Goal: Communication & Community: Answer question/provide support

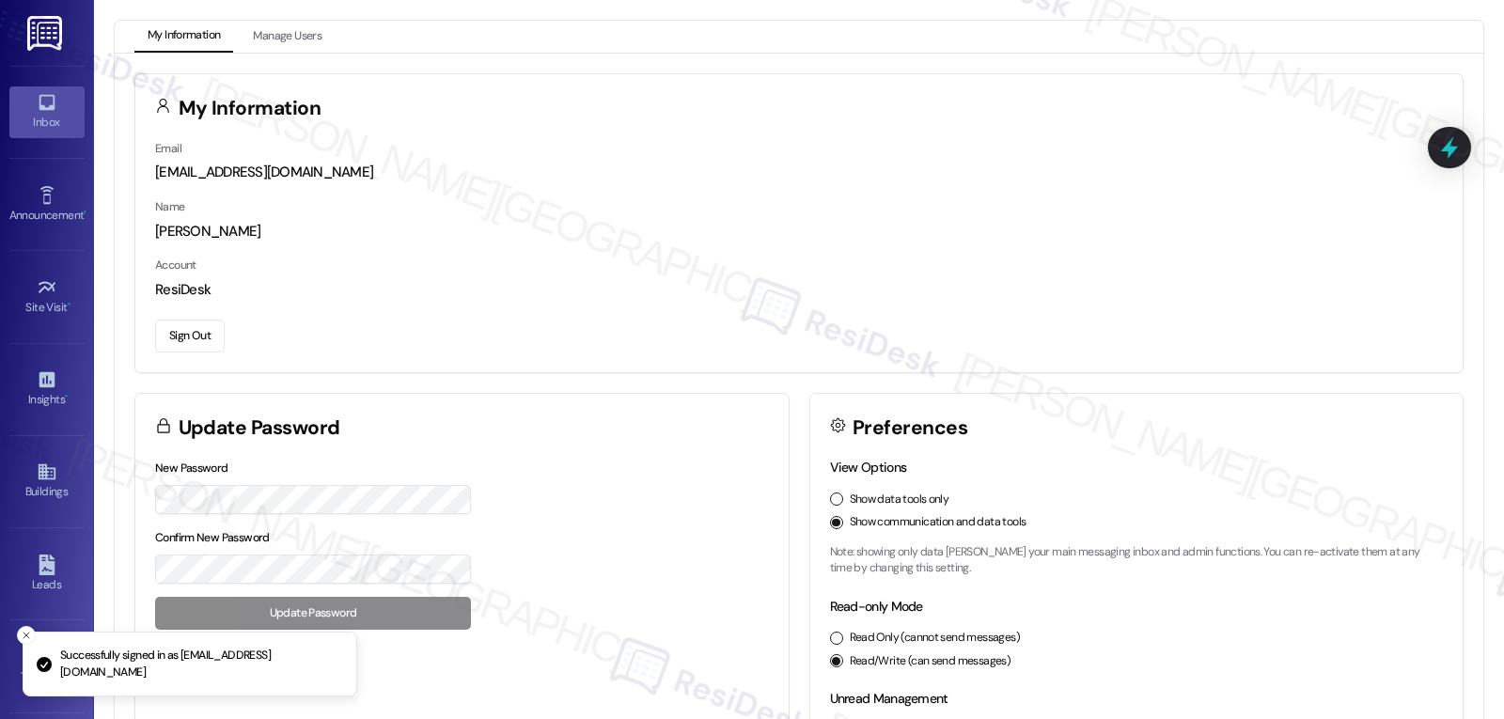
click at [36, 120] on div "Inbox" at bounding box center [47, 122] width 94 height 19
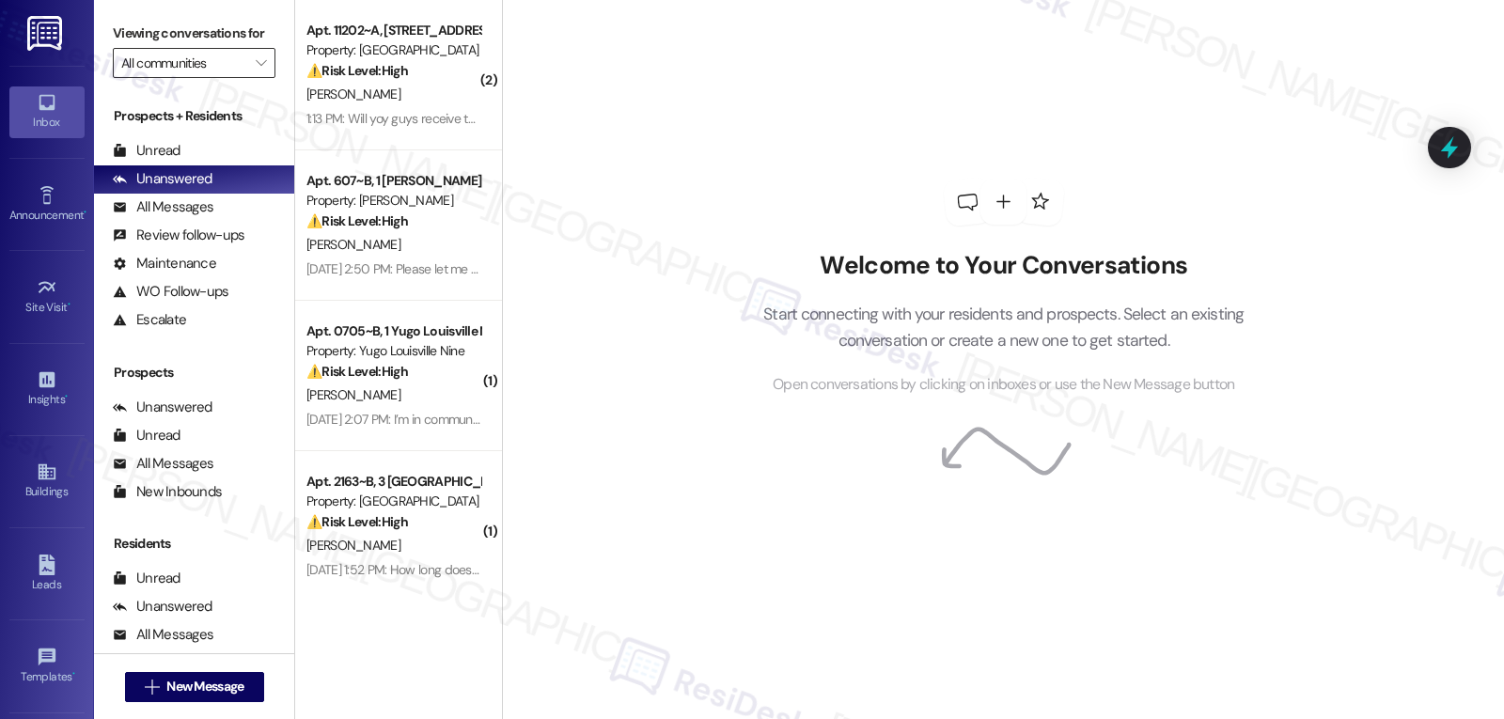
click at [225, 78] on input "All communities" at bounding box center [183, 63] width 124 height 30
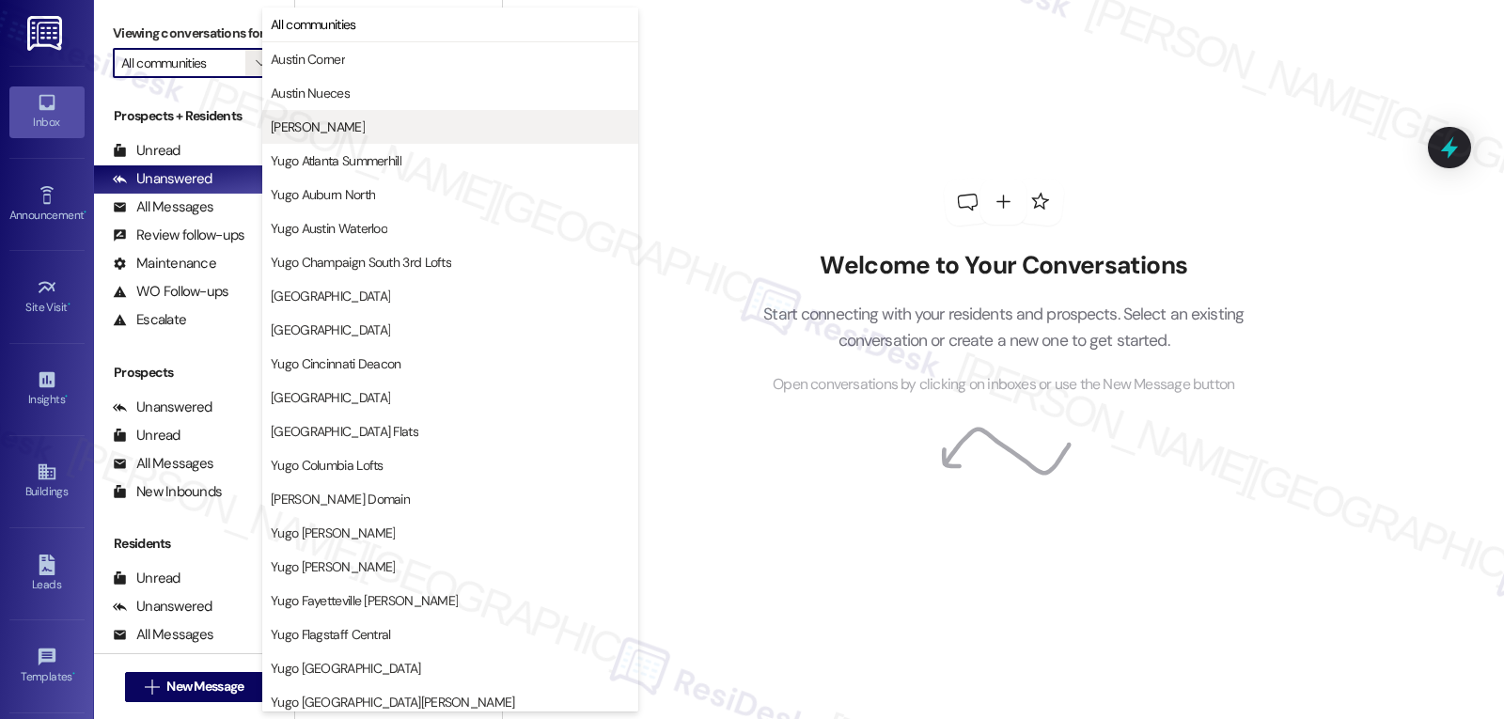
click at [339, 114] on button "[PERSON_NAME]" at bounding box center [450, 127] width 376 height 34
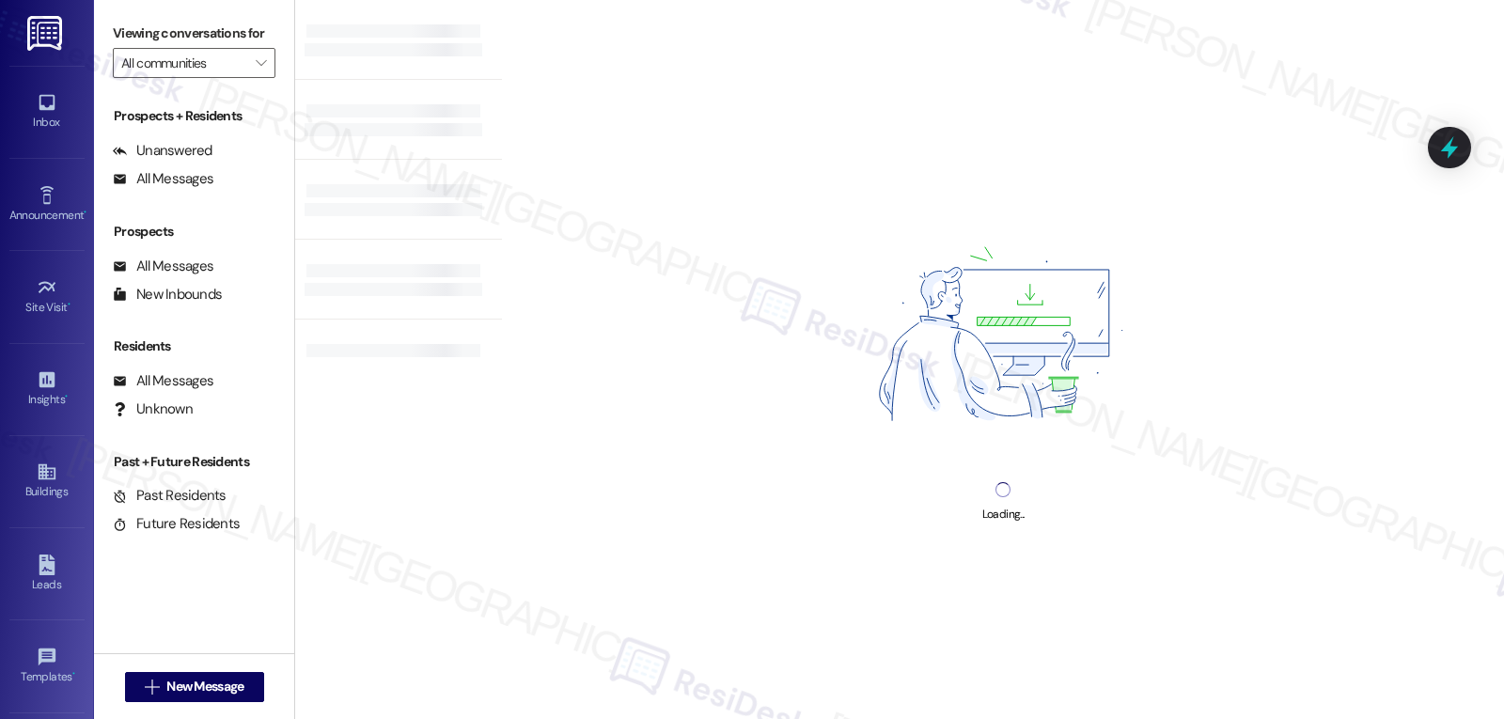
type input "[PERSON_NAME]"
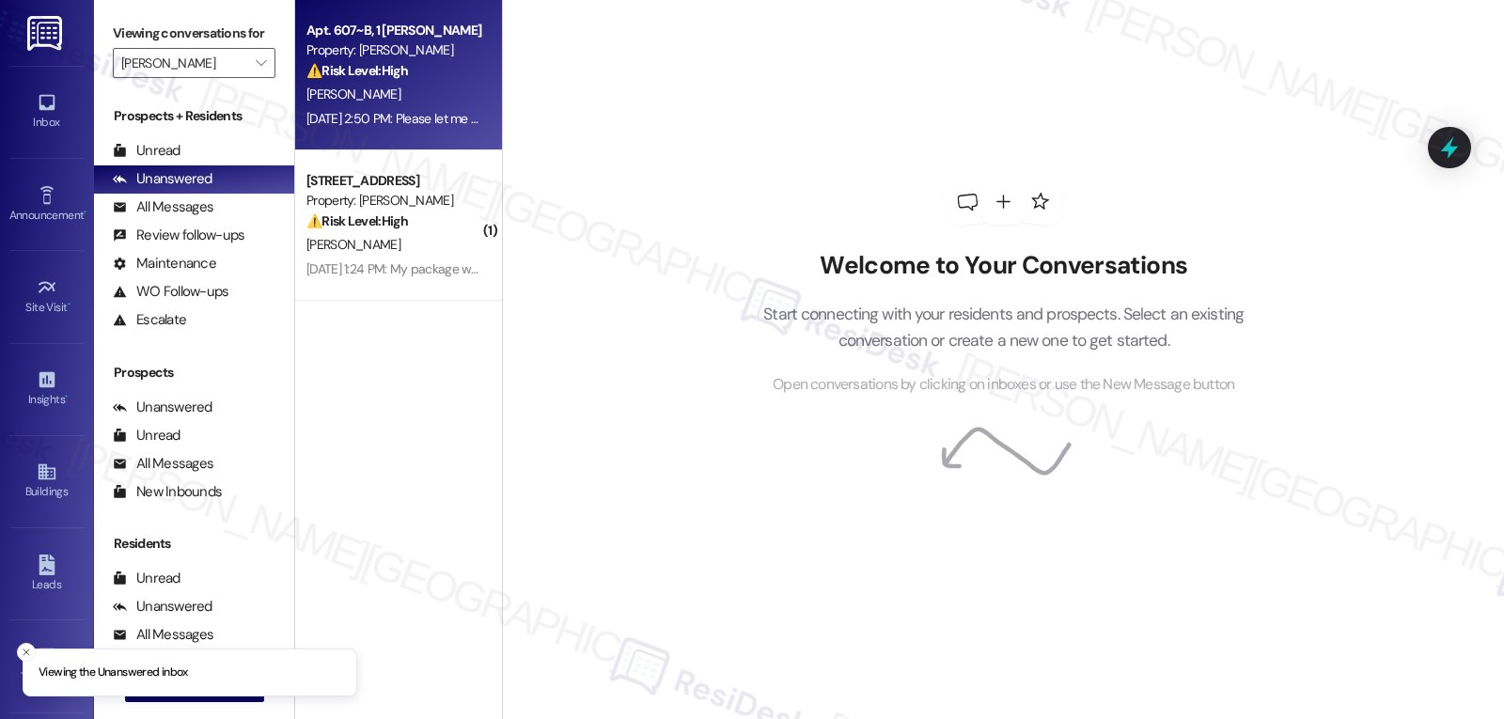
click at [377, 80] on div "⚠️ Risk Level: High The resident is expressing significant stress related to a …" at bounding box center [394, 71] width 174 height 20
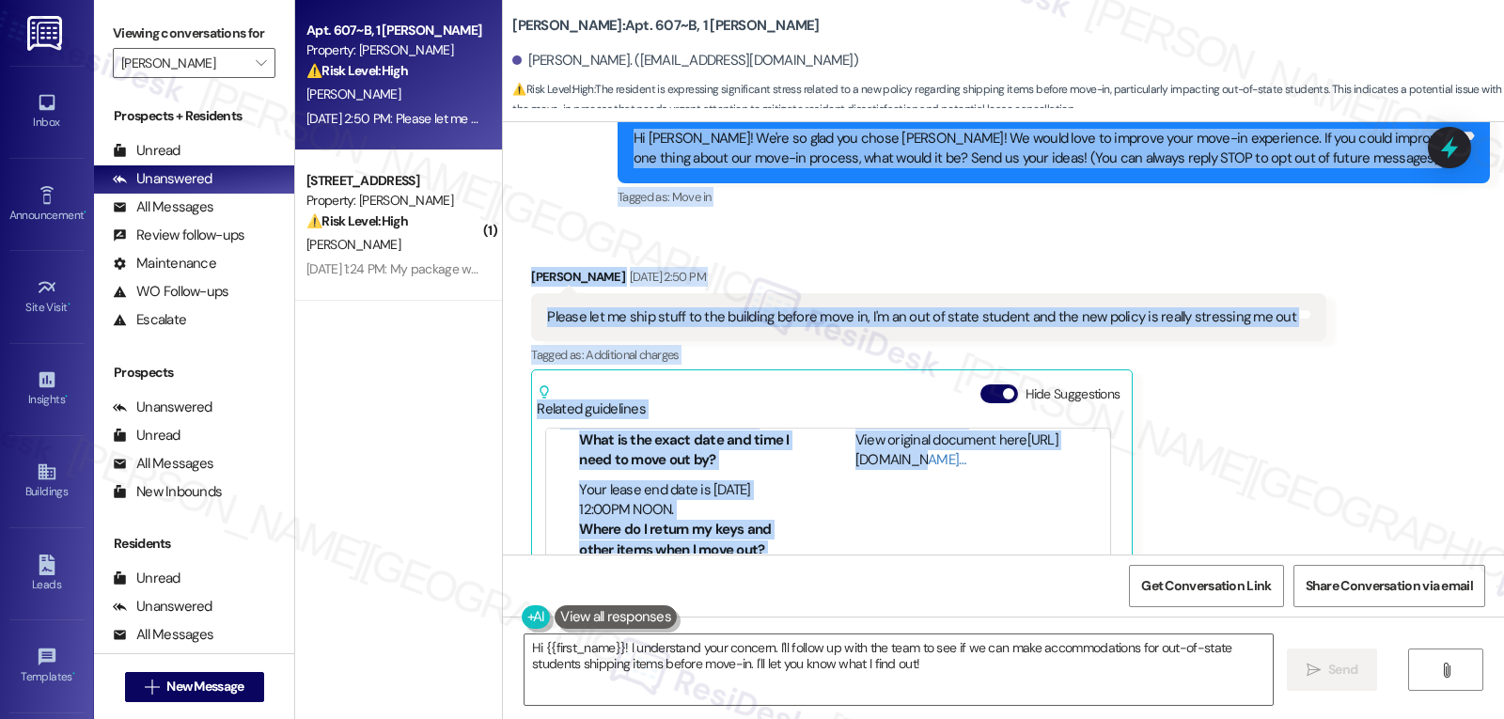
scroll to position [375, 0]
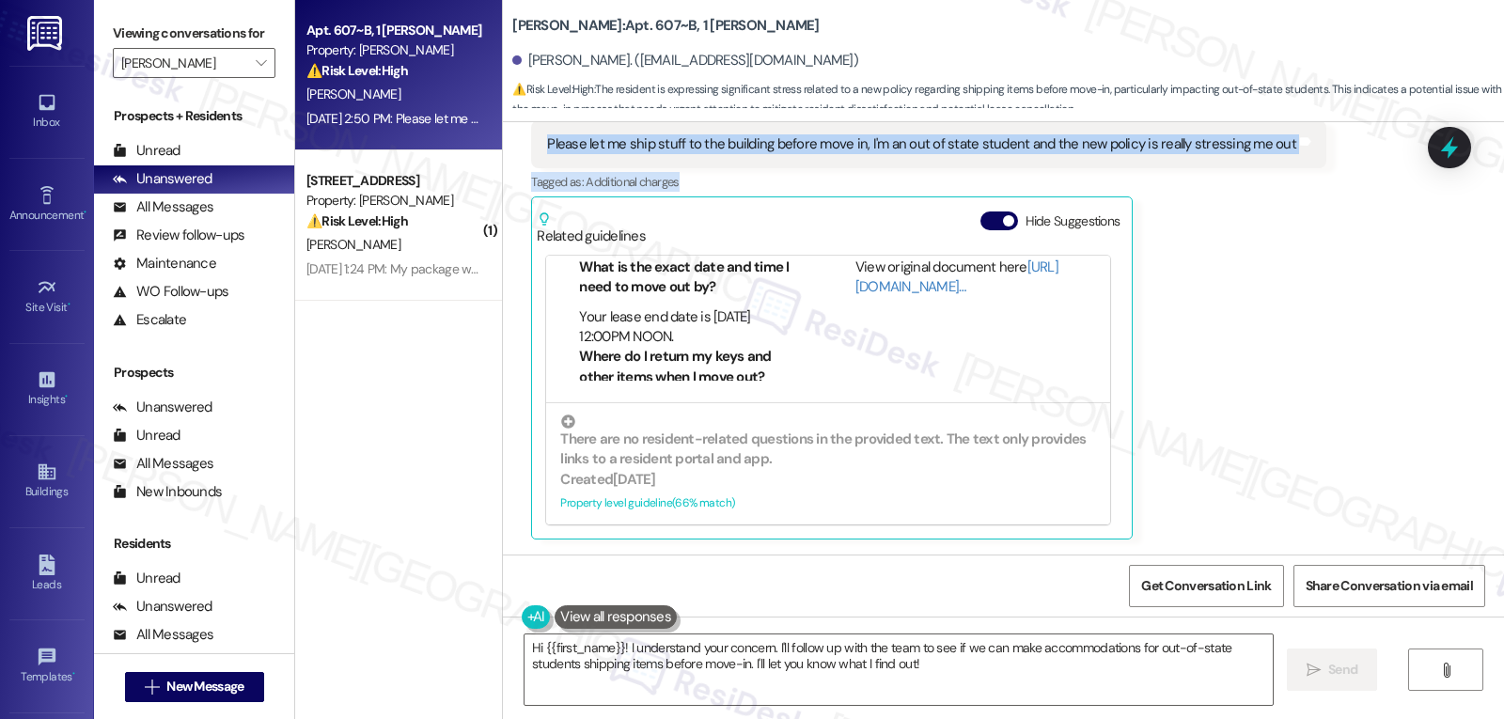
drag, startPoint x: 597, startPoint y: 306, endPoint x: 1339, endPoint y: 174, distance: 753.4
click at [1339, 174] on div "Lease started [DATE] 8:00 PM Survey, sent via SMS Residesk Automated Survey [DA…" at bounding box center [1003, 338] width 1001 height 432
copy div "Residesk Automated Survey [DATE] 12:26 PM Hi [PERSON_NAME]! We're so glad you c…"
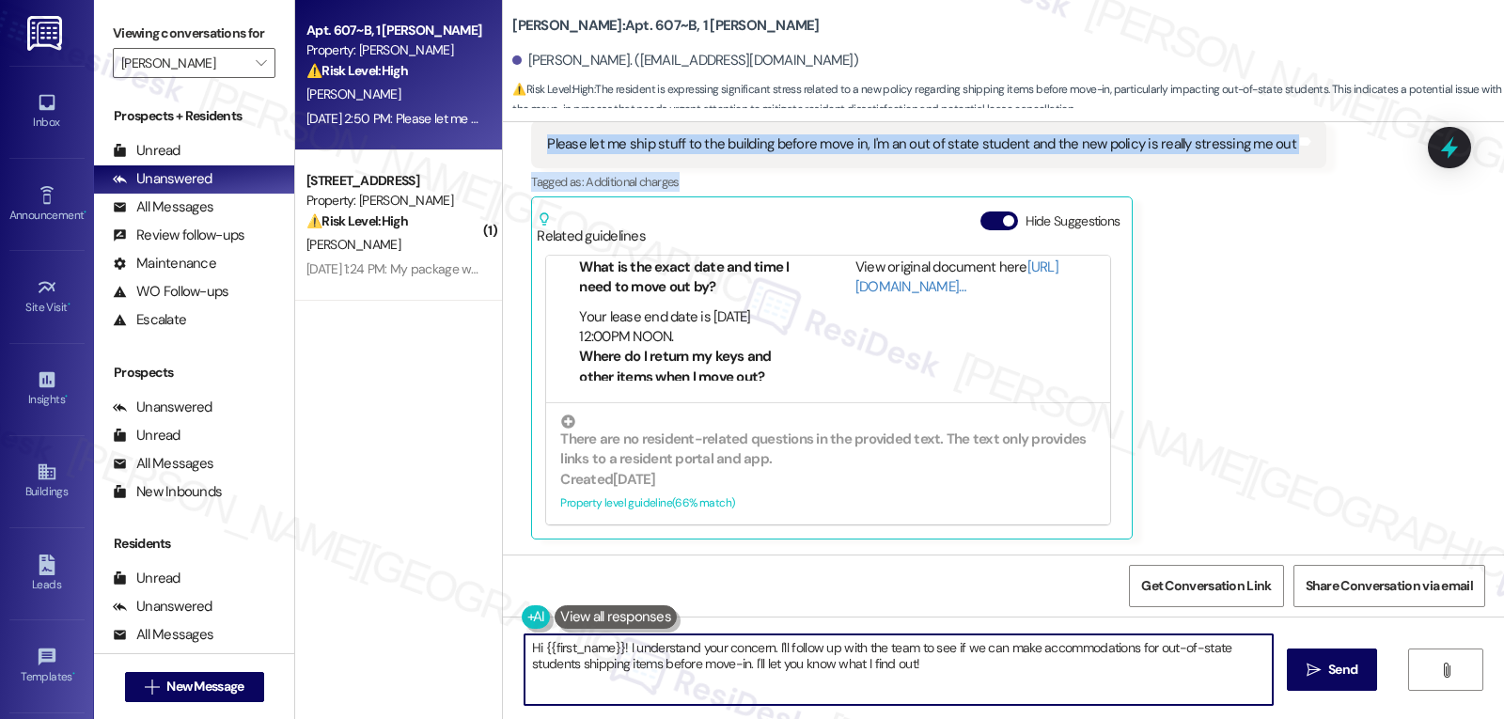
click at [750, 665] on textarea "Hi {{first_name}}! I understand your concern. I'll follow up with the team to s…" at bounding box center [899, 670] width 748 height 71
paste textarea "[PERSON_NAME]—thanks for sharing this. I hear you. Being out of state and not b…"
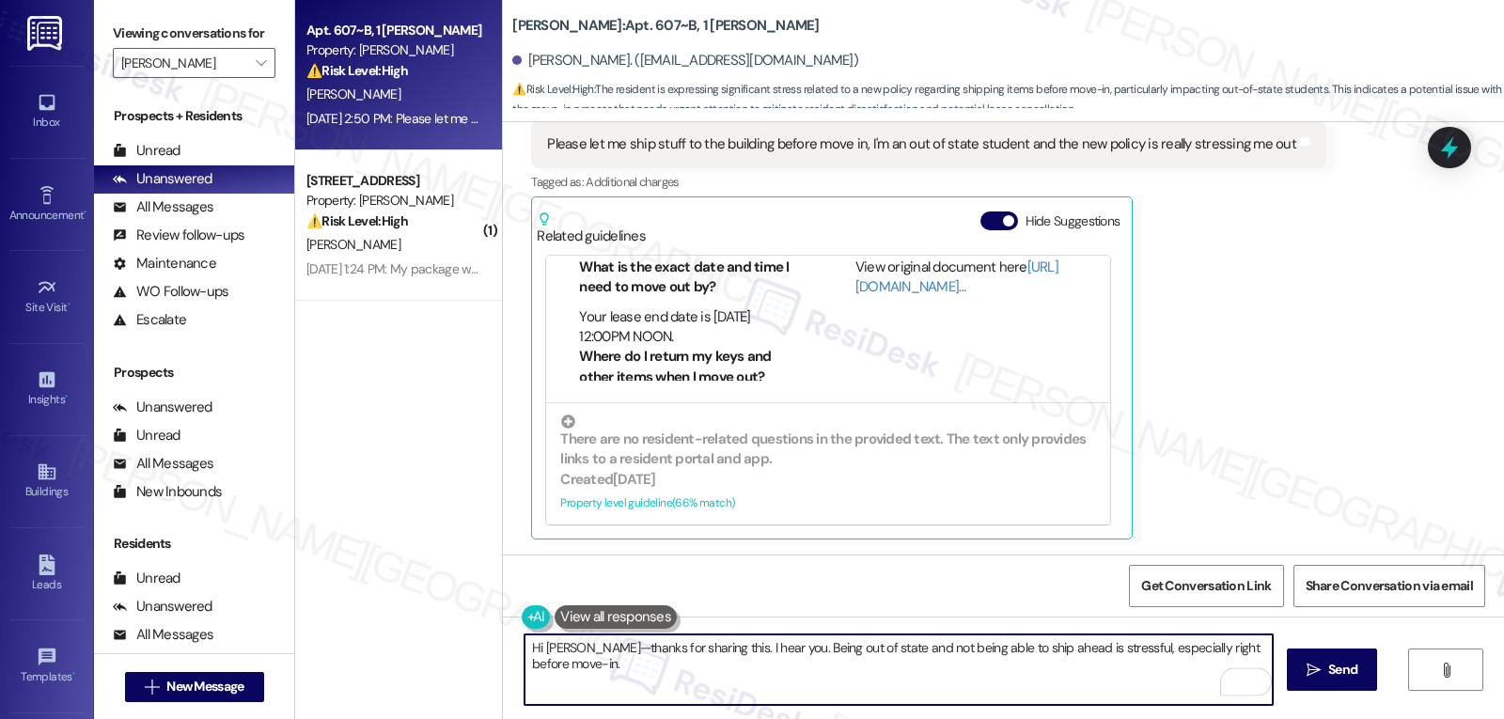
click at [558, 649] on textarea "Hi [PERSON_NAME]—thanks for sharing this. I hear you. Being out of state and no…" at bounding box center [899, 670] width 748 height 71
click at [1265, 653] on textarea "Hi [PERSON_NAME], thanks for sharing this. I hear you. Being out of state and n…" at bounding box center [899, 670] width 748 height 71
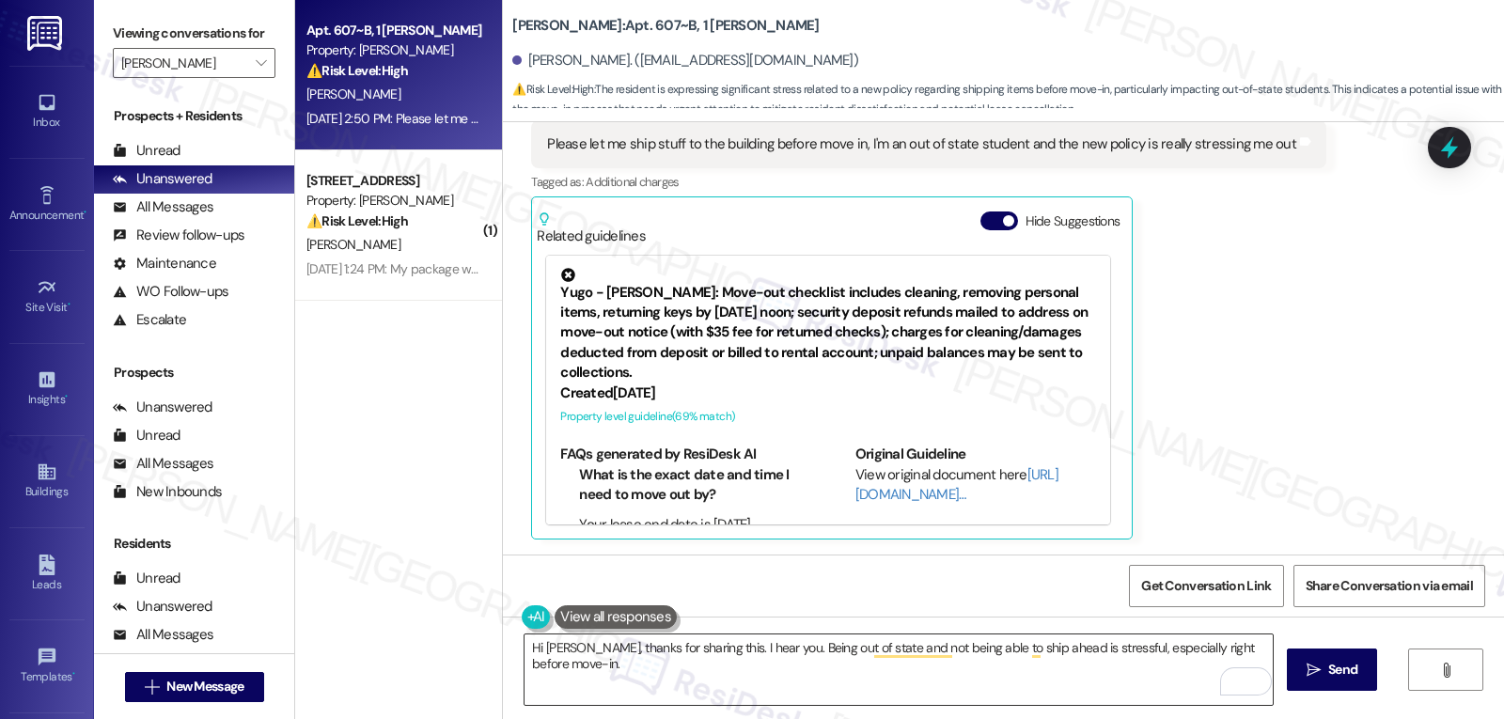
click at [1263, 648] on textarea "Hi [PERSON_NAME], thanks for sharing this. I hear you. Being out of state and n…" at bounding box center [899, 670] width 748 height 71
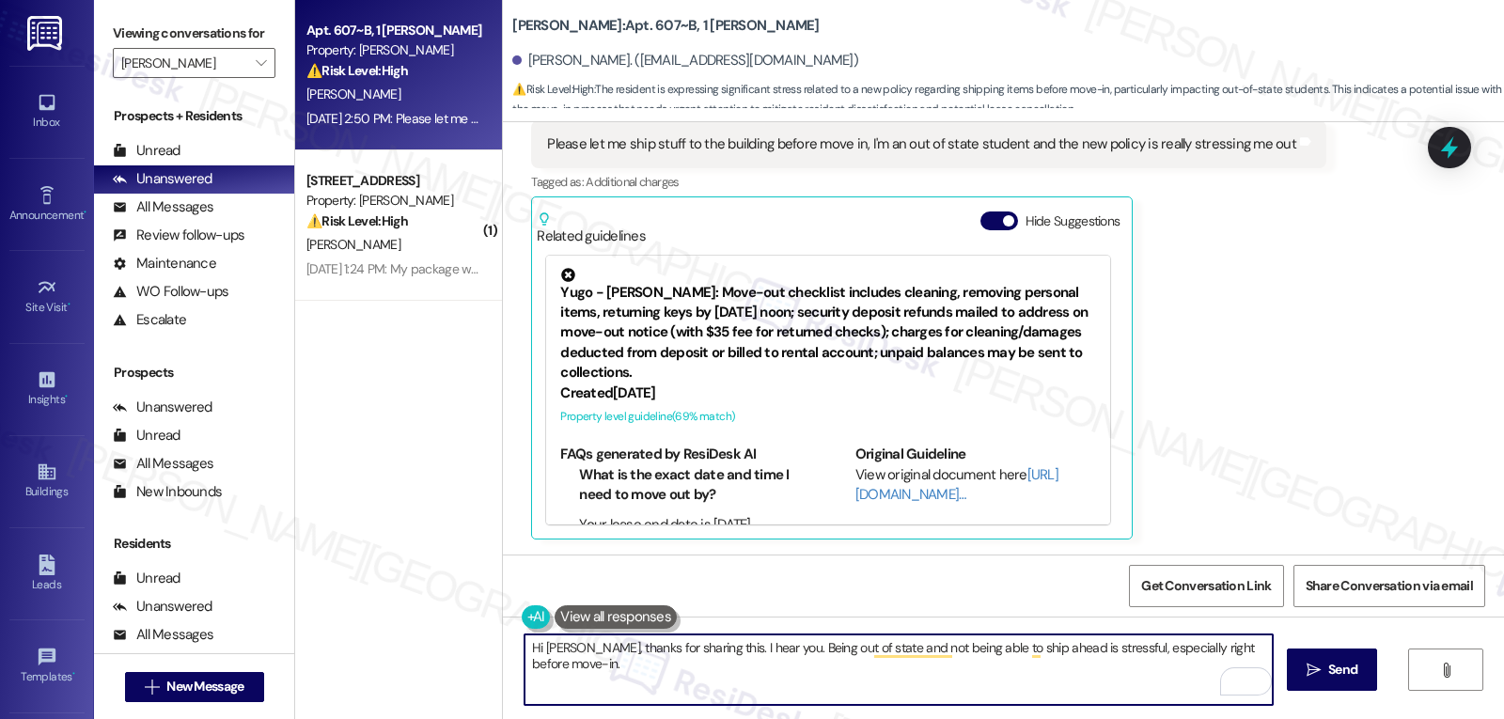
paste textarea "What’s your move-in date, and about how many packages are you planning to send …"
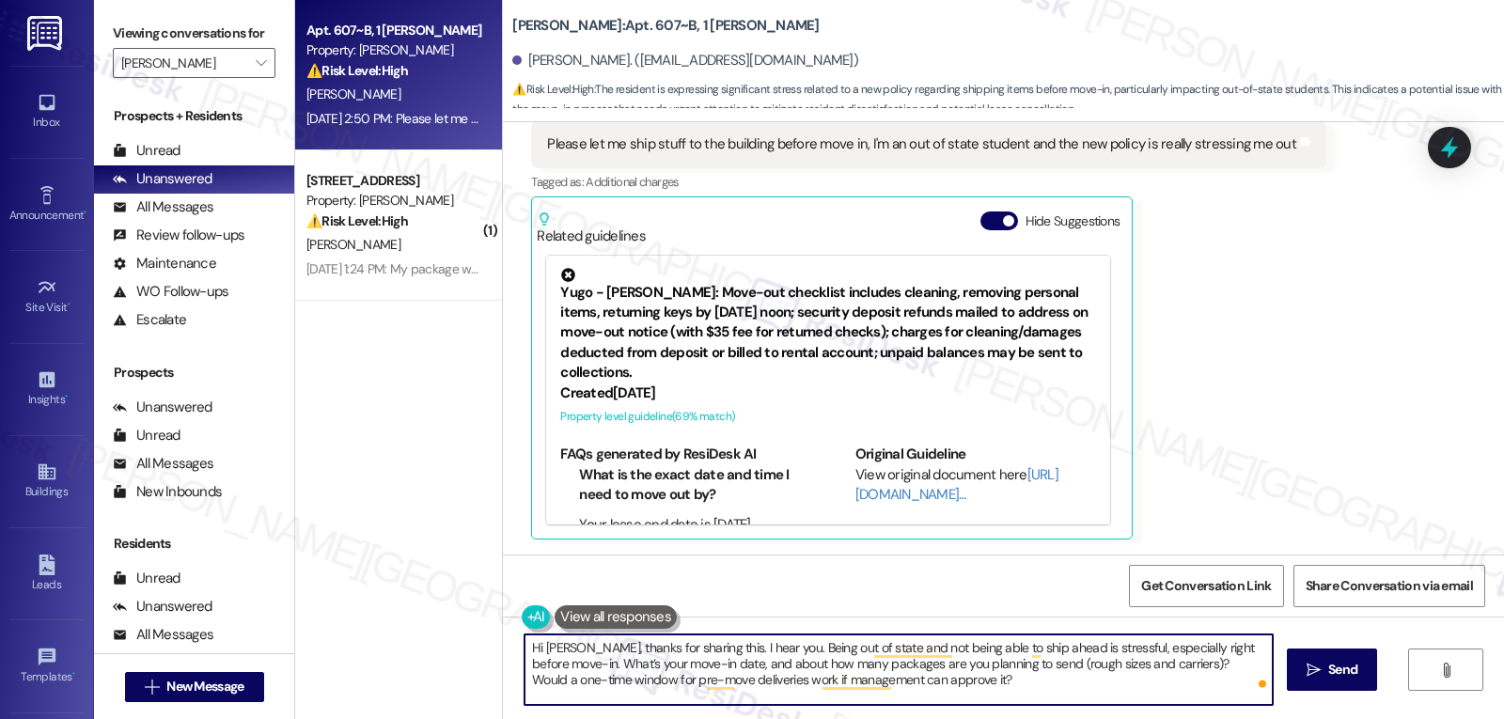
drag, startPoint x: 1119, startPoint y: 665, endPoint x: 1191, endPoint y: 737, distance: 102.4
click at [1191, 718] on html "Inbox Go to Inbox Announcement • Send A Text Announcement Site Visit • Go to Si…" at bounding box center [752, 359] width 1504 height 719
type textarea "Hi [PERSON_NAME], thanks for sharing this. I hear you. Being out of state and n…"
click at [1363, 669] on button " Send" at bounding box center [1332, 670] width 91 height 42
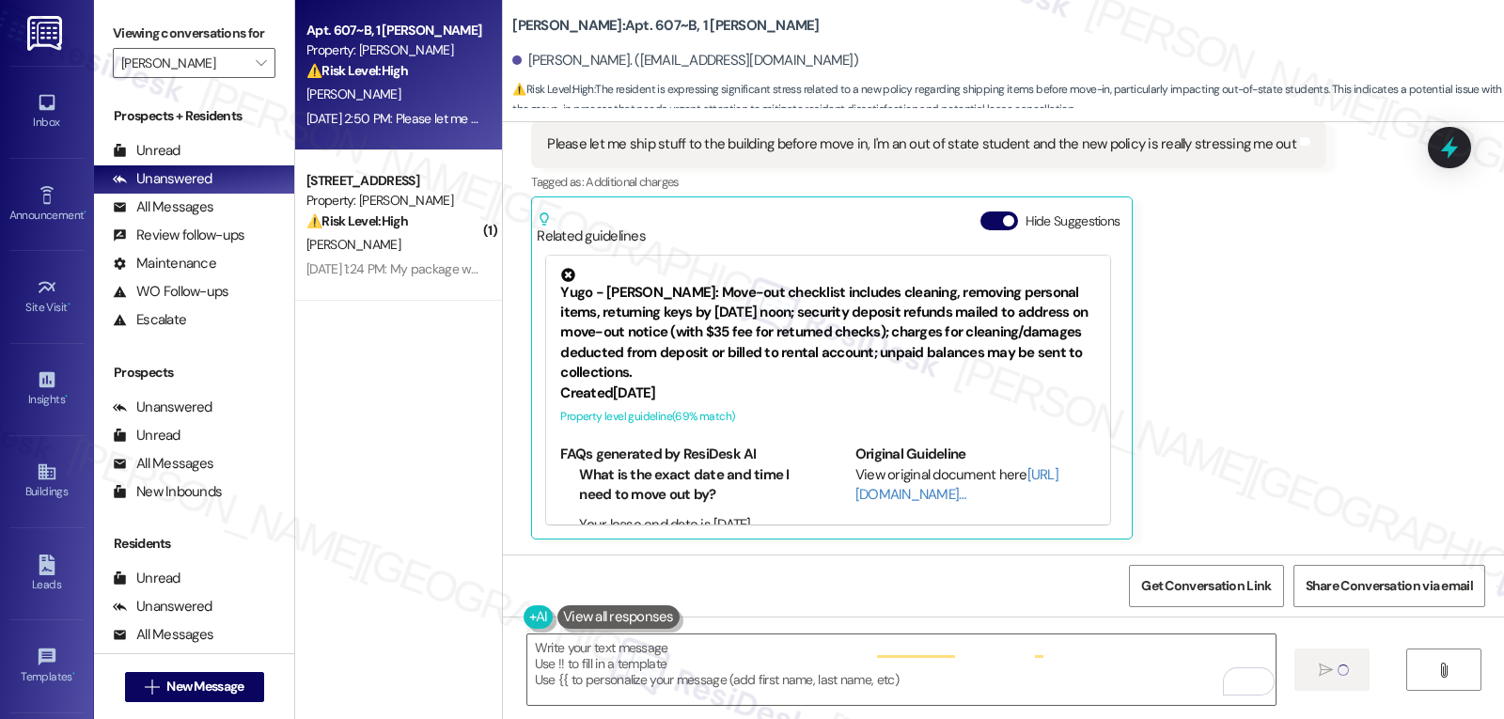
type textarea "Fetching suggested responses. Please feel free to read through the conversation…"
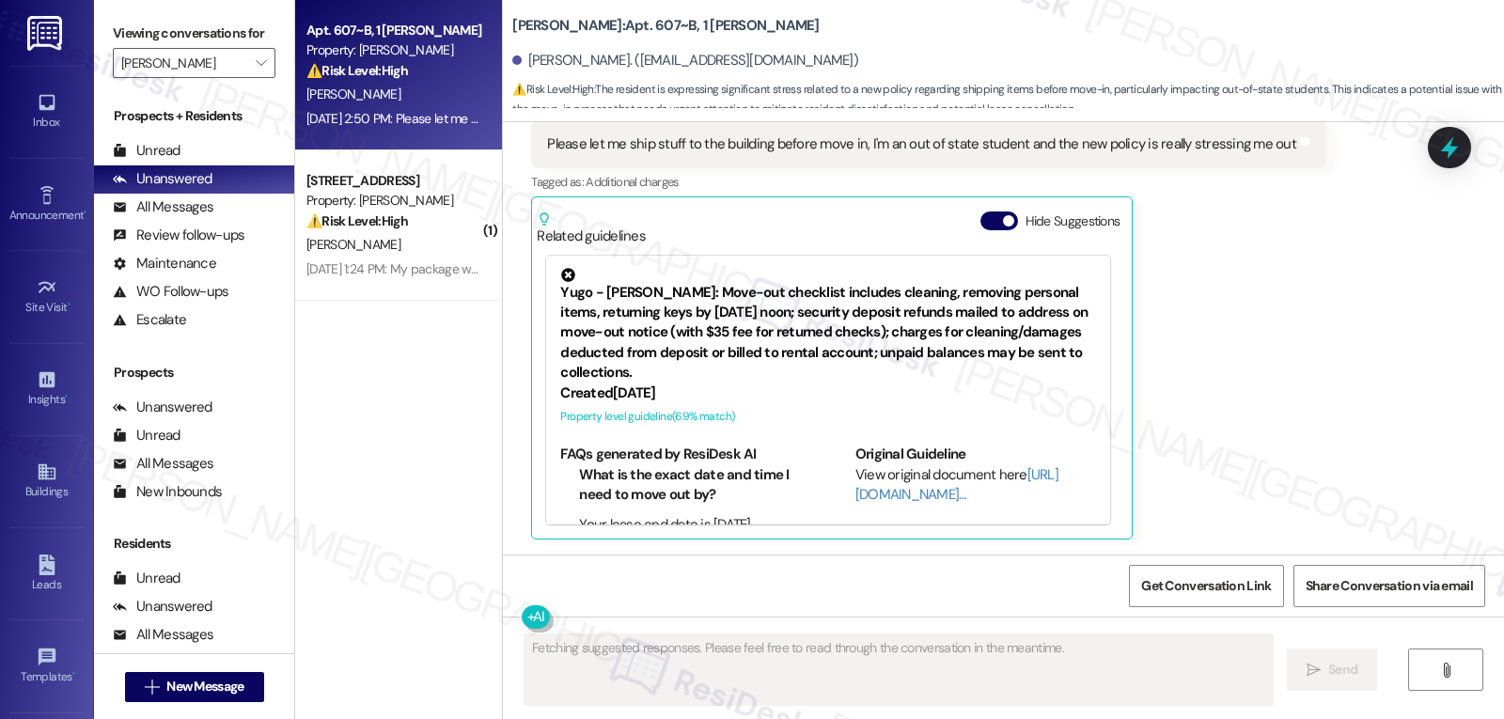
scroll to position [374, 0]
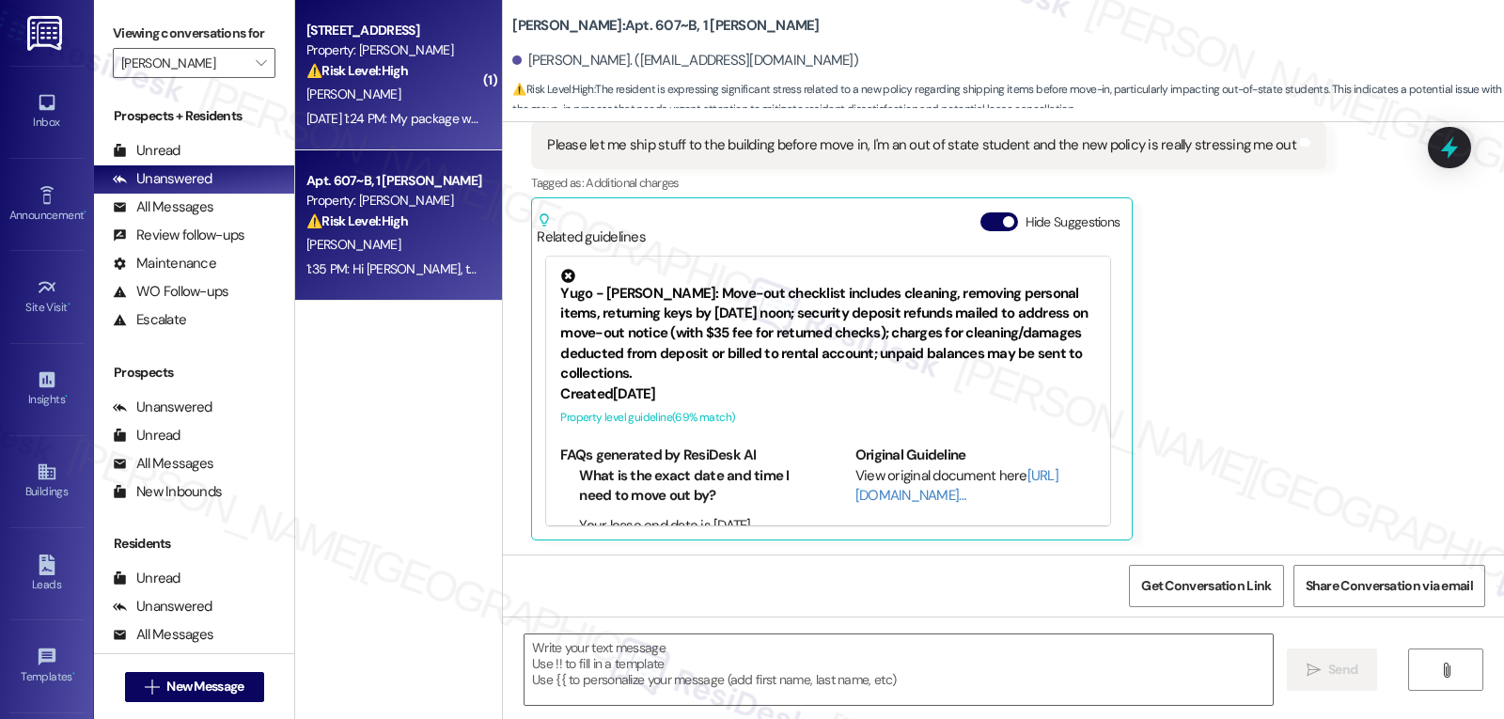
click at [386, 102] on div "[PERSON_NAME]" at bounding box center [394, 95] width 178 height 24
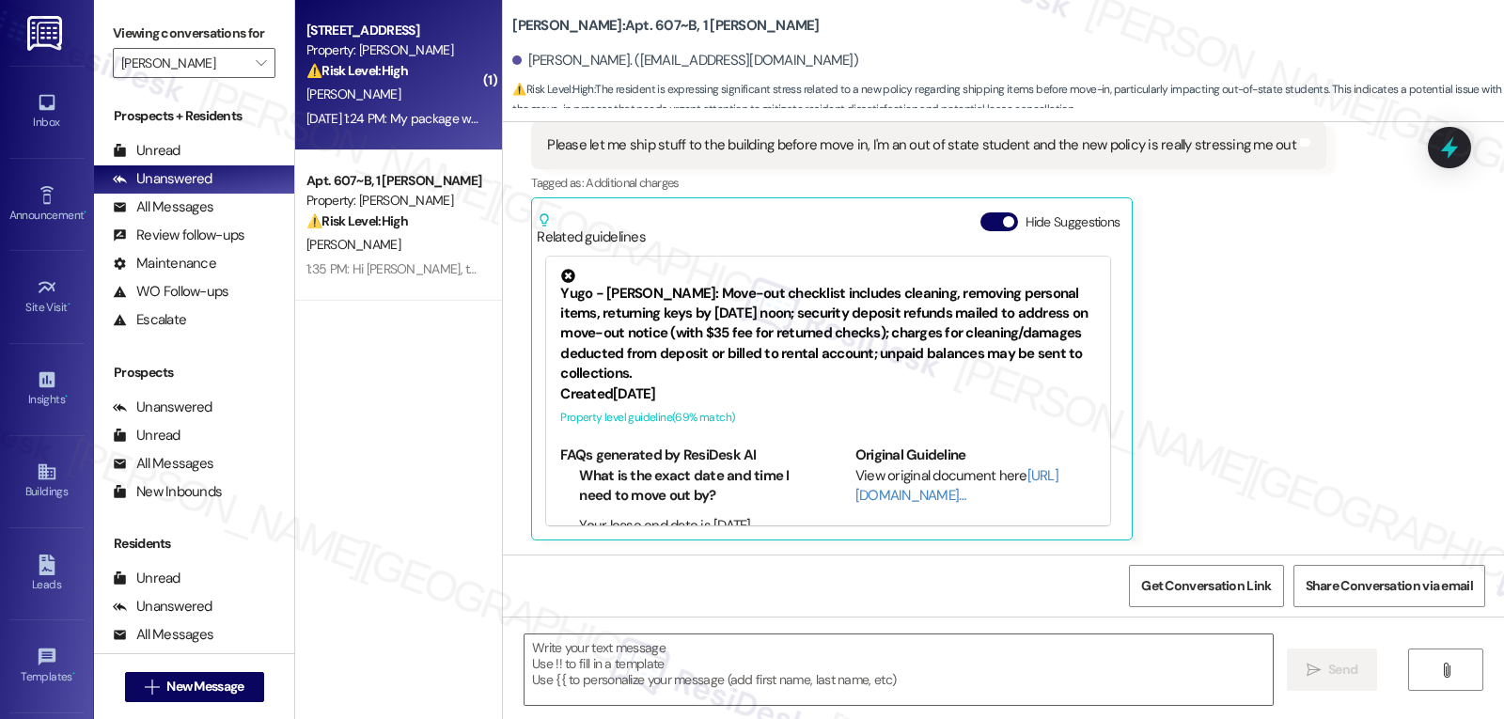
type textarea "Fetching suggested responses. Please feel free to read through the conversation…"
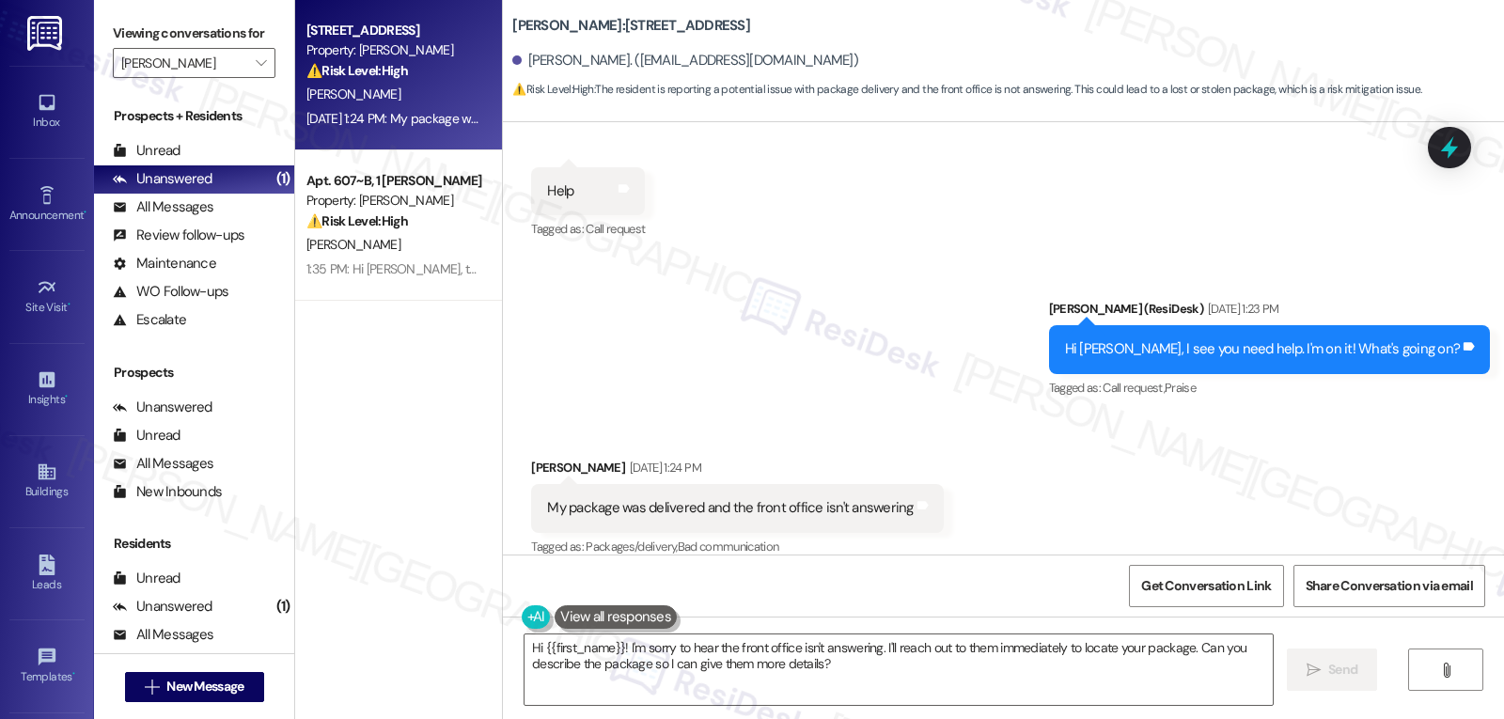
scroll to position [3419, 0]
click at [534, 457] on div "[PERSON_NAME] [DATE] 1:24 PM" at bounding box center [737, 470] width 412 height 26
copy div "Eden"
click at [896, 690] on textarea "Hi {{first_name}}! I'm sorry to hear the front office isn't answering. I'll rea…" at bounding box center [899, 670] width 748 height 71
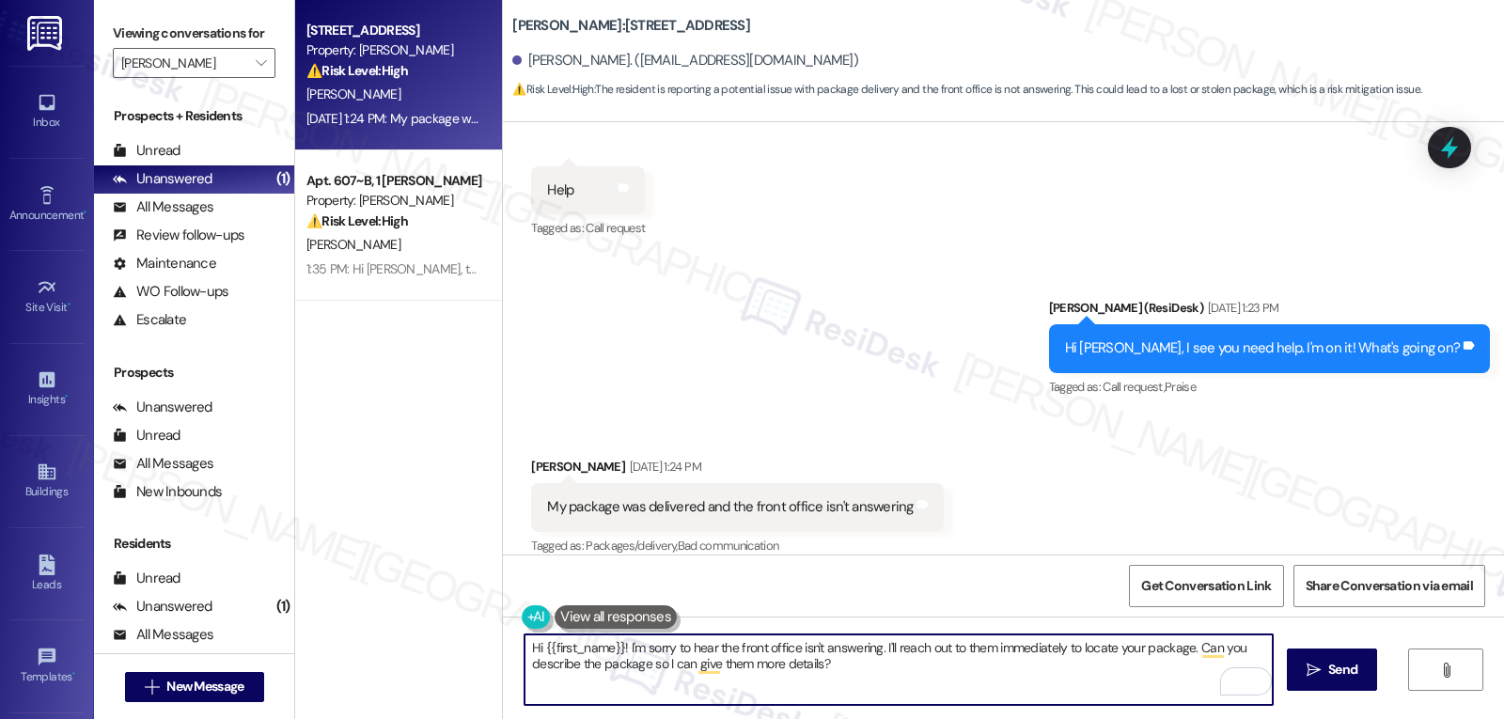
drag, startPoint x: 876, startPoint y: 646, endPoint x: 1169, endPoint y: 763, distance: 315.1
click at [1169, 718] on html "Inbox Go to Inbox Announcement • Send A Text Announcement Site Visit • Go to Si…" at bounding box center [752, 359] width 1504 height 719
type textarea "Hi {{first_name}}! I'm sorry to hear the front office isn't answering. I apolog…"
click at [1328, 665] on span "Send" at bounding box center [1342, 670] width 29 height 20
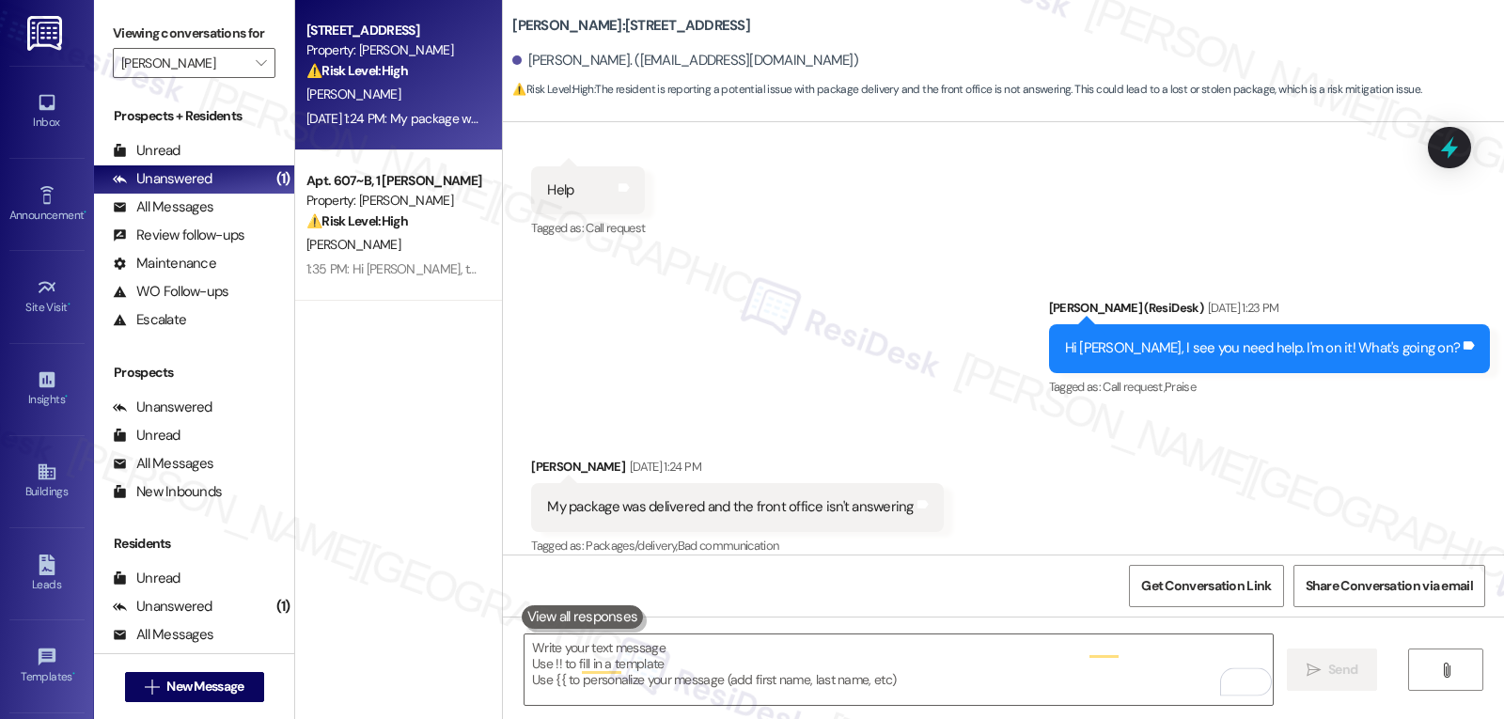
scroll to position [3419, 0]
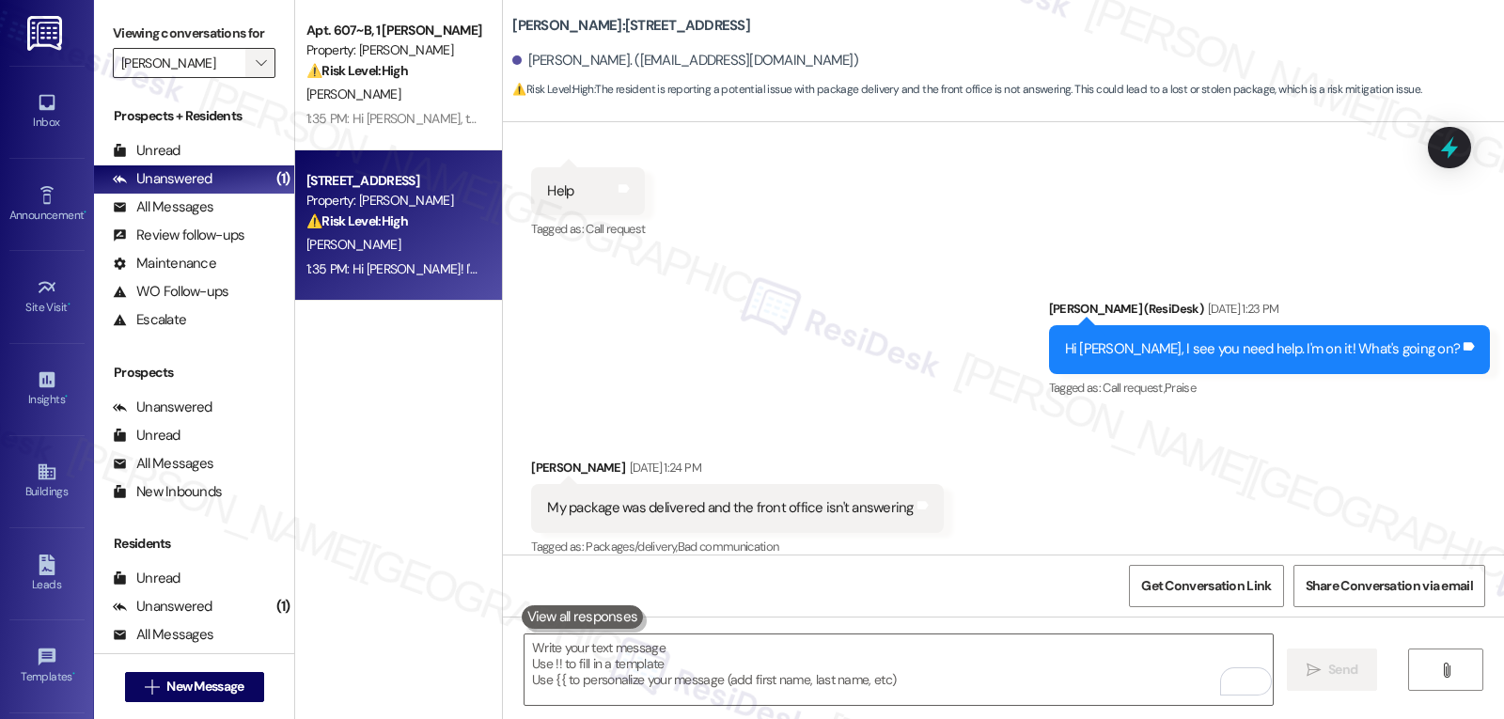
click at [256, 71] on icon "" at bounding box center [261, 62] width 10 height 15
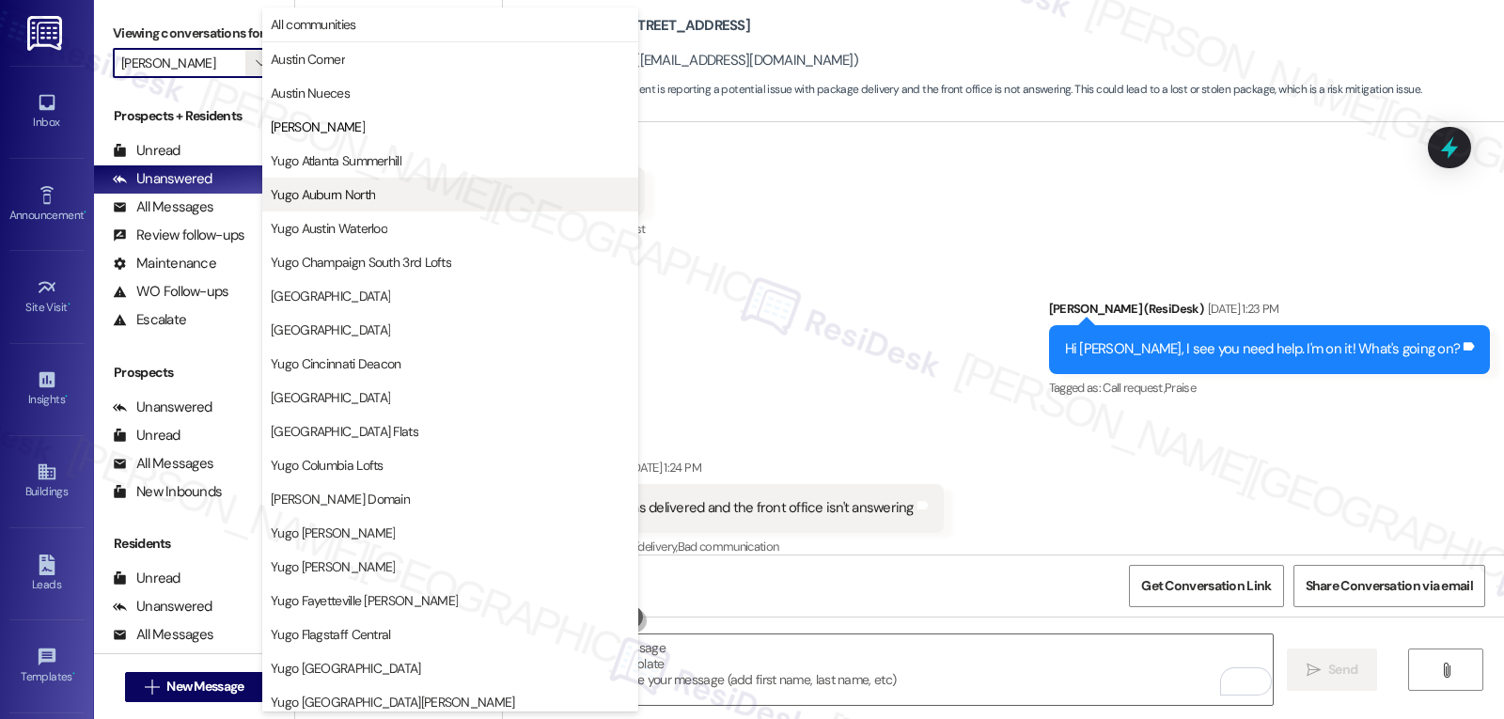
click at [381, 186] on span "Yugo Auburn North" at bounding box center [450, 194] width 359 height 19
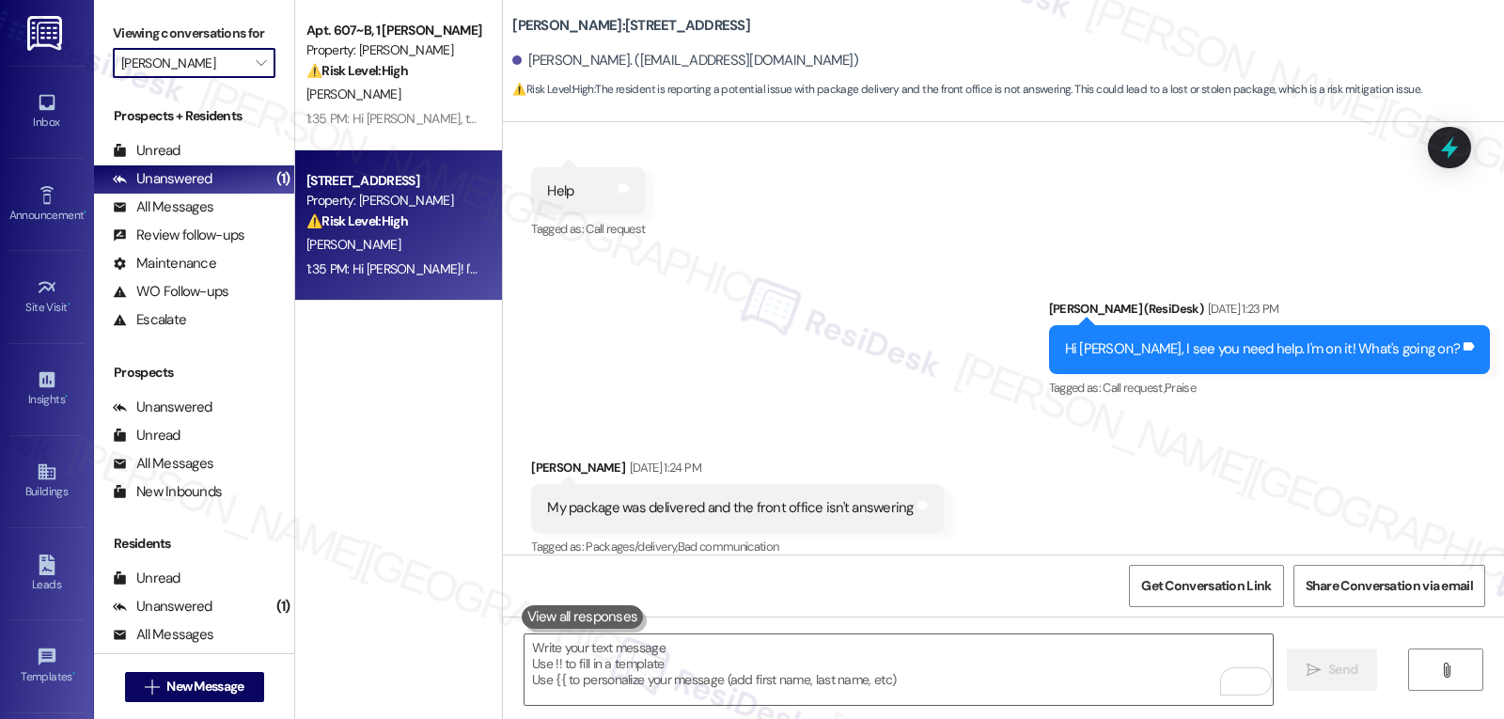
type input "Yugo Auburn North"
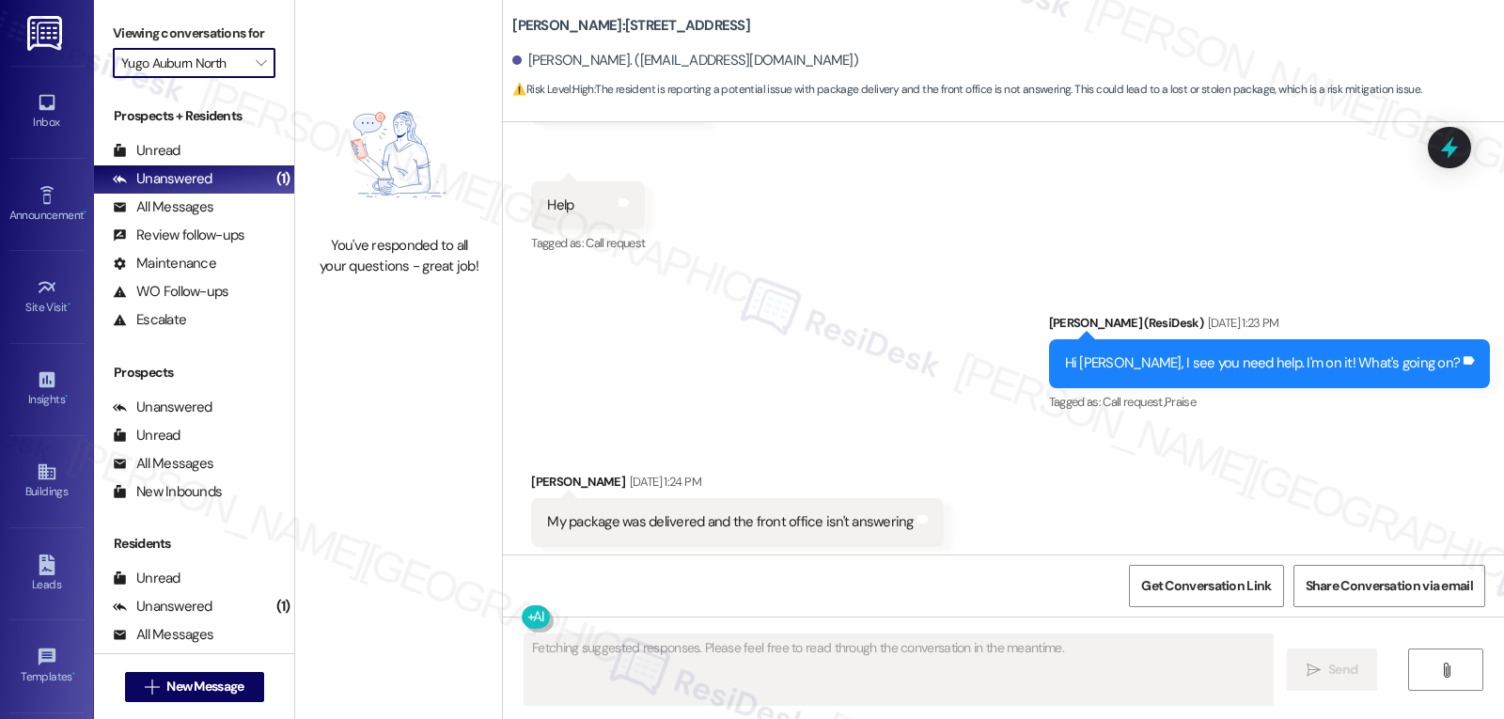
scroll to position [3419, 0]
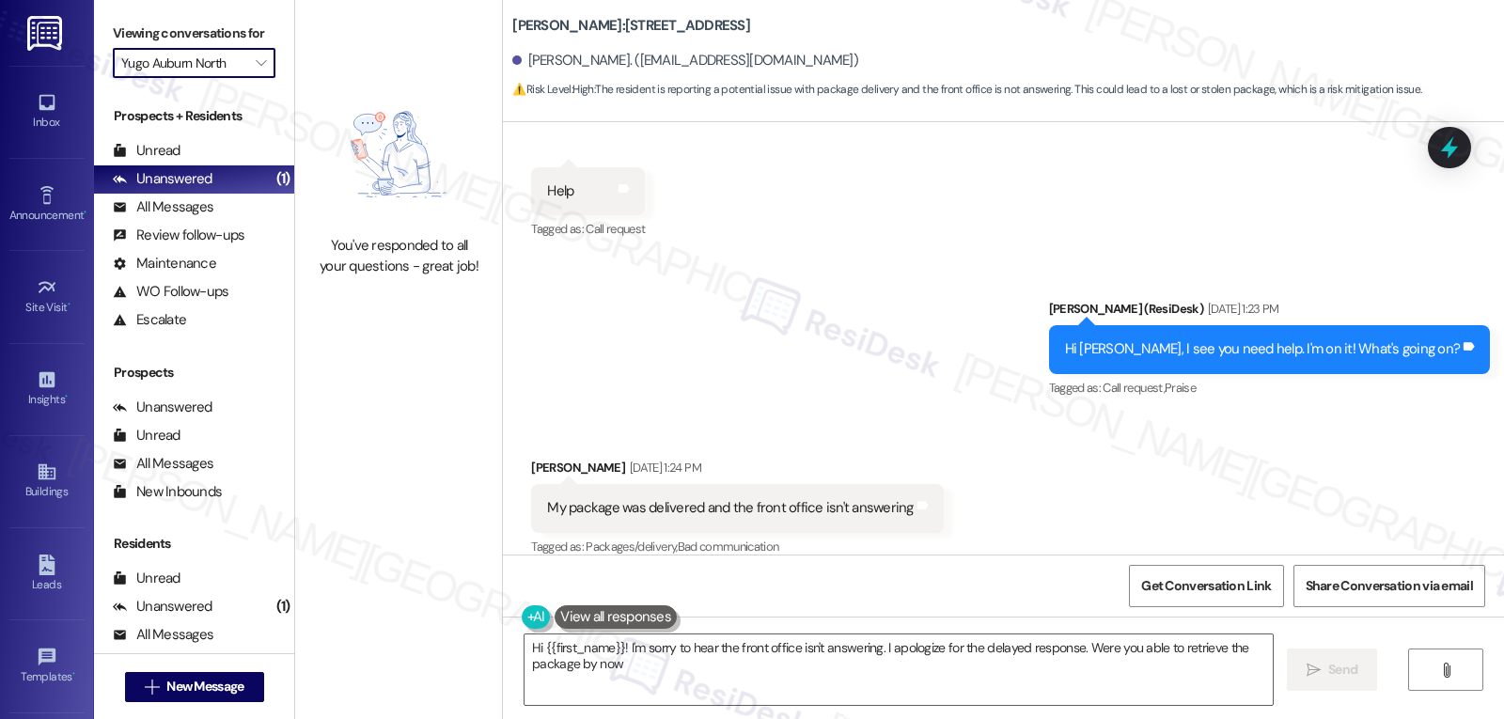
type textarea "Hi {{first_name}}! I'm sorry to hear the front office isn't answering. I apolog…"
click at [256, 71] on icon "" at bounding box center [261, 62] width 10 height 15
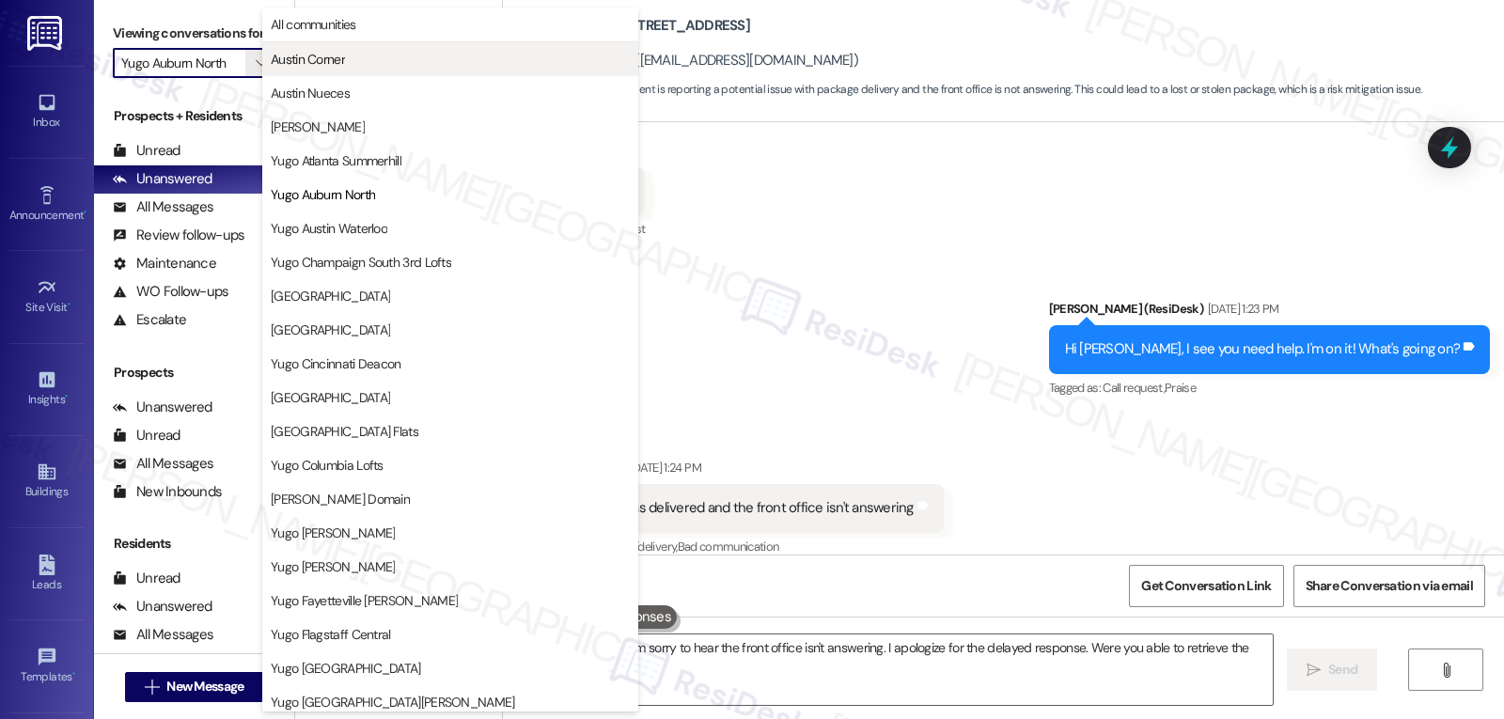
click at [295, 63] on span "Austin Corner" at bounding box center [308, 59] width 74 height 19
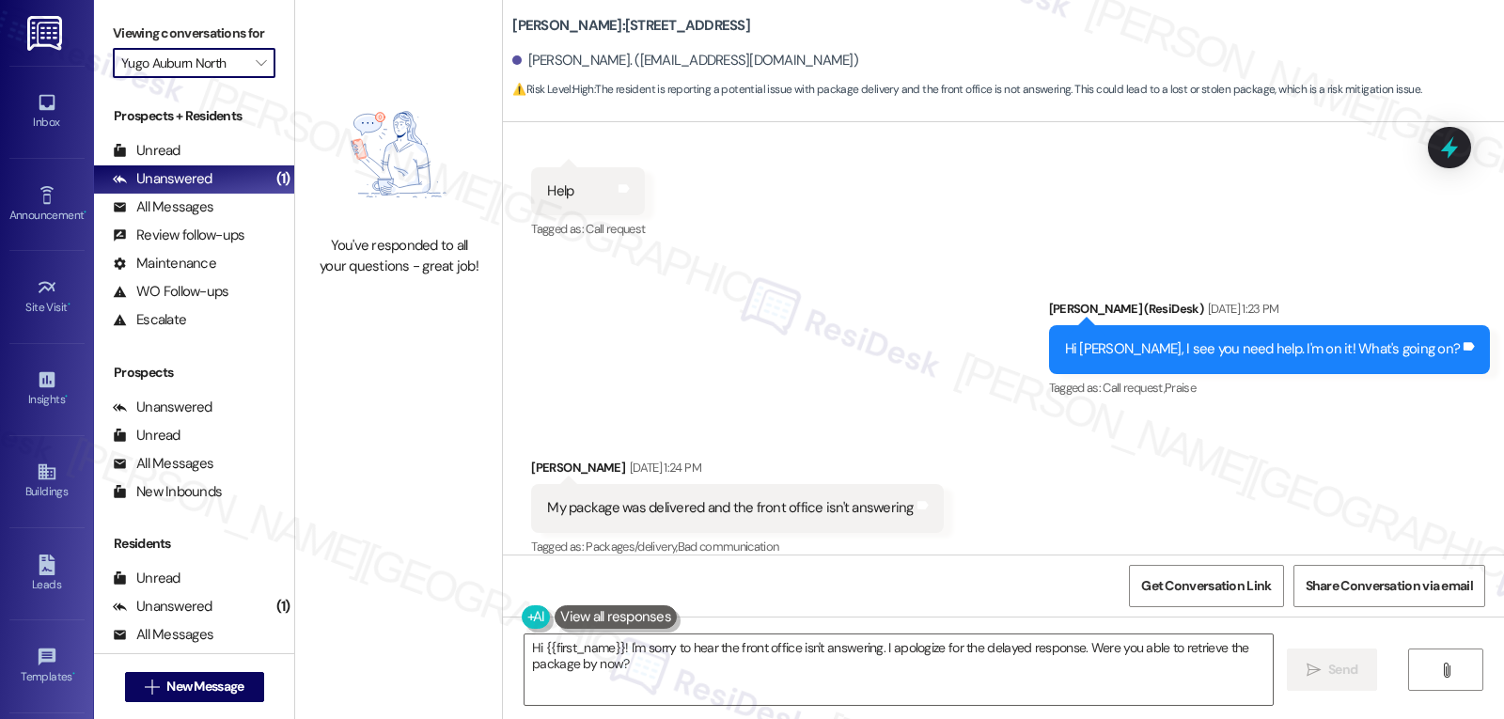
type input "Austin Corner"
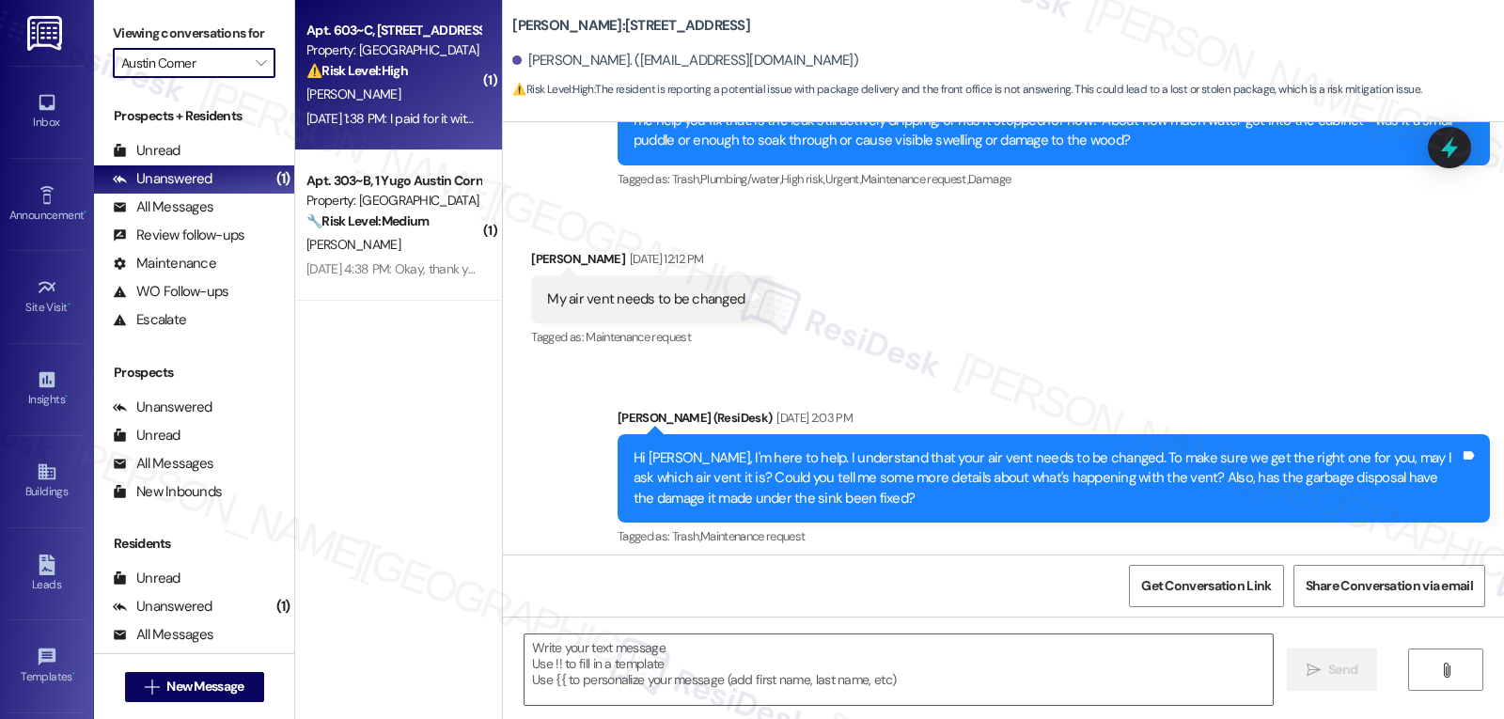
type textarea "Fetching suggested responses. Please feel free to read through the conversation…"
click at [314, 70] on strong "⚠️ Risk Level: High" at bounding box center [358, 70] width 102 height 17
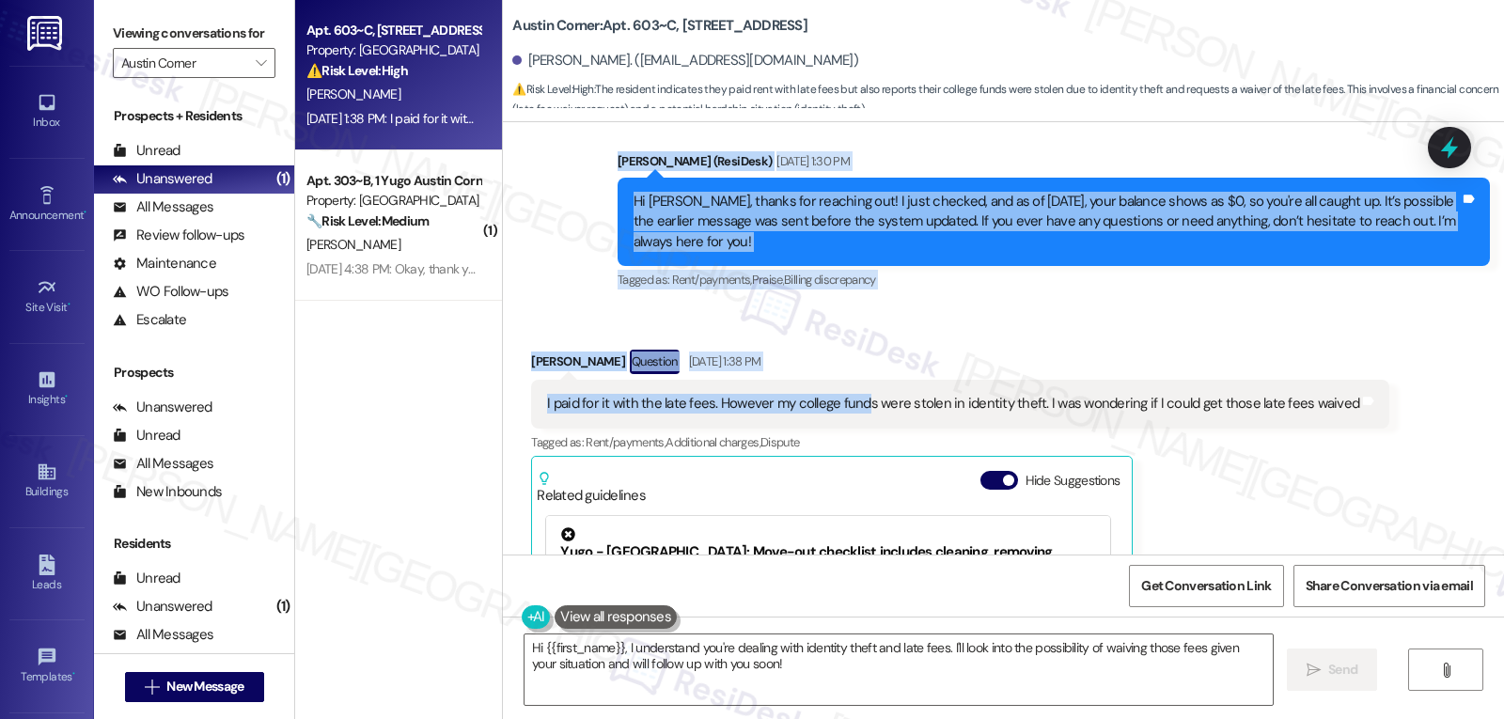
scroll to position [4969, 0]
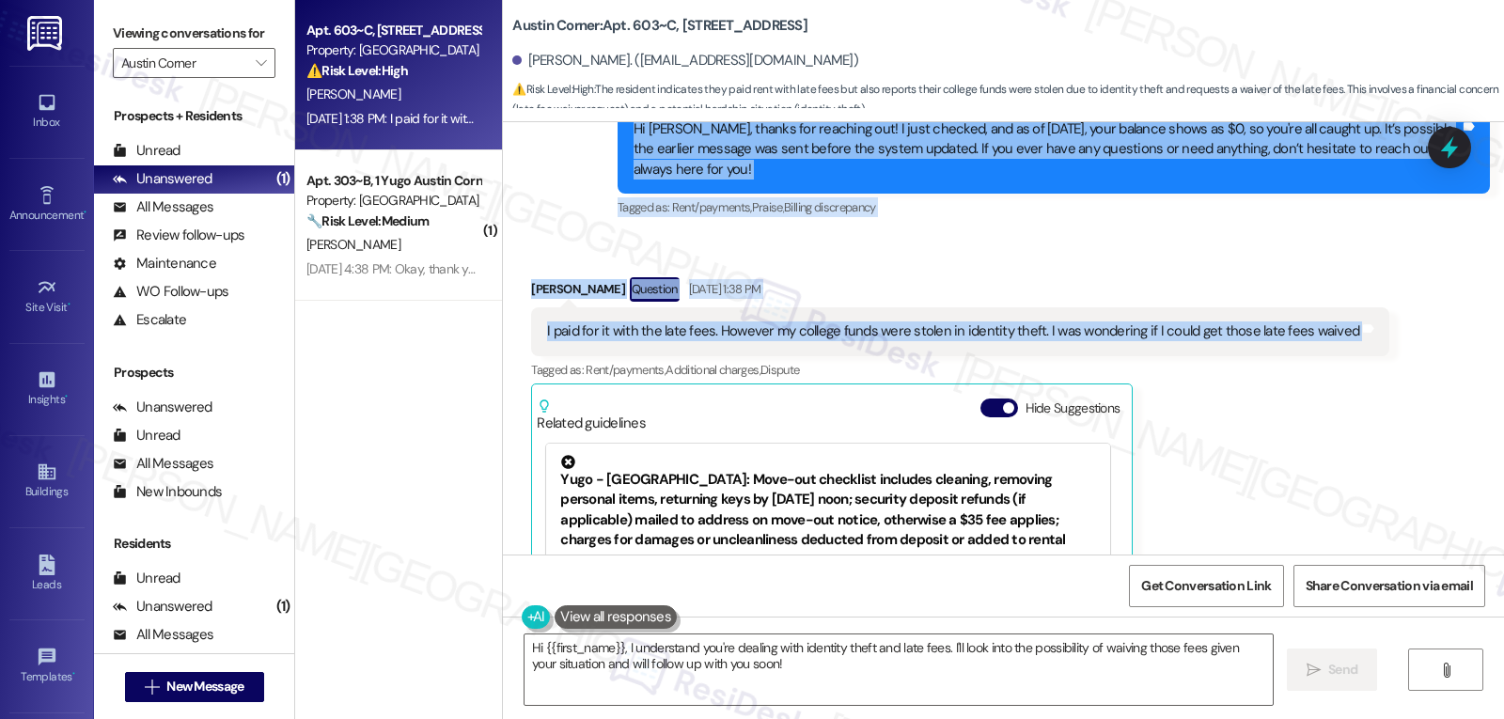
drag, startPoint x: 605, startPoint y: 276, endPoint x: 1365, endPoint y: 336, distance: 762.9
click at [1365, 336] on div "Survey, sent via SMS Residesk Automated Survey [DATE] 12:21 PM Hi [PERSON_NAME]…" at bounding box center [1003, 338] width 1001 height 432
copy div "[PERSON_NAME] (ResiDesk) [DATE] 1:30 PM Hi [PERSON_NAME], thanks for reaching o…"
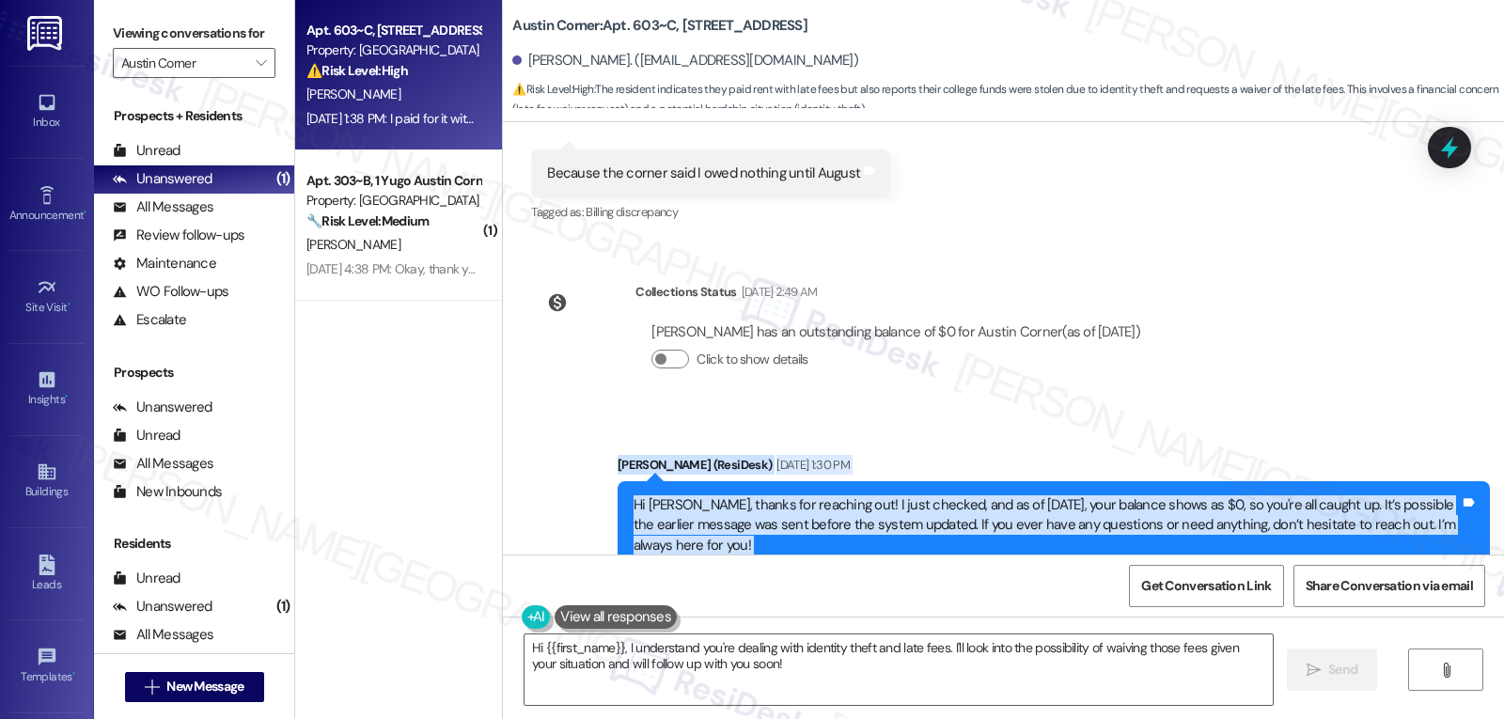
scroll to position [5157, 0]
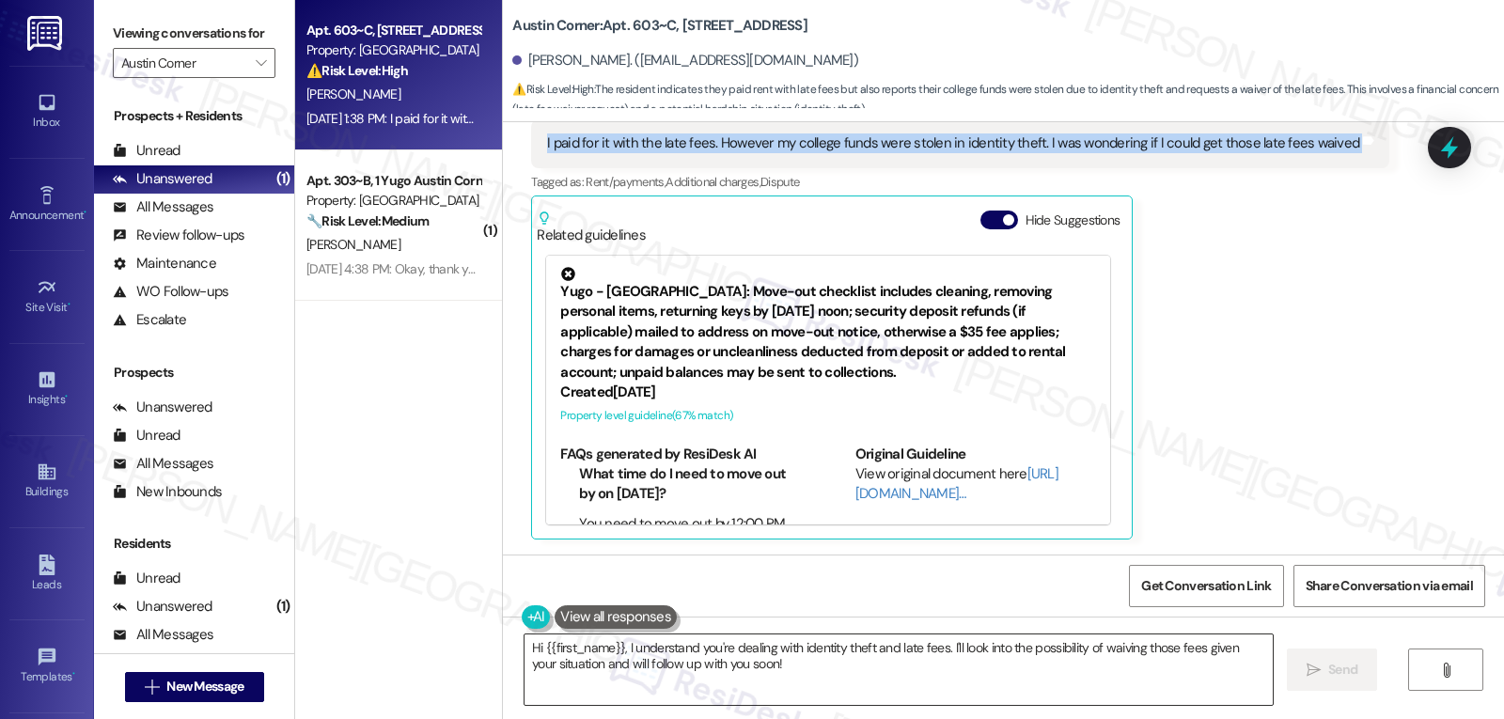
click at [702, 686] on textarea "Hi {{first_name}}, I understand you're dealing with identity theft and late fee…" at bounding box center [899, 670] width 748 height 71
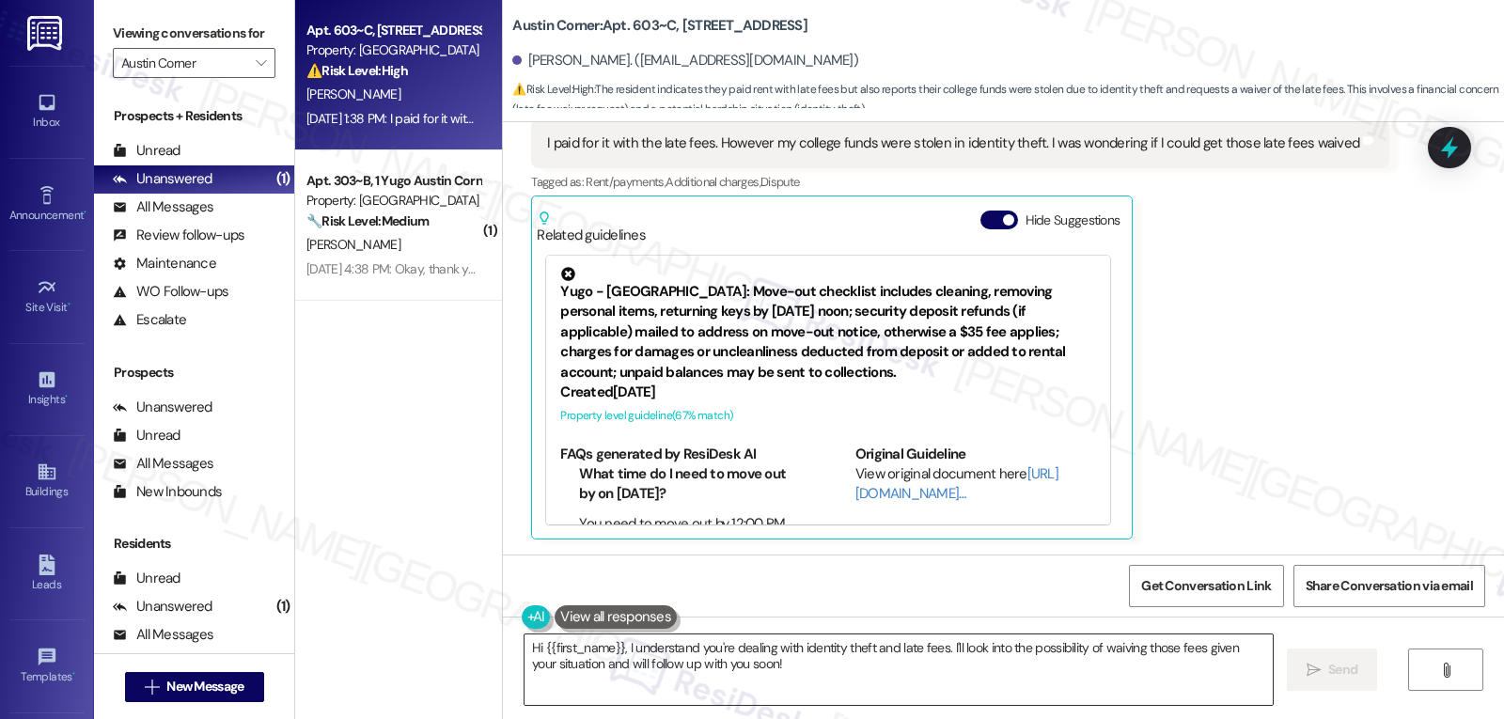
paste textarea "[PERSON_NAME], I’m really sorry you’re dealing with identity theft. Thank you f…"
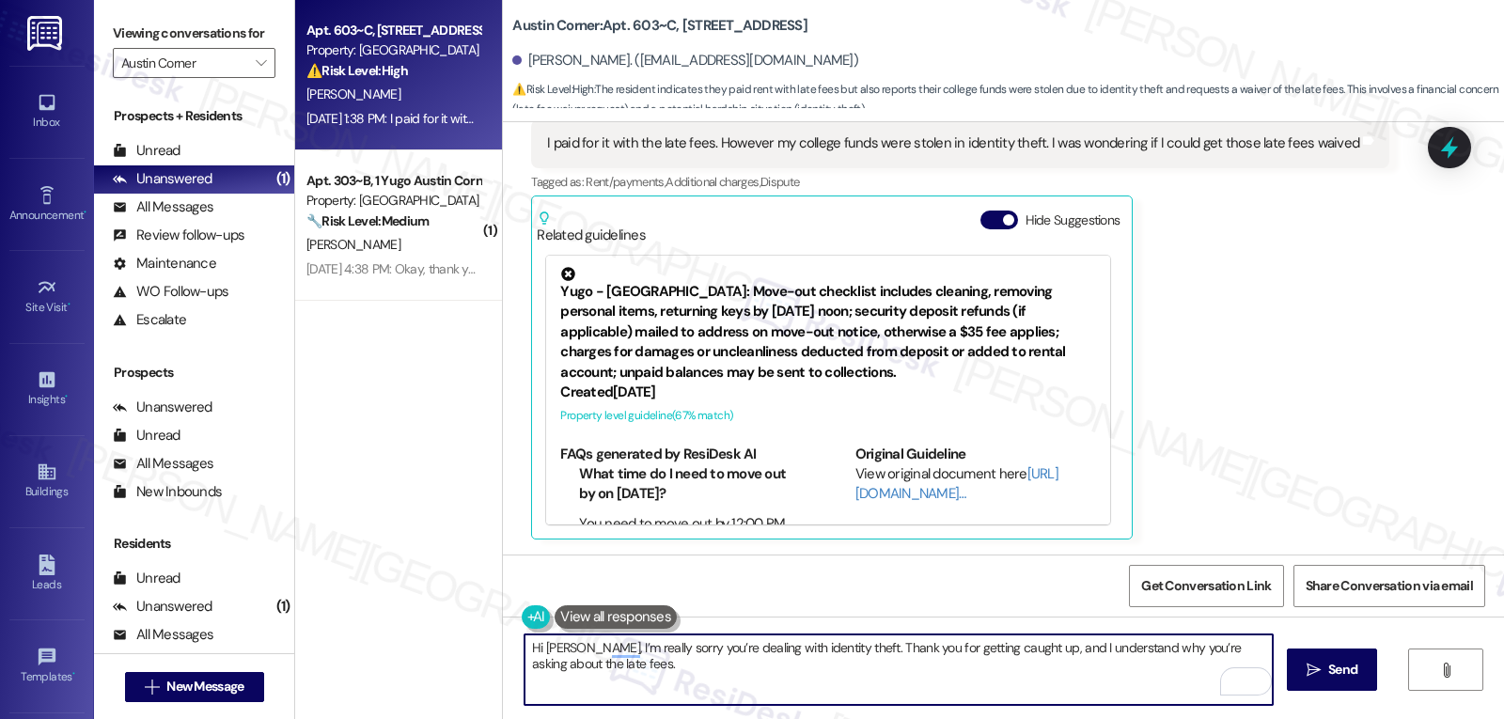
click at [784, 686] on textarea "Hi [PERSON_NAME], I’m really sorry you’re dealing with identity theft. Thank yo…" at bounding box center [899, 670] width 748 height 71
paste textarea "Did you file an FTC or police report or get a bank letter about the fraud? If s…"
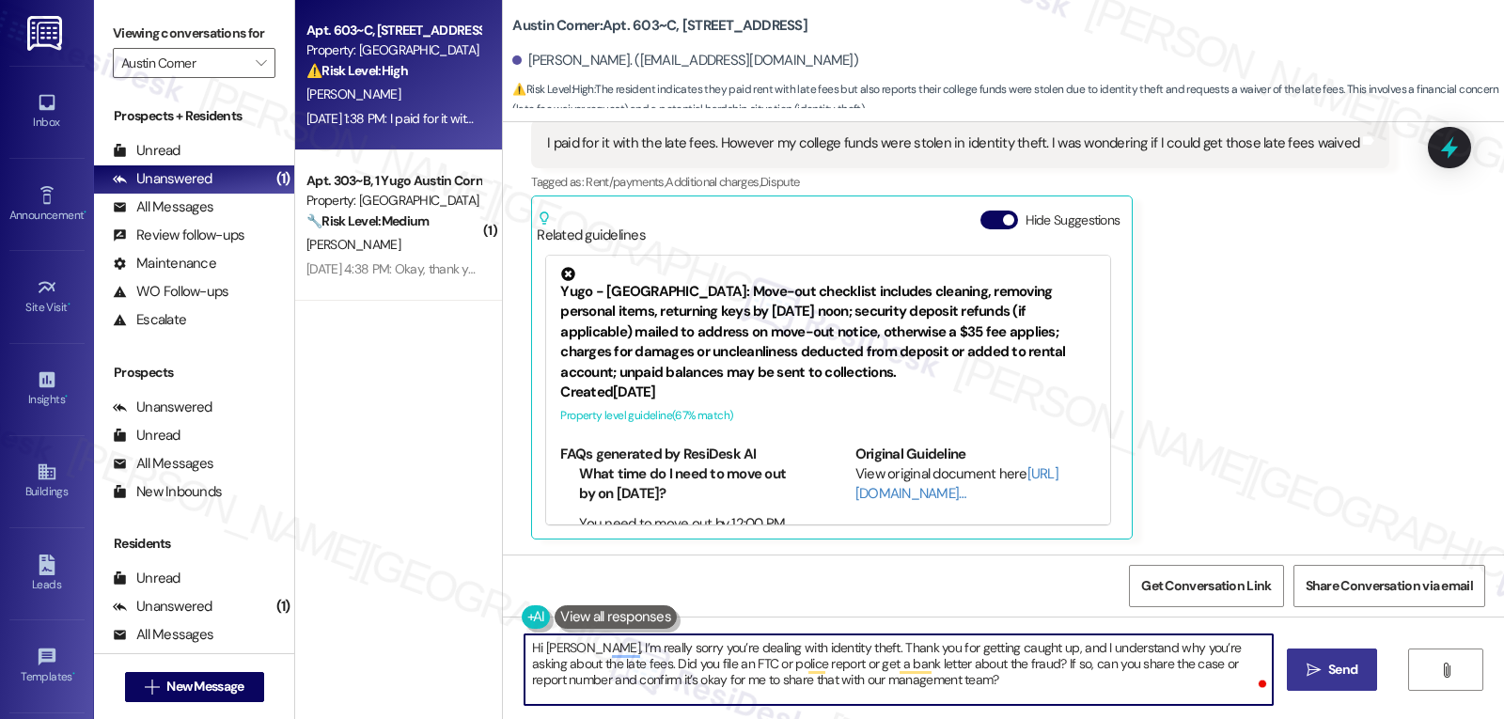
type textarea "Hi [PERSON_NAME], I’m really sorry you’re dealing with identity theft. Thank yo…"
click at [1338, 675] on span "Send" at bounding box center [1342, 670] width 29 height 20
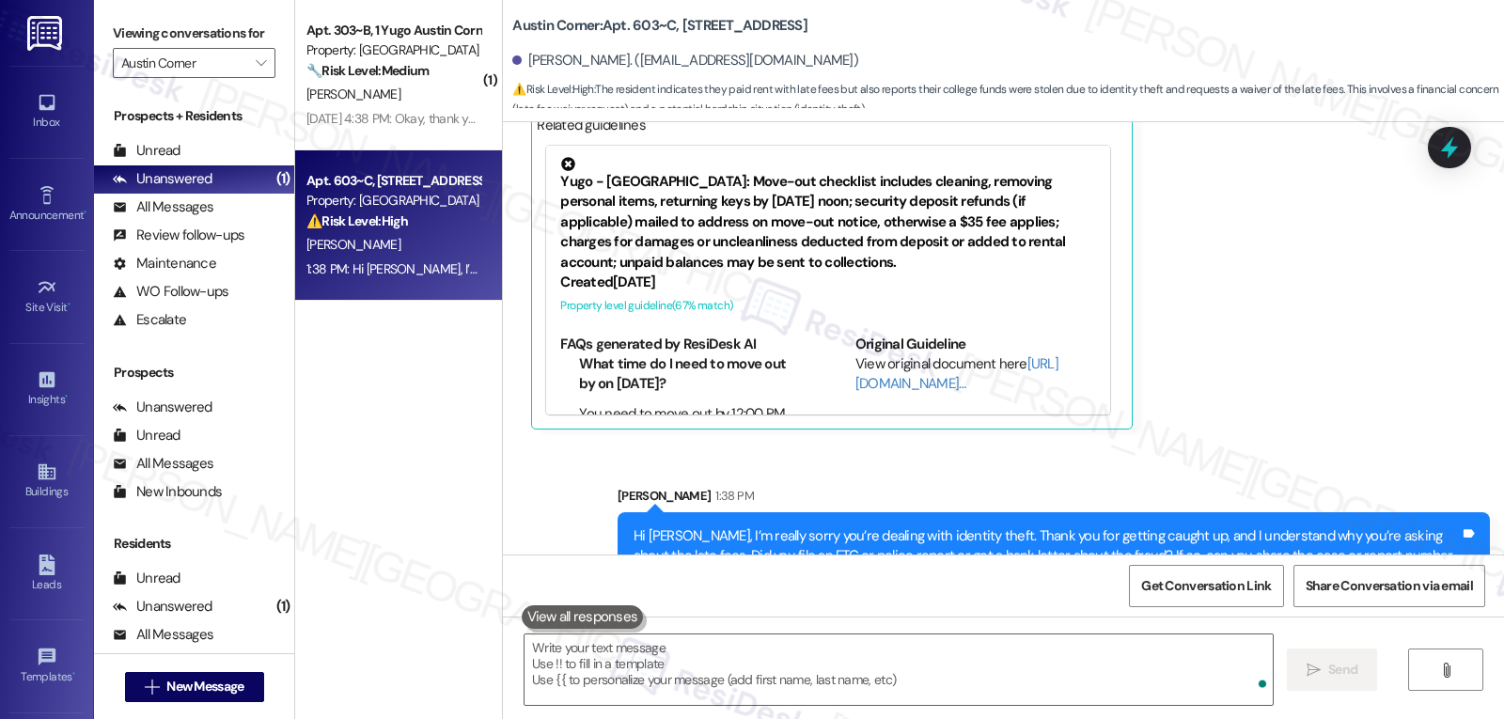
scroll to position [5328, 0]
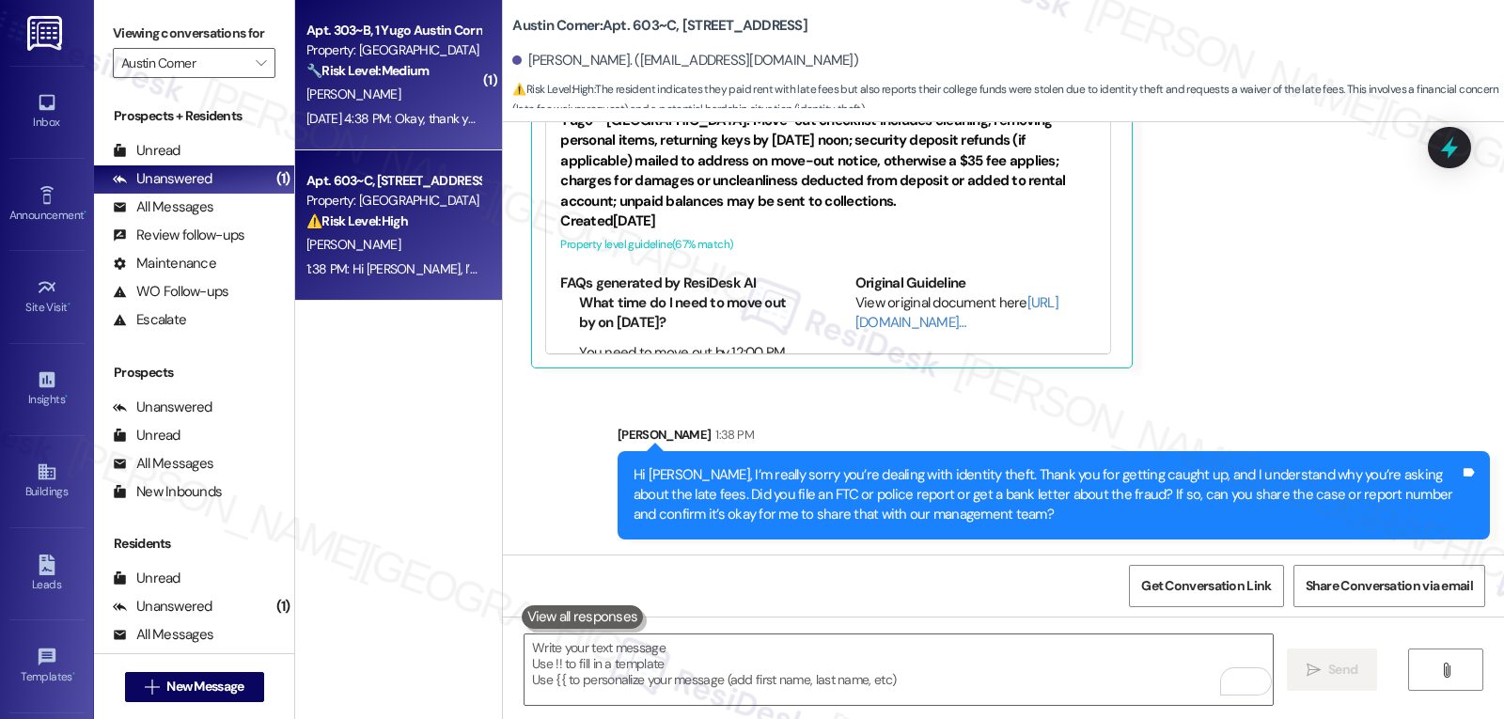
click at [367, 93] on div "[PERSON_NAME]" at bounding box center [394, 95] width 178 height 24
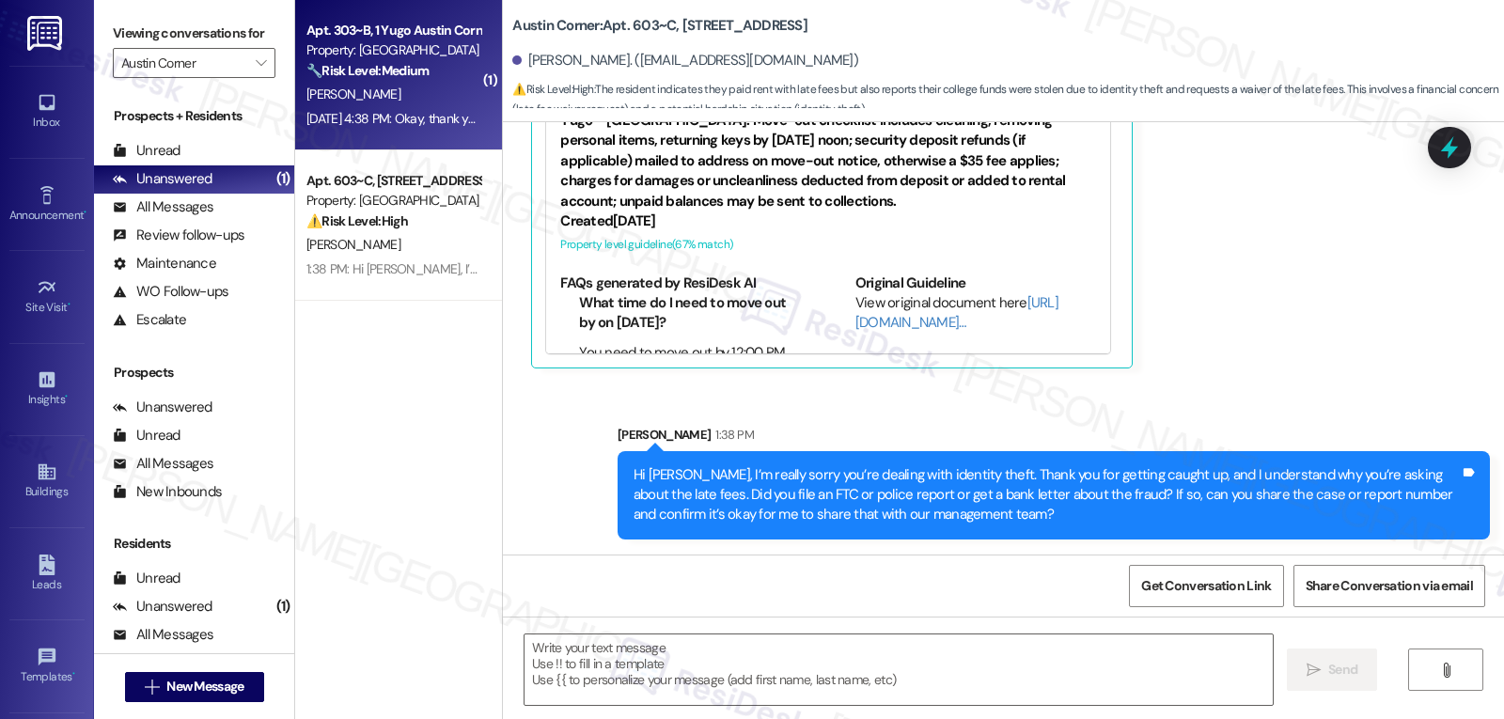
type textarea "Fetching suggested responses. Please feel free to read through the conversation…"
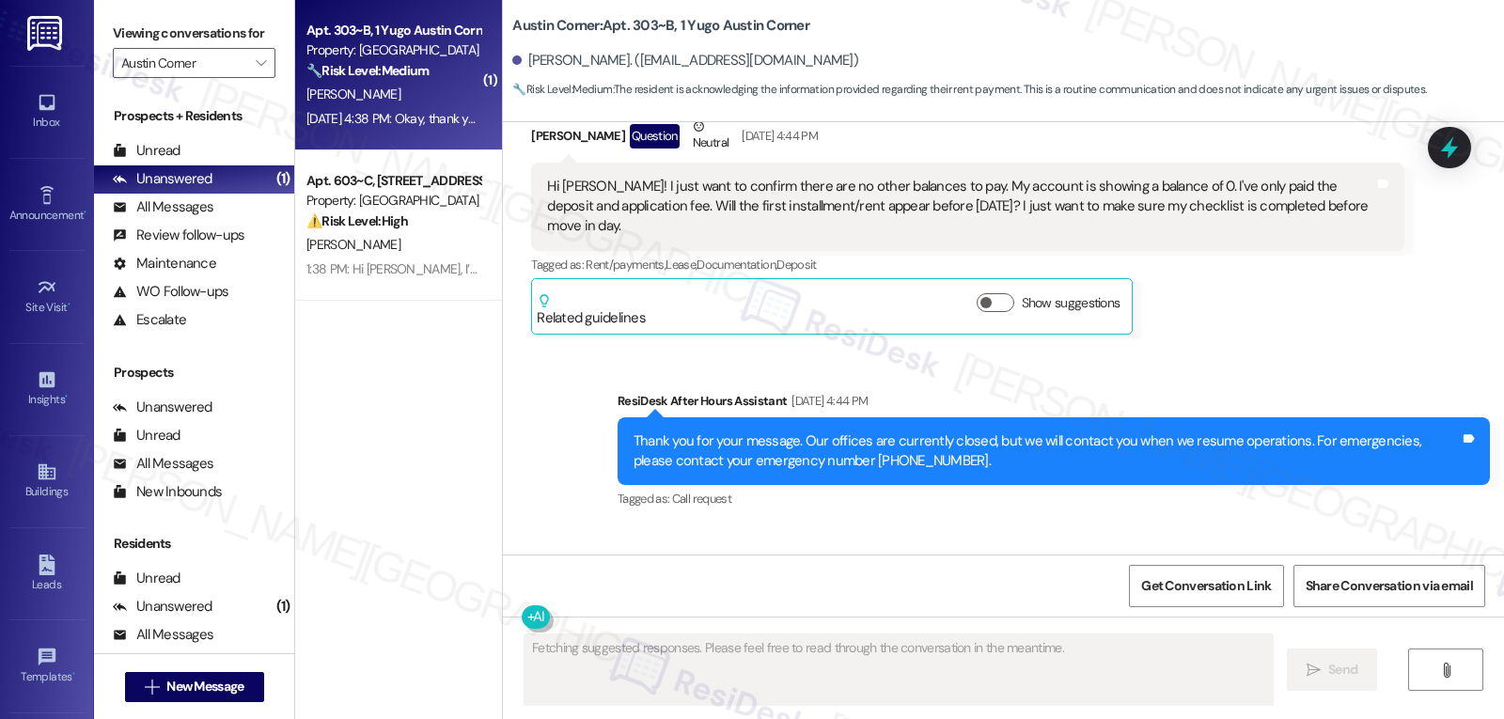
scroll to position [3301, 0]
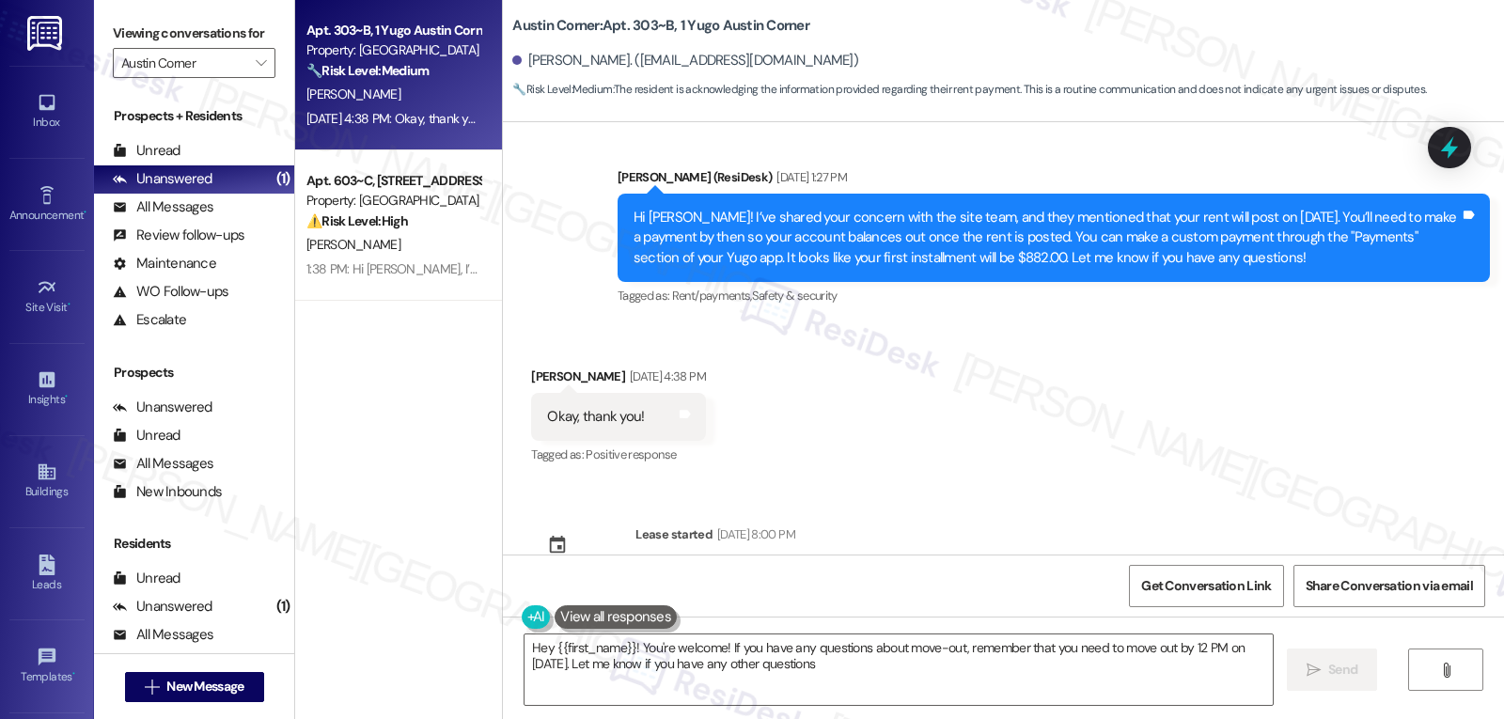
type textarea "Hey {{first_name}}! You're welcome! If you have any questions about move-out, r…"
click at [1434, 149] on div at bounding box center [1450, 147] width 56 height 54
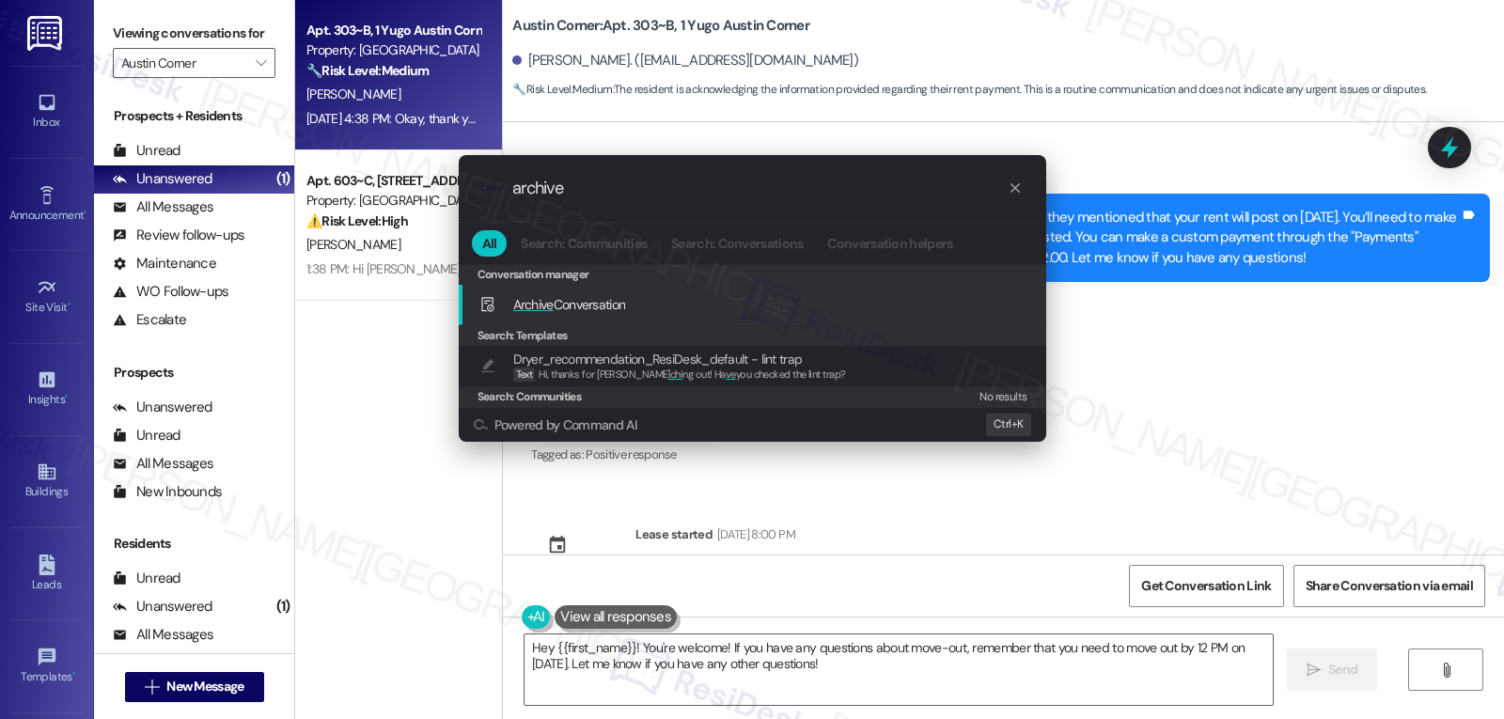
type input "archive"
click at [587, 307] on span "Archive Conversation" at bounding box center [569, 304] width 113 height 17
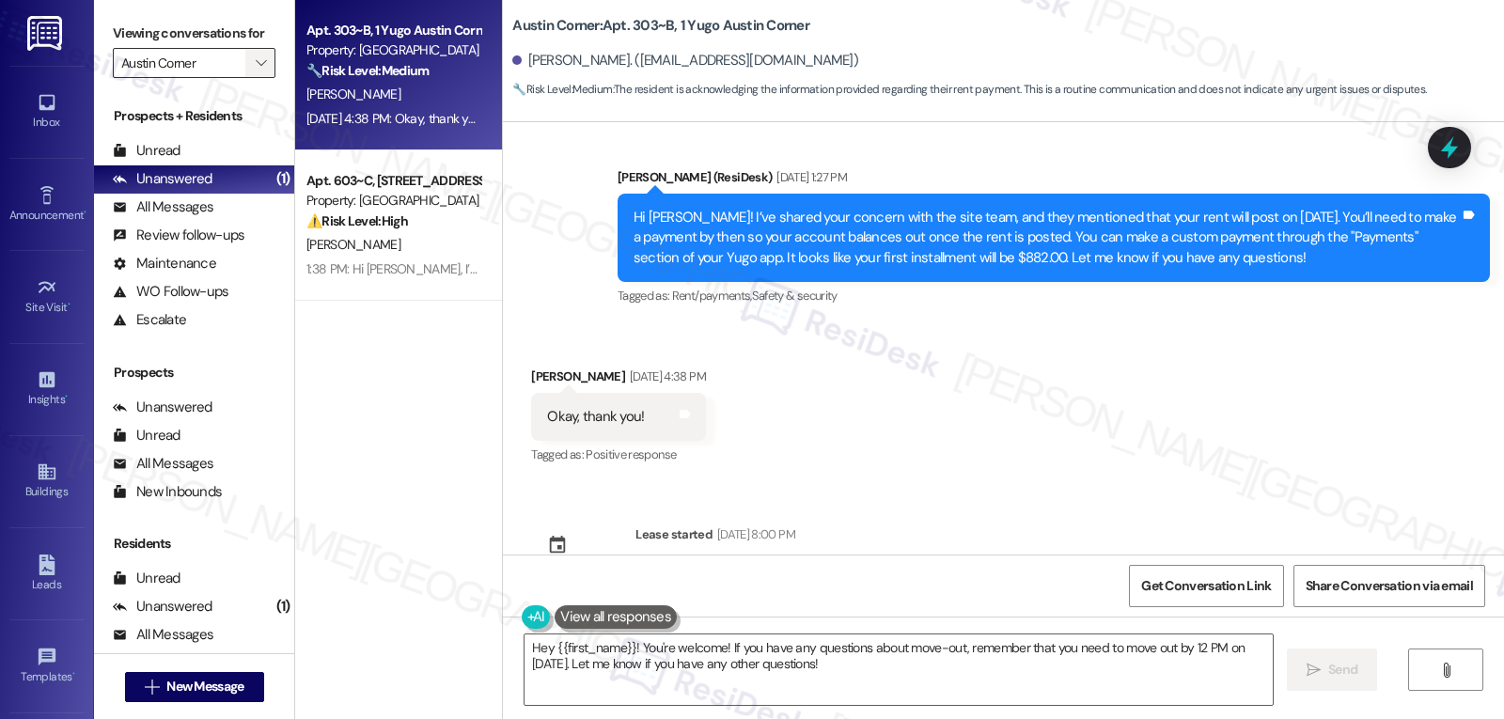
click at [253, 78] on span "" at bounding box center [261, 63] width 18 height 30
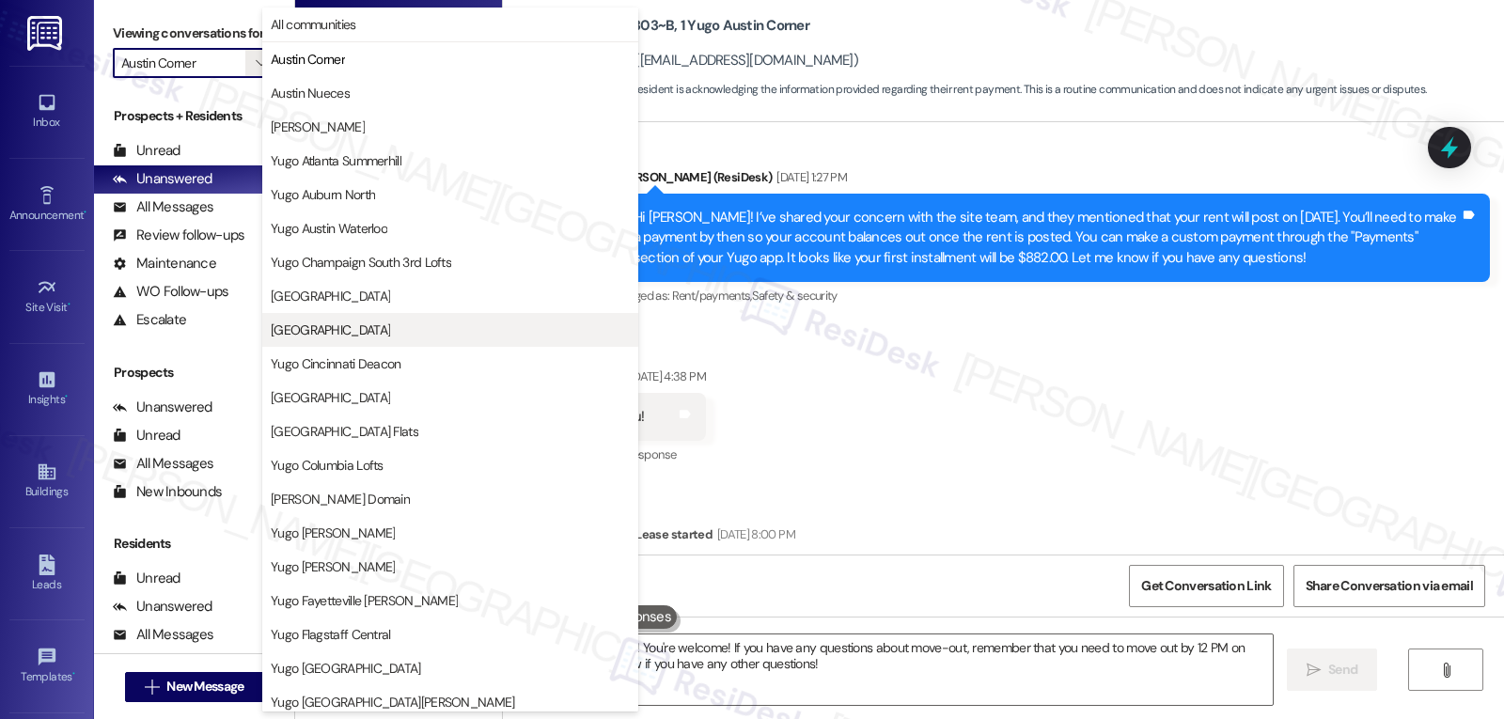
click at [368, 325] on span "[GEOGRAPHIC_DATA]" at bounding box center [330, 330] width 119 height 19
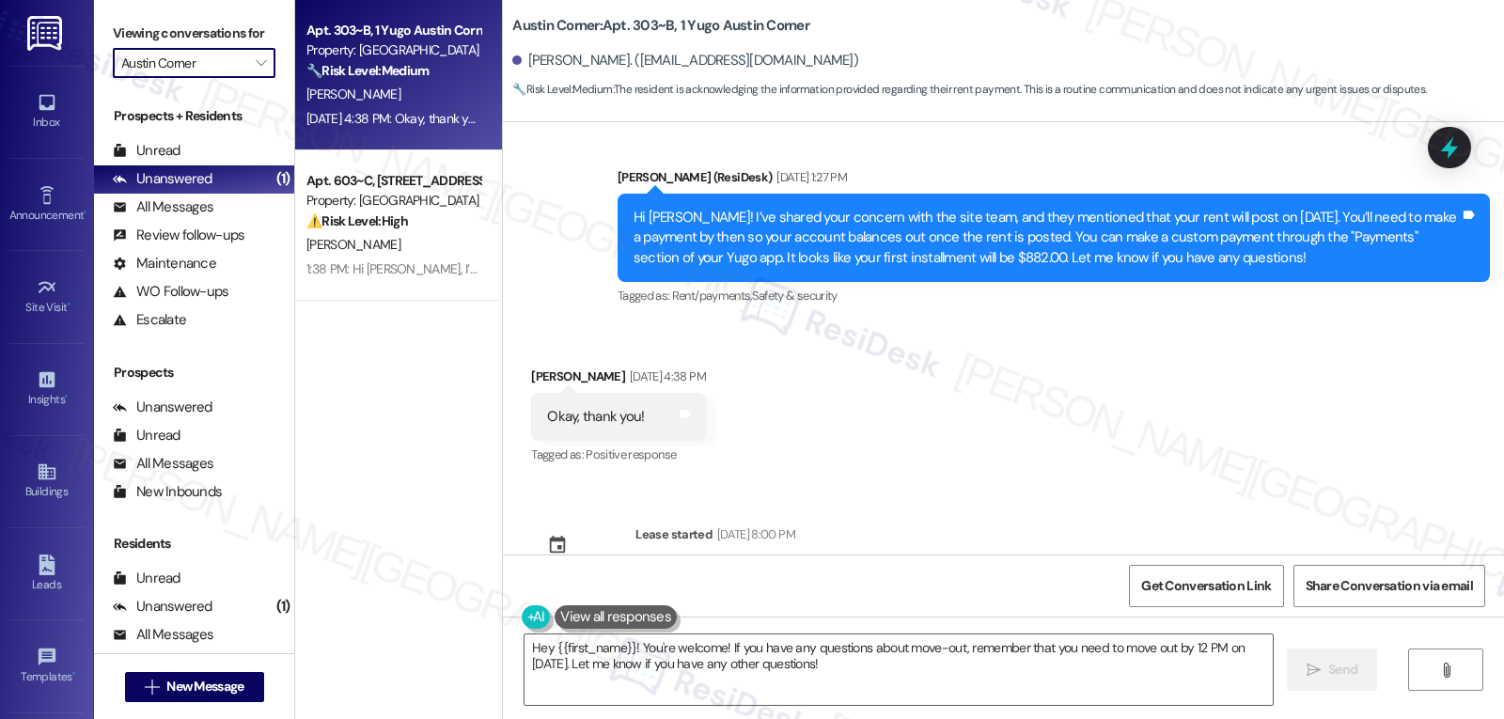
type input "[GEOGRAPHIC_DATA]"
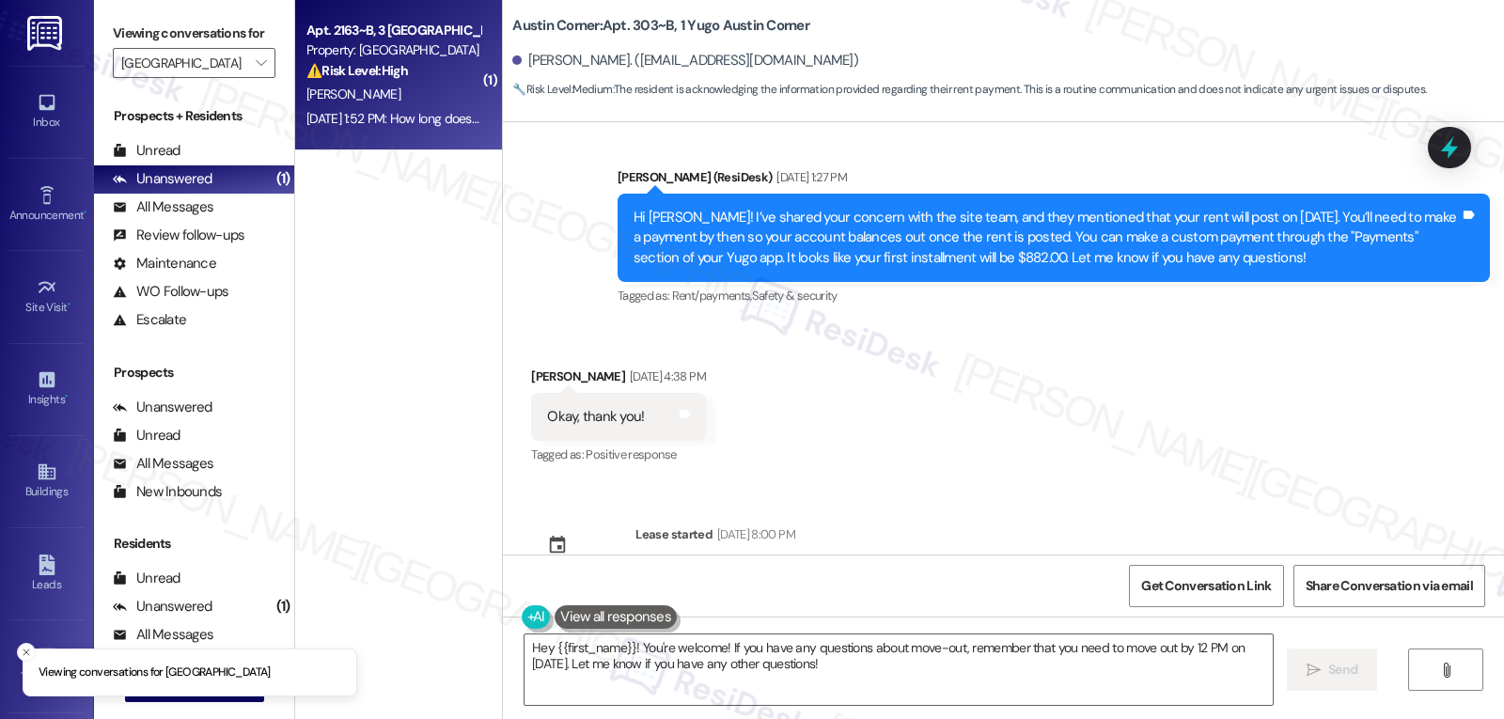
click at [312, 117] on div "[DATE] 1:52 PM: How long does it take to update in the portal? [DATE] 1:52 PM: …" at bounding box center [473, 118] width 332 height 17
type textarea "Fetching suggested responses. Please feel free to read through the conversation…"
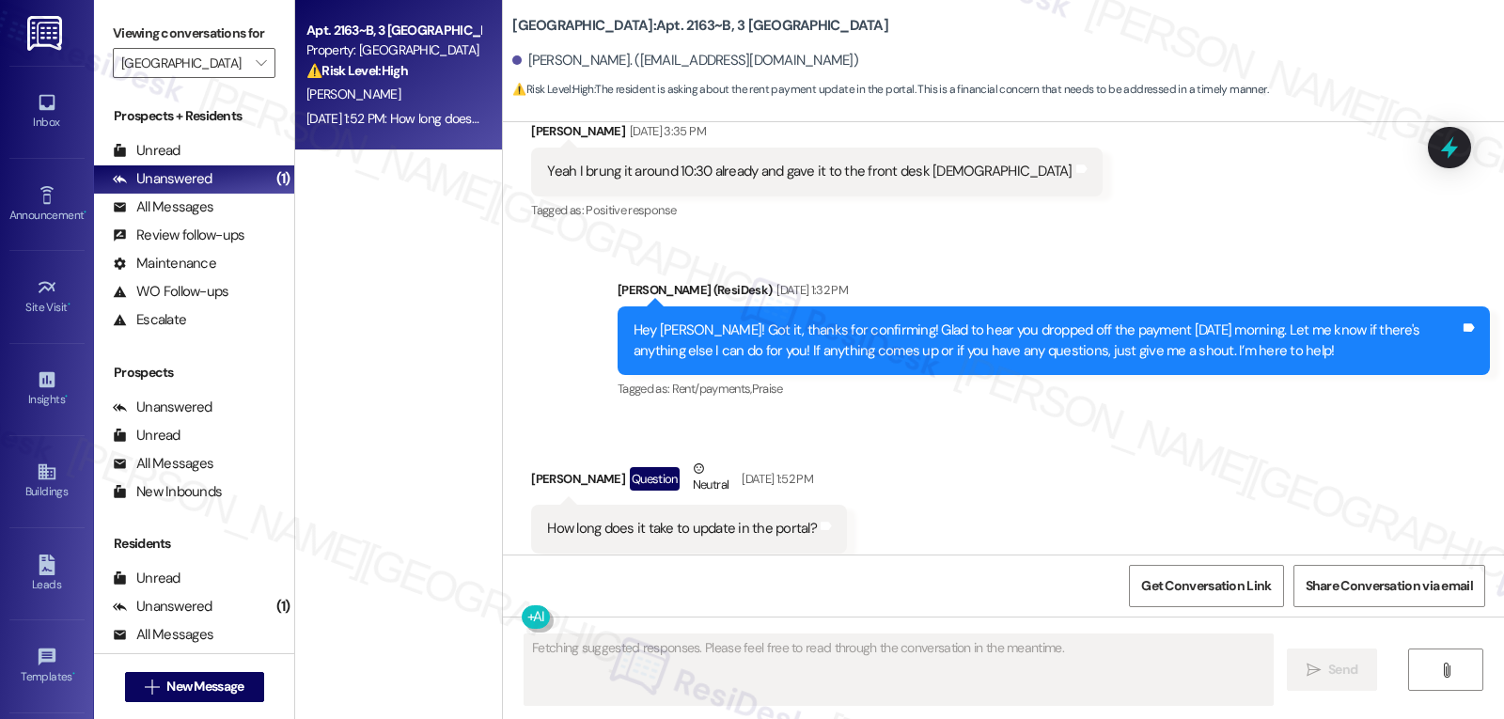
scroll to position [8279, 0]
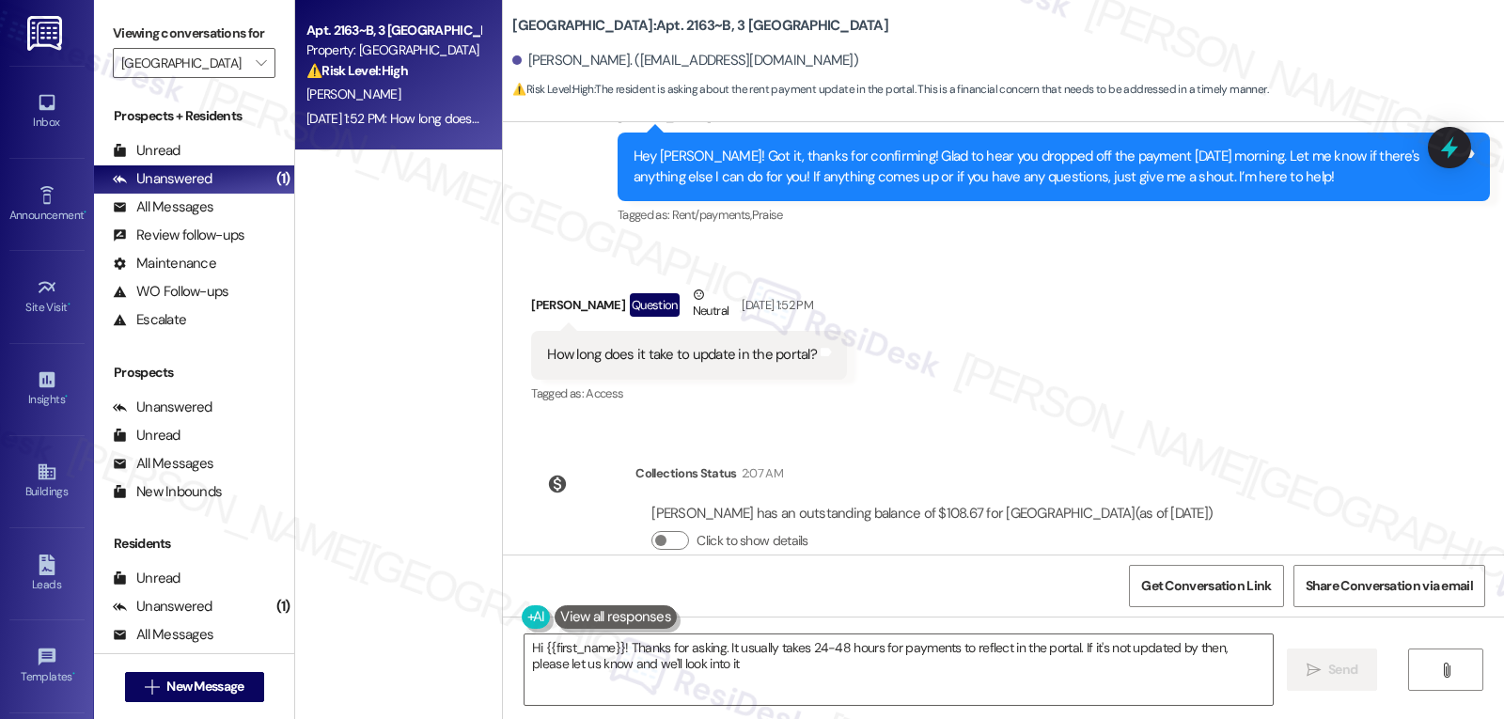
type textarea "Hi {{first_name}}! Thanks for asking. It usually takes 24-48 hours for payments…"
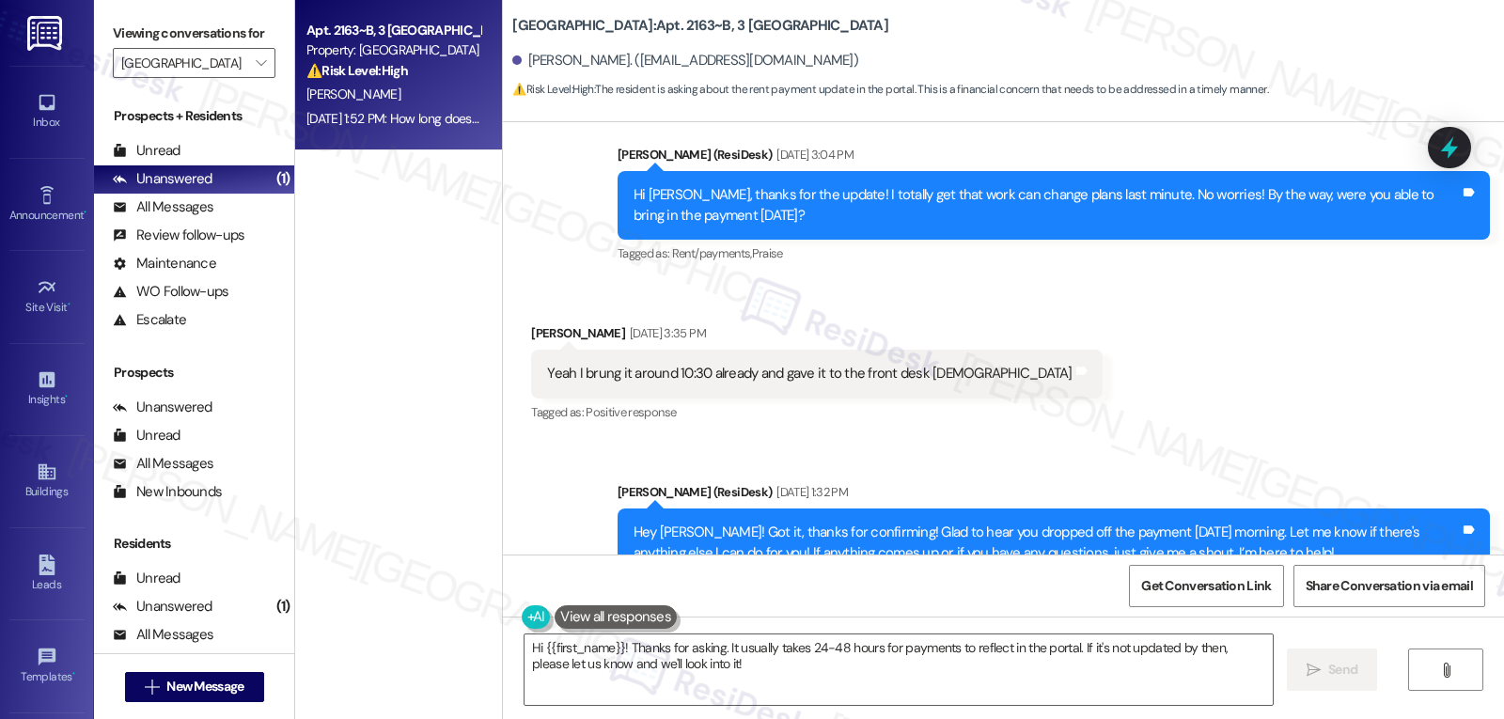
scroll to position [7715, 0]
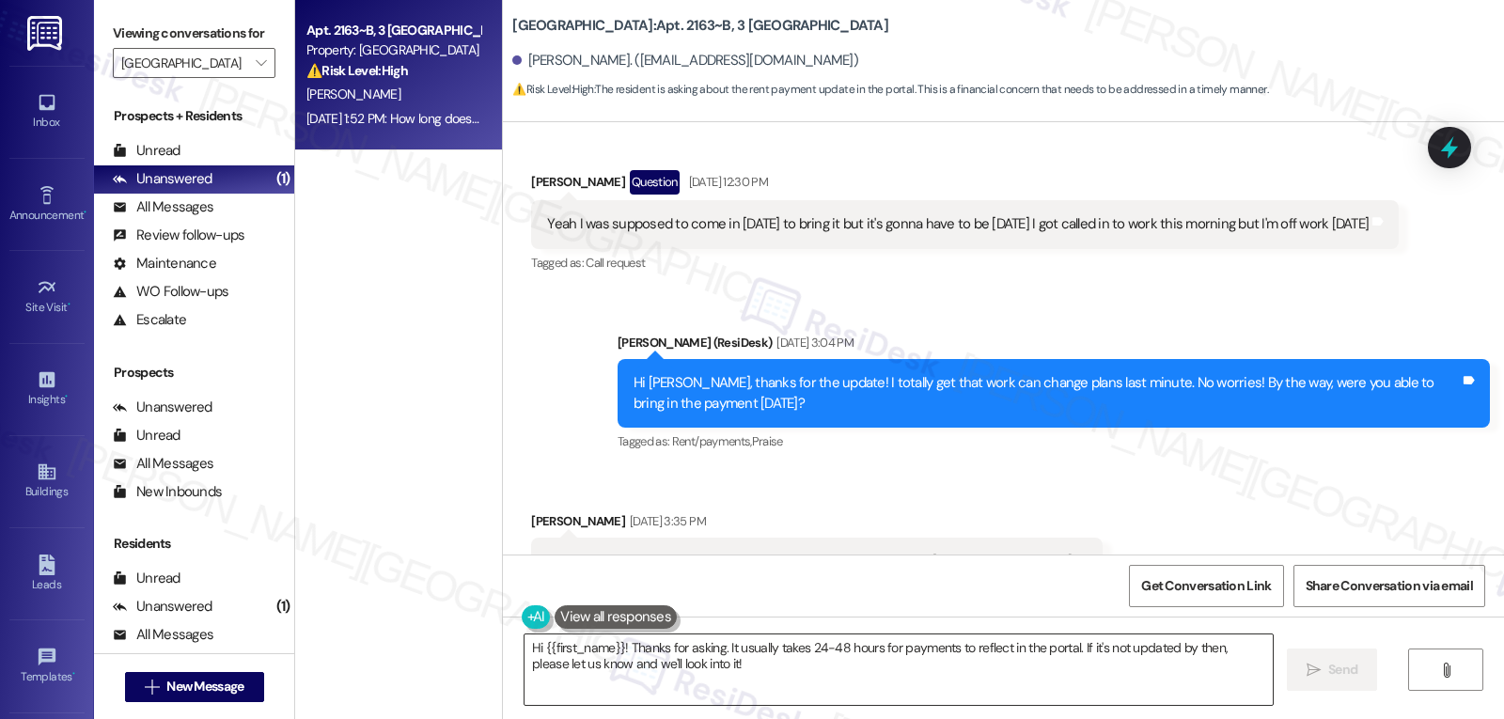
click at [804, 680] on textarea "Hi {{first_name}}! Thanks for asking. It usually takes 24-48 hours for payments…" at bounding box center [899, 670] width 748 height 71
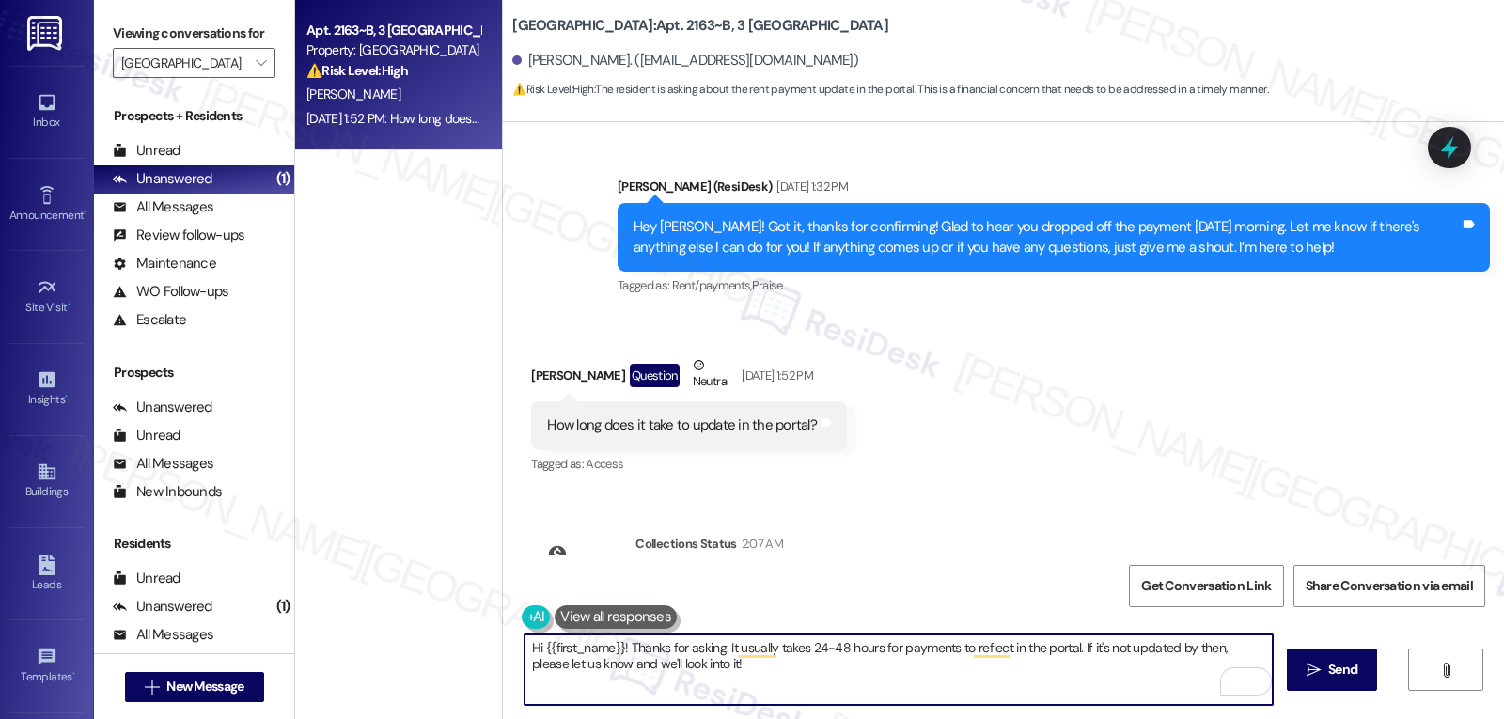
scroll to position [8279, 0]
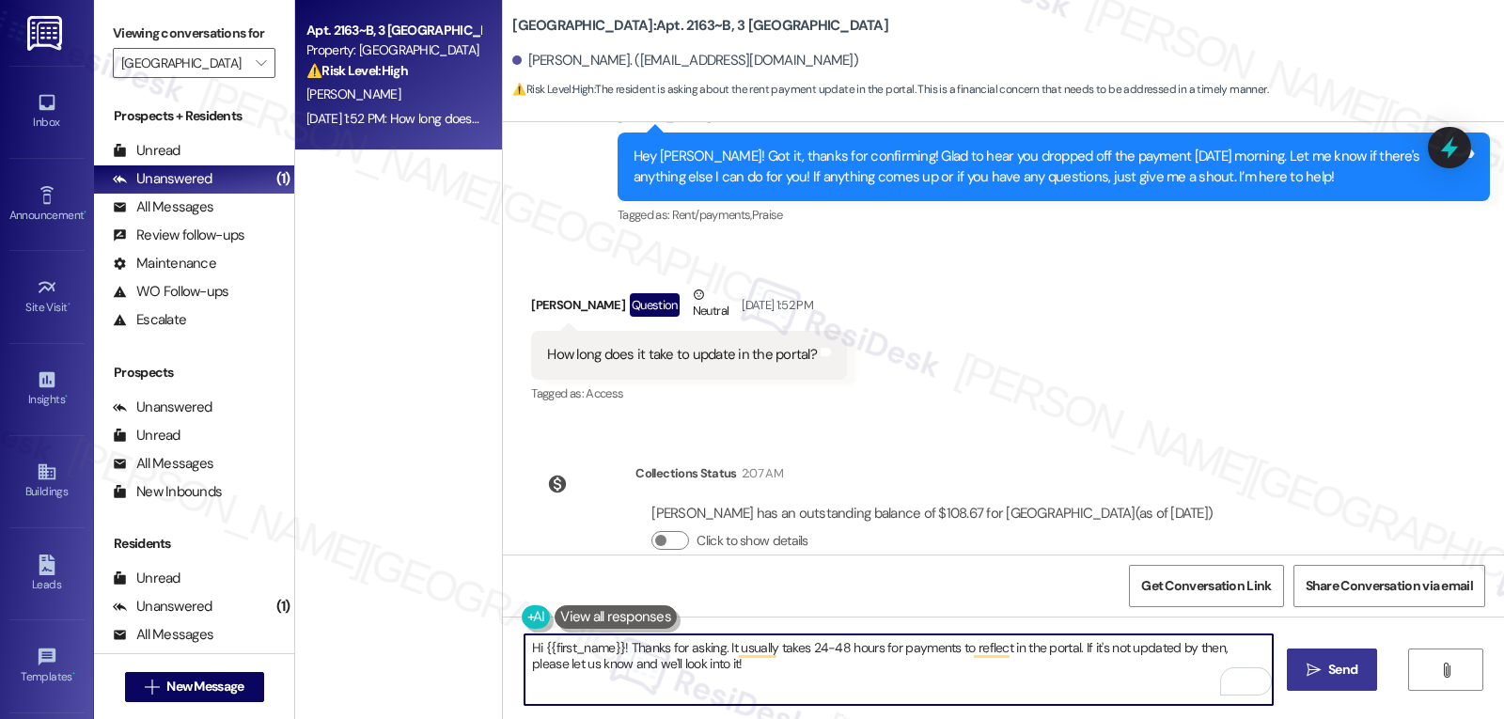
click at [1344, 668] on span "Send" at bounding box center [1342, 670] width 29 height 20
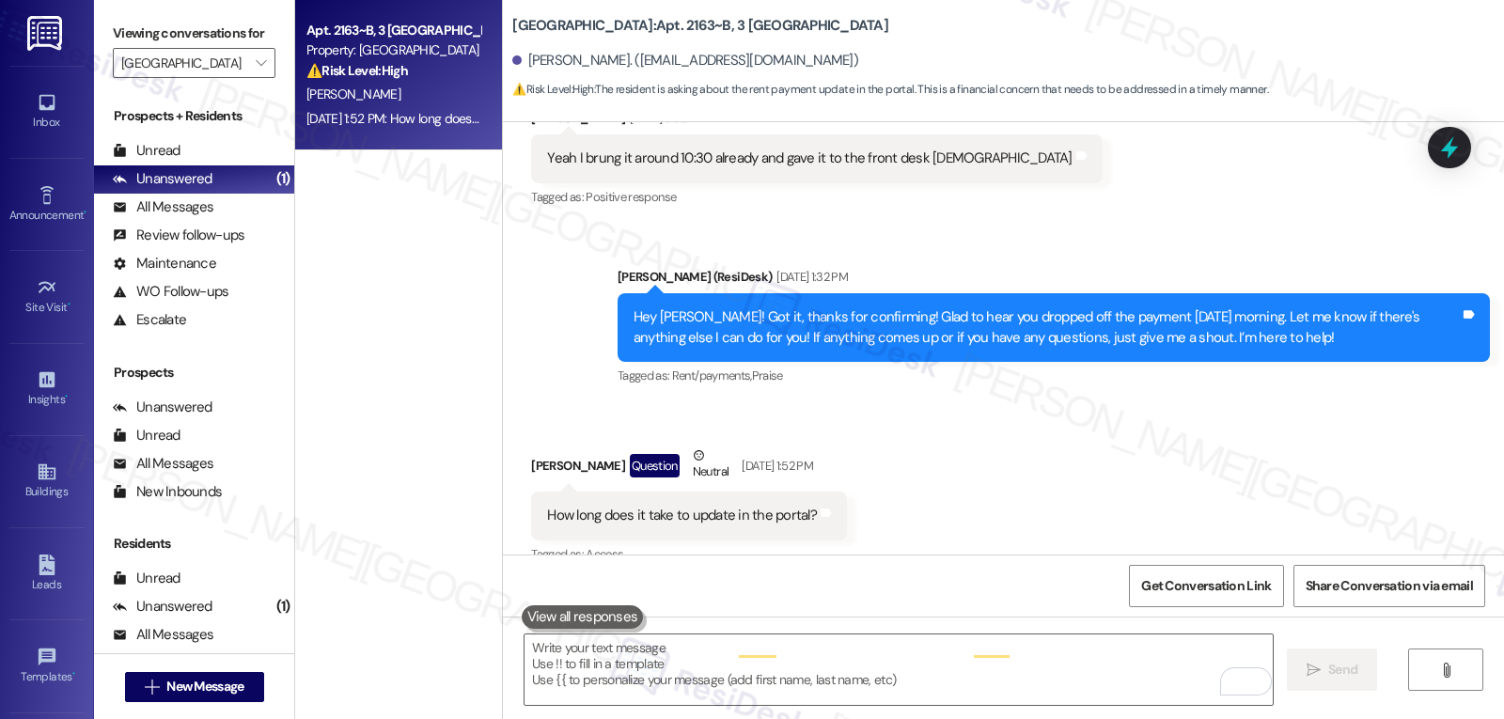
scroll to position [8105, 0]
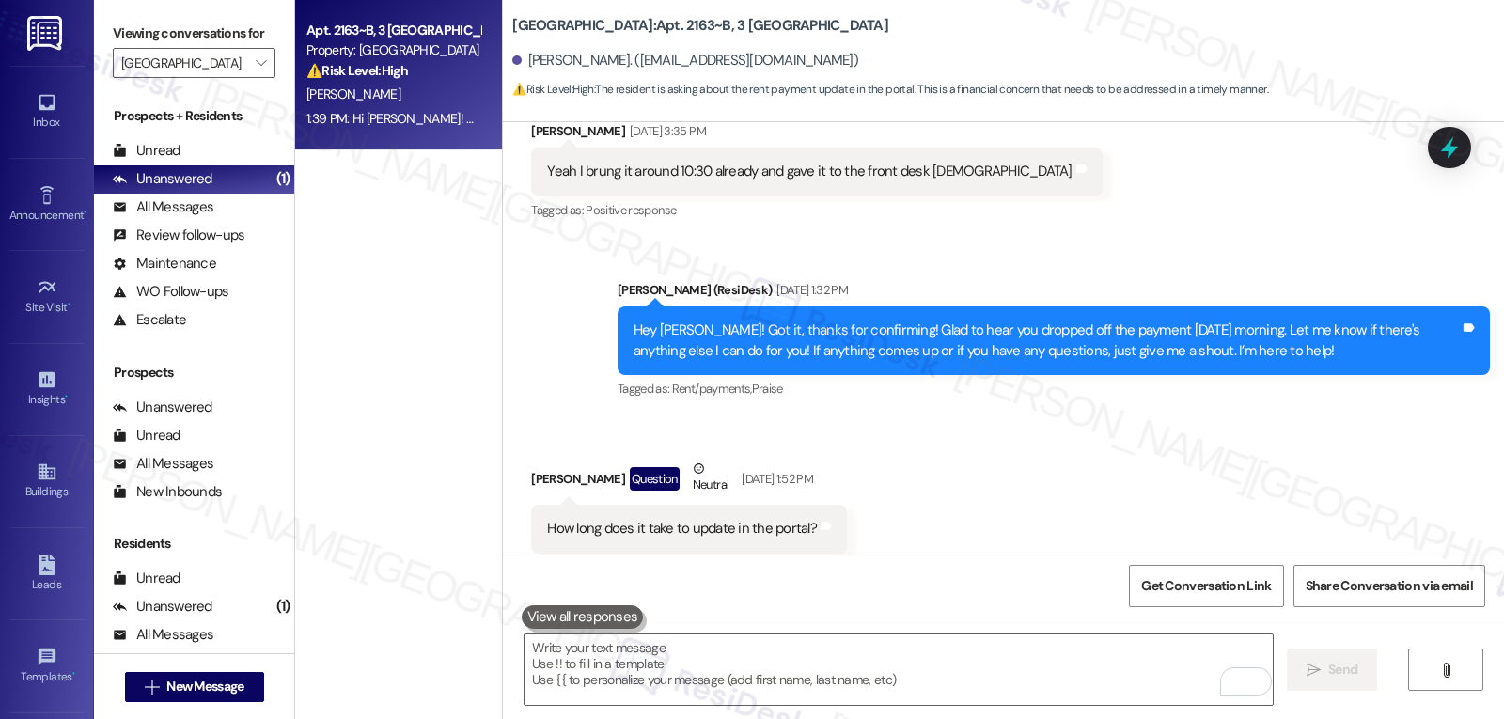
click at [253, 97] on div "Viewing conversations for [GEOGRAPHIC_DATA] " at bounding box center [194, 48] width 200 height 97
click at [252, 78] on span "" at bounding box center [261, 63] width 18 height 30
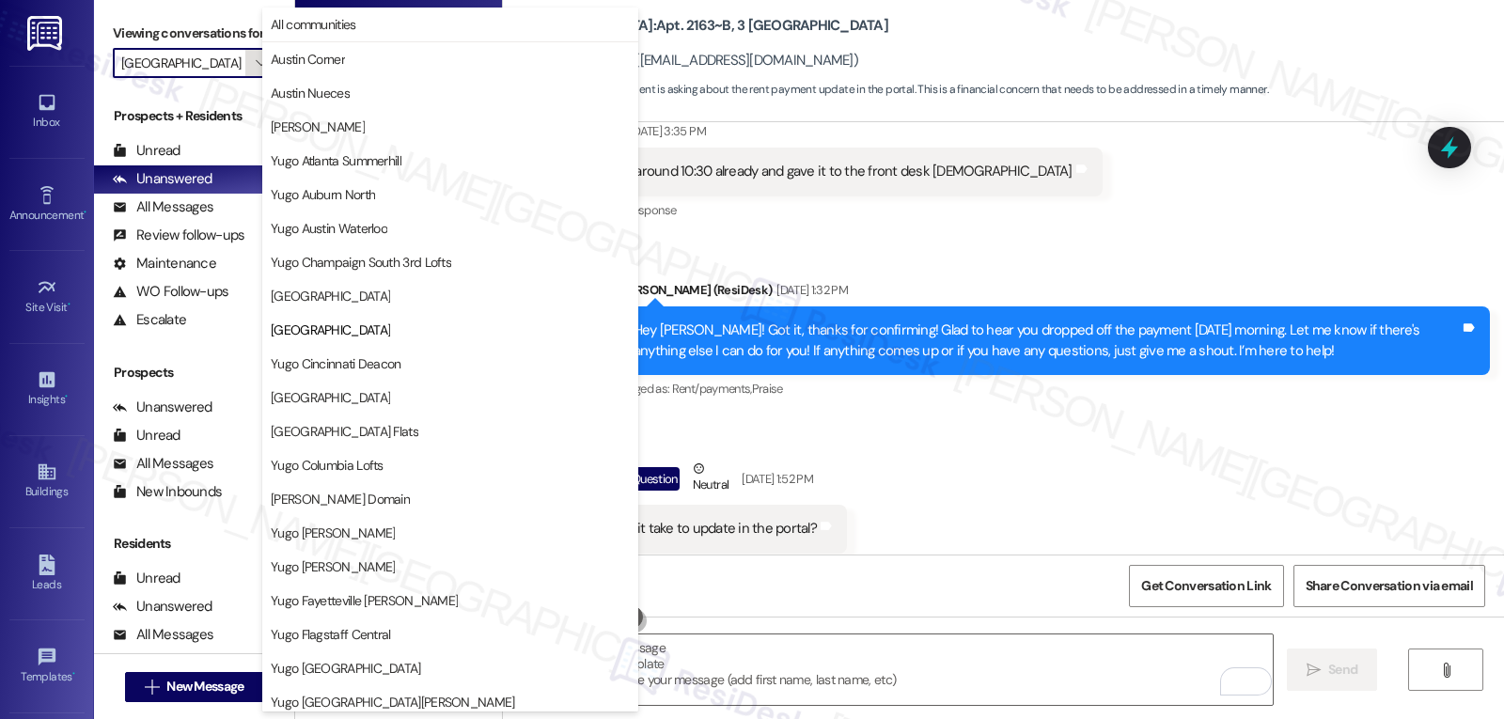
scroll to position [306, 0]
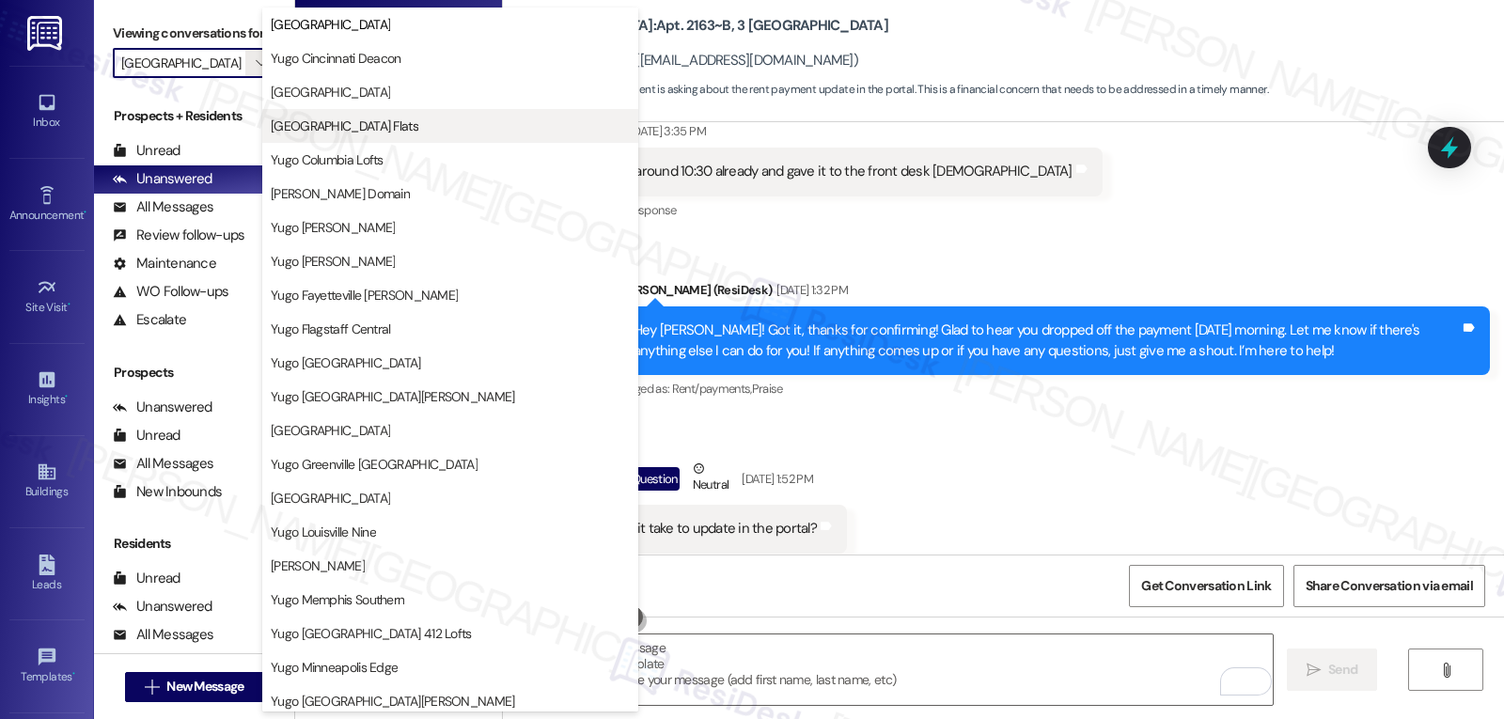
click at [346, 132] on span "[GEOGRAPHIC_DATA] Flats" at bounding box center [345, 126] width 148 height 19
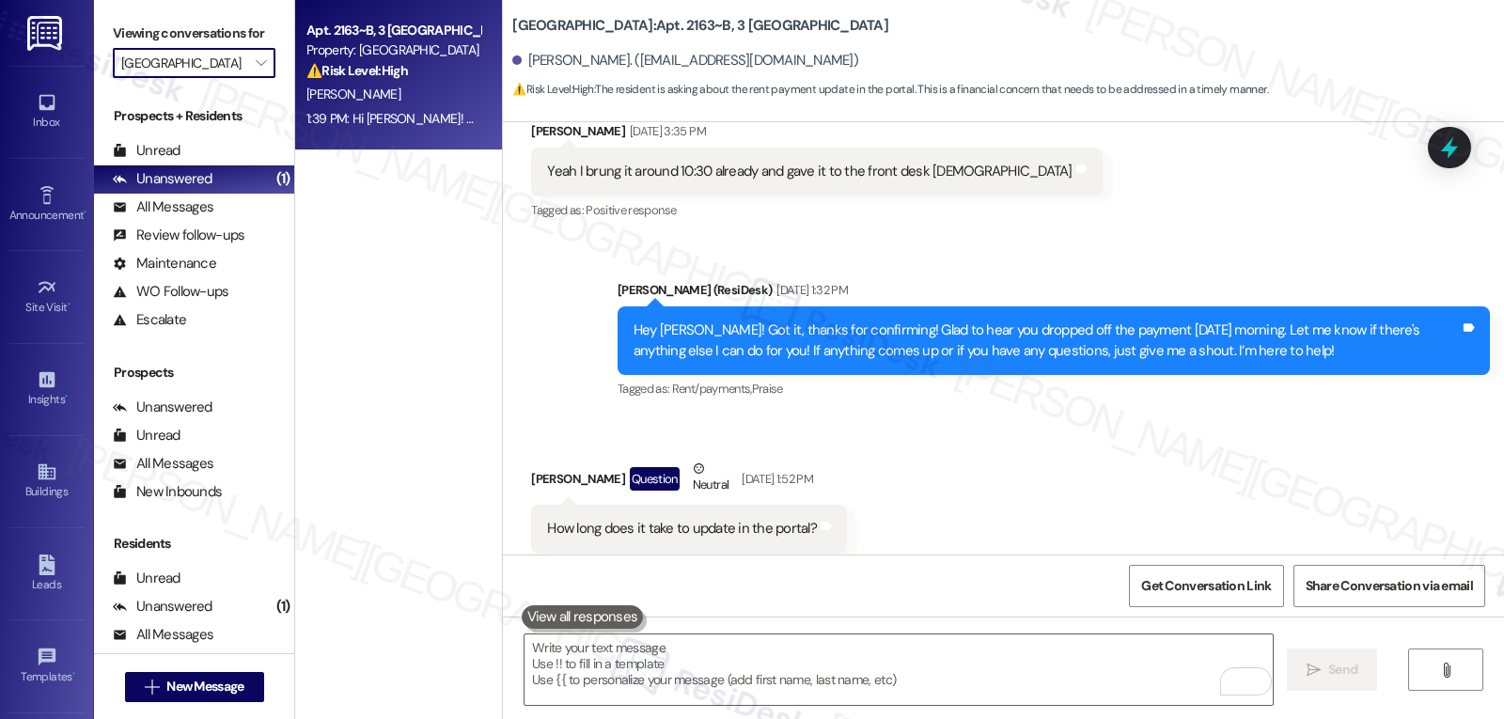
type input "[GEOGRAPHIC_DATA] Flats"
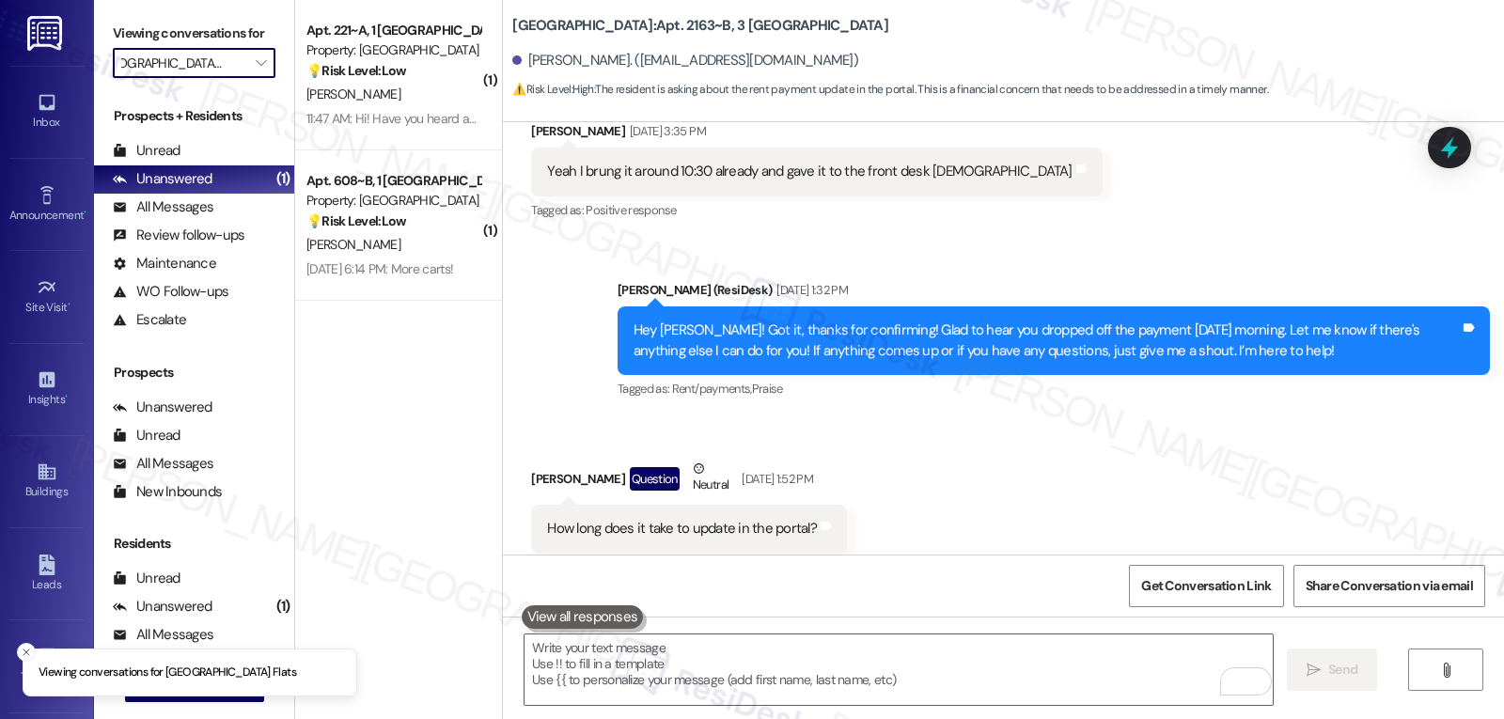
scroll to position [0, 45]
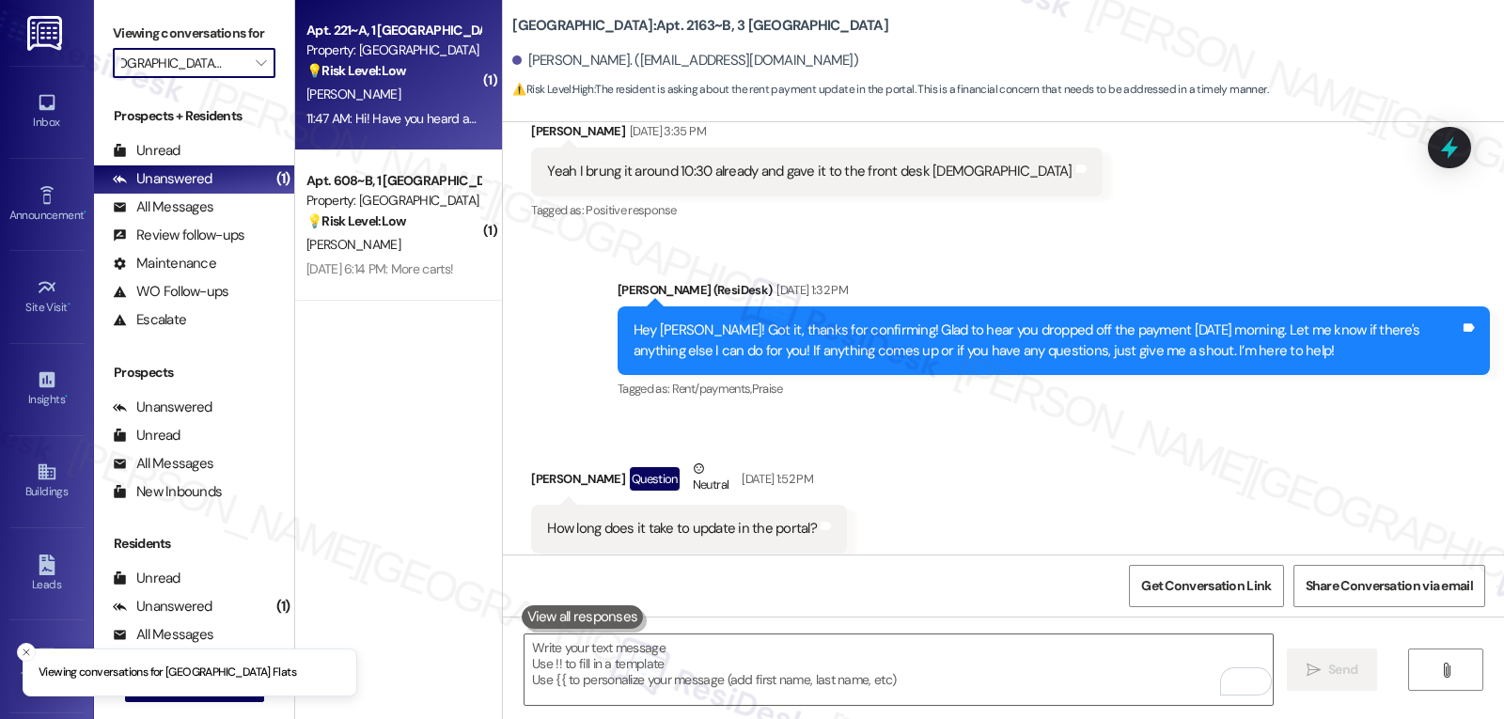
click at [376, 100] on span "[PERSON_NAME]" at bounding box center [354, 94] width 94 height 17
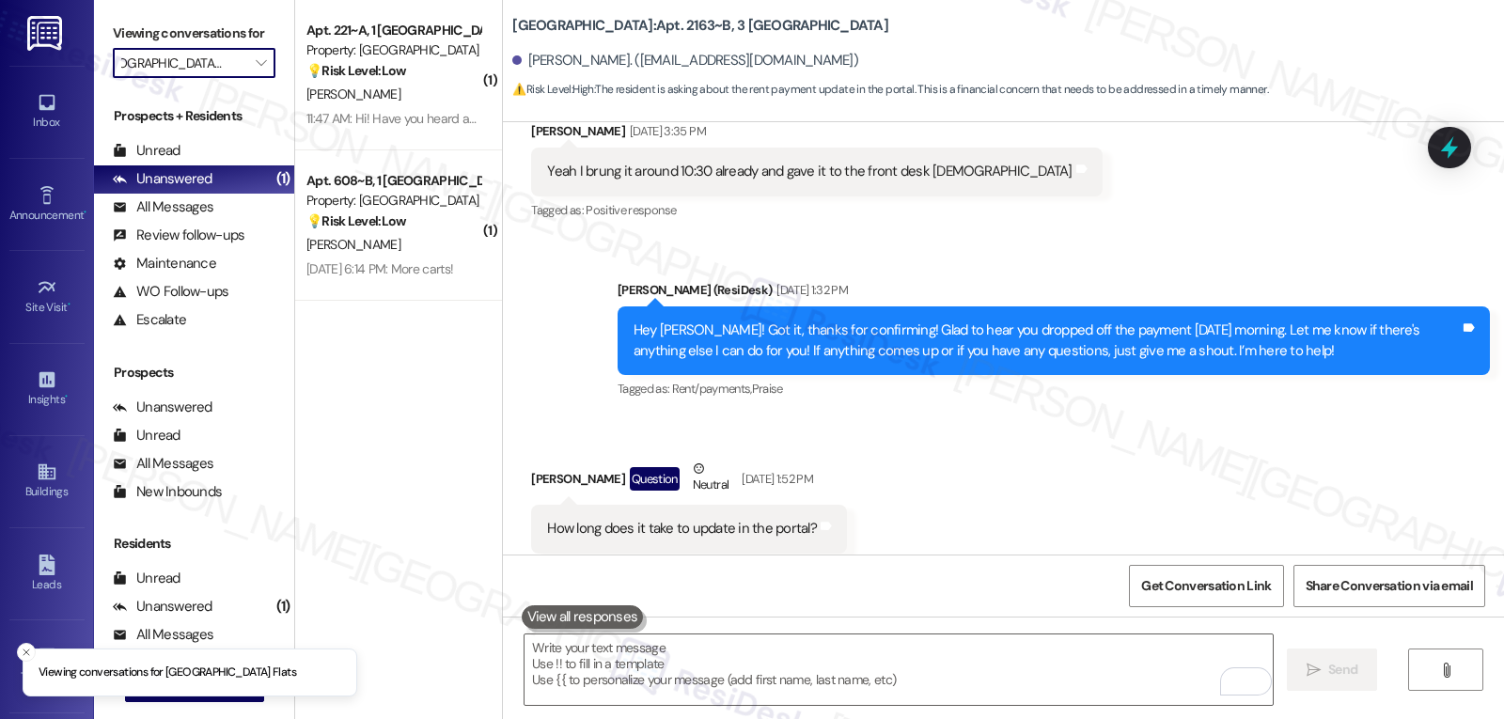
scroll to position [0, 0]
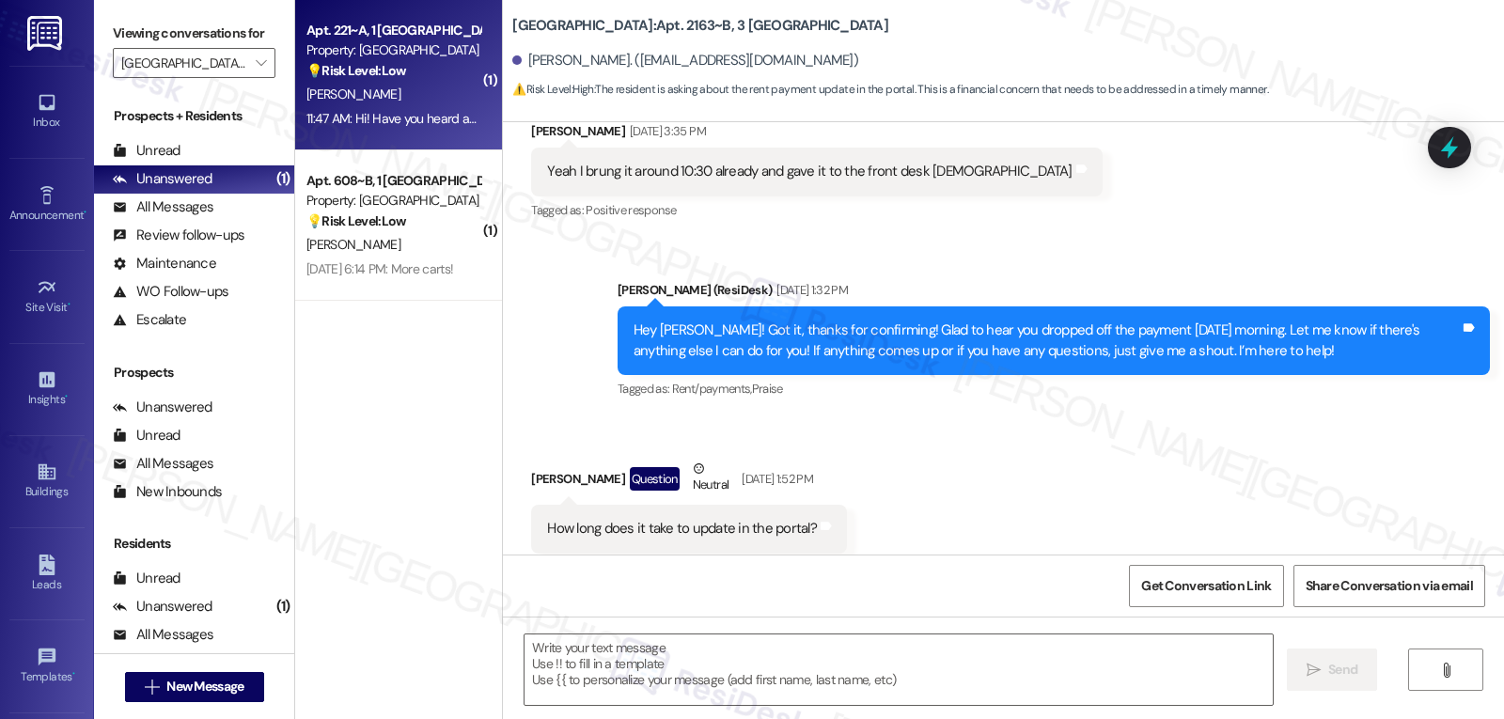
type textarea "Fetching suggested responses. Please feel free to read through the conversation…"
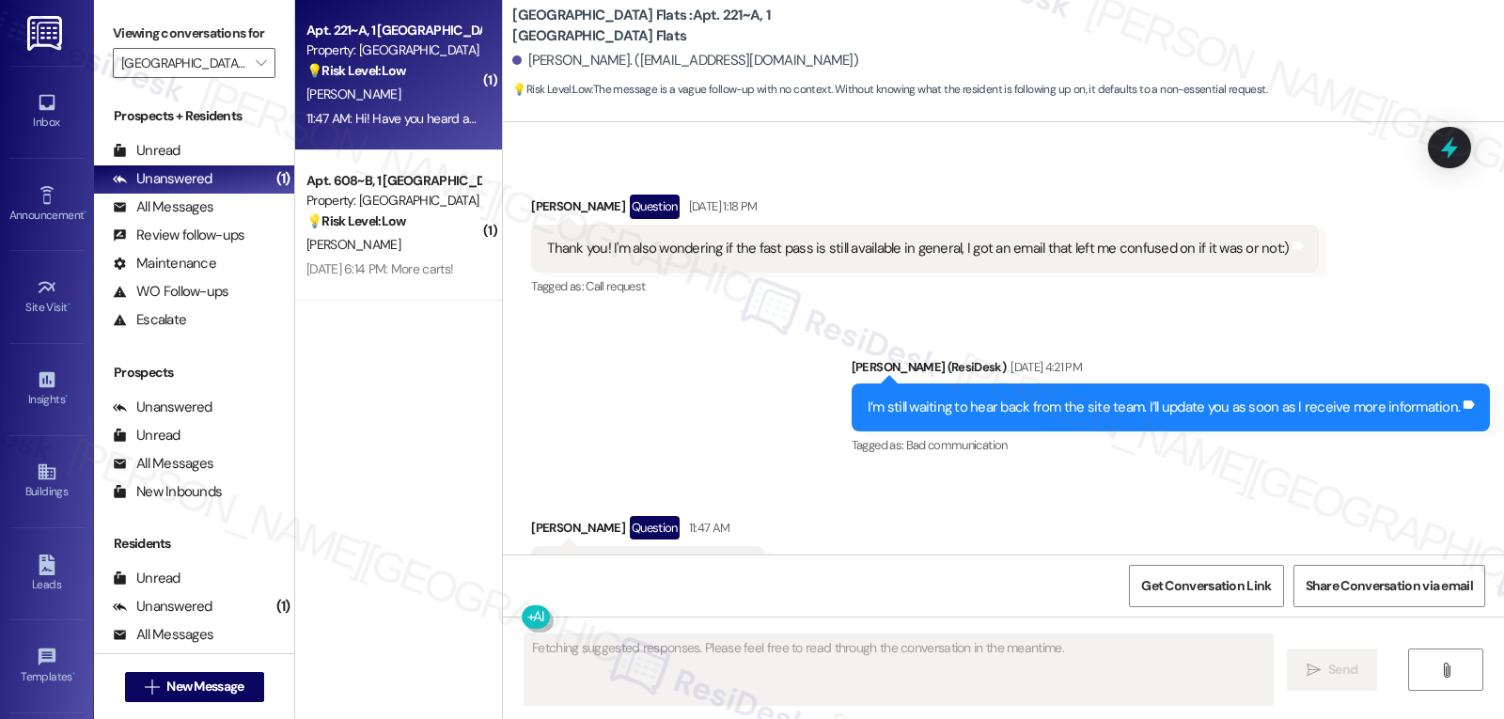
scroll to position [1123, 0]
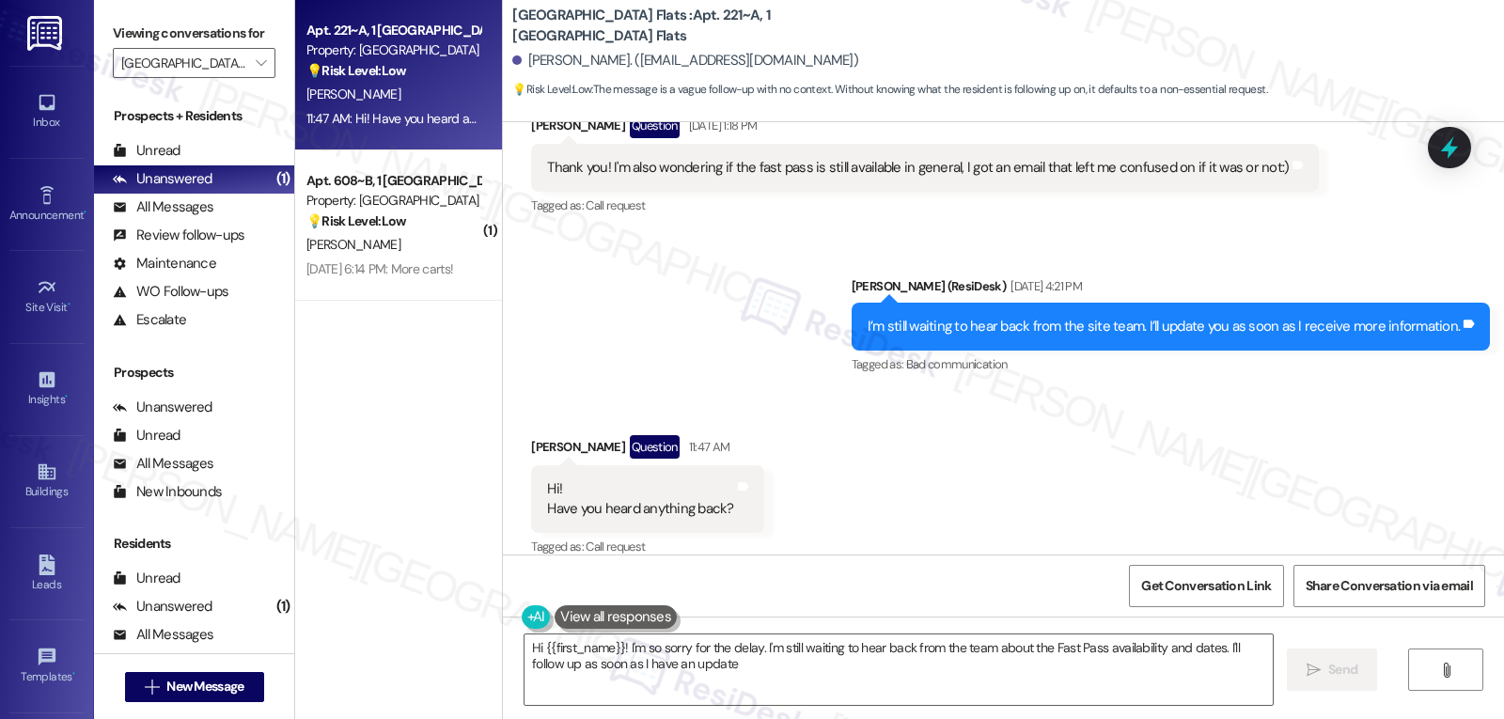
type textarea "Hi {{first_name}}! I'm so sorry for the delay. I'm still waiting to hear back f…"
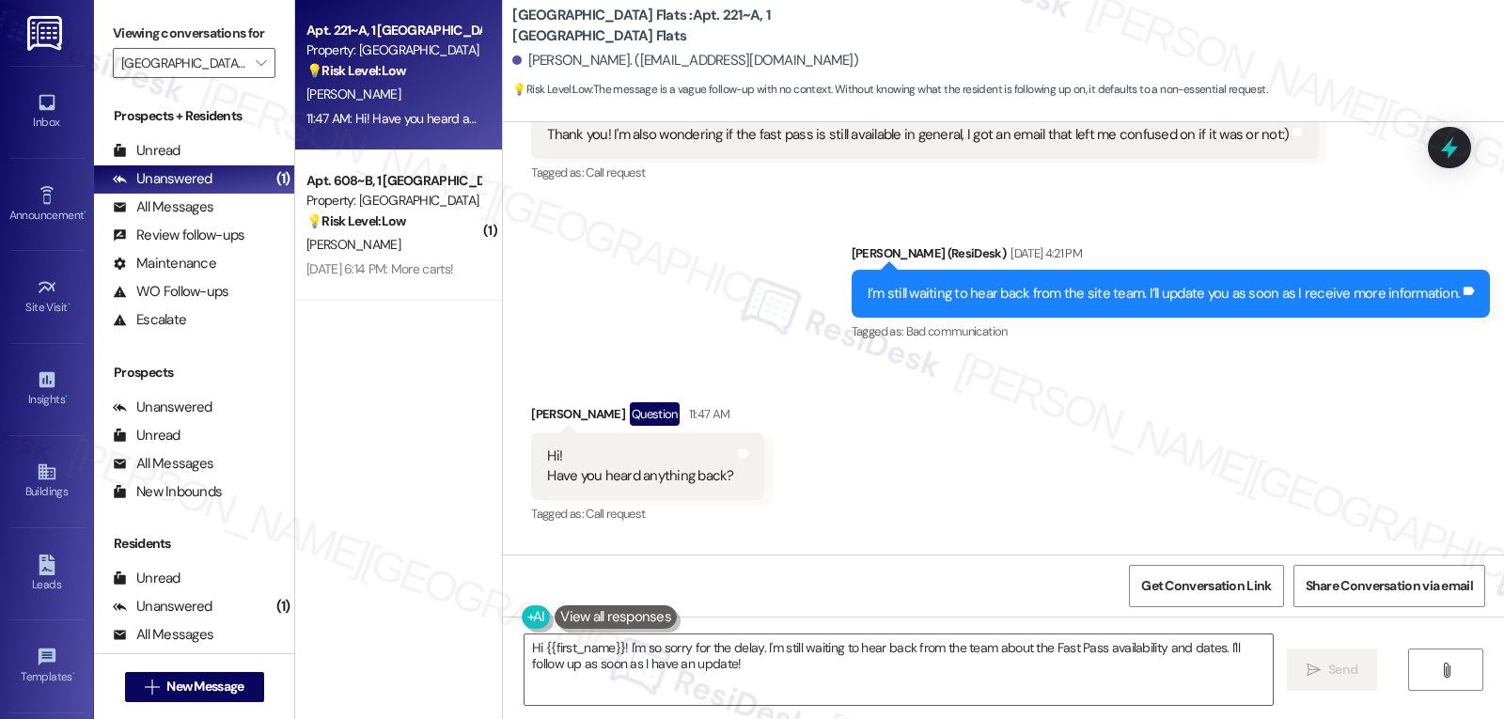
scroll to position [1234, 0]
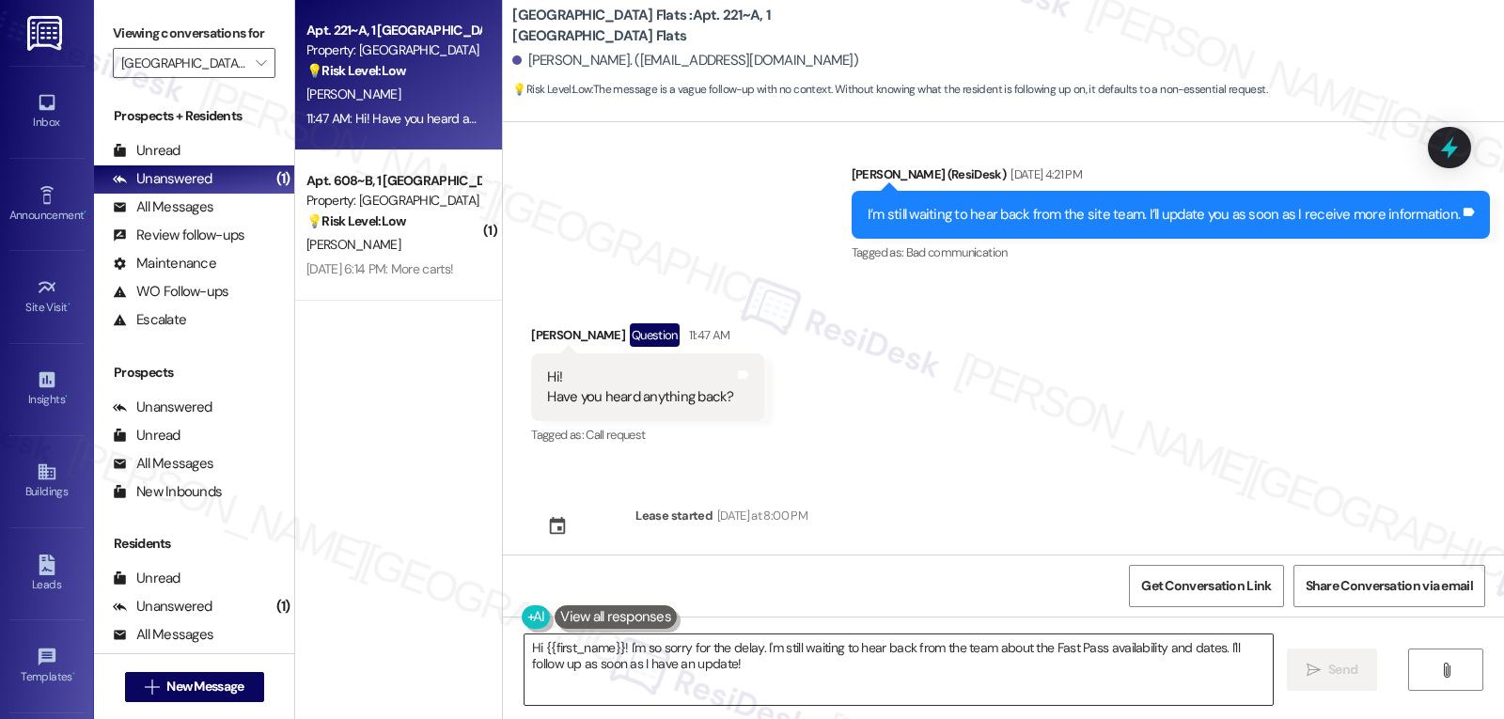
click at [755, 668] on textarea "Hi {{first_name}}! I'm so sorry for the delay. I'm still waiting to hear back f…" at bounding box center [899, 670] width 748 height 71
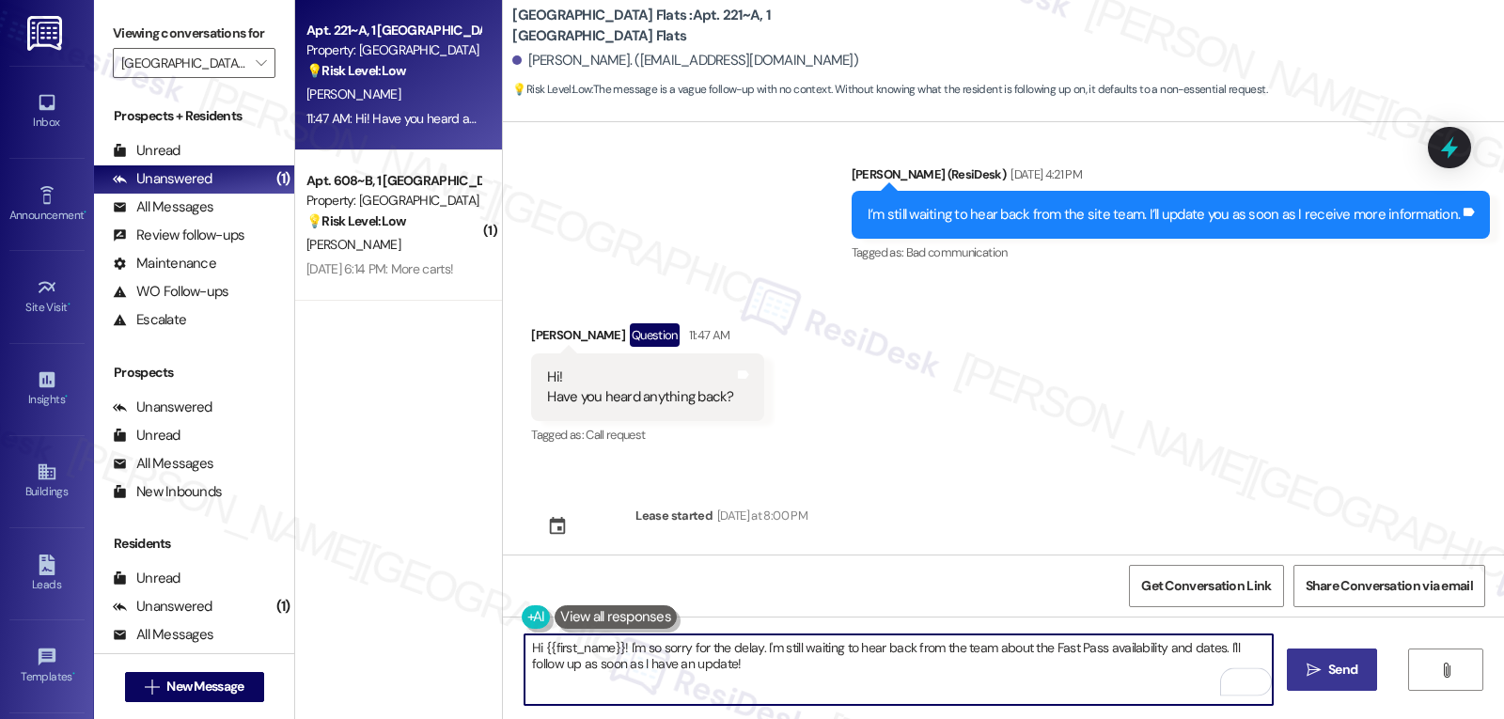
click at [1307, 670] on icon "" at bounding box center [1314, 670] width 14 height 15
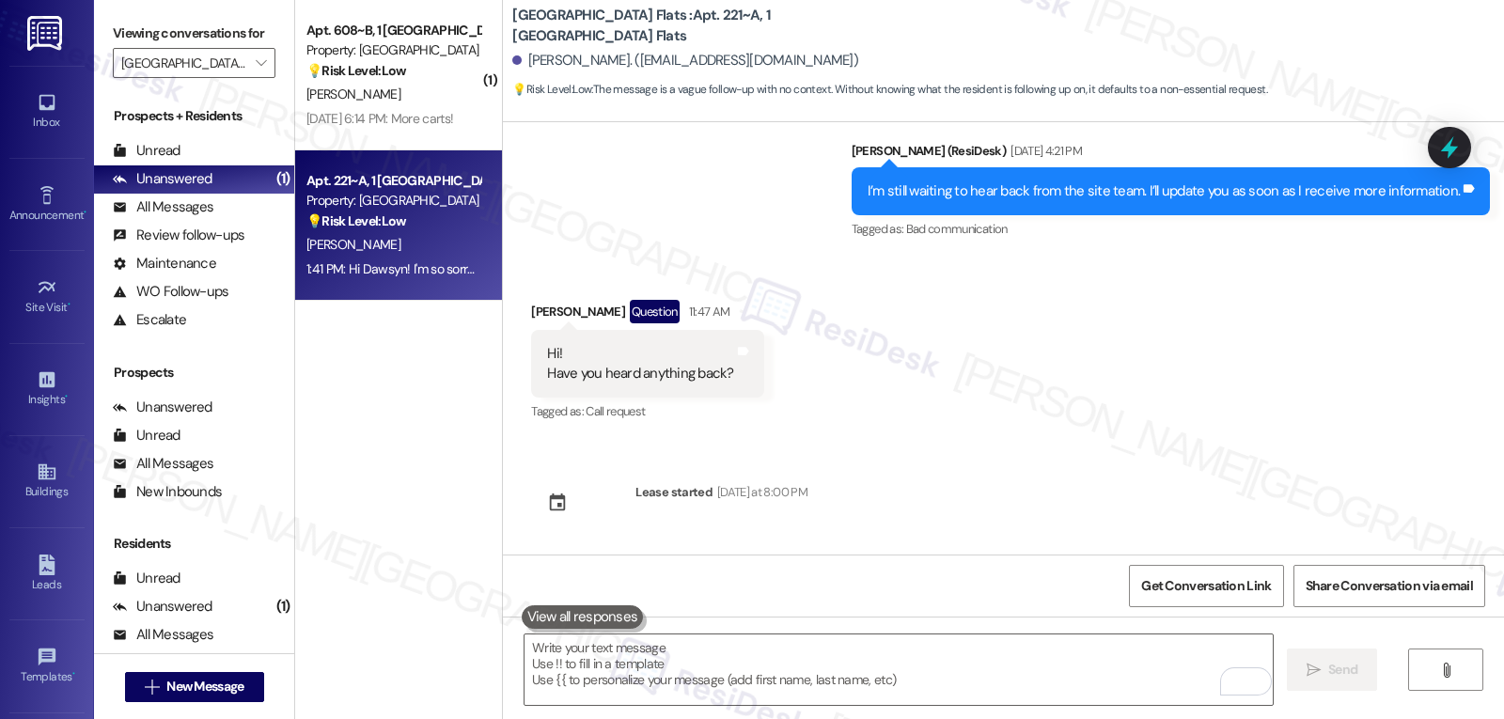
scroll to position [1386, 0]
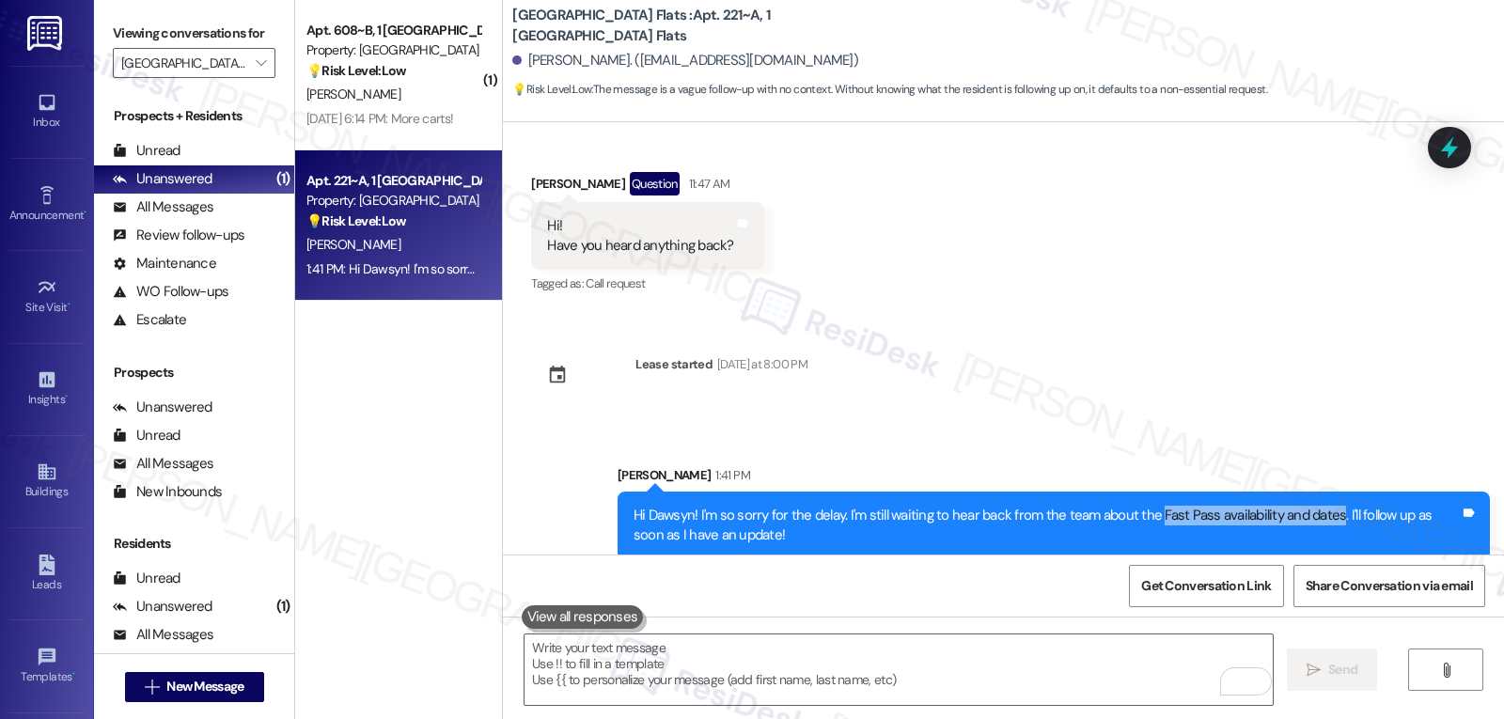
drag, startPoint x: 1143, startPoint y: 498, endPoint x: 1323, endPoint y: 488, distance: 179.9
click at [1323, 506] on div "Hi Dawsyn! I'm so sorry for the delay. I'm still waiting to hear back from the …" at bounding box center [1047, 526] width 826 height 40
copy div "Fast Pass availability and dates"
click at [1449, 142] on icon at bounding box center [1449, 148] width 23 height 29
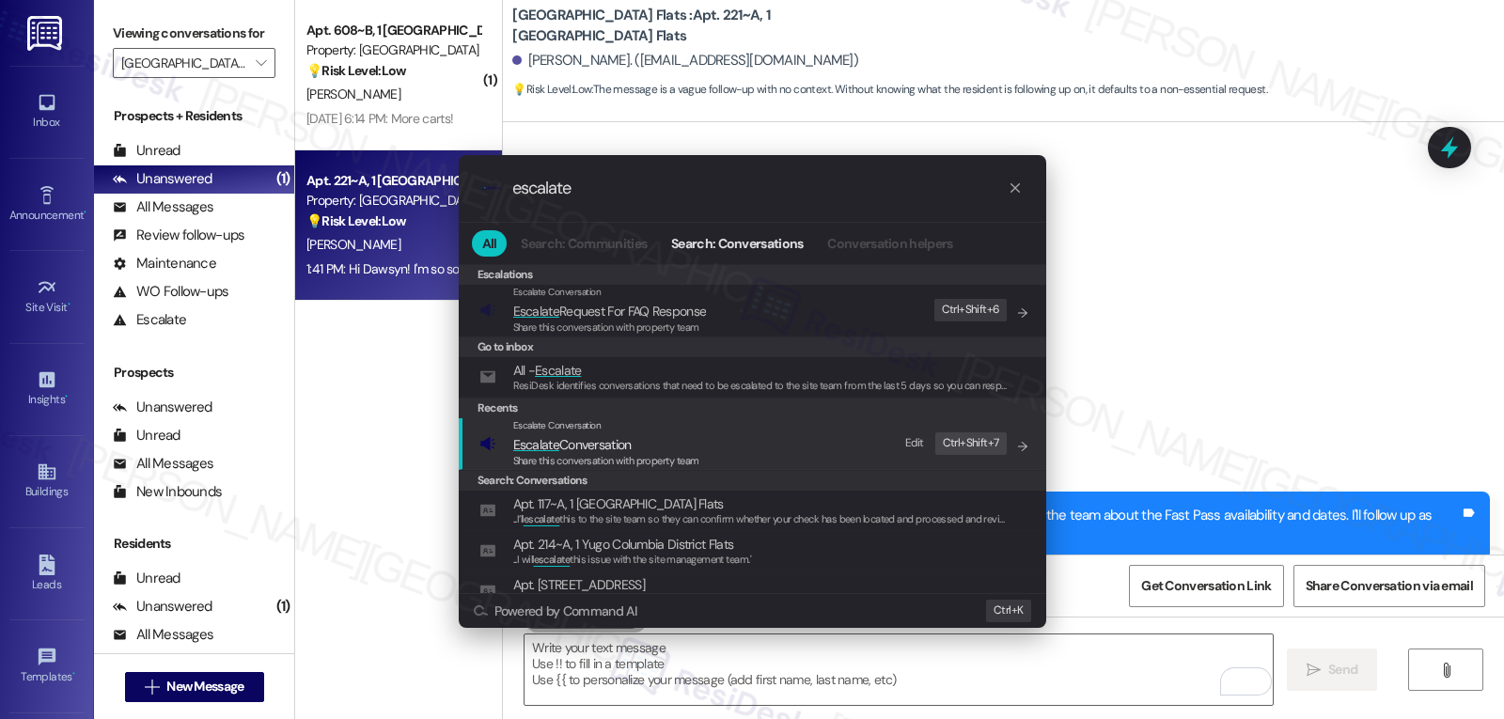
type input "escalate"
click at [654, 455] on span "Share this conversation with property team" at bounding box center [606, 460] width 186 height 13
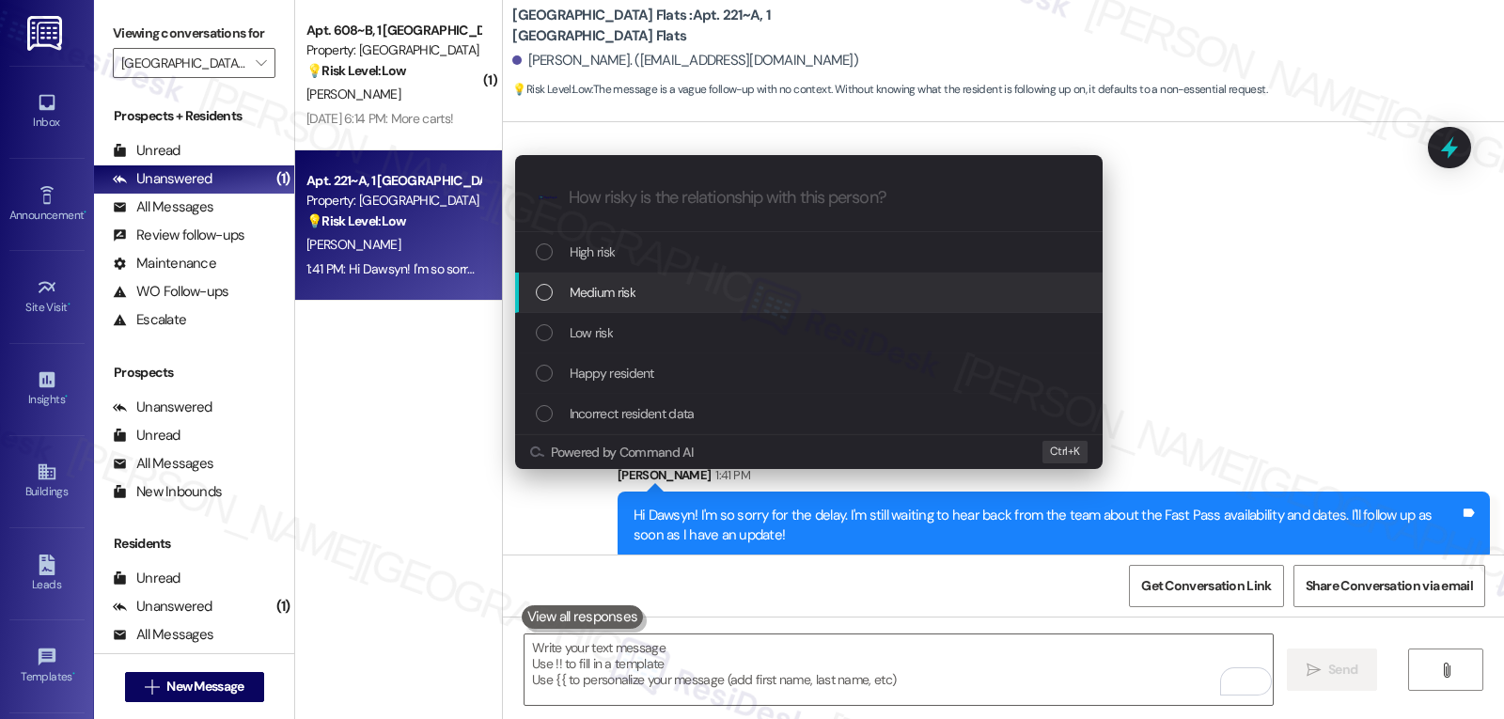
click at [663, 299] on div "Medium risk" at bounding box center [811, 292] width 550 height 21
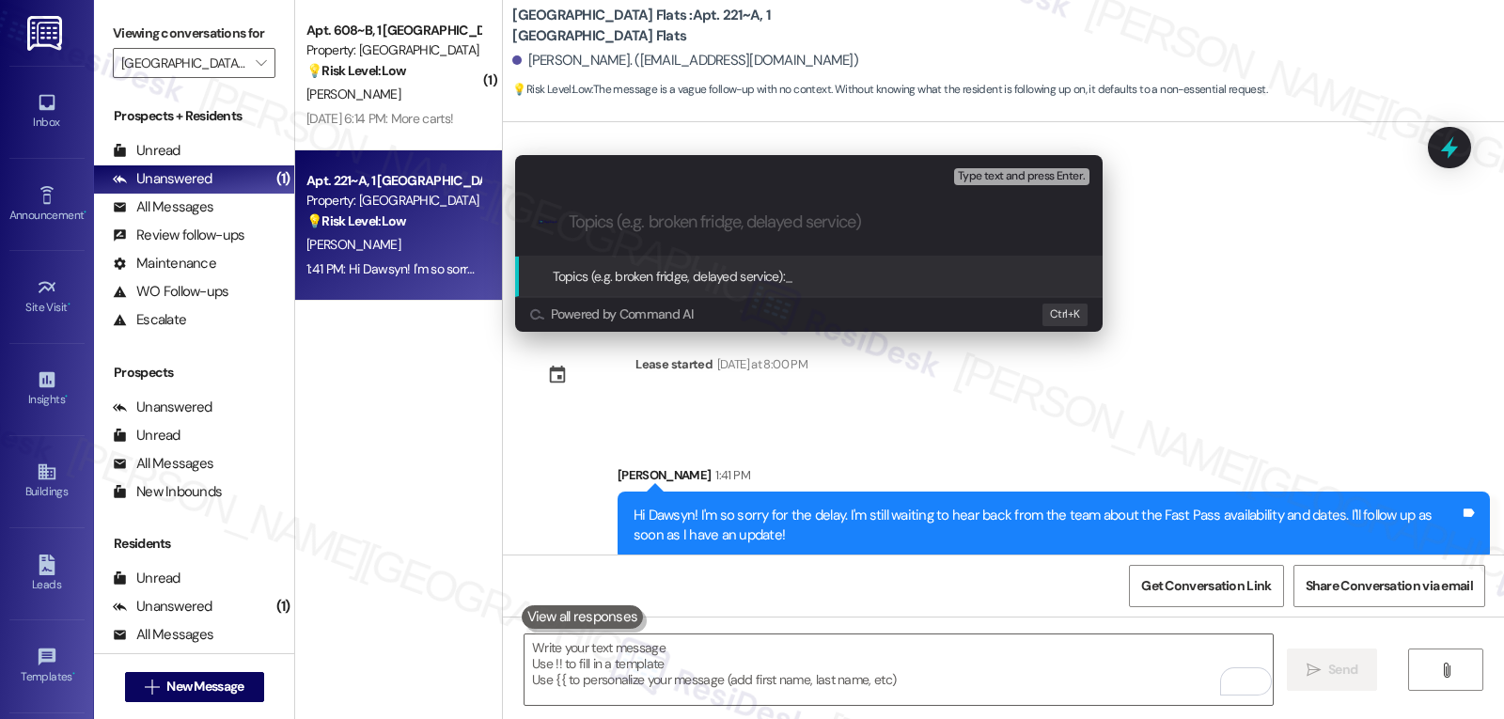
type input "f"
paste input "Fast Pass availability and dates"
type input "Follow-up on Fast Pass availability and dates"
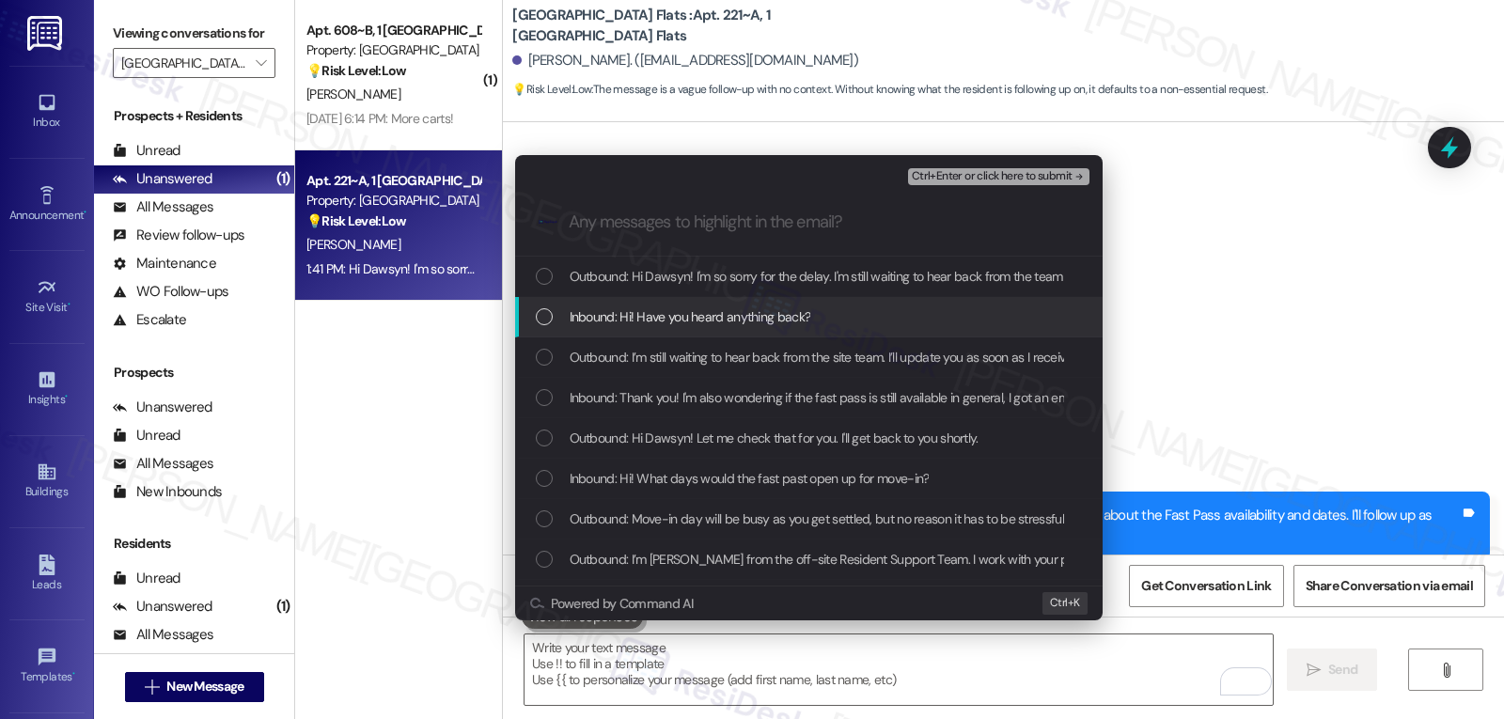
click at [762, 316] on span "Inbound: Hi! Have you heard anything back?" at bounding box center [691, 317] width 242 height 21
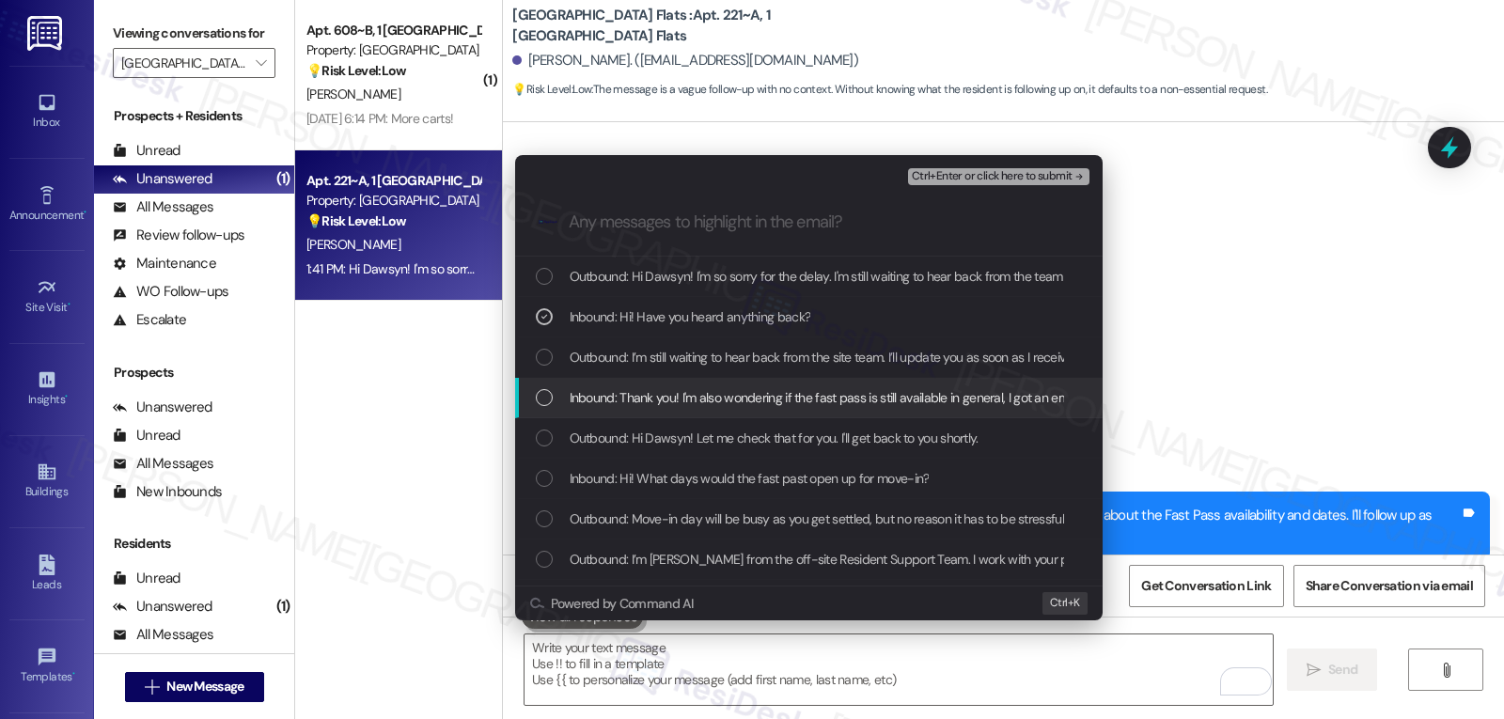
click at [729, 390] on span "Inbound: Thank you! I'm also wondering if the fast pass is still available in g…" at bounding box center [937, 397] width 734 height 21
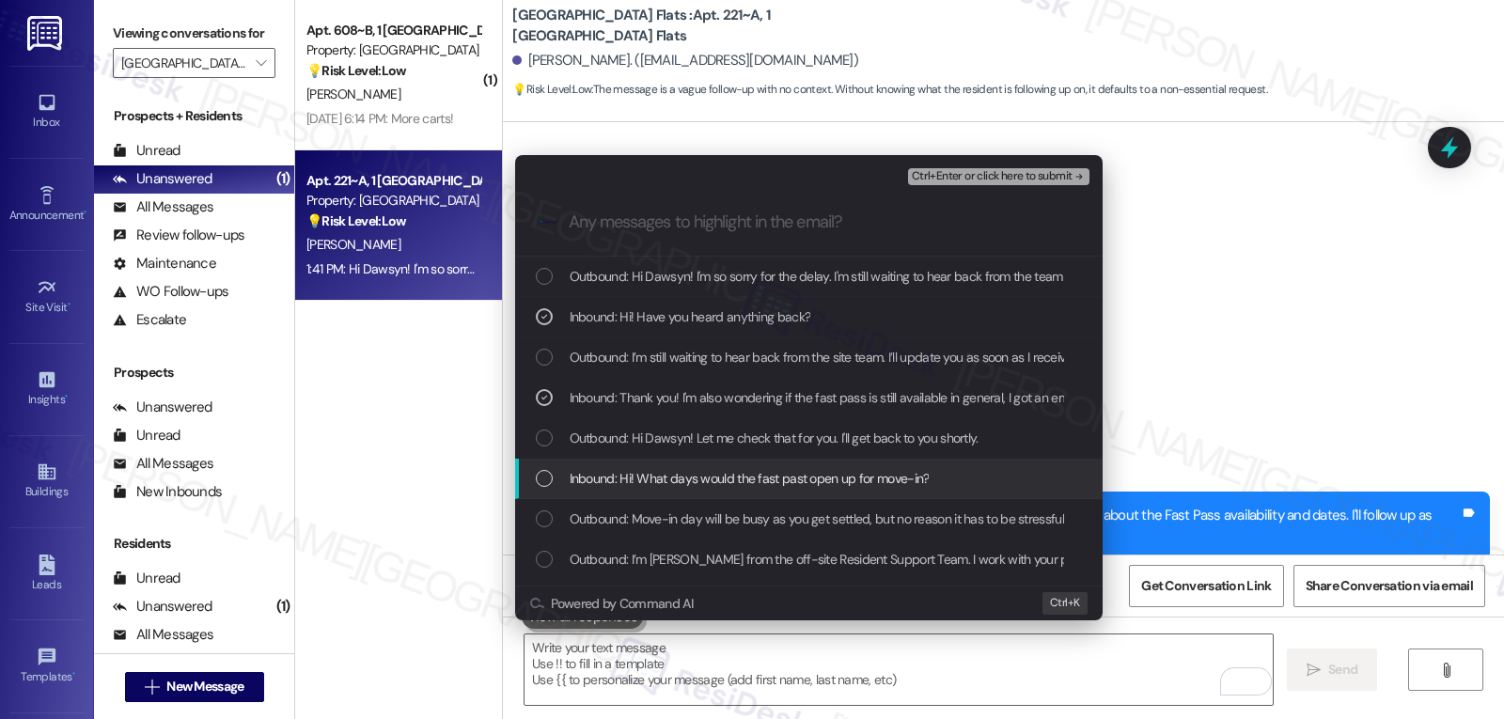
click at [832, 493] on div "Inbound: Hi! What days would the fast past open up for move-in?" at bounding box center [809, 479] width 588 height 40
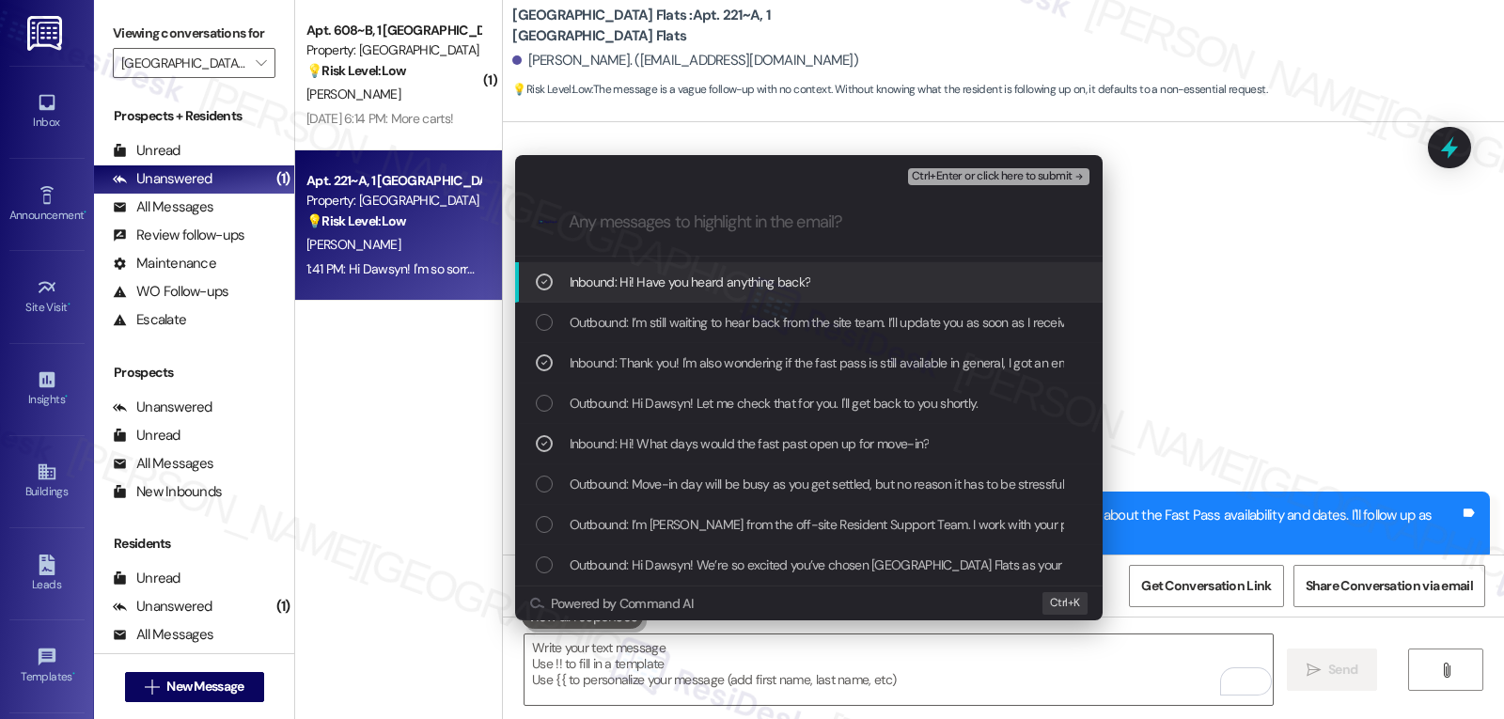
click at [992, 178] on span "Ctrl+Enter or click here to submit" at bounding box center [992, 176] width 161 height 13
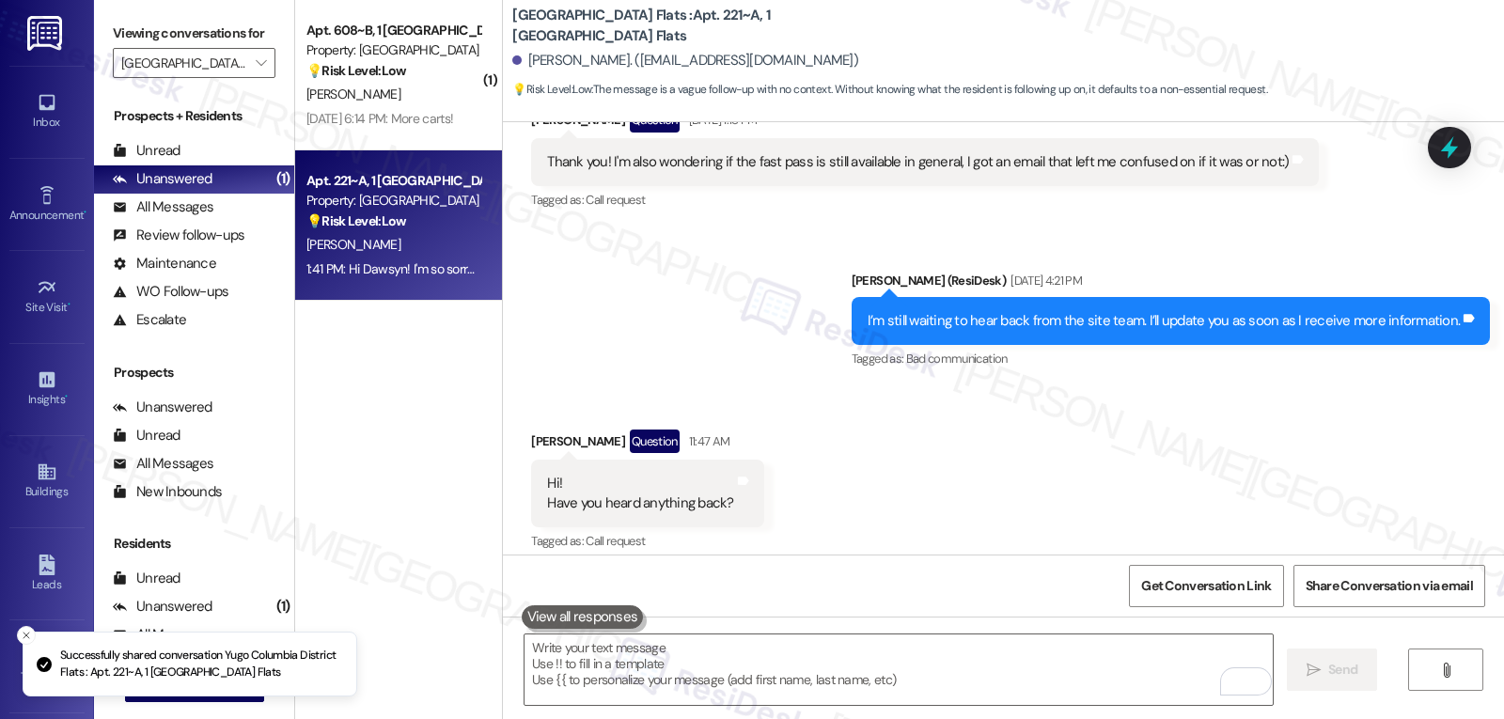
scroll to position [1123, 0]
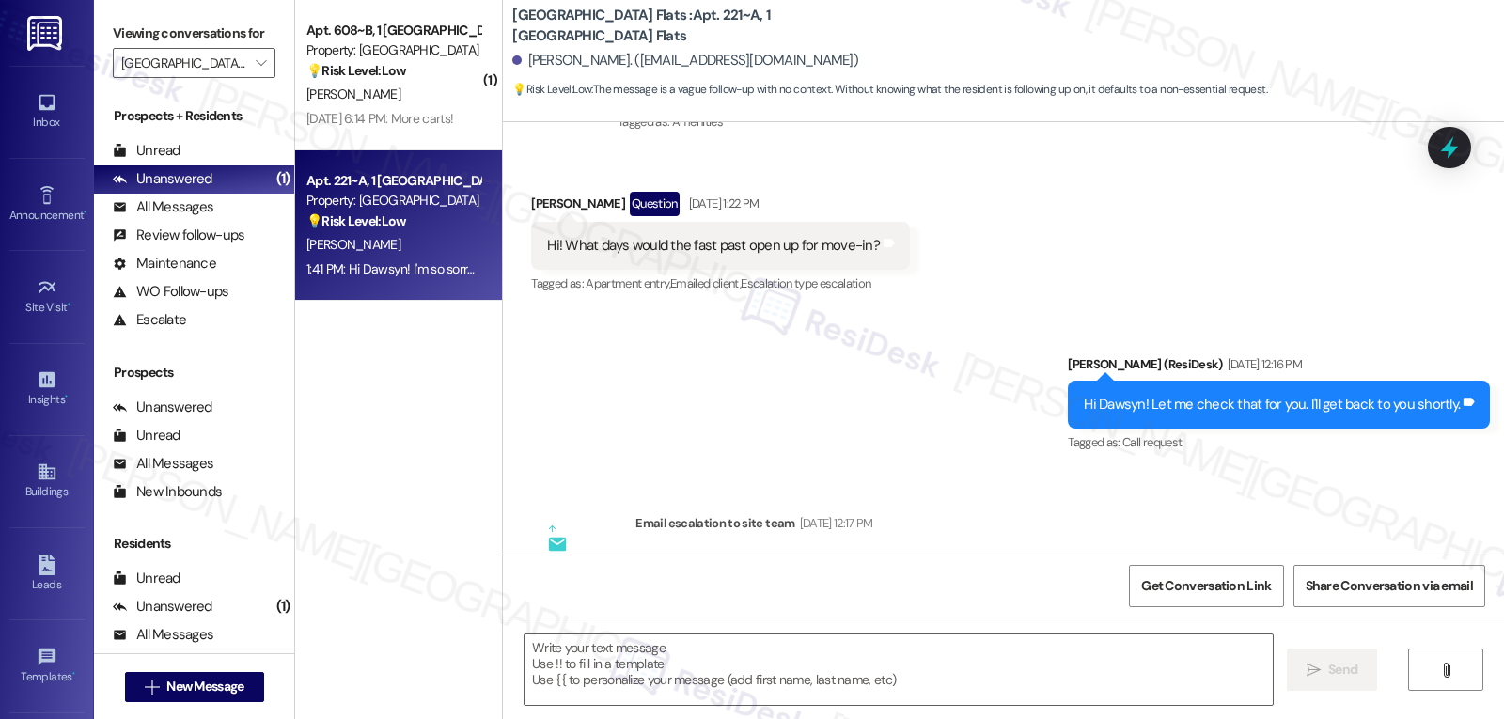
type textarea "Fetching suggested responses. Please feel free to read through the conversation…"
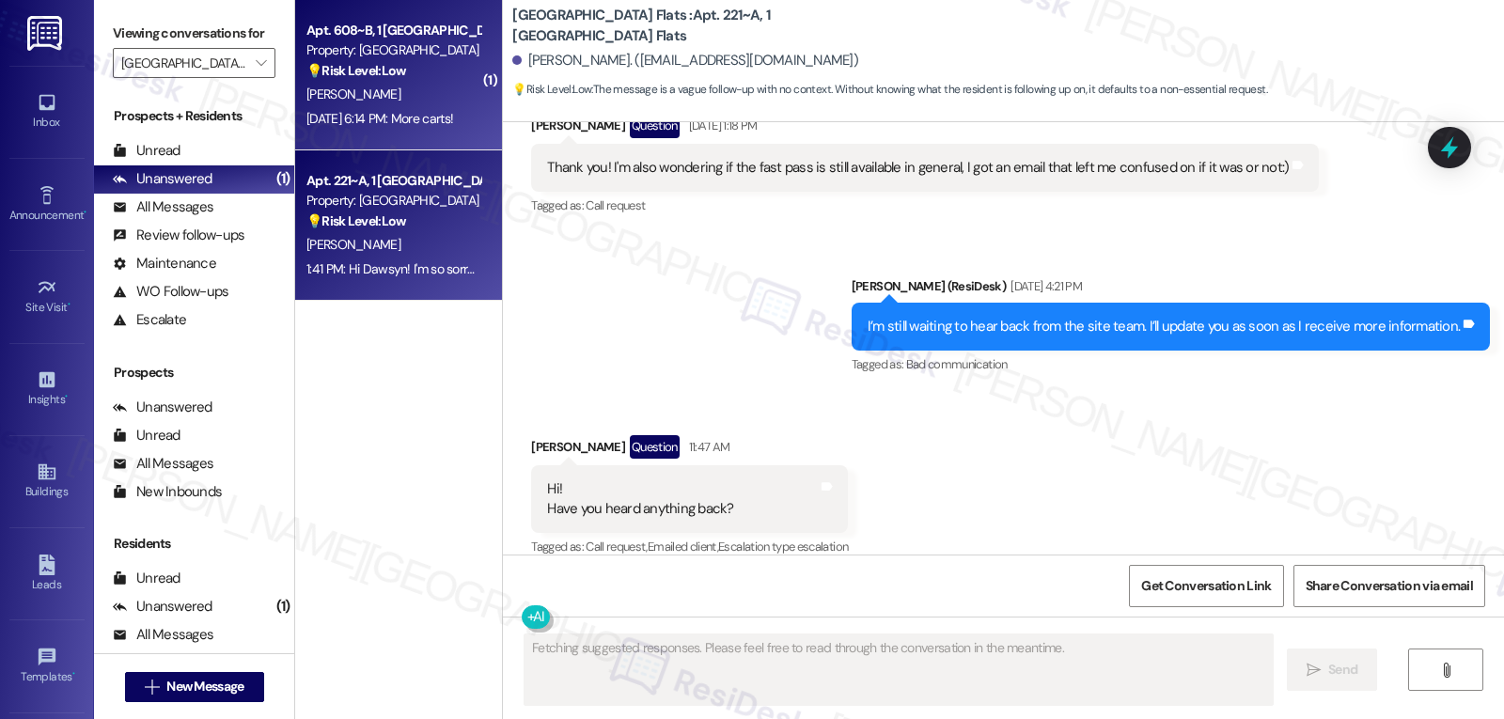
click at [369, 107] on div "[DATE] 6:14 PM: More carts! [DATE] 6:14 PM: More carts!" at bounding box center [394, 119] width 178 height 24
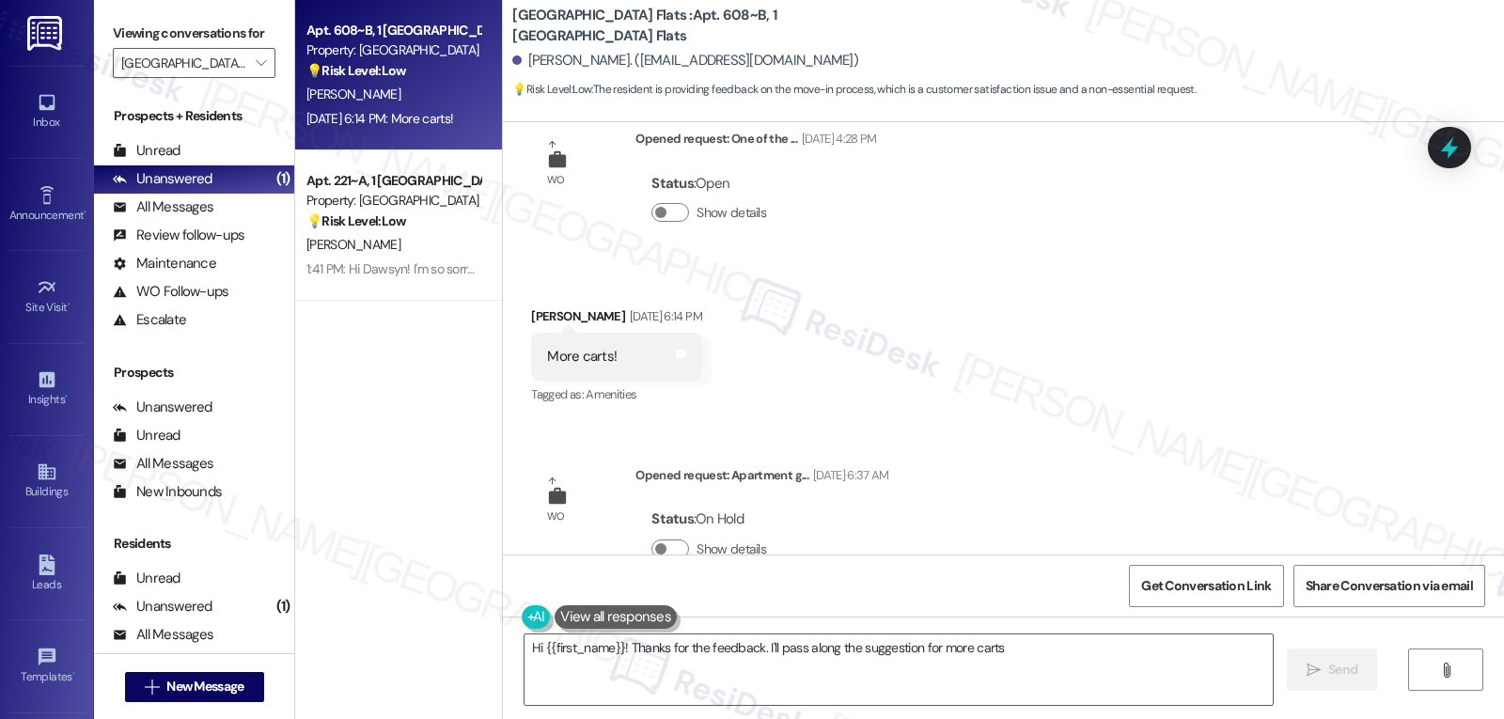
scroll to position [1959, 0]
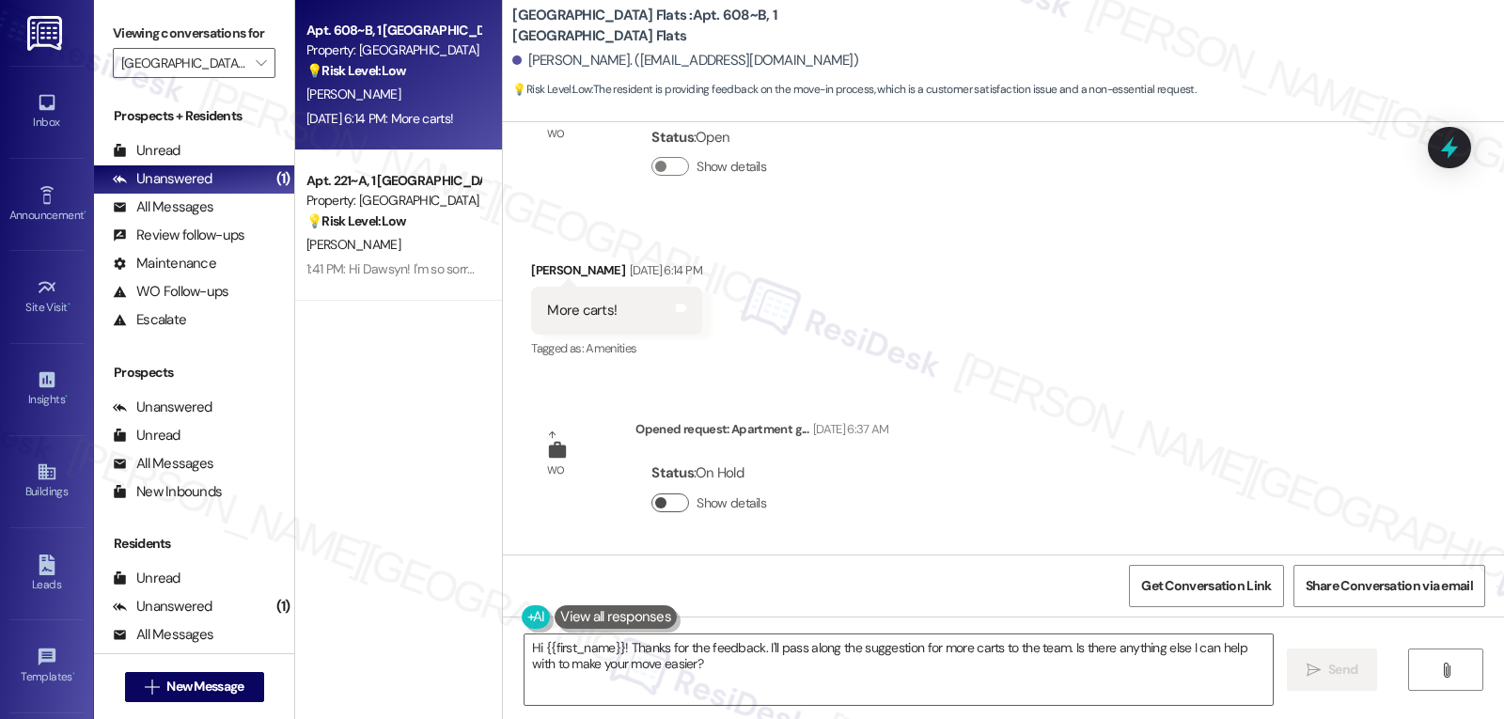
click at [667, 501] on button "Show details" at bounding box center [671, 503] width 38 height 19
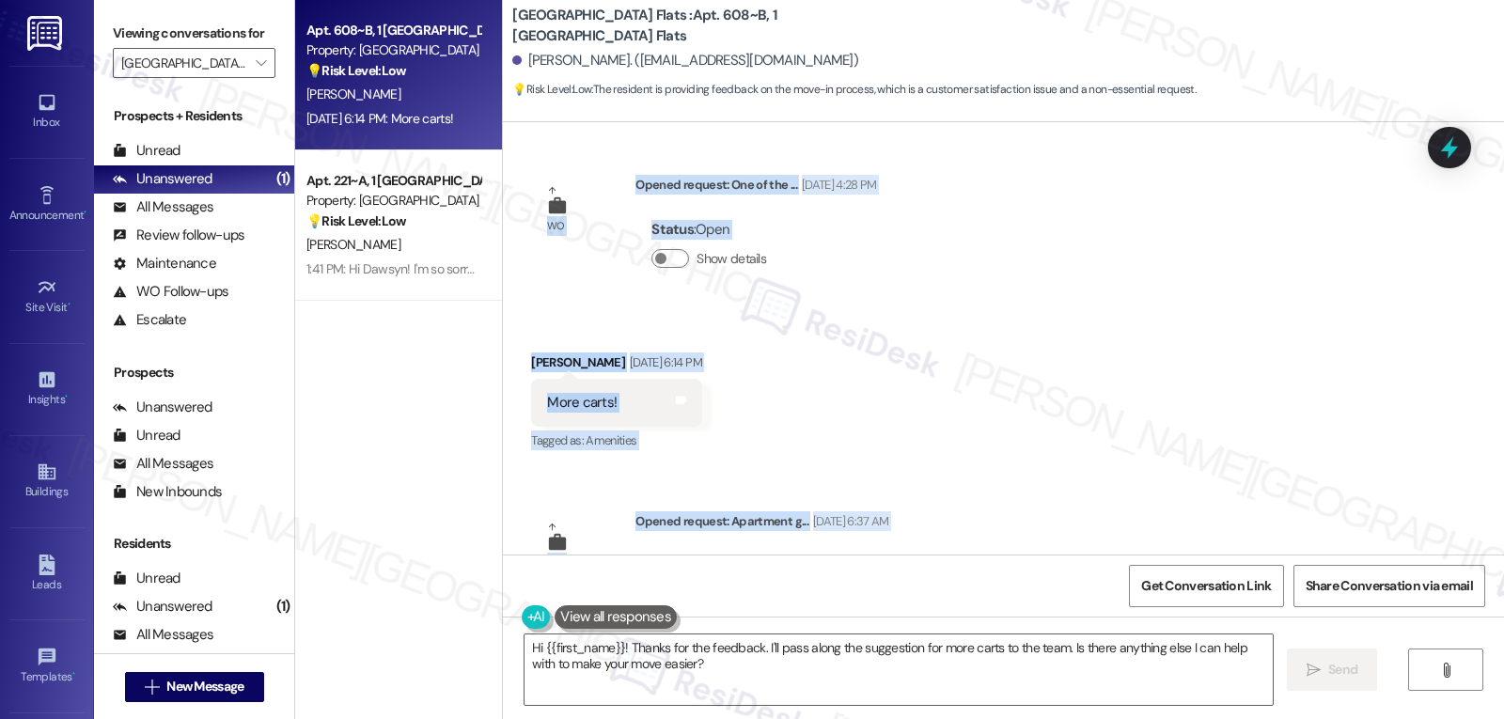
scroll to position [2020, 0]
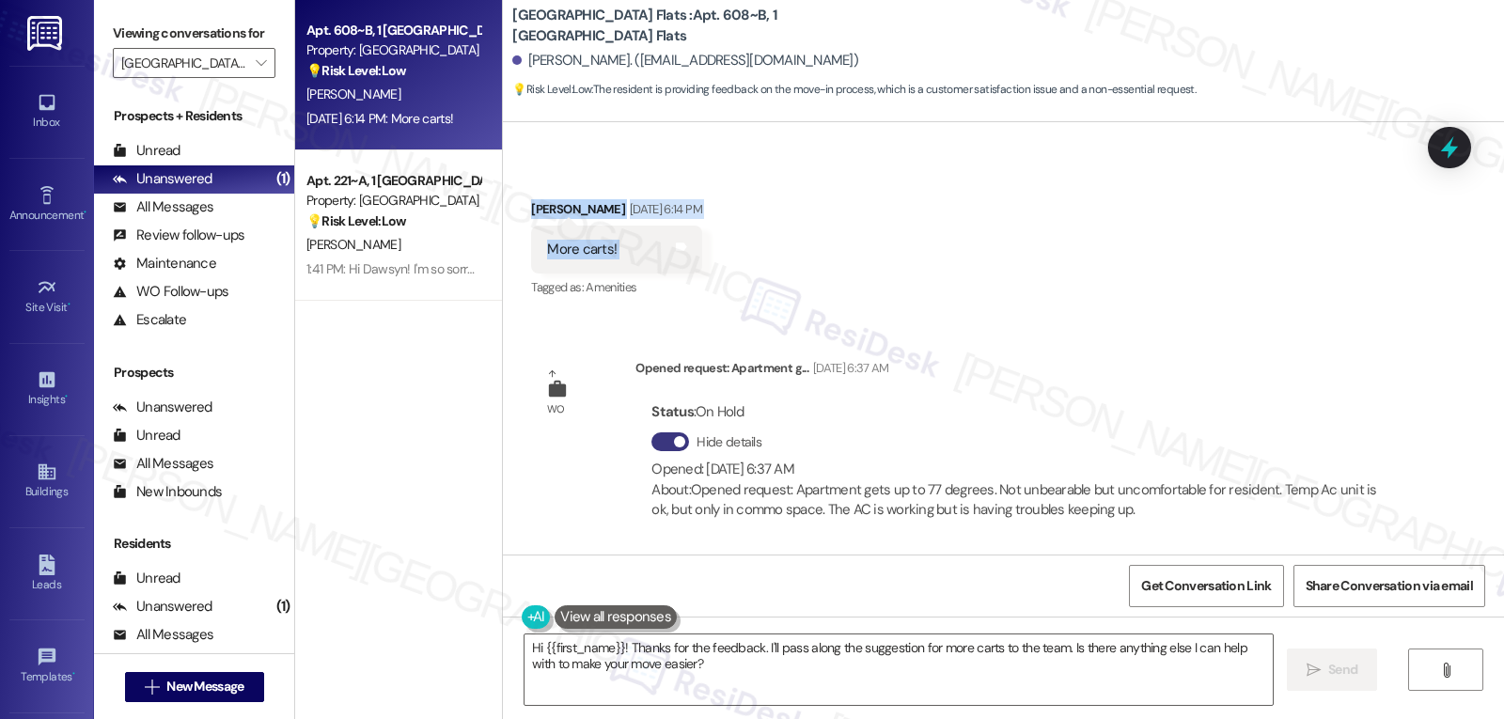
drag, startPoint x: 604, startPoint y: 419, endPoint x: 775, endPoint y: 265, distance: 230.3
click at [775, 265] on div "Survey, sent via SMS Residesk Automated Survey [DATE] 12:20 PM Hi there [PERSON…" at bounding box center [1003, 338] width 1001 height 432
copy div "Residesk Automated Survey [DATE] 12:27 PM Hi [PERSON_NAME]! We're so glad you c…"
click at [751, 676] on textarea "Hi {{first_name}}! Thanks for the feedback. I'll pass along the suggestion for …" at bounding box center [899, 670] width 748 height 71
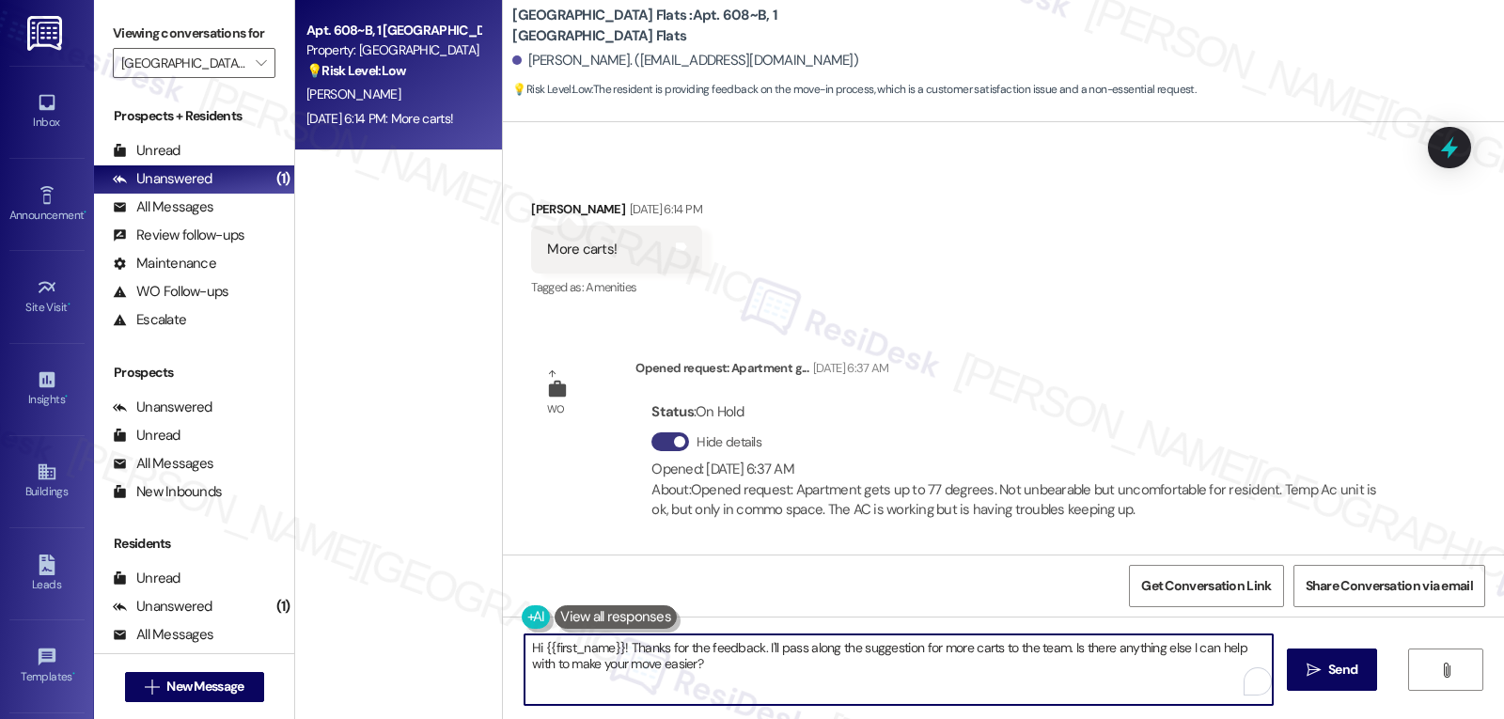
paste textarea "[PERSON_NAME], thank you for the feedback. I know move-in is hectic and not hav…"
click at [1209, 657] on textarea "Hi [PERSON_NAME], thank you for the feedback. I know move-in is hectic and not …" at bounding box center [899, 670] width 748 height 71
paste textarea "I’ll share this with the site team [DATE] to boost cart supply and set a simple…"
click at [1081, 683] on textarea "Hi [PERSON_NAME], thank you for the feedback. I know move-in is hectic, and not…" at bounding box center [899, 670] width 748 height 71
type textarea "Hi [PERSON_NAME], thank you for the feedback. I know move-in is hectic, and not…"
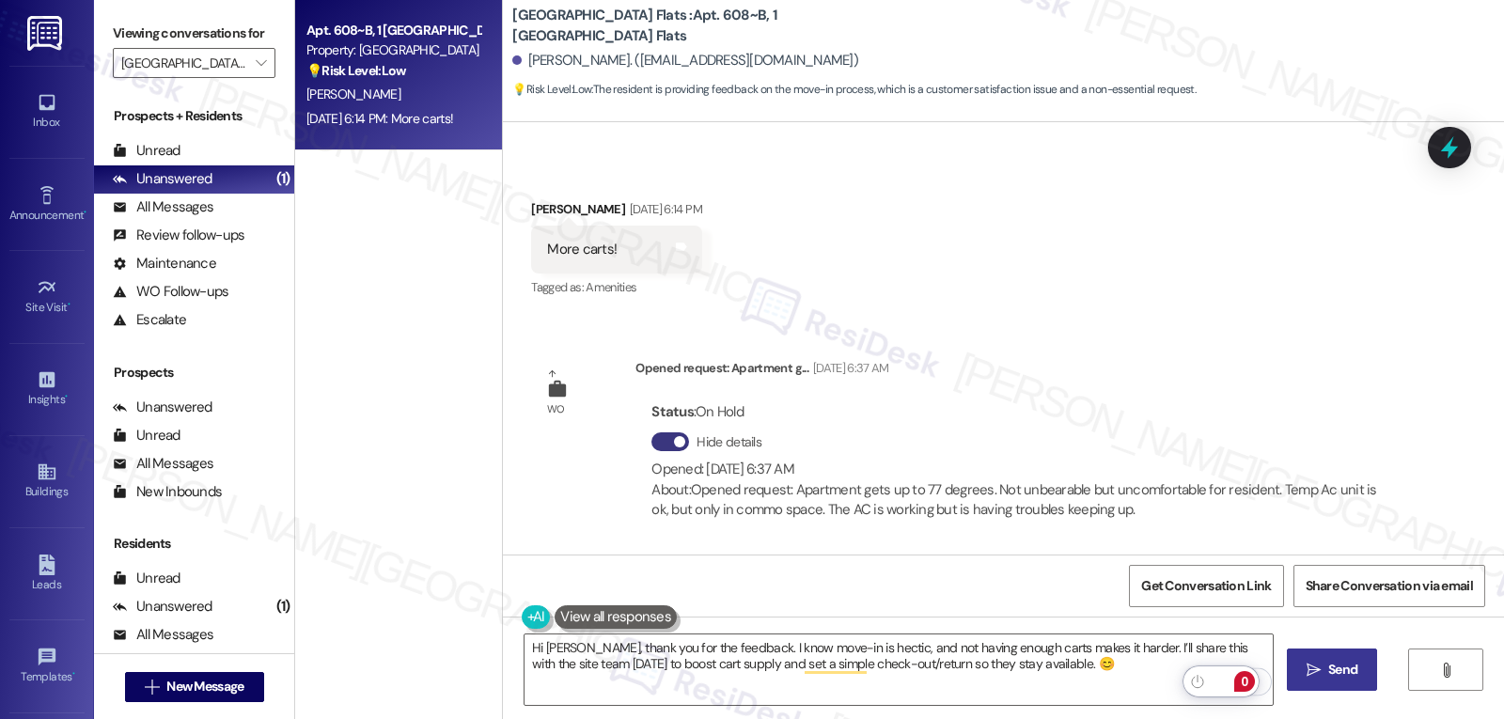
click at [1344, 660] on span "Send" at bounding box center [1342, 670] width 29 height 20
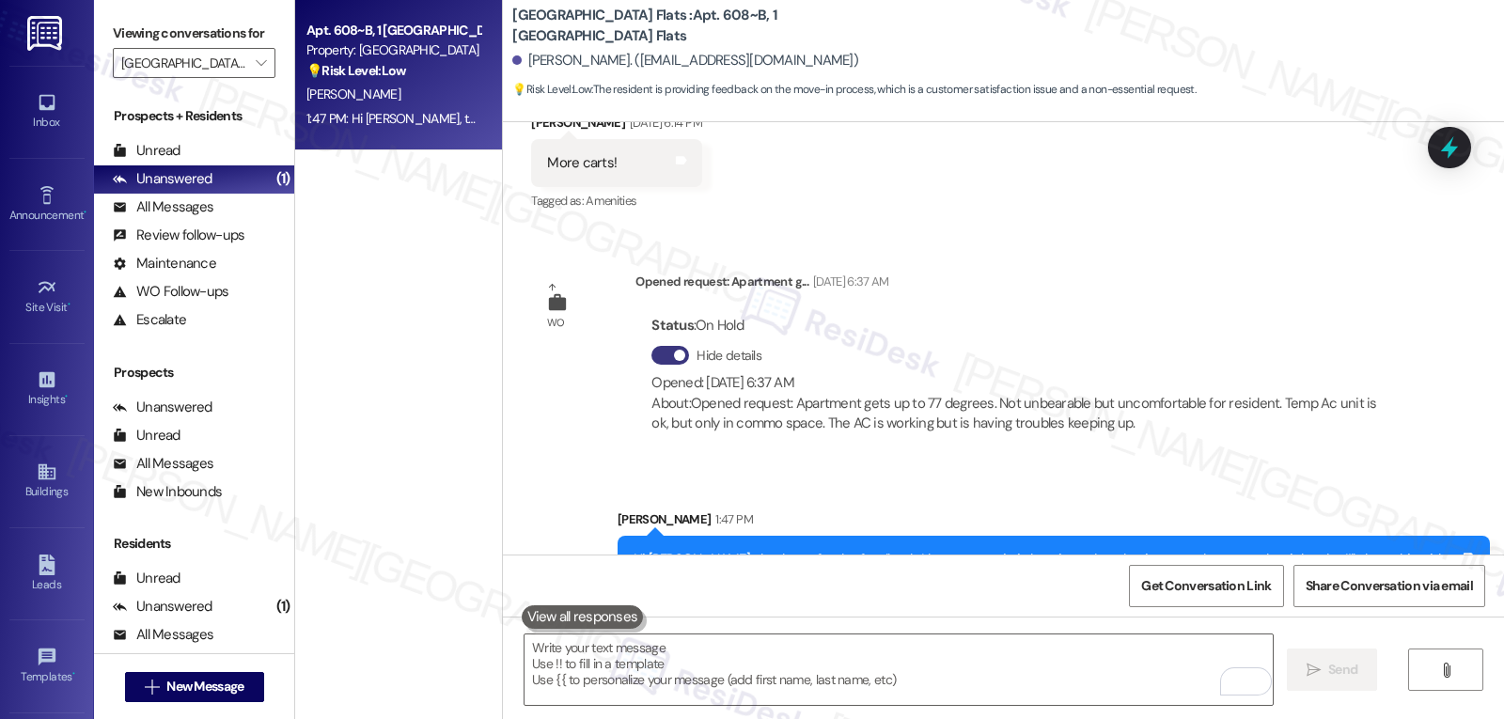
scroll to position [2171, 0]
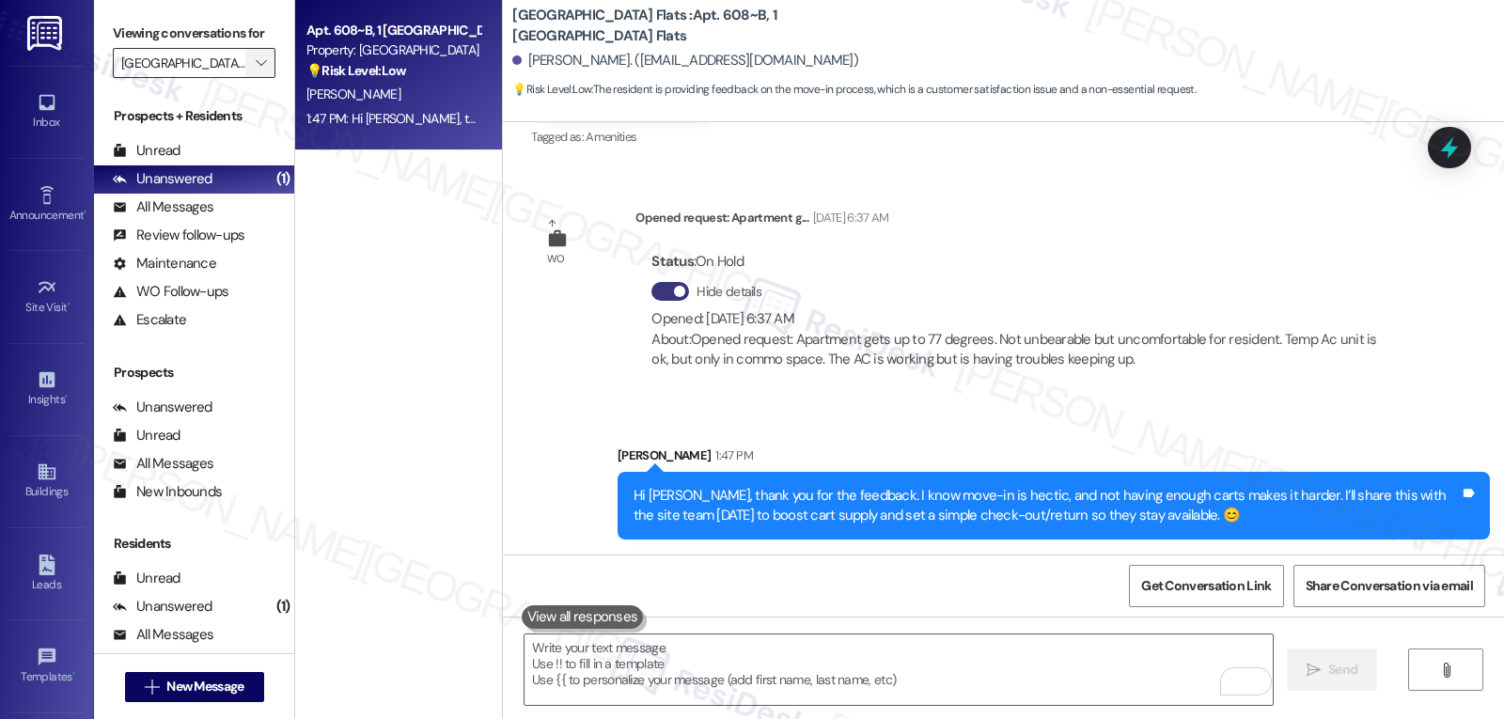
click at [255, 78] on span "" at bounding box center [261, 63] width 18 height 30
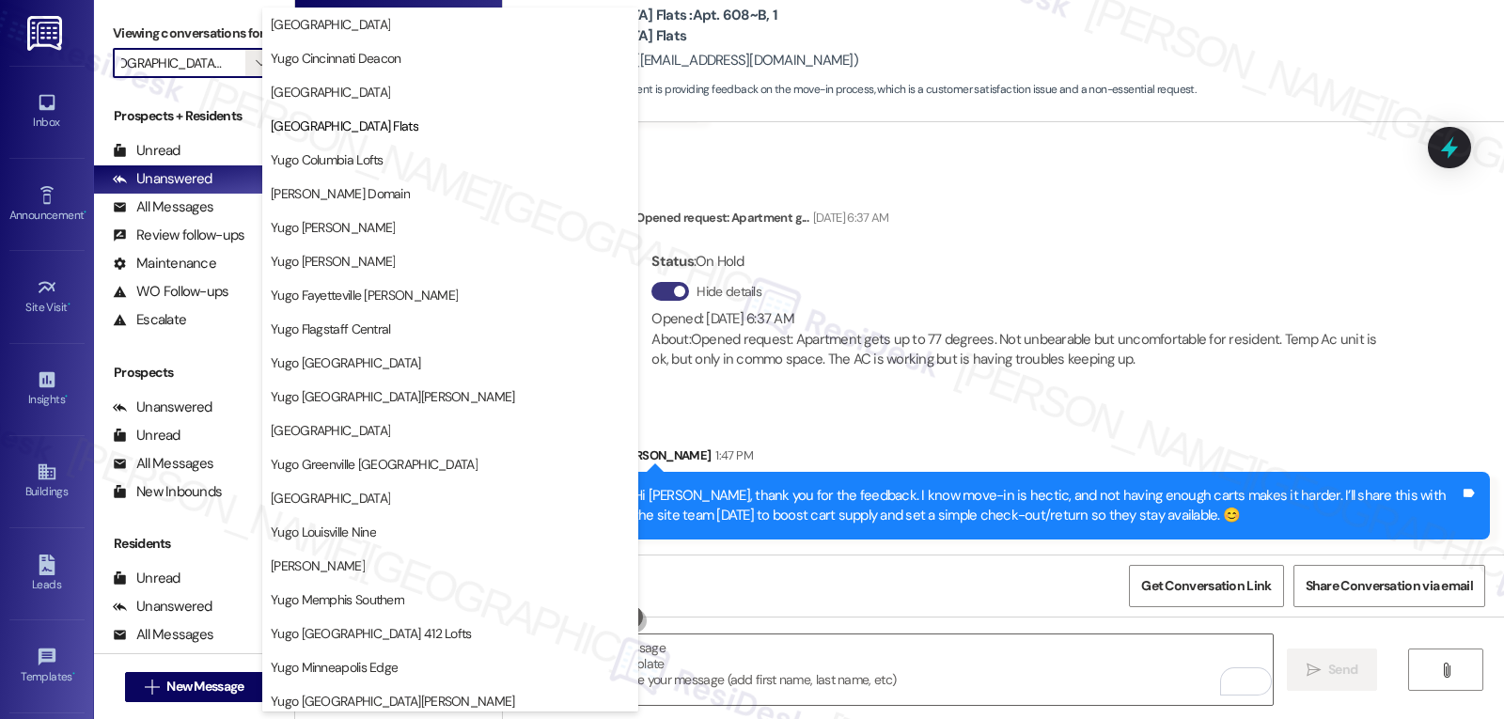
scroll to position [0, 0]
click at [366, 162] on span "Yugo Columbia Lofts" at bounding box center [327, 159] width 113 height 19
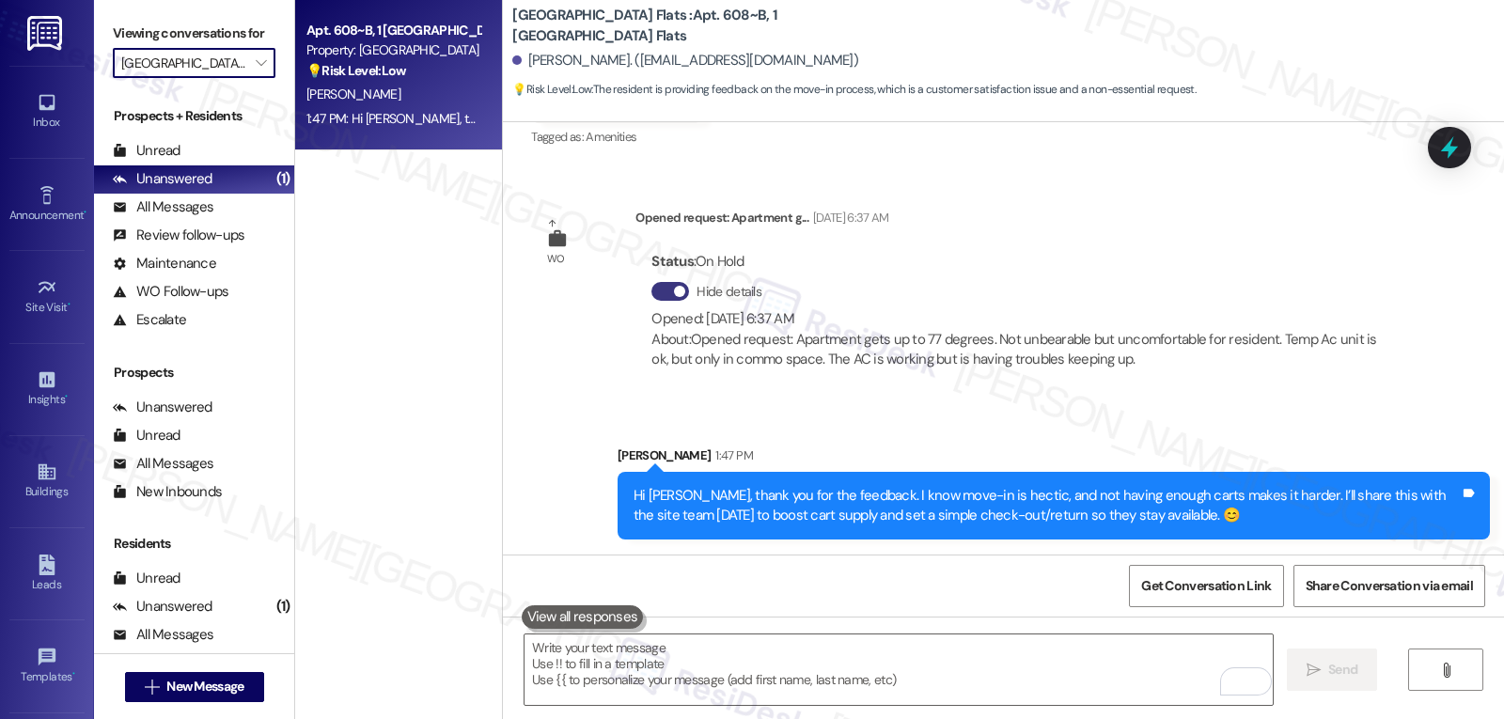
type input "Yugo Columbia Lofts"
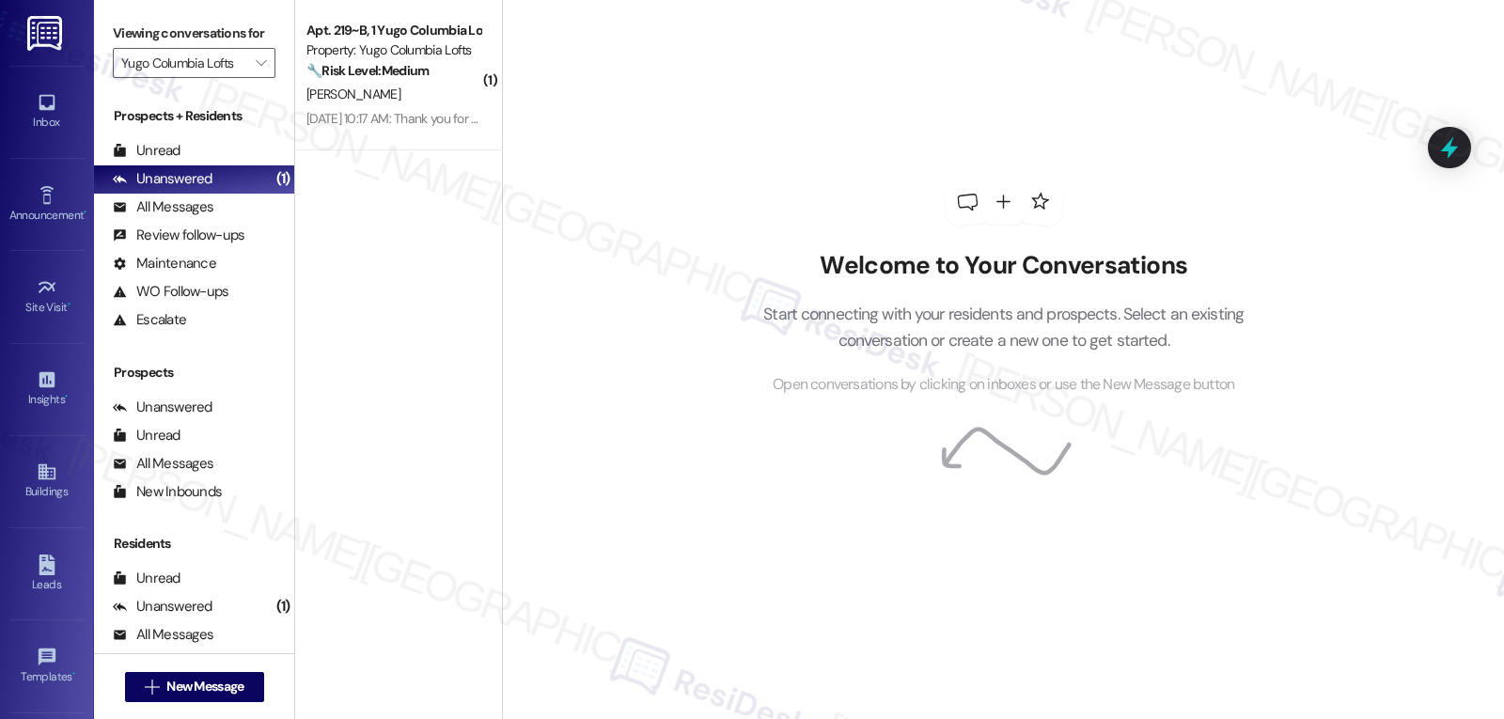
click at [399, 72] on strong "🔧 Risk Level: Medium" at bounding box center [368, 70] width 122 height 17
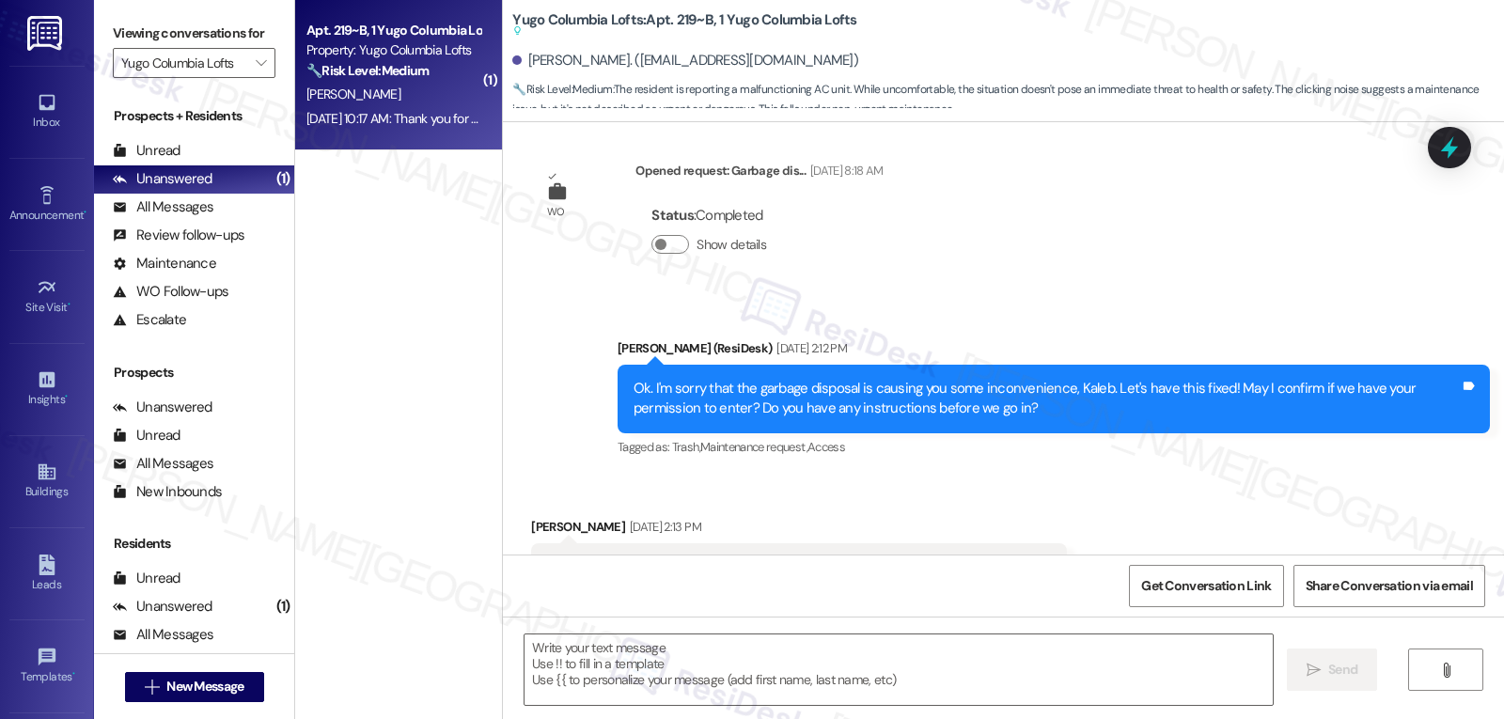
type textarea "Fetching suggested responses. Please feel free to read through the conversation…"
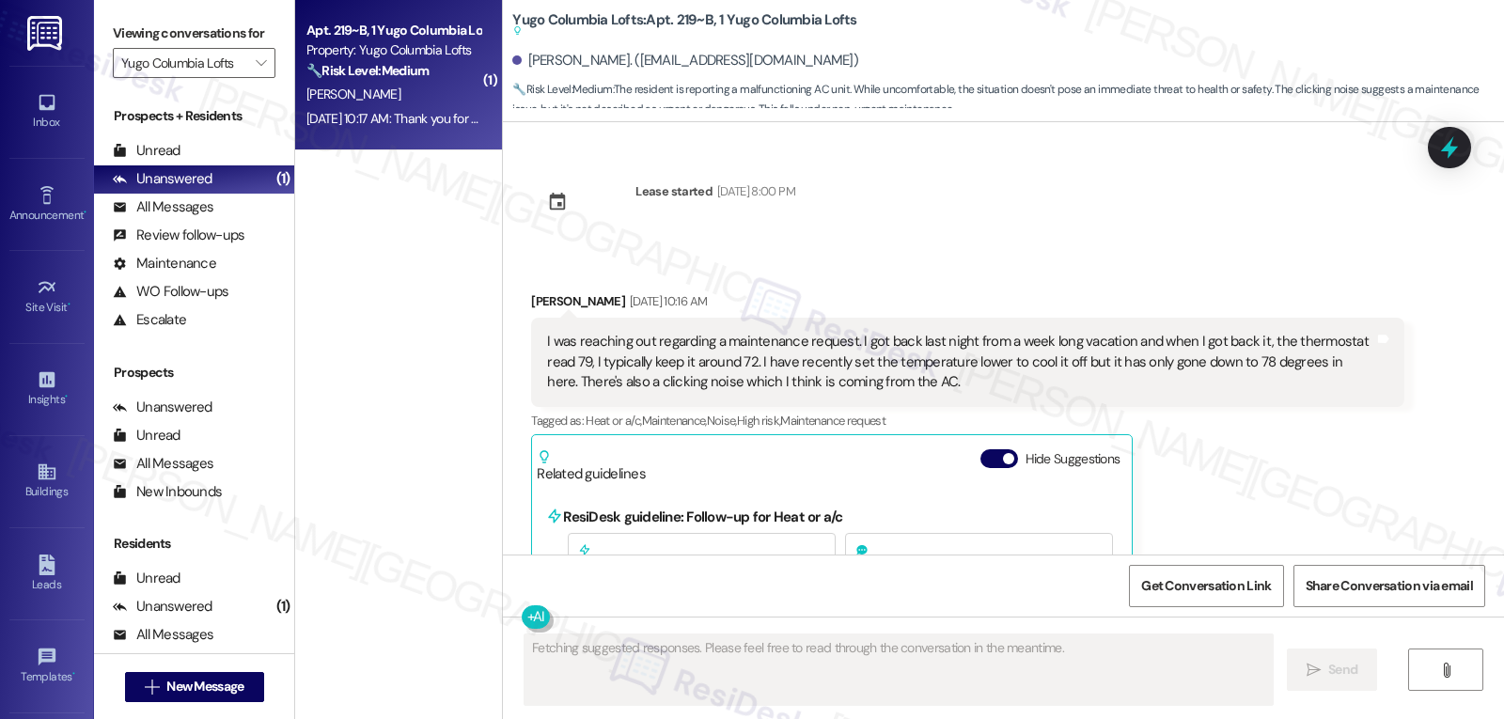
scroll to position [4307, 0]
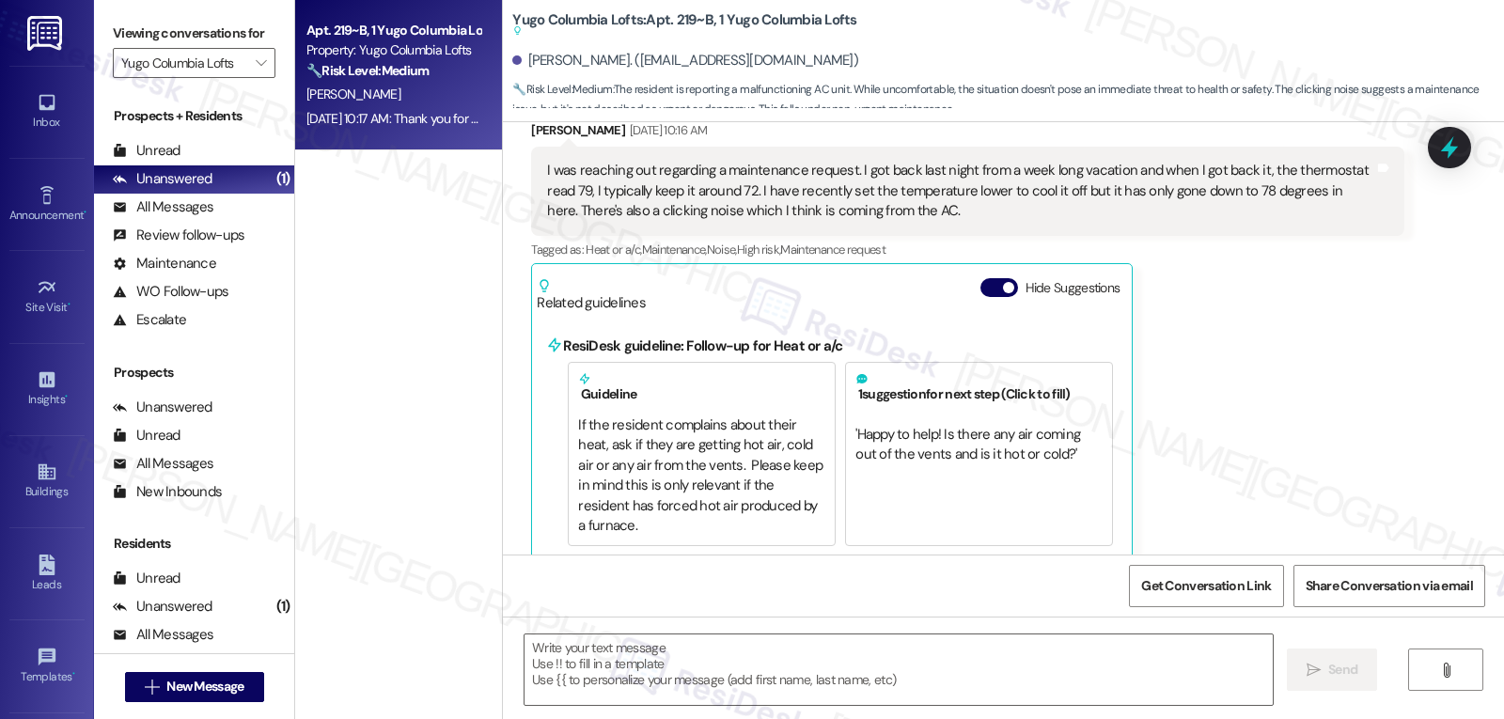
click at [1339, 420] on div "[PERSON_NAME] [DATE] 10:16 AM I was reaching out regarding a maintenance reques…" at bounding box center [967, 350] width 872 height 460
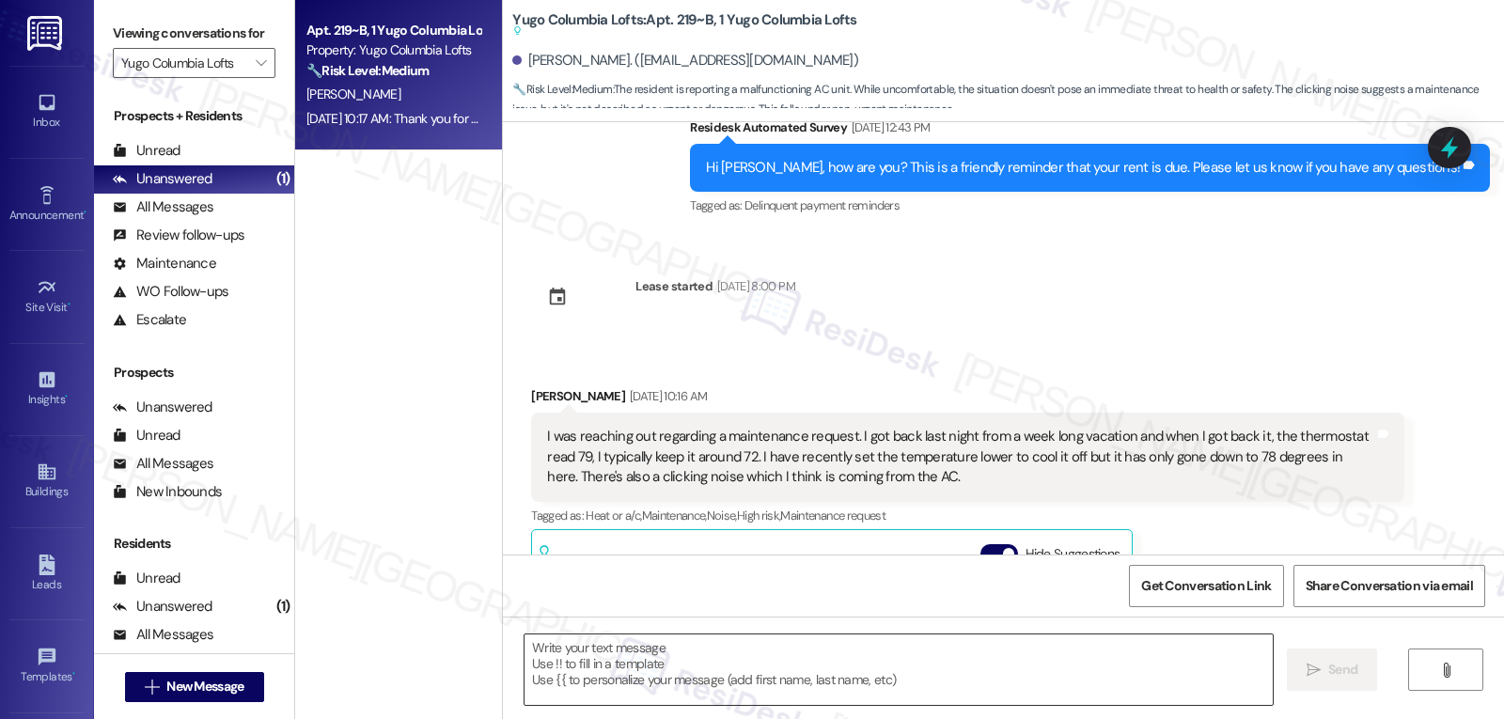
scroll to position [4111, 0]
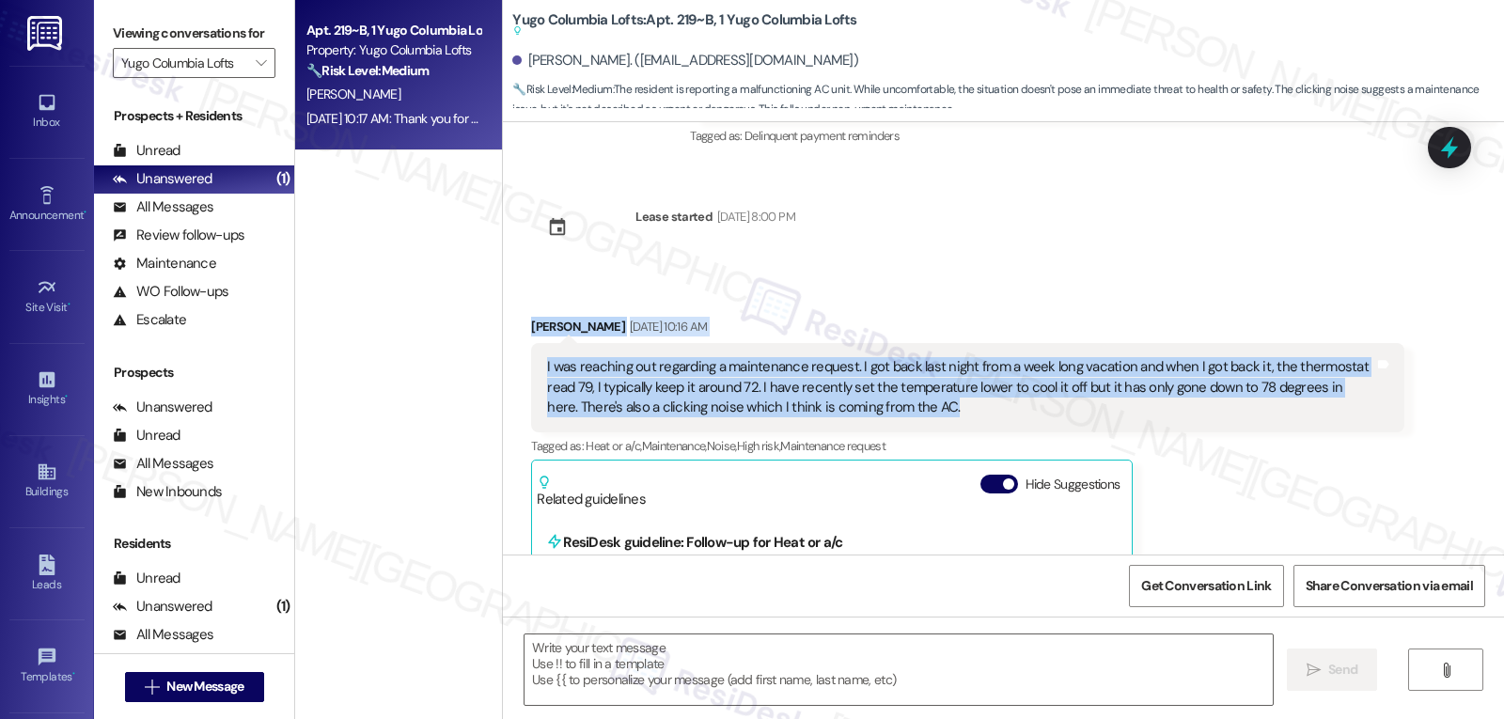
drag, startPoint x: 514, startPoint y: 305, endPoint x: 1010, endPoint y: 384, distance: 501.7
click at [1010, 384] on div "Received via SMS [PERSON_NAME] [DATE] 10:16 AM I was reaching out regarding a m…" at bounding box center [967, 547] width 901 height 488
copy div "[PERSON_NAME] [DATE] 10:16 AM I was reaching out regarding a maintenance reques…"
click at [1009, 665] on textarea at bounding box center [899, 670] width 748 height 71
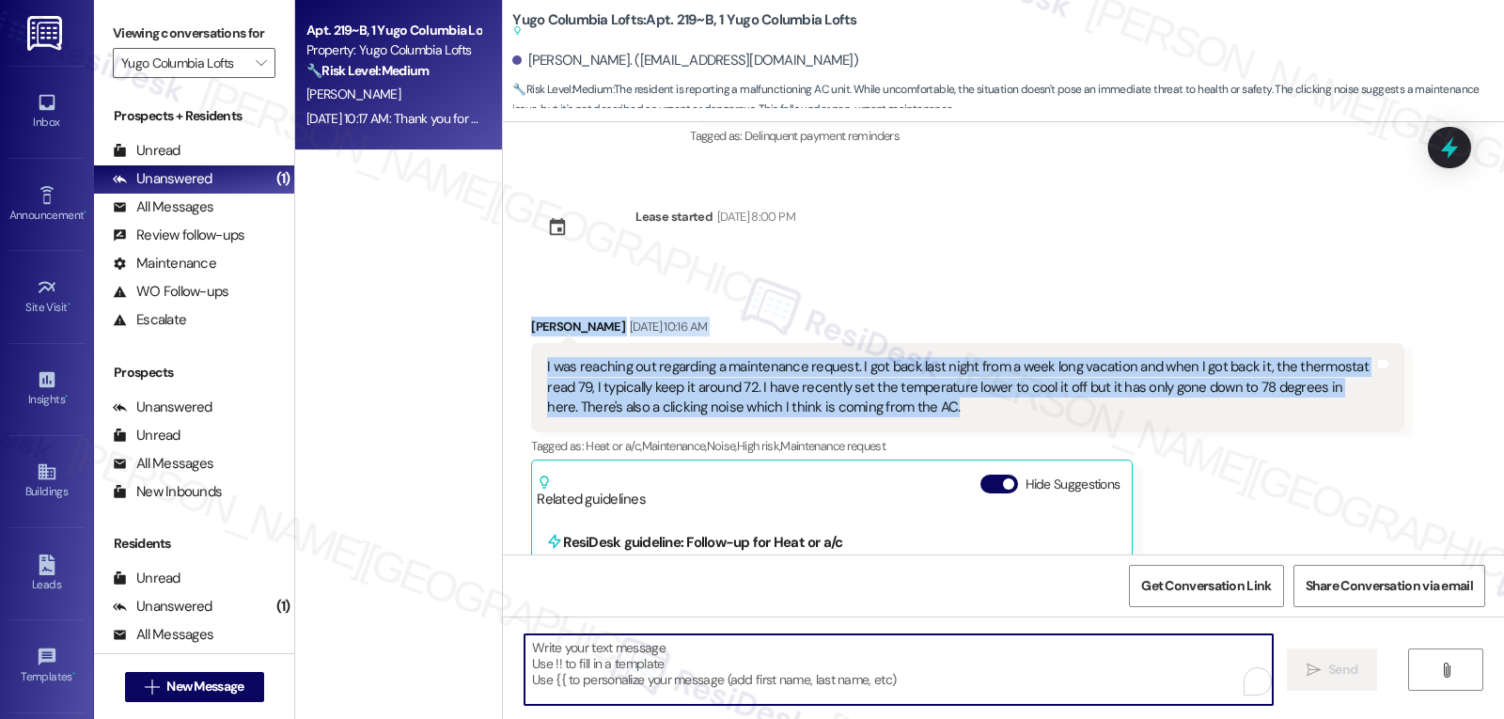
paste textarea "Hi [PERSON_NAME], thanks for reaching out. I’m sorry the AC isn’t cooling after…"
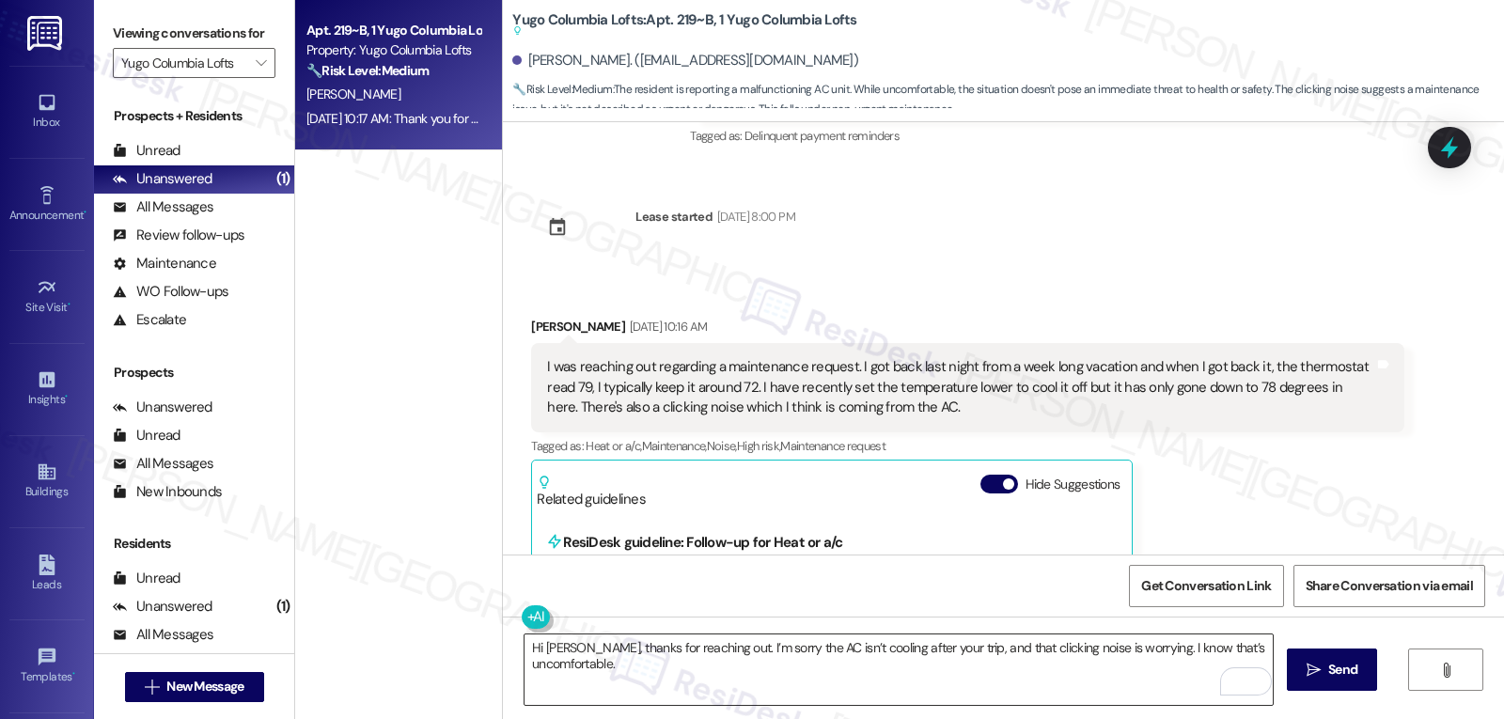
click at [761, 675] on textarea "Hi [PERSON_NAME], thanks for reaching out. I’m sorry the AC isn’t cooling after…" at bounding box center [899, 670] width 748 height 71
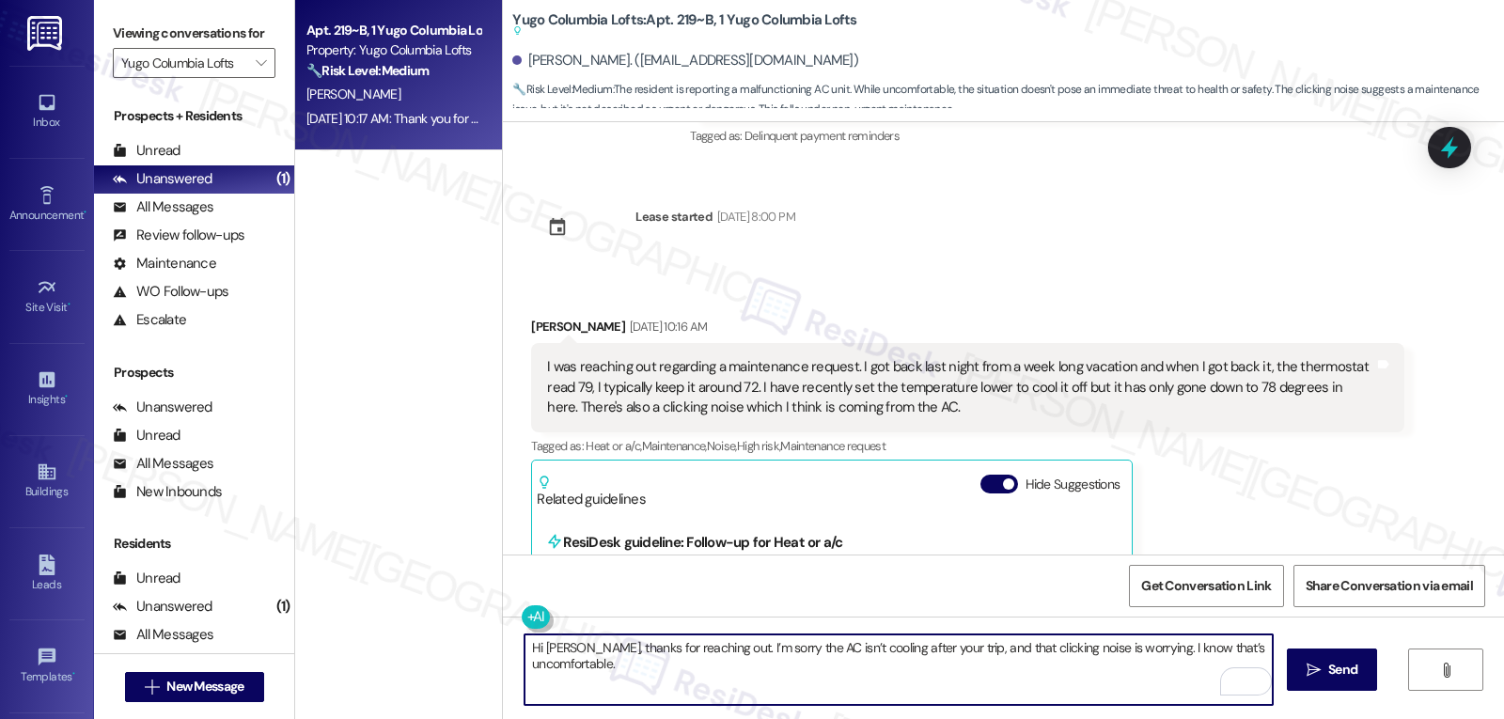
paste textarea "Is the AC fan running and blowing air from the vents, or does it feel weak or n…"
click at [1109, 674] on textarea "Hi [PERSON_NAME], thanks for reaching out. I’m sorry the AC isn’t cooling after…" at bounding box center [899, 670] width 748 height 71
paste textarea "Is the clicking noise constant, or does it happen only when the unit starts or …"
drag, startPoint x: 525, startPoint y: 698, endPoint x: 829, endPoint y: 684, distance: 304.9
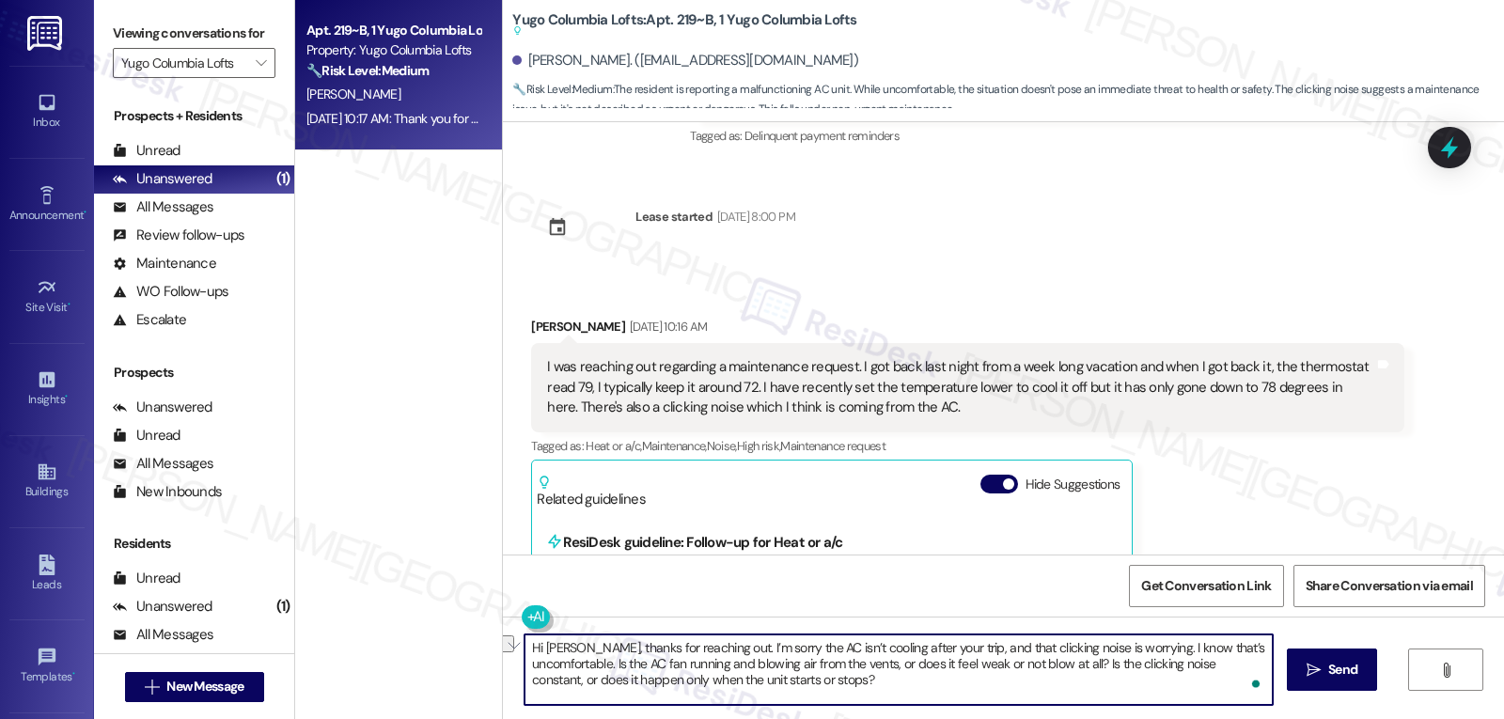
click at [829, 684] on textarea "Hi [PERSON_NAME], thanks for reaching out. I’m sorry the AC isn’t cooling after…" at bounding box center [899, 670] width 748 height 71
type textarea "Hi [PERSON_NAME], thanks for reaching out. I’m sorry the AC isn’t cooling after…"
click at [1457, 146] on icon at bounding box center [1450, 148] width 32 height 32
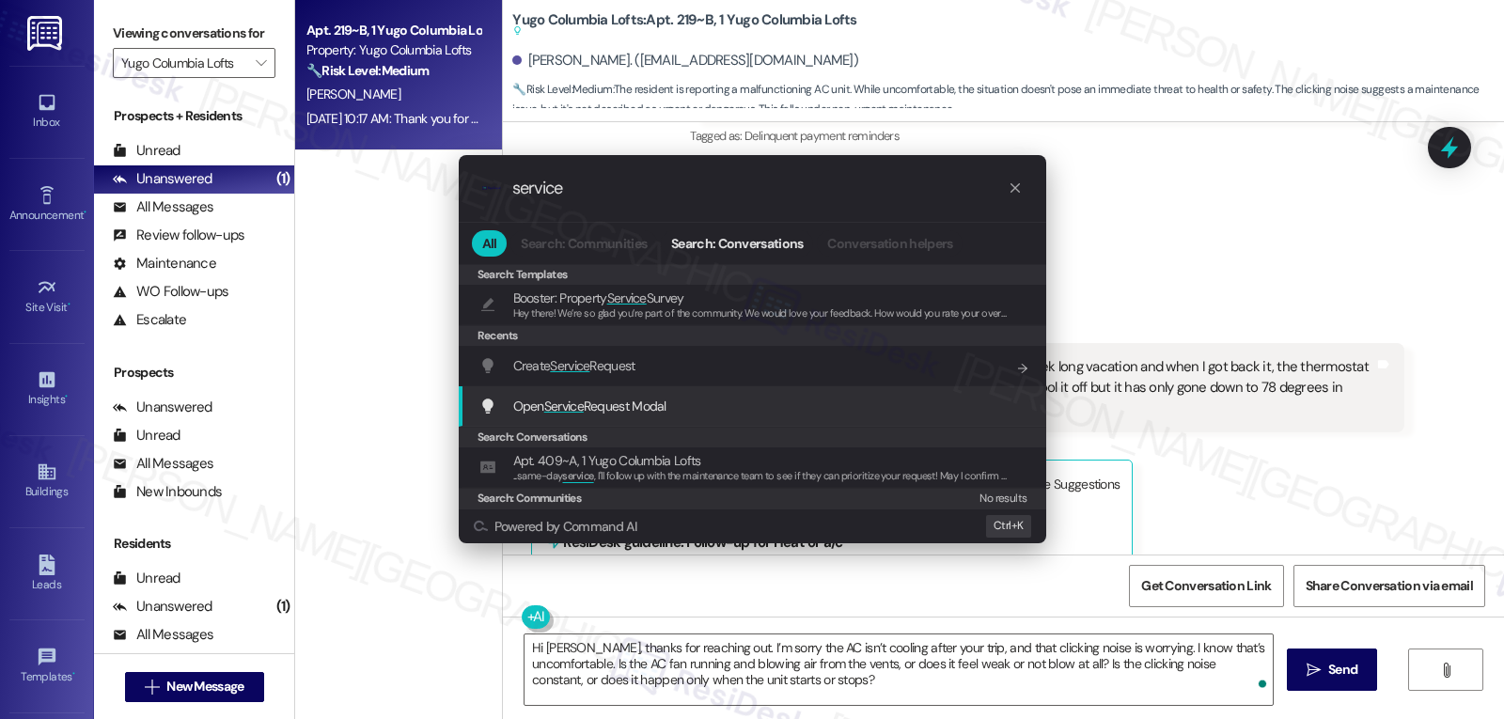
type input "service"
click at [594, 407] on span "Open Service Request Modal" at bounding box center [589, 406] width 153 height 17
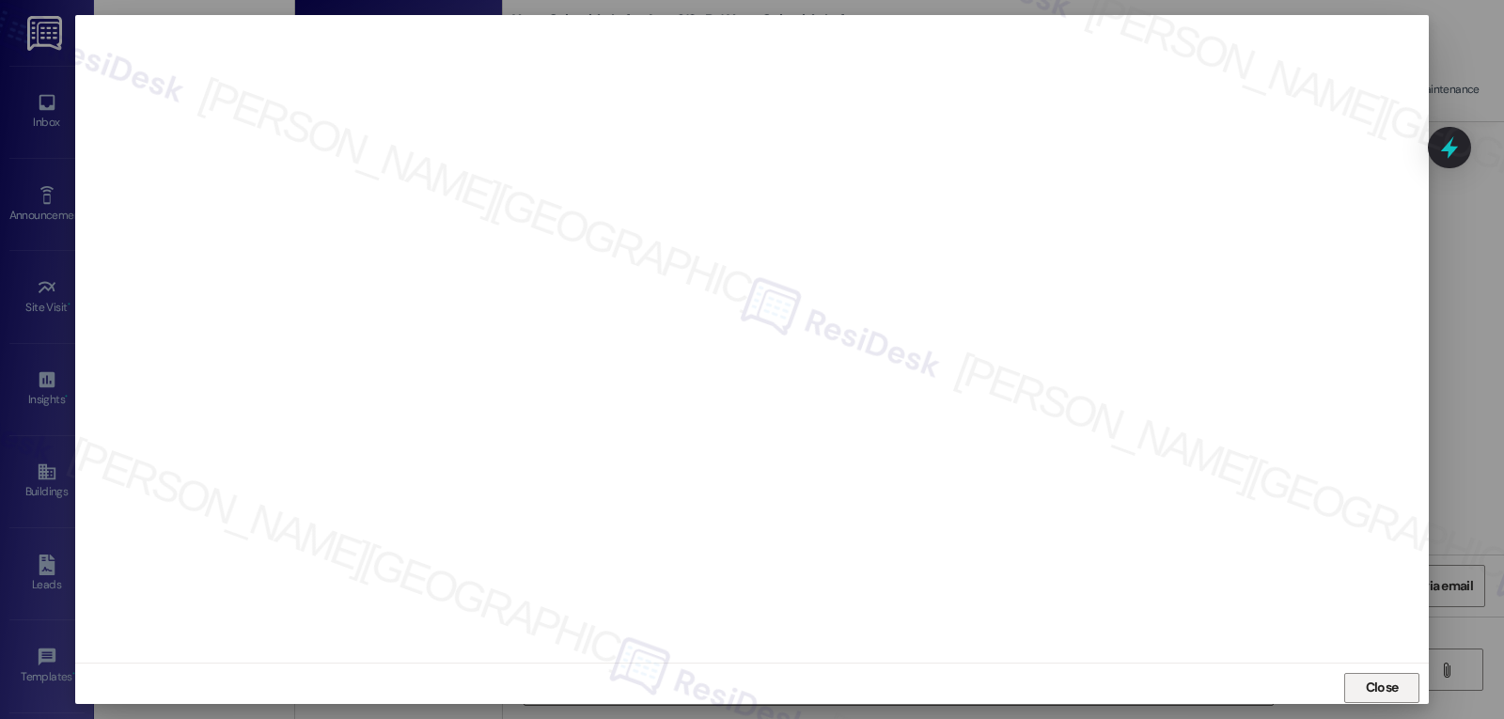
click at [1362, 685] on span "Close" at bounding box center [1382, 688] width 40 height 20
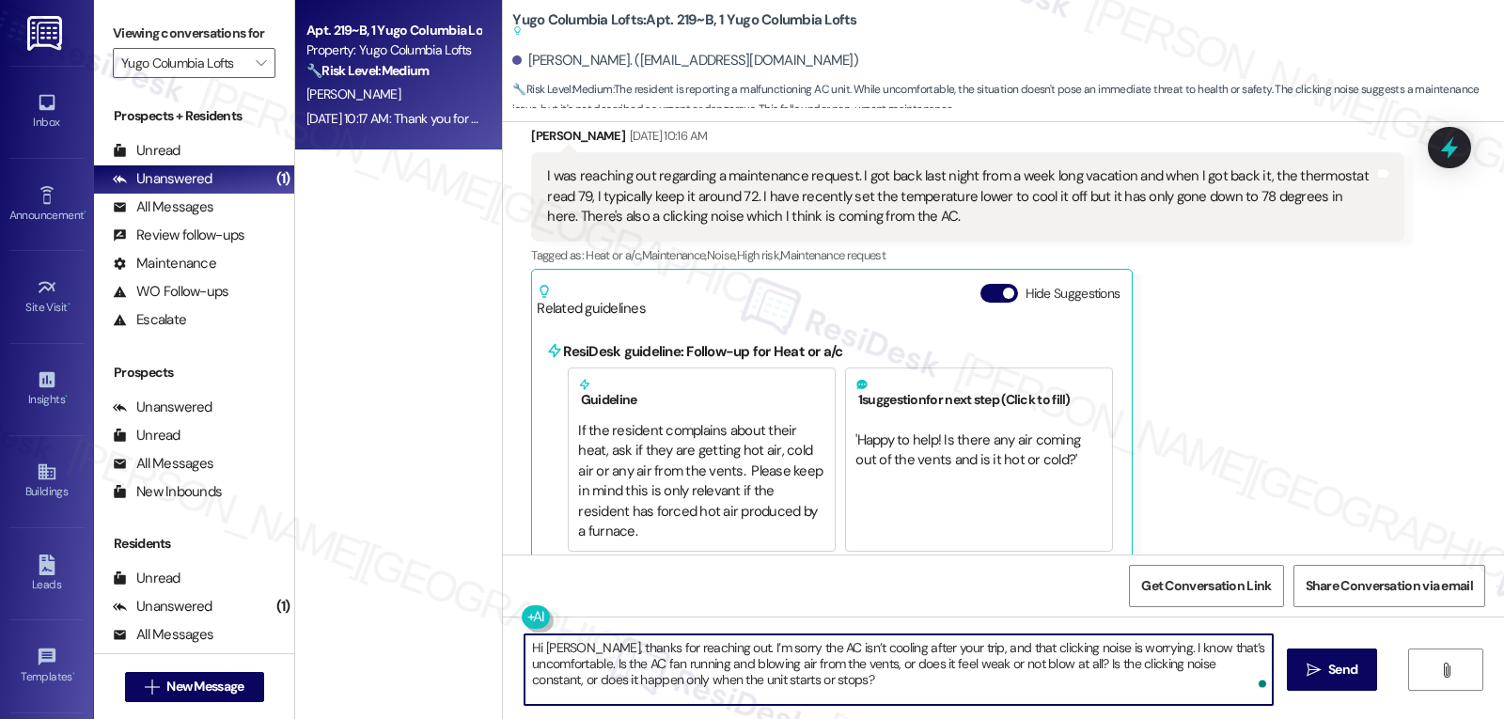
scroll to position [4487, 0]
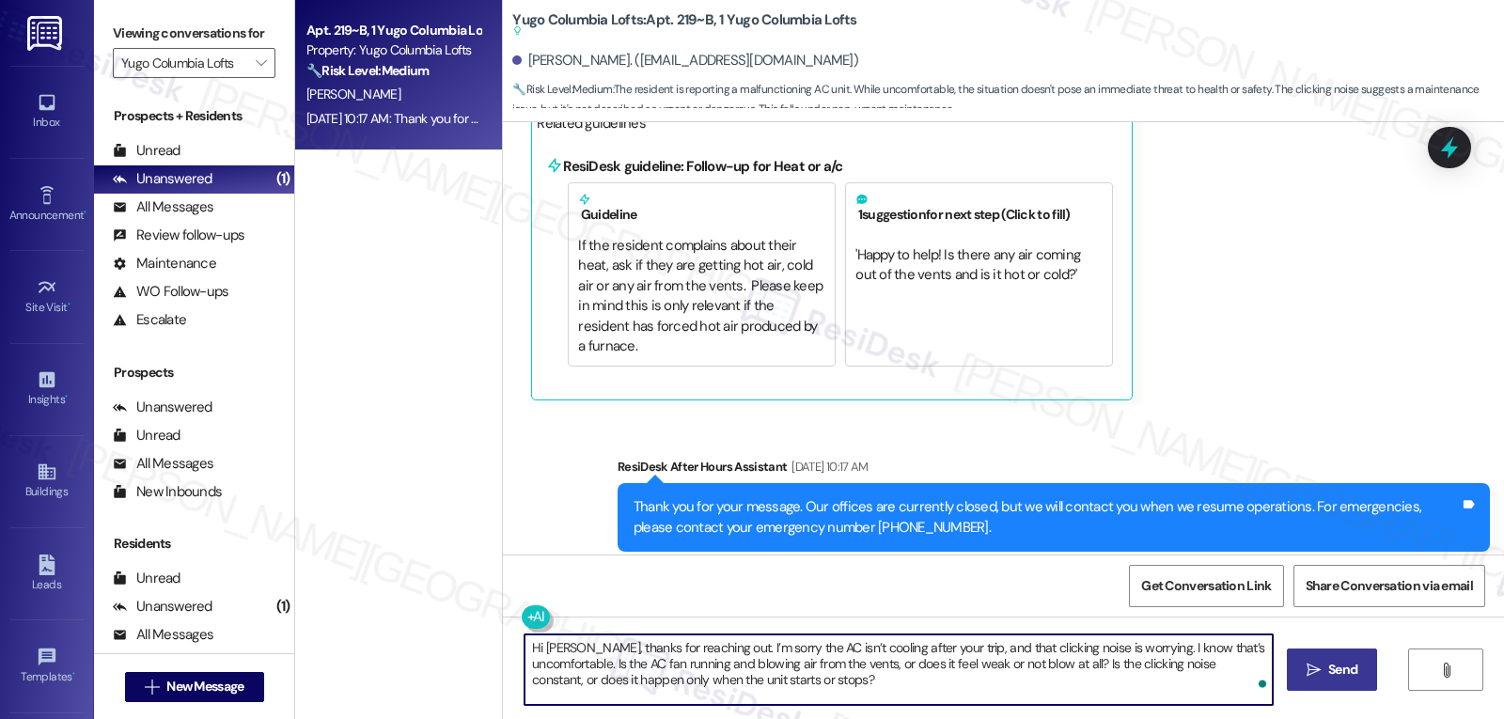
click at [1342, 670] on span "Send" at bounding box center [1342, 670] width 29 height 20
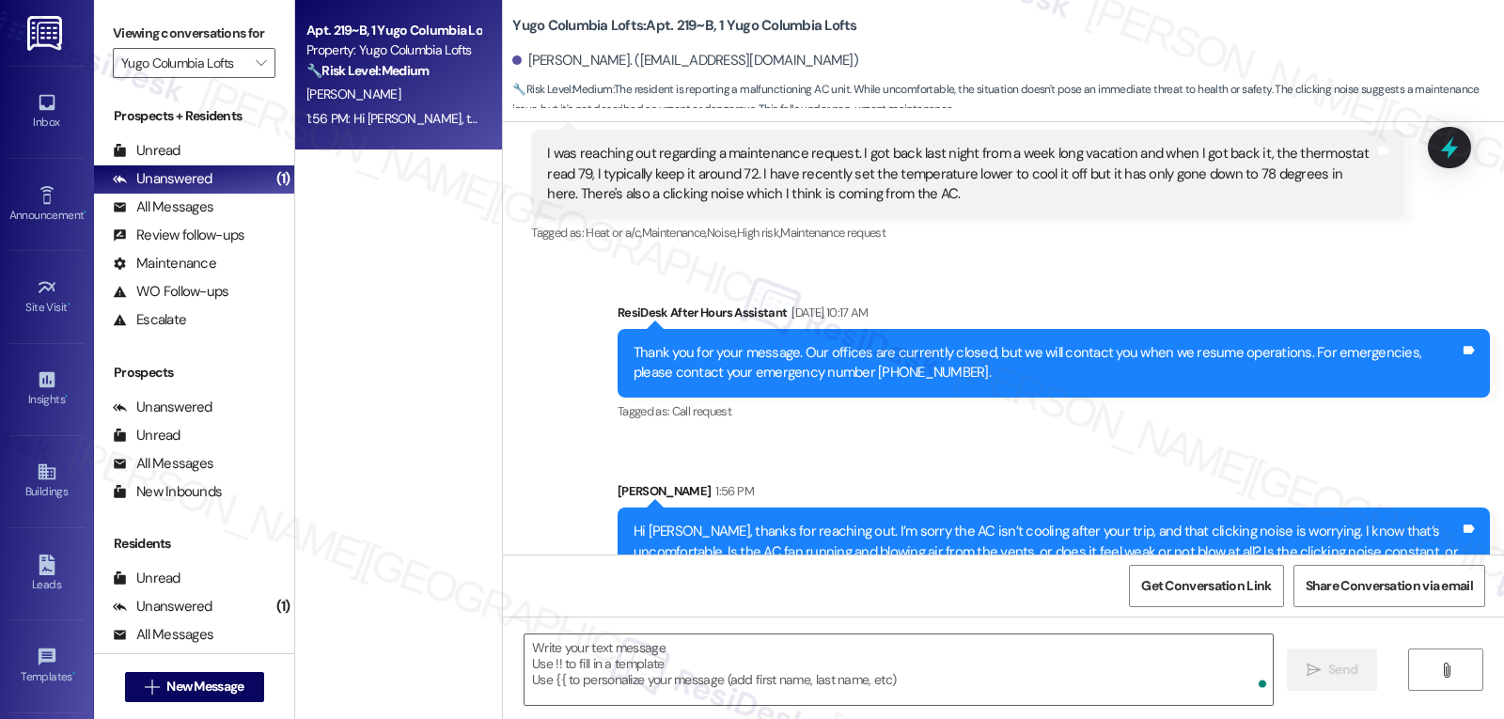
scroll to position [4361, 0]
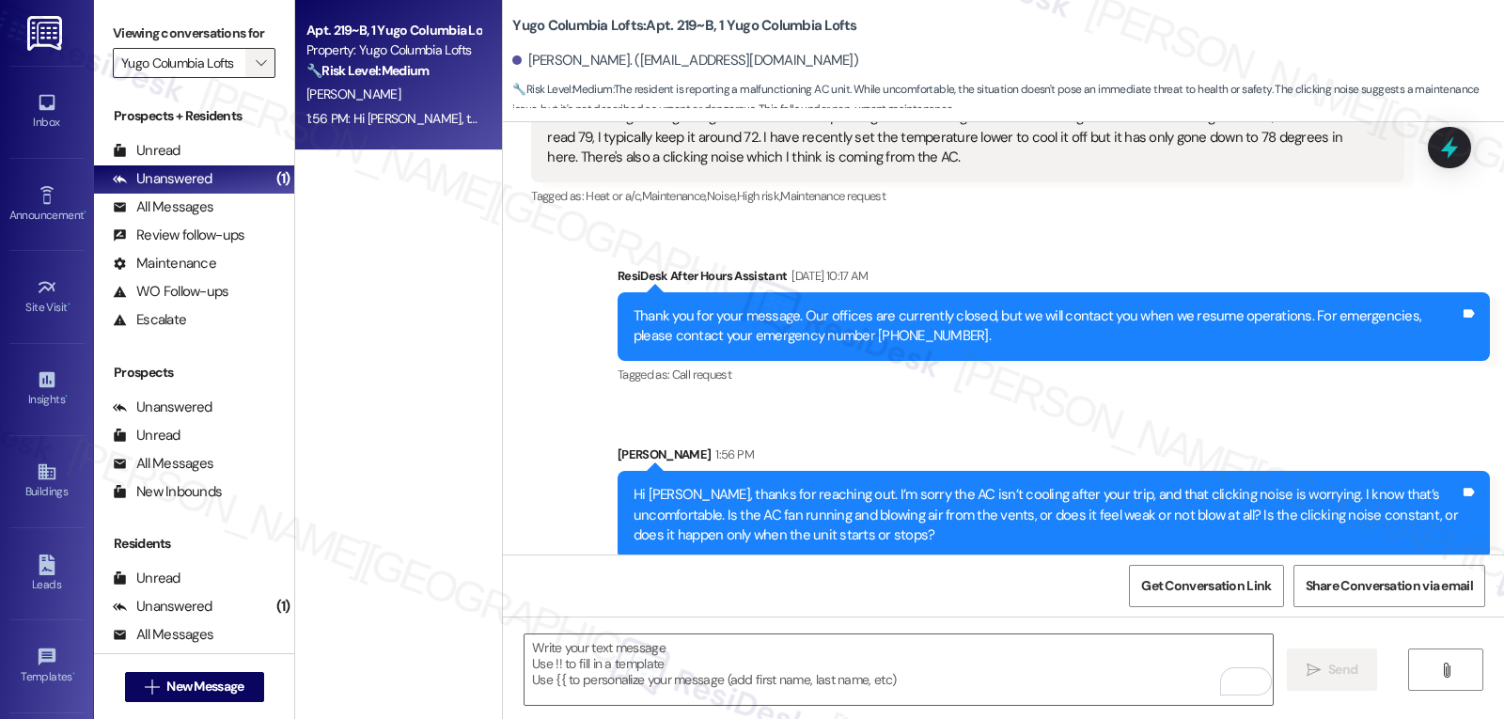
click at [254, 78] on span "" at bounding box center [261, 63] width 18 height 30
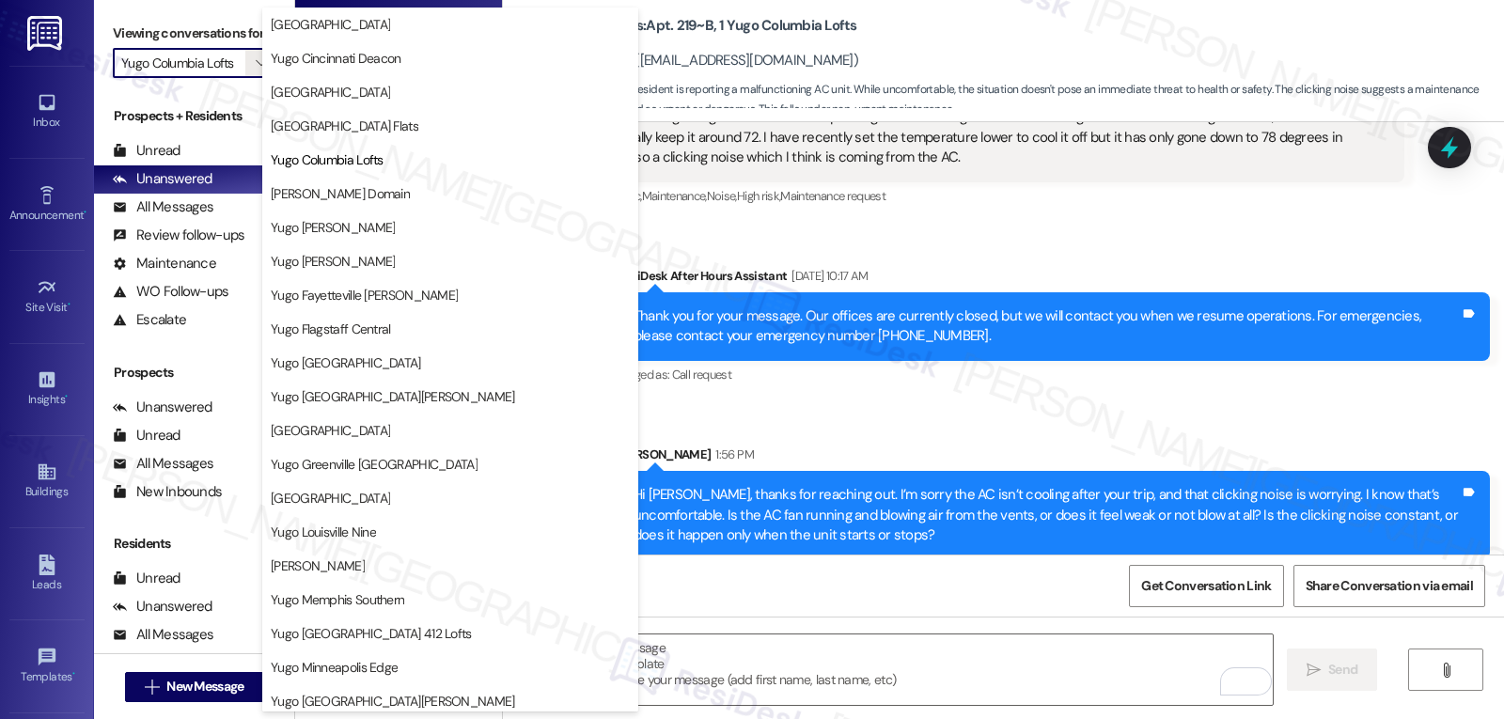
scroll to position [0, 0]
click at [344, 182] on button "[PERSON_NAME] Domain" at bounding box center [450, 194] width 376 height 34
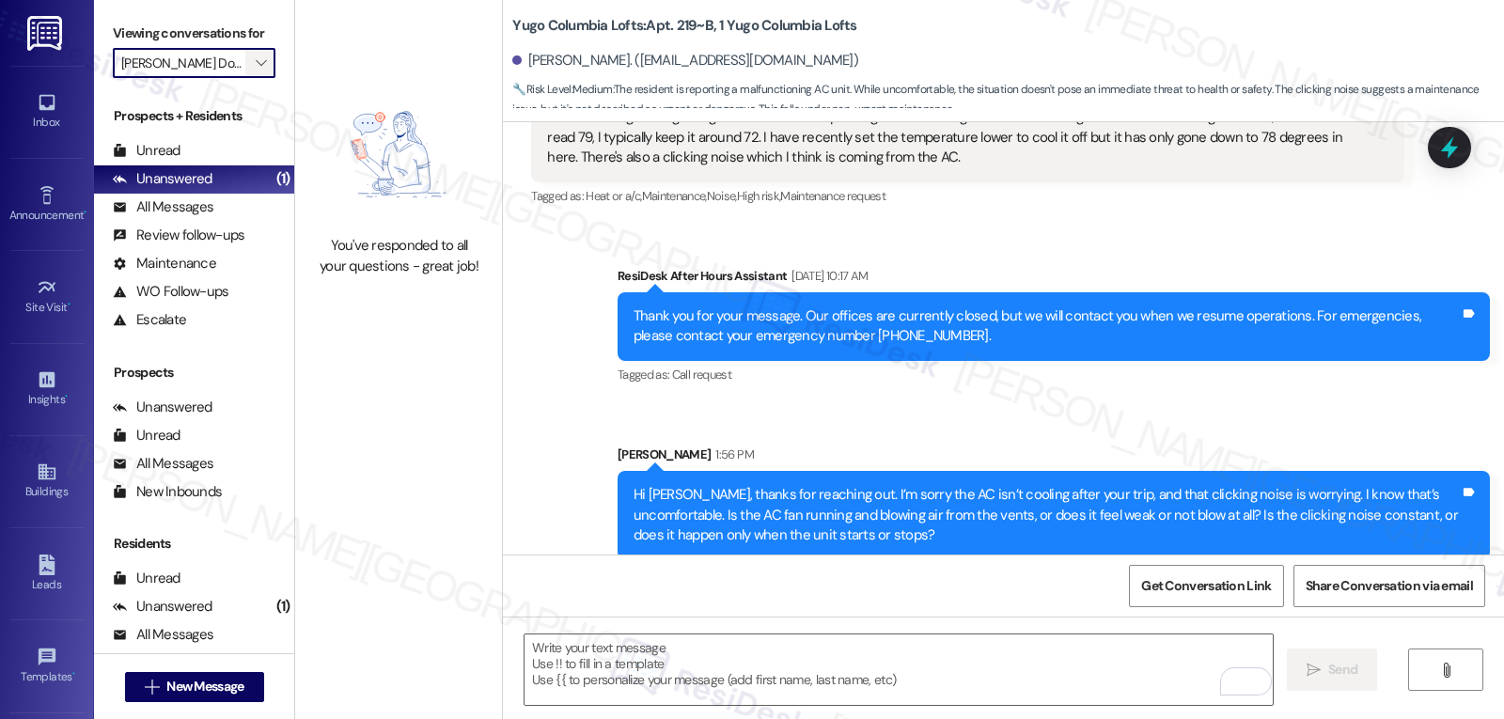
click at [256, 71] on icon "" at bounding box center [261, 62] width 10 height 15
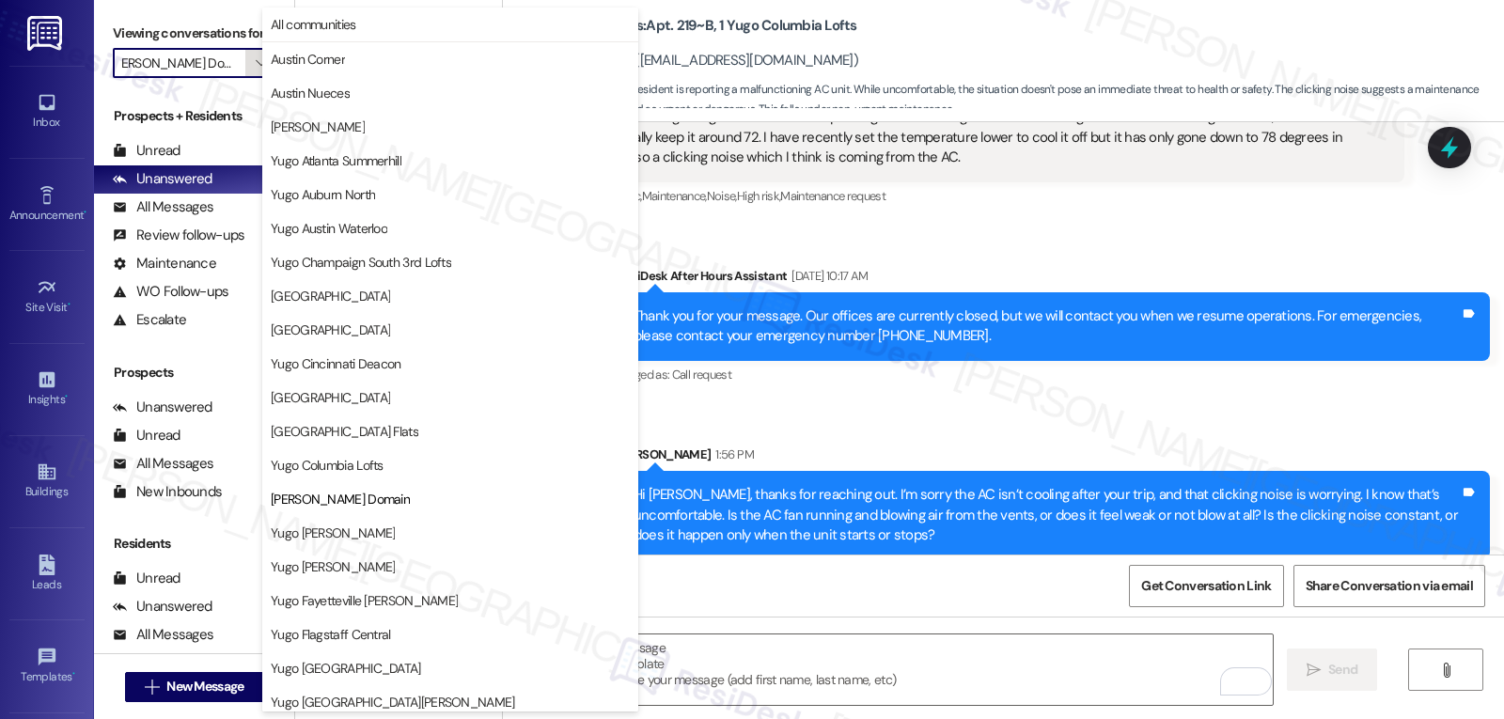
scroll to position [306, 0]
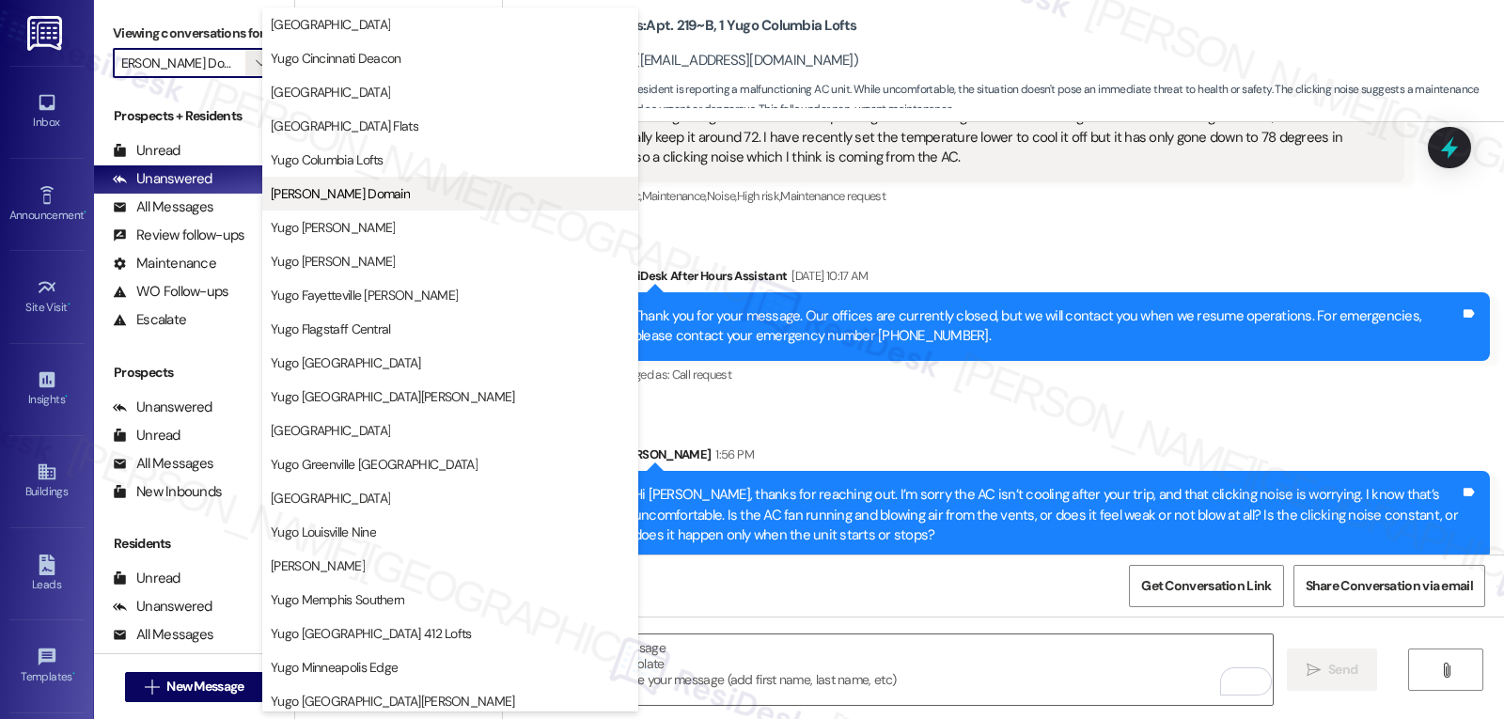
click at [356, 196] on span "[PERSON_NAME] Domain" at bounding box center [340, 193] width 139 height 19
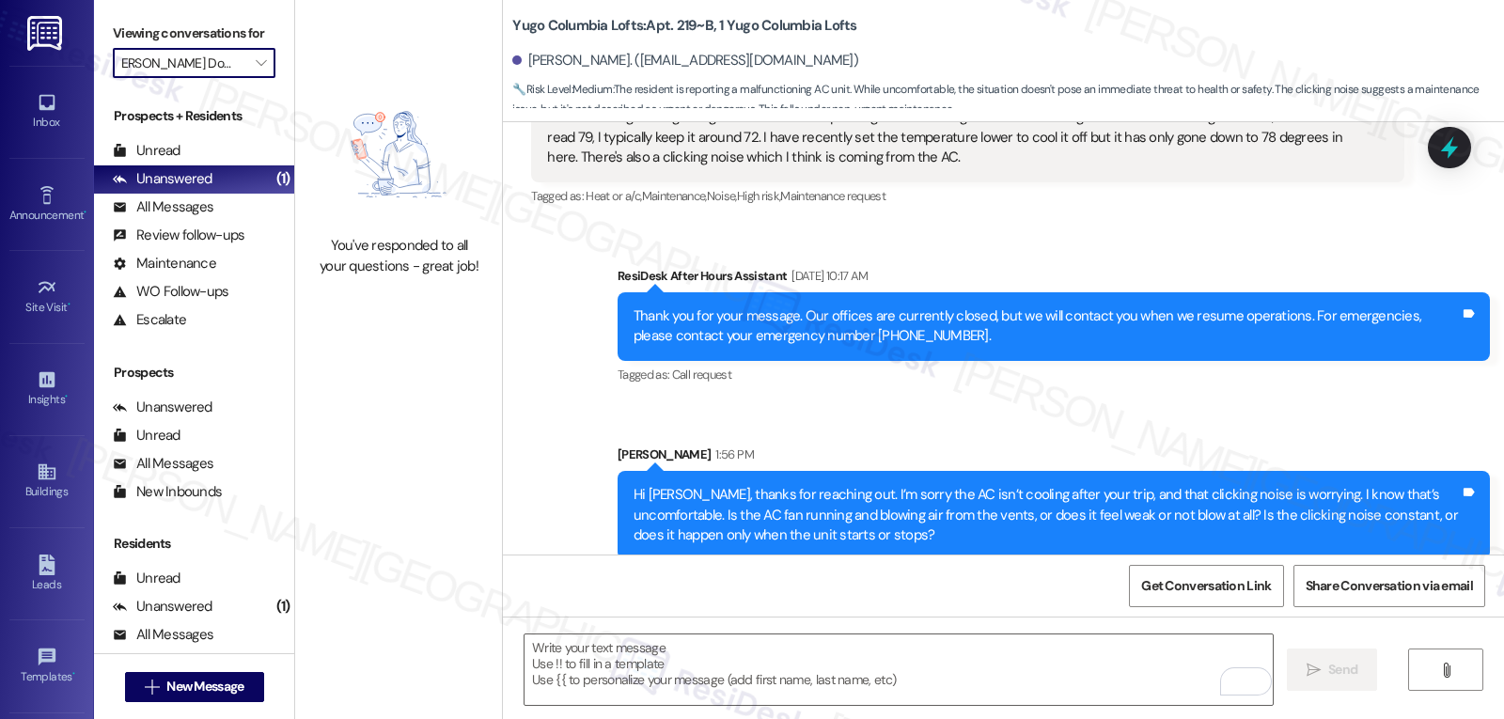
scroll to position [0, 0]
click at [221, 78] on input "[PERSON_NAME] Domain" at bounding box center [183, 63] width 124 height 30
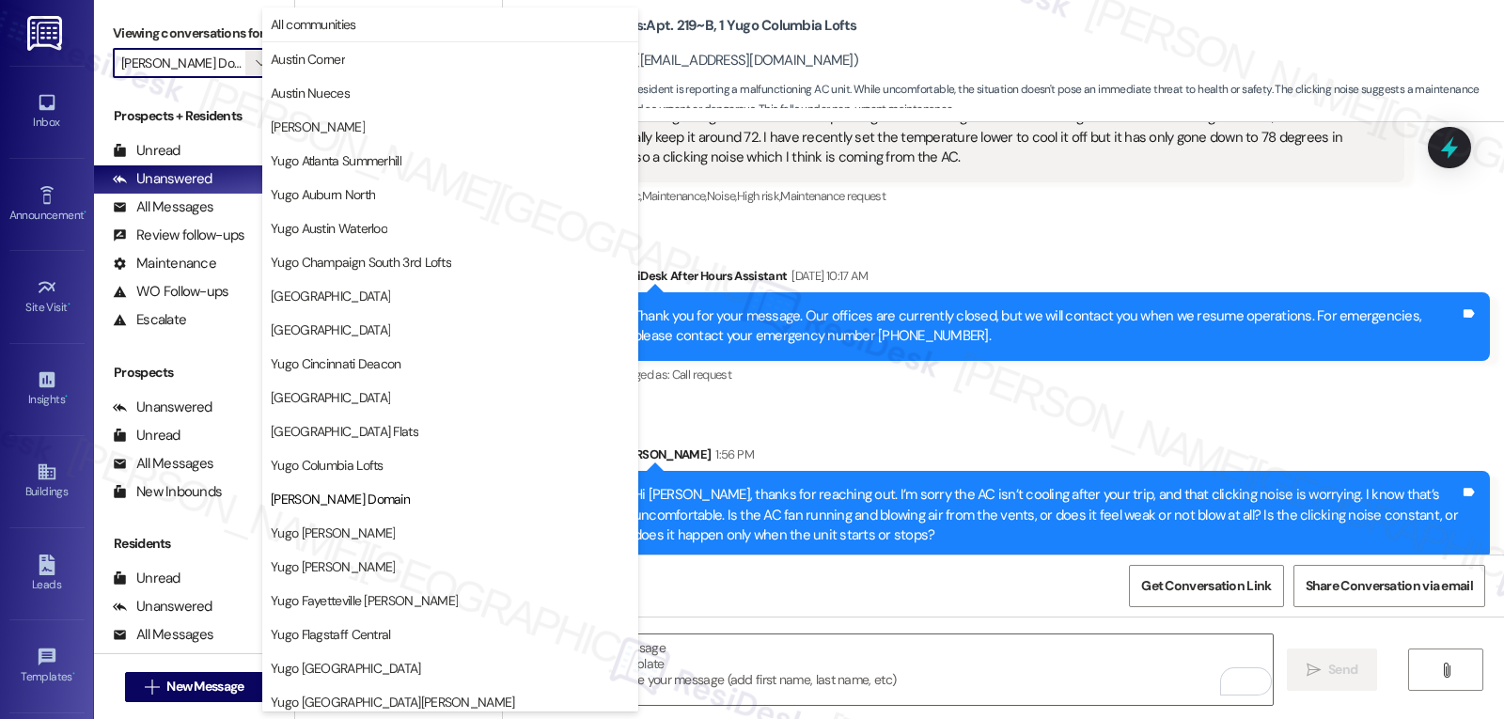
scroll to position [306, 0]
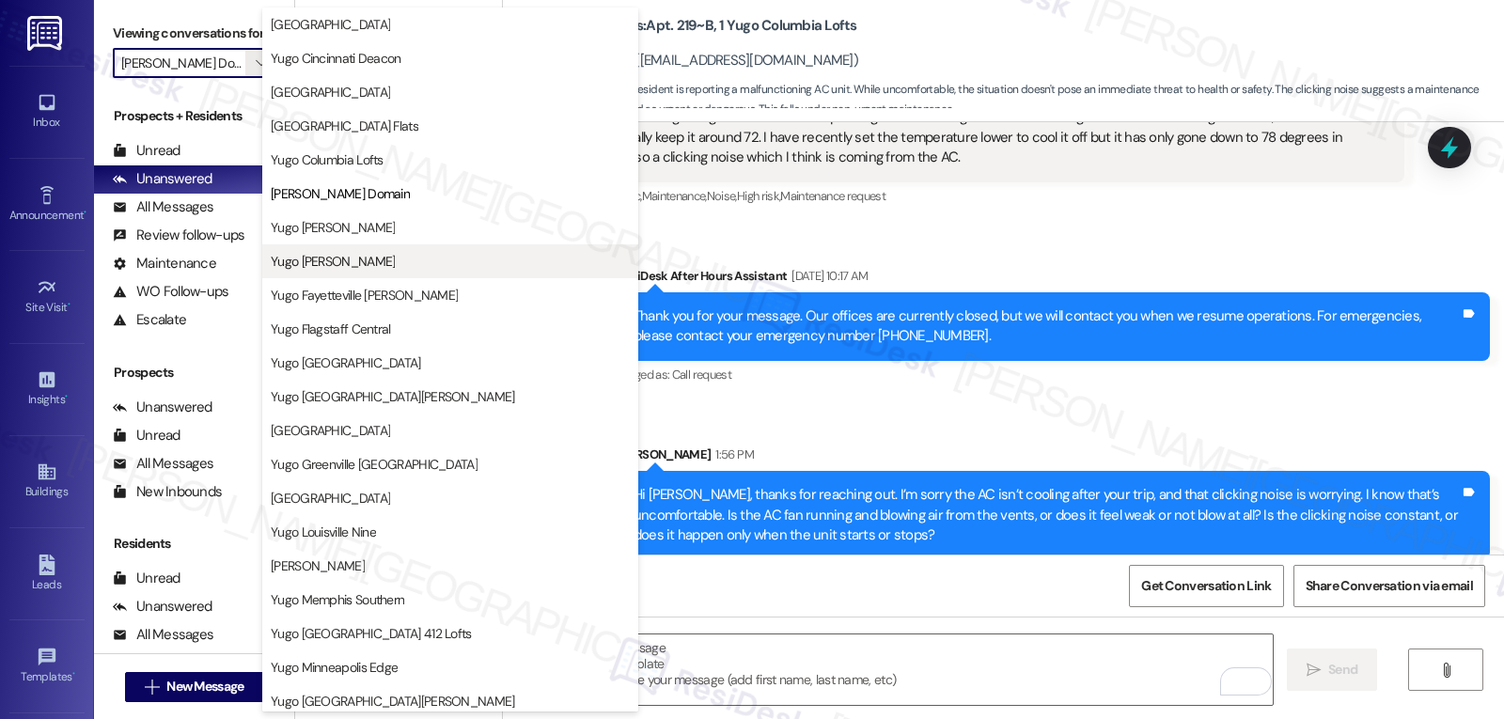
click at [361, 274] on button "Yugo [PERSON_NAME]" at bounding box center [450, 261] width 376 height 34
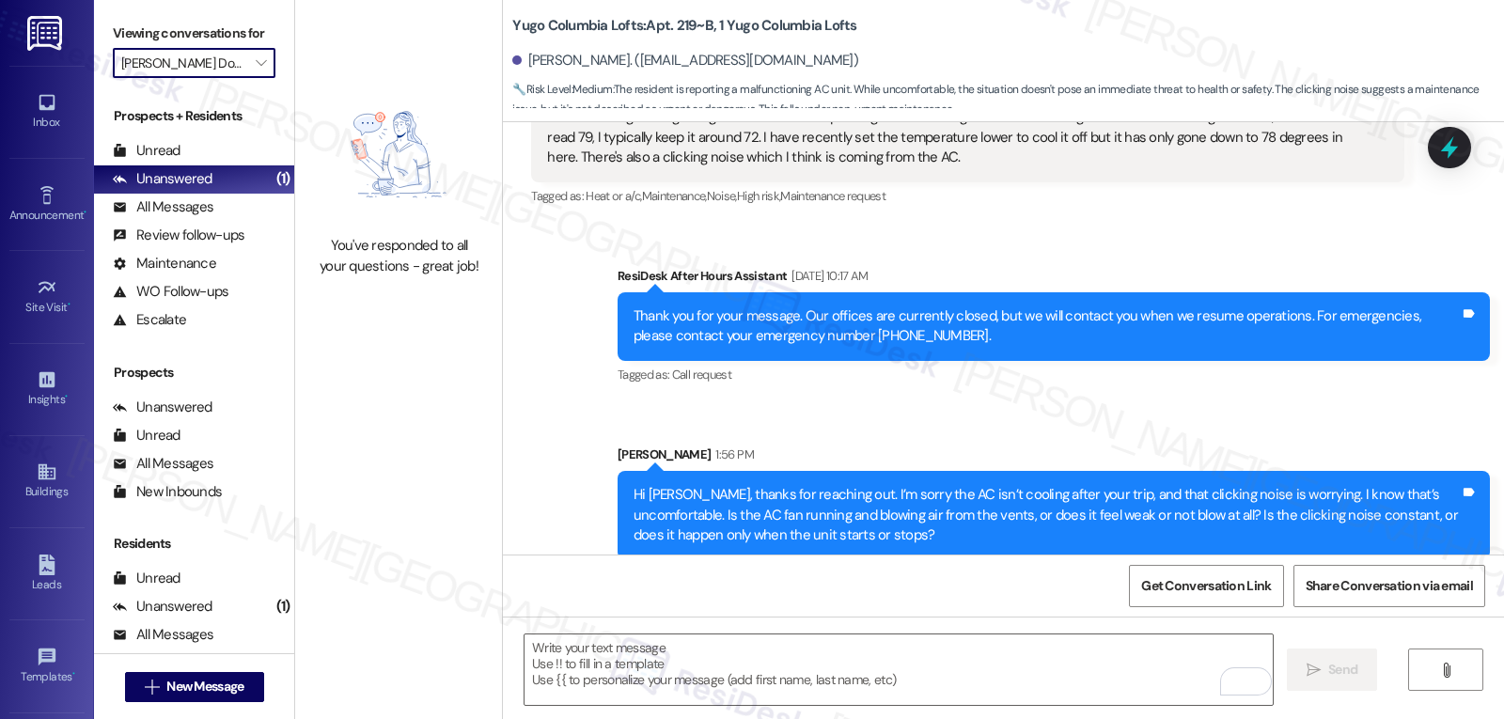
type input "Yugo [PERSON_NAME]"
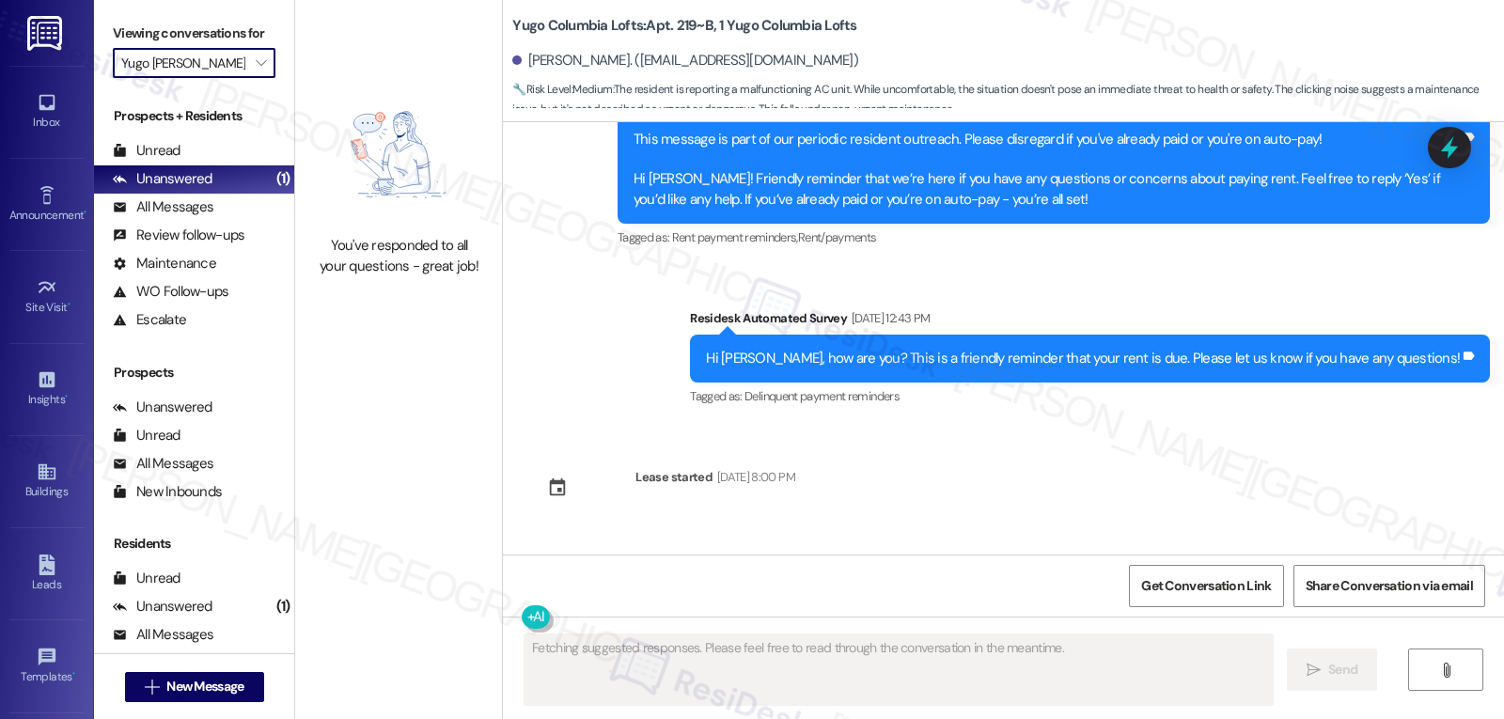
scroll to position [4010, 0]
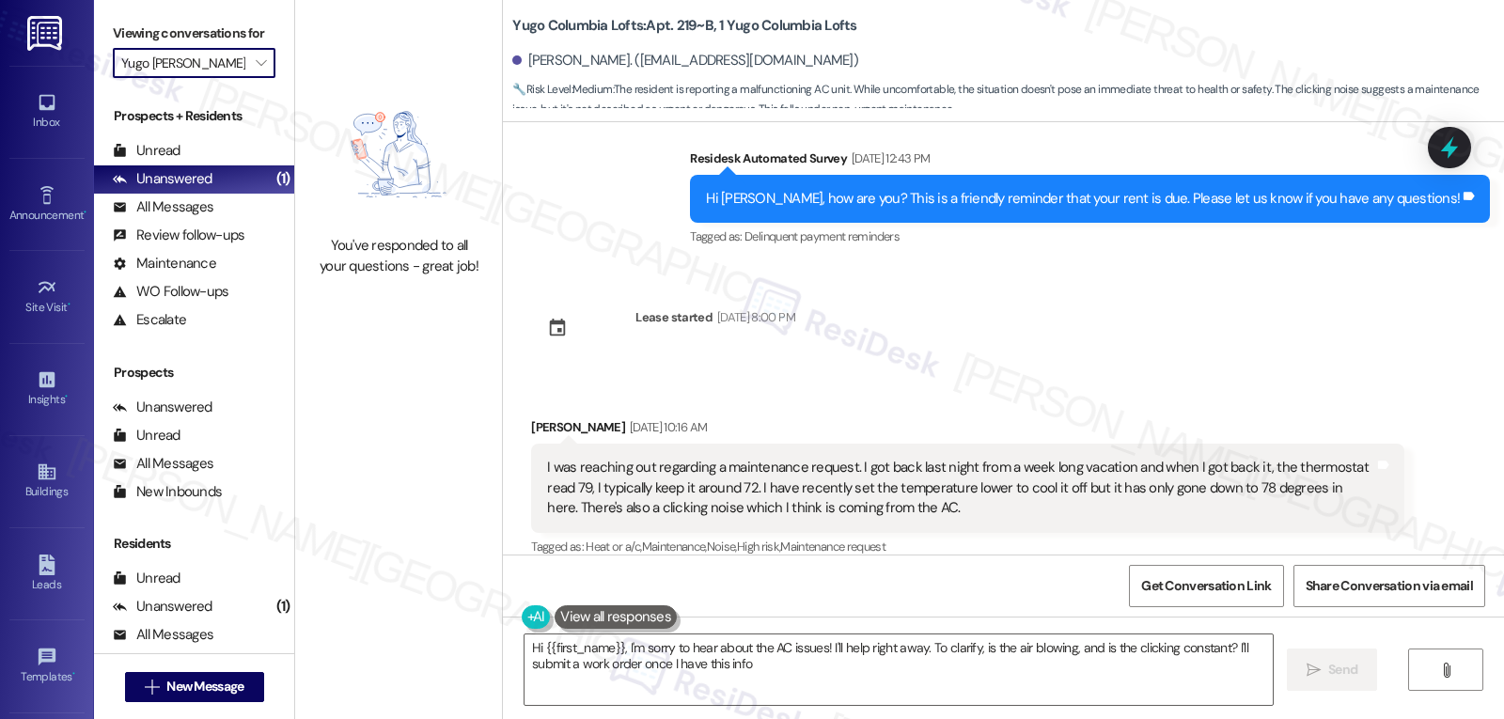
type textarea "Hi {{first_name}}, I'm sorry to hear about the AC issues! I'll help right away.…"
click at [252, 78] on span "" at bounding box center [261, 63] width 18 height 30
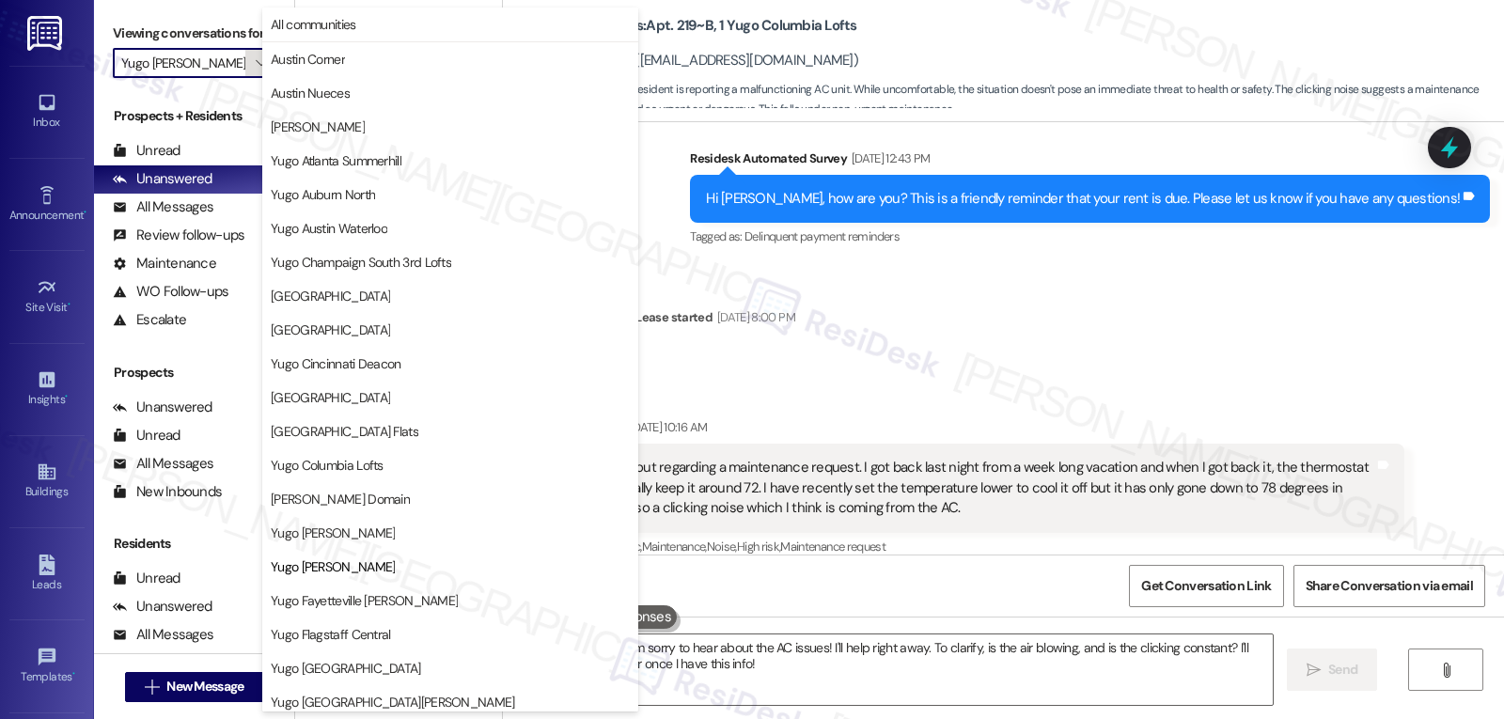
scroll to position [306, 0]
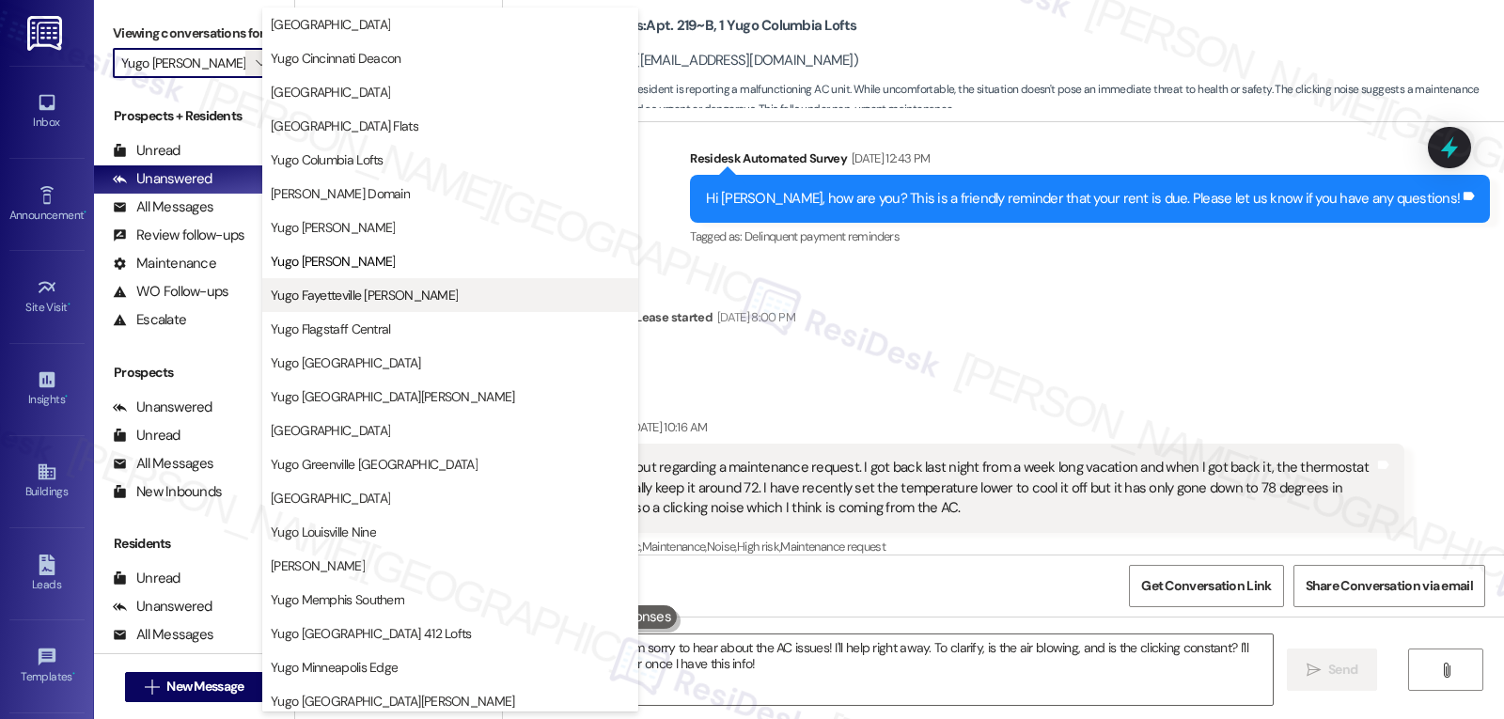
click at [354, 310] on button "Yugo Fayetteville [PERSON_NAME]" at bounding box center [450, 295] width 376 height 34
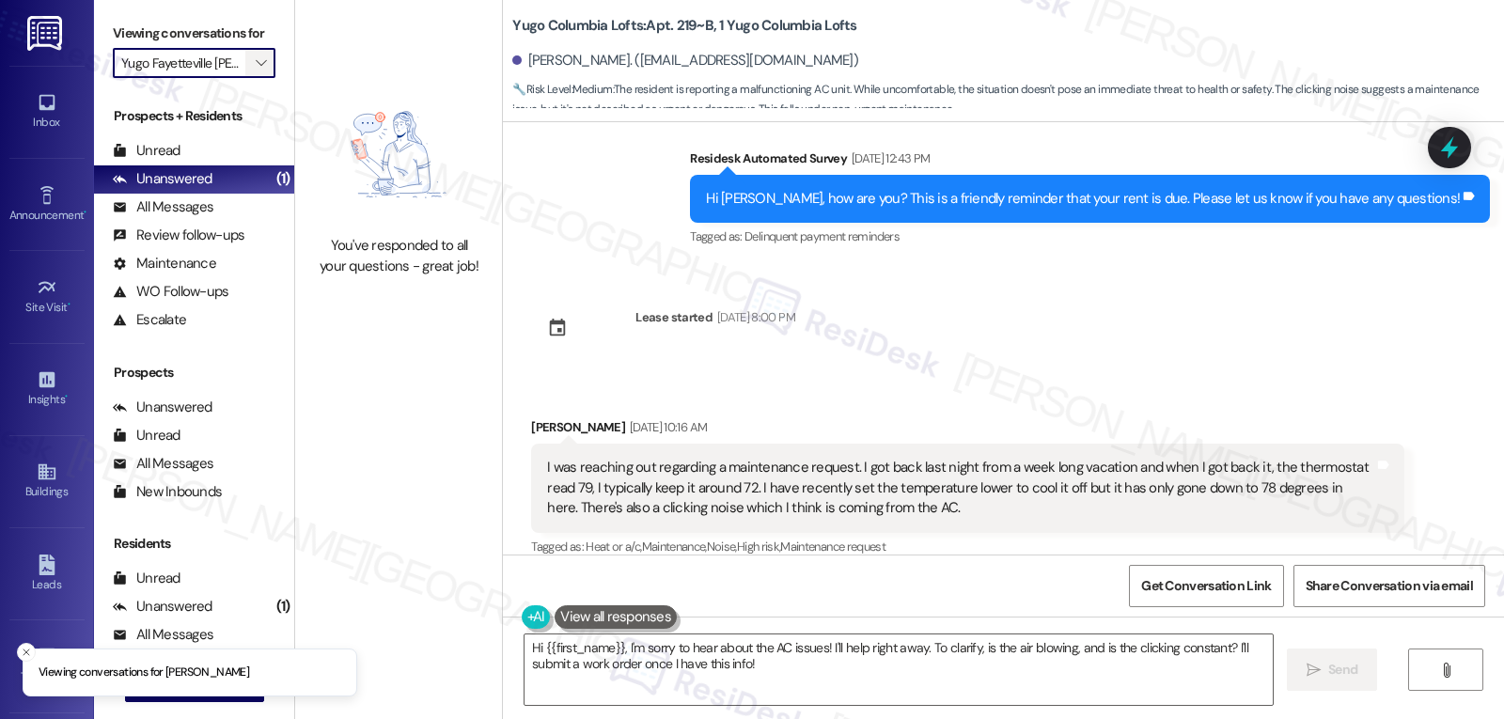
click at [256, 71] on icon "" at bounding box center [261, 62] width 10 height 15
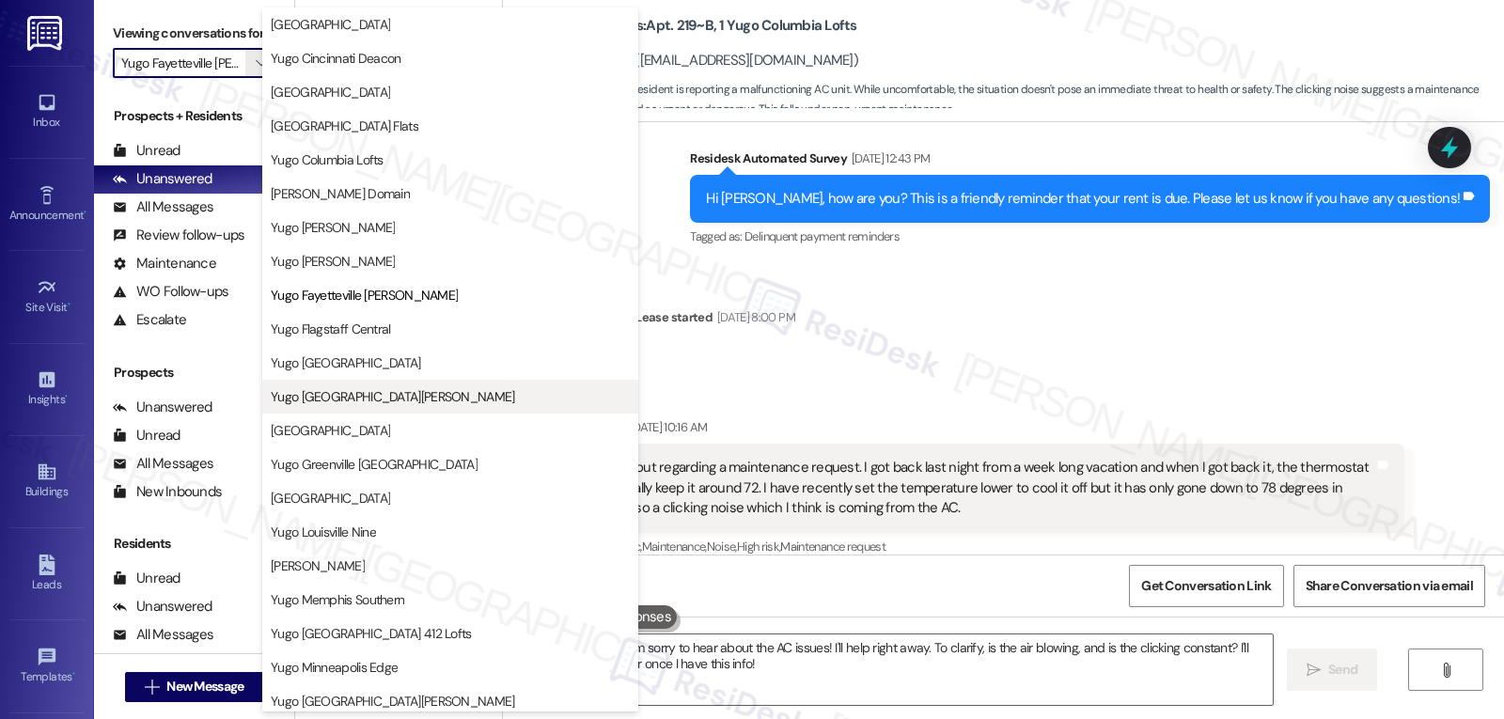
click at [346, 387] on span "Yugo [GEOGRAPHIC_DATA][PERSON_NAME]" at bounding box center [393, 396] width 244 height 19
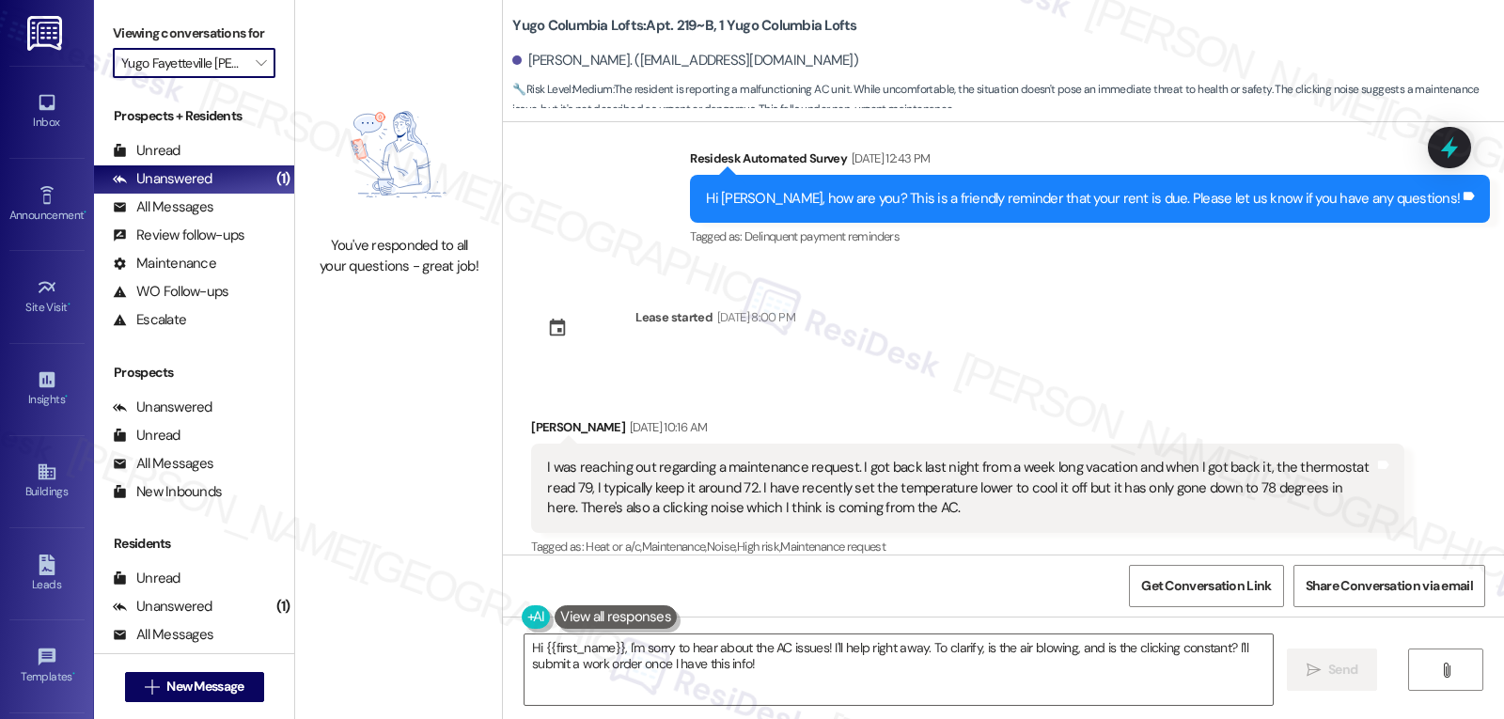
type input "Yugo [GEOGRAPHIC_DATA][PERSON_NAME]"
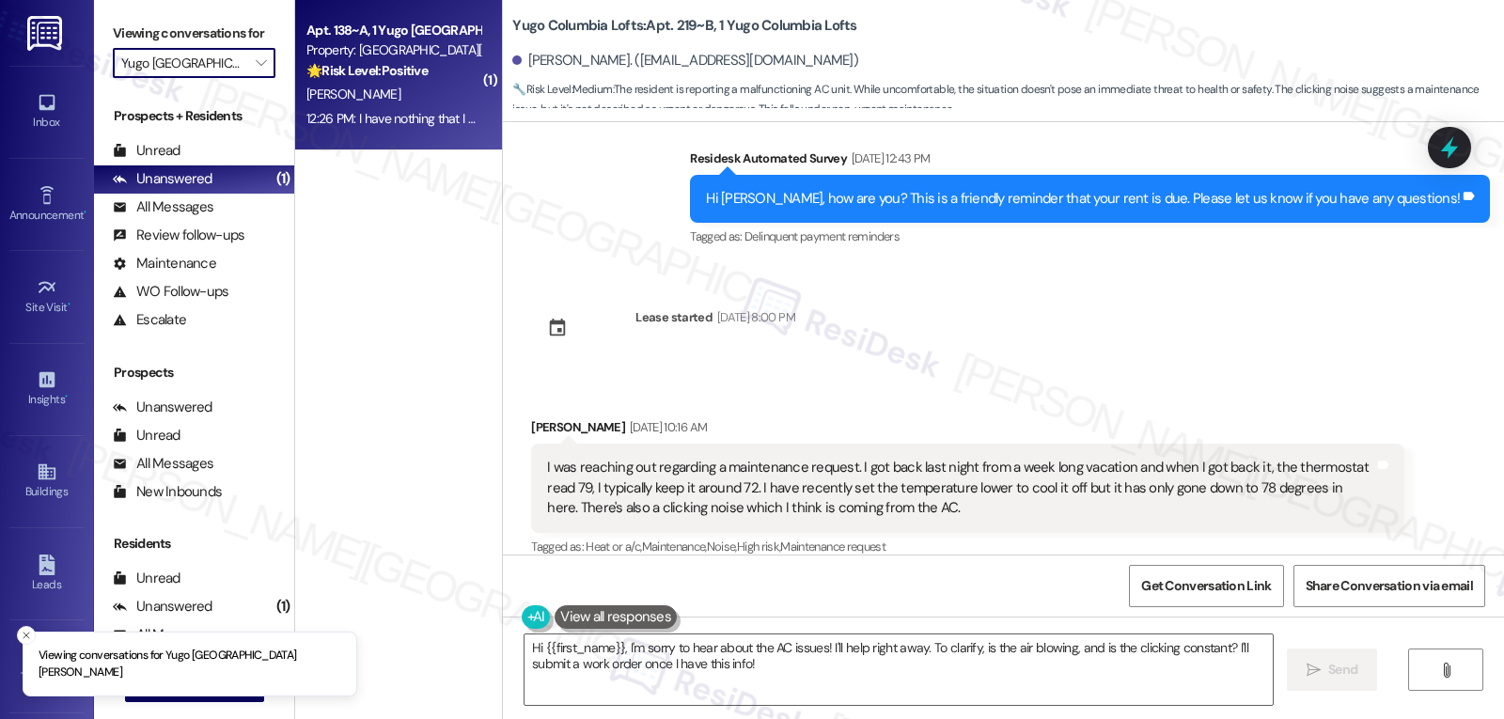
click at [363, 90] on div "[PERSON_NAME]" at bounding box center [394, 95] width 178 height 24
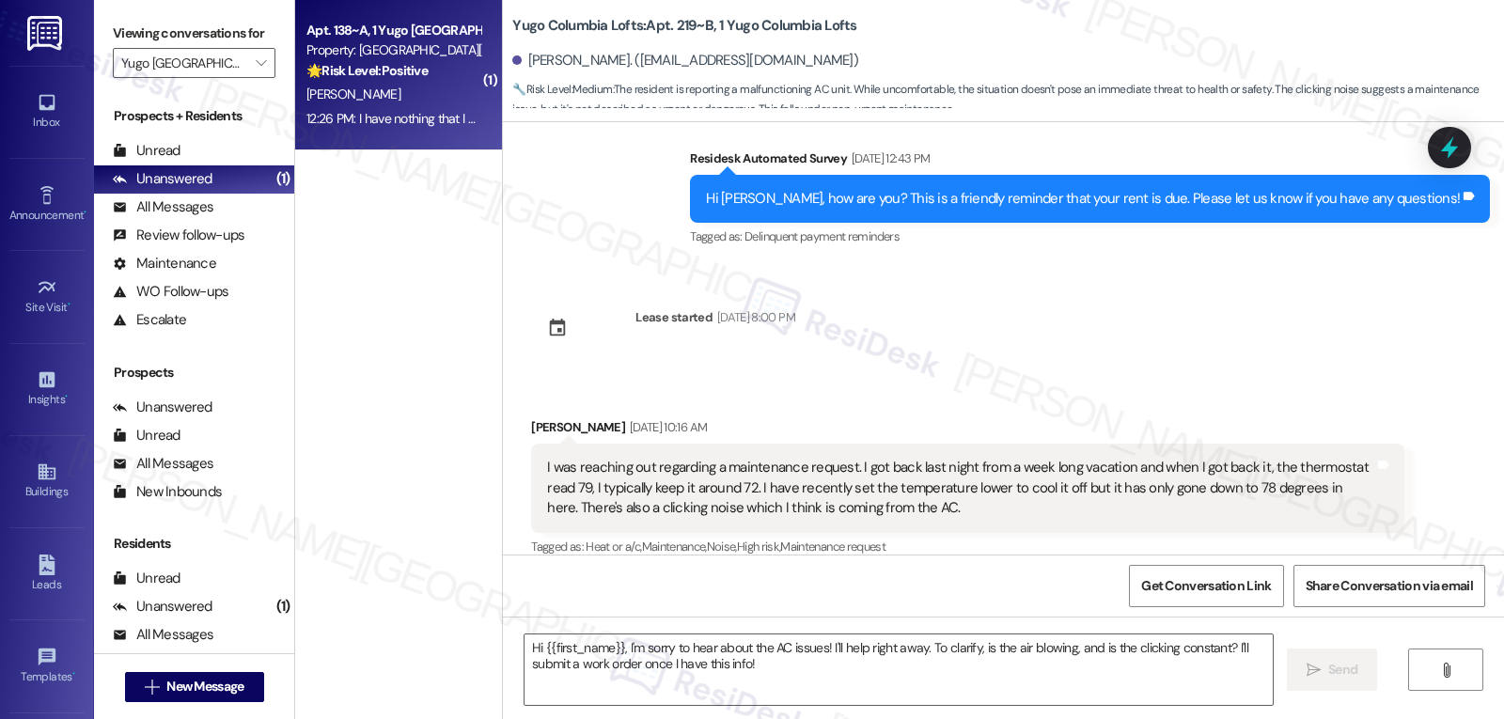
type textarea "Fetching suggested responses. Please feel free to read through the conversation…"
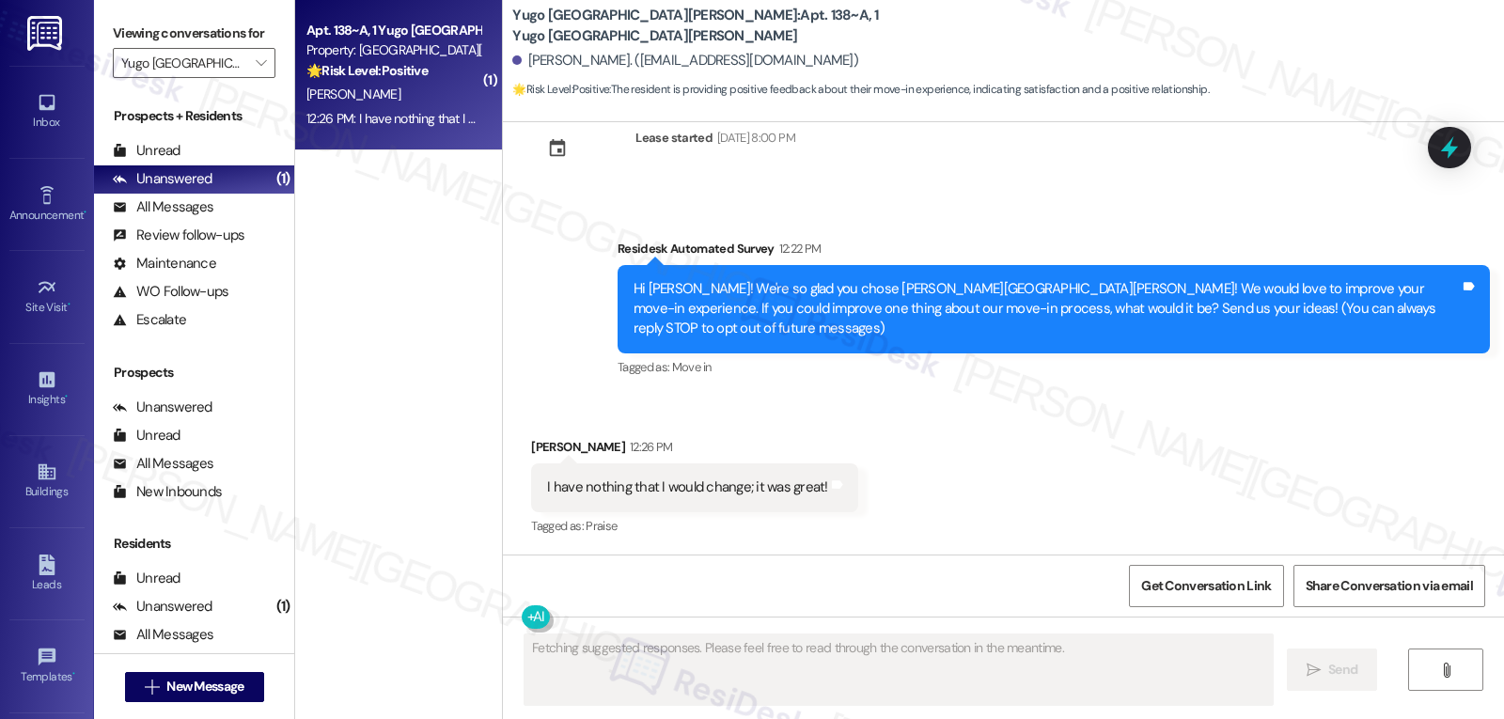
scroll to position [210, 0]
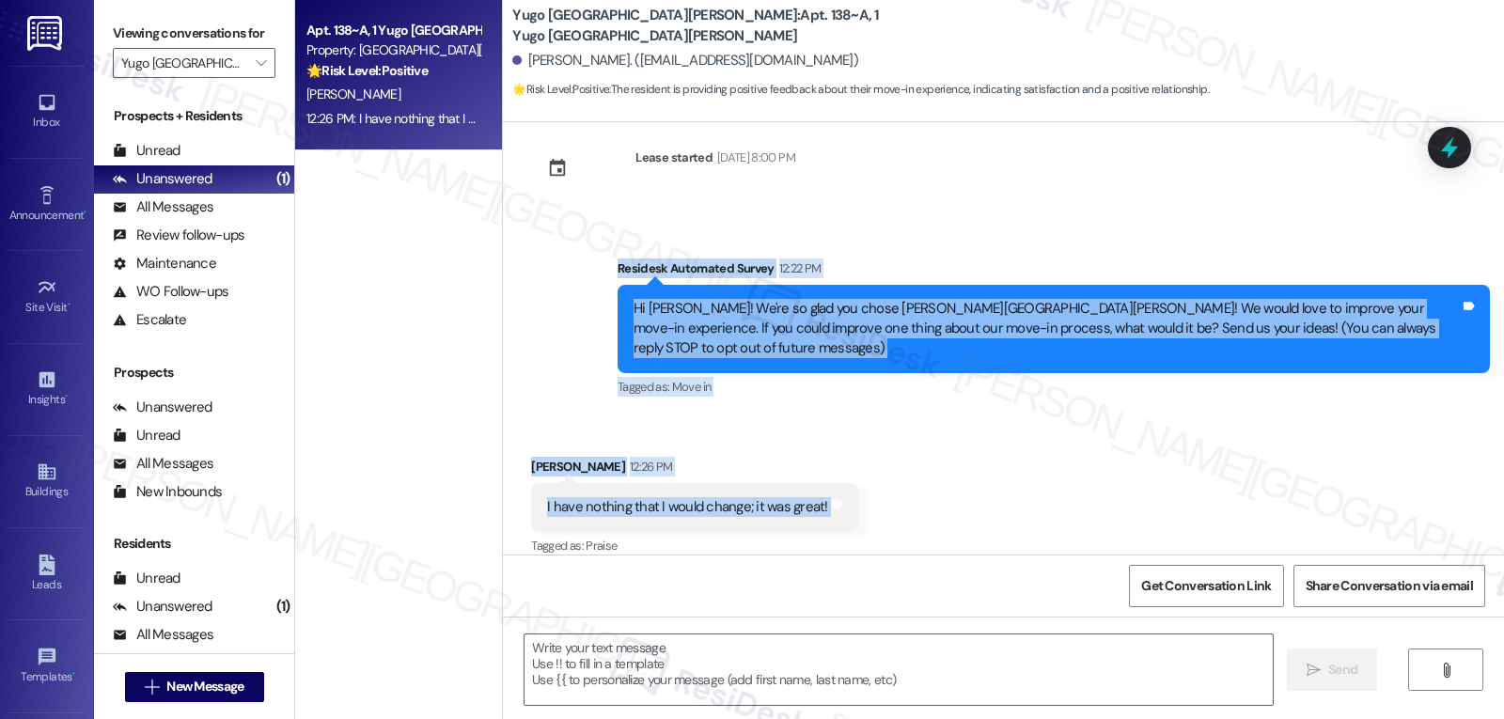
drag, startPoint x: 606, startPoint y: 267, endPoint x: 901, endPoint y: 505, distance: 378.4
click at [901, 505] on div "WO Opened request: The bathroo... [DATE] 10:18 AM Status : Completed Show detai…" at bounding box center [1003, 338] width 1001 height 432
copy div "Residesk Automated Survey 12:22 PM Hi [PERSON_NAME]! We're so glad you chose [P…"
click at [658, 691] on textarea at bounding box center [899, 670] width 748 height 71
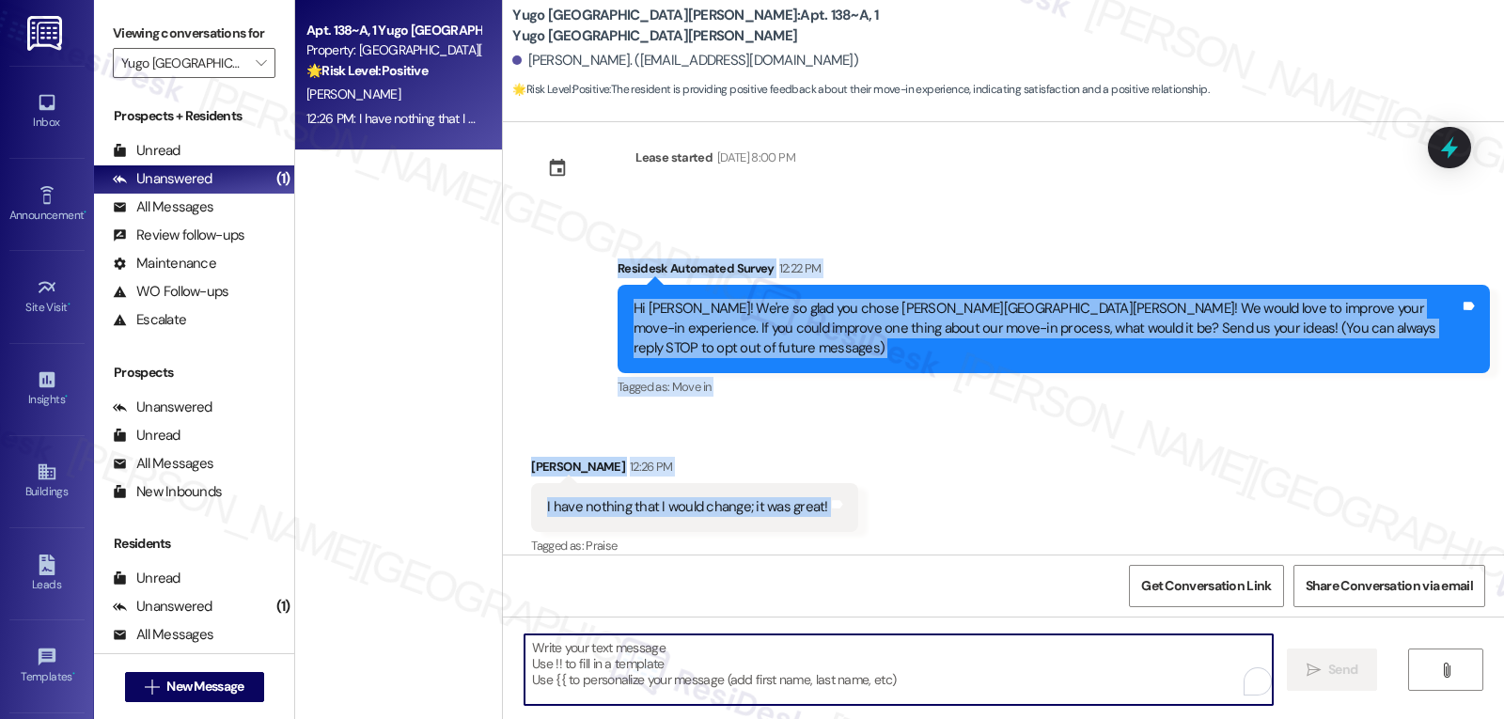
paste textarea "Hi [PERSON_NAME], thank you for letting us know. I’m so glad your move-in was g…"
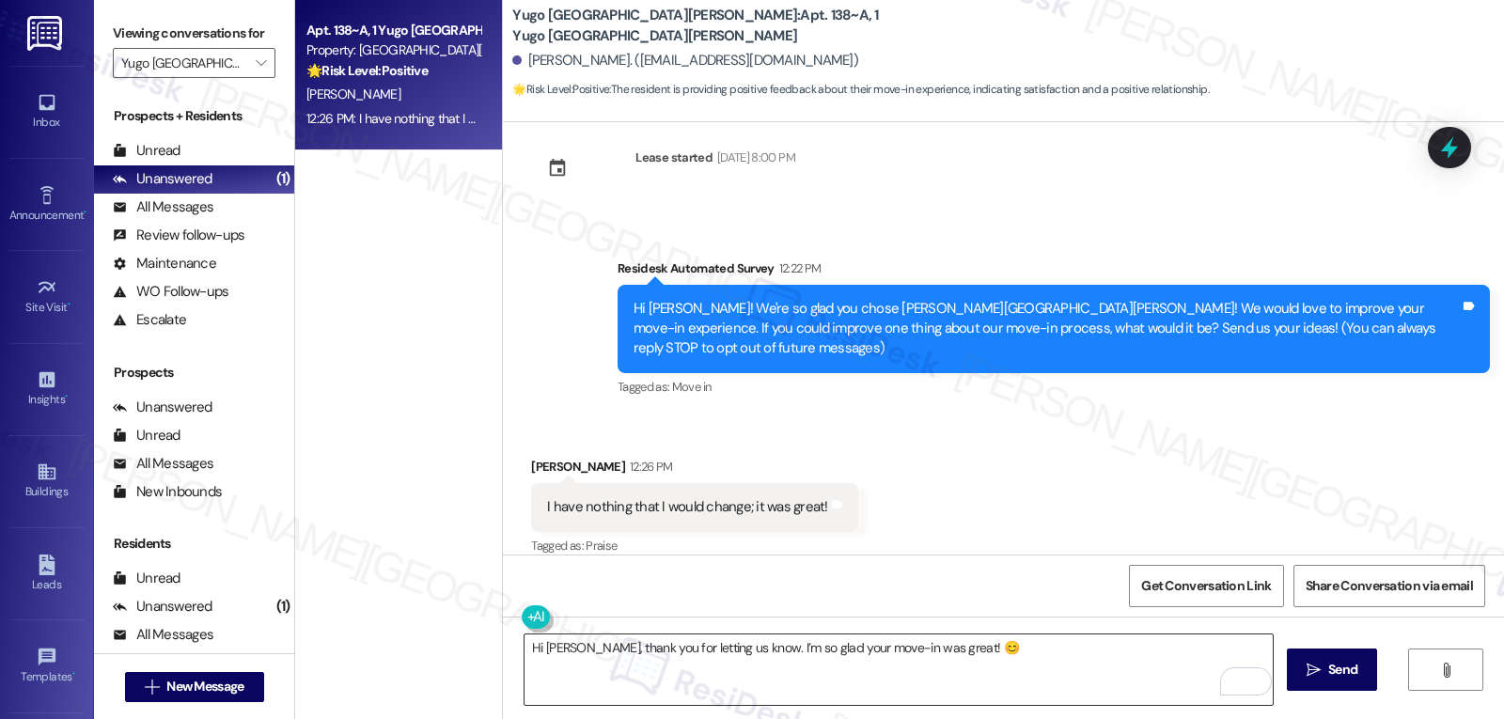
click at [1077, 660] on textarea "Hi [PERSON_NAME], thank you for letting us know. I’m so glad your move-in was g…" at bounding box center [899, 670] width 748 height 71
paste textarea "Was there anything that stood out as extra helpful, or anyone on the team we sh…"
click at [878, 694] on textarea "Hi [PERSON_NAME], thank you for letting us know. I’m so glad your move-in was g…" at bounding box center [899, 670] width 748 height 71
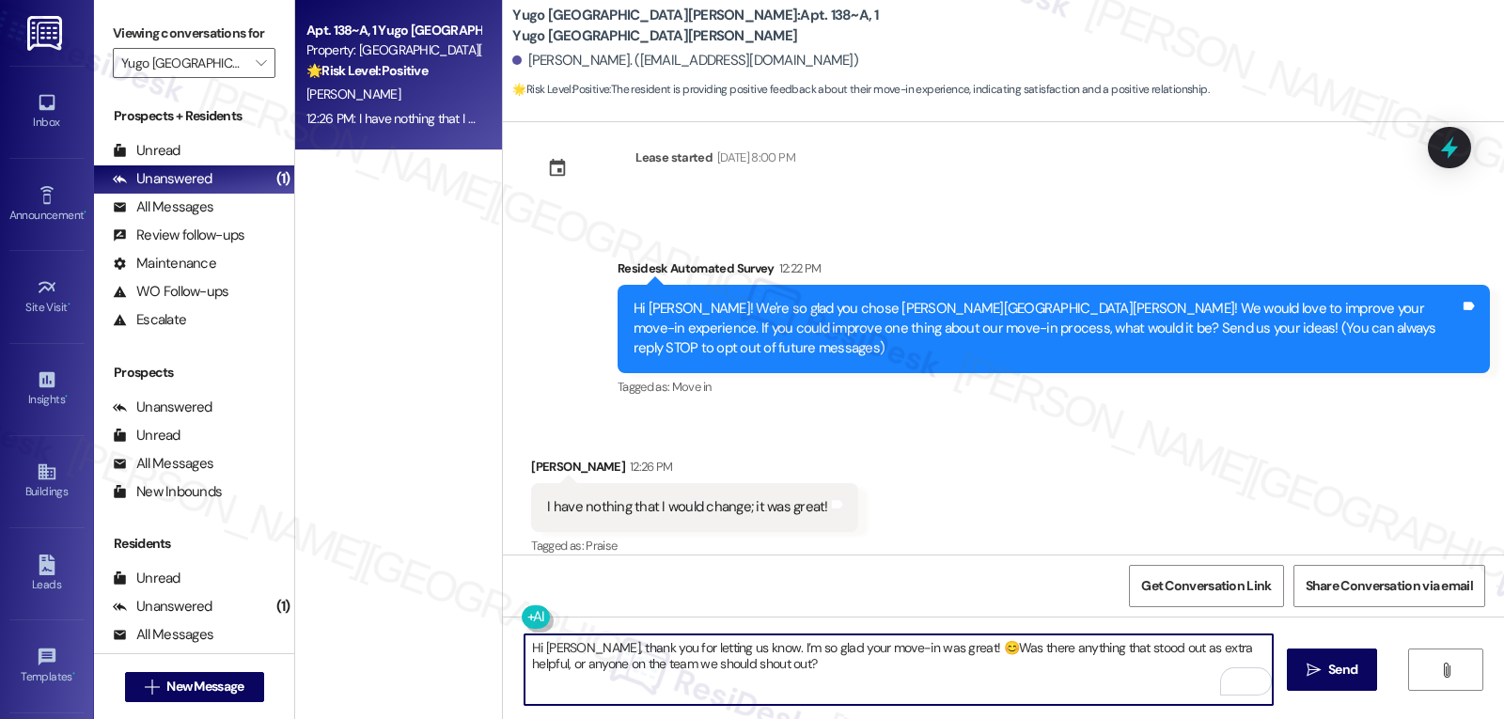
paste textarea "I’ll pass your kudos along. If you need anything as you settle in, just text me…"
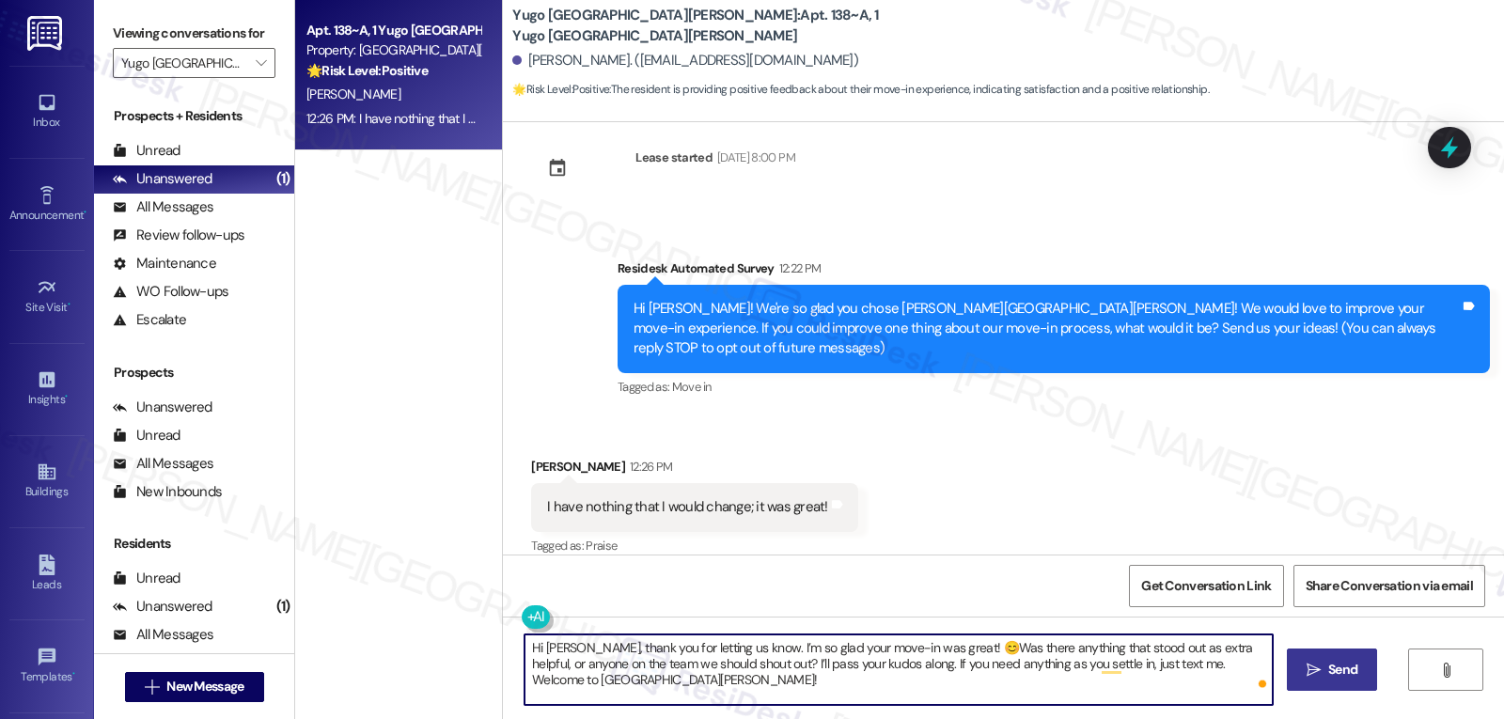
type textarea "Hi [PERSON_NAME], thank you for letting us know. I’m so glad your move-in was g…"
click at [1360, 674] on button " Send" at bounding box center [1332, 670] width 91 height 42
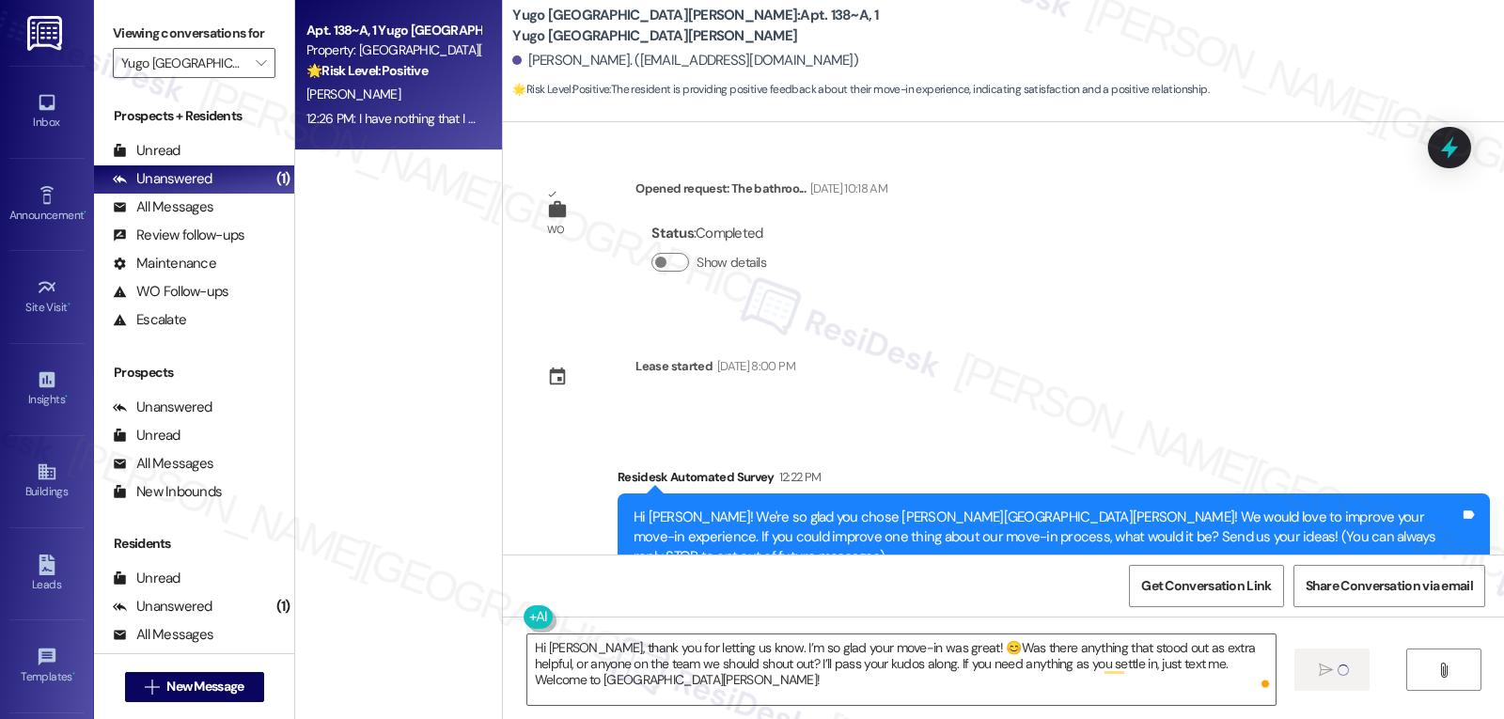
scroll to position [0, 0]
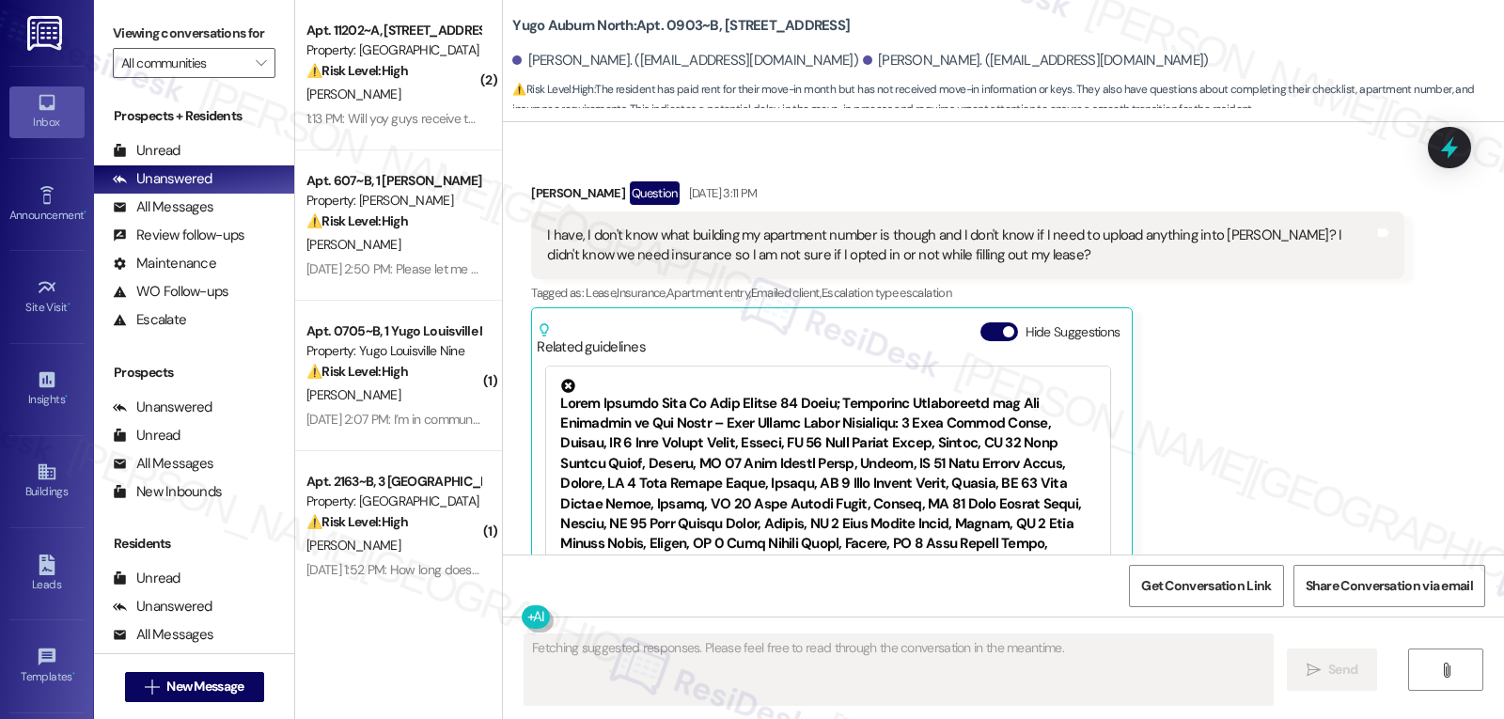
scroll to position [2264, 0]
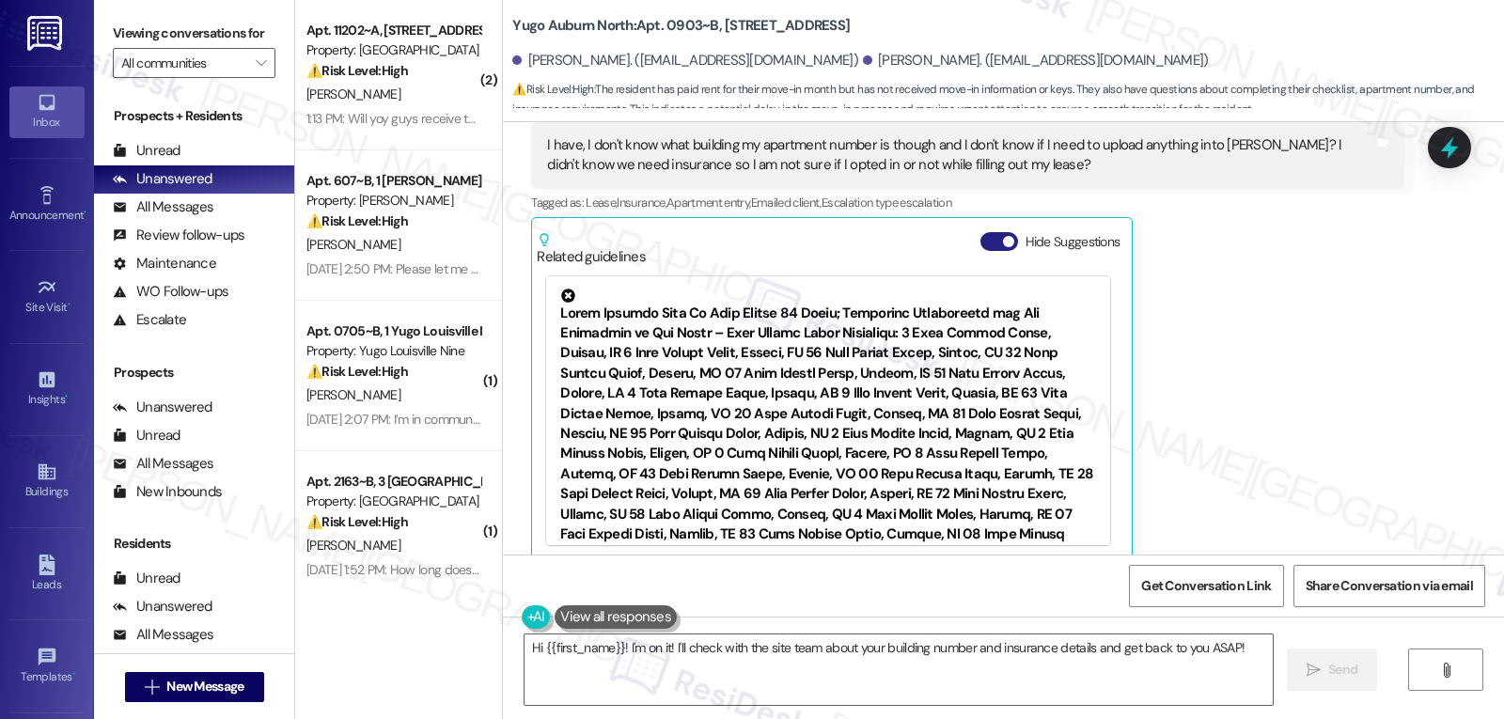
click at [987, 232] on button "Hide Suggestions" at bounding box center [1000, 241] width 38 height 19
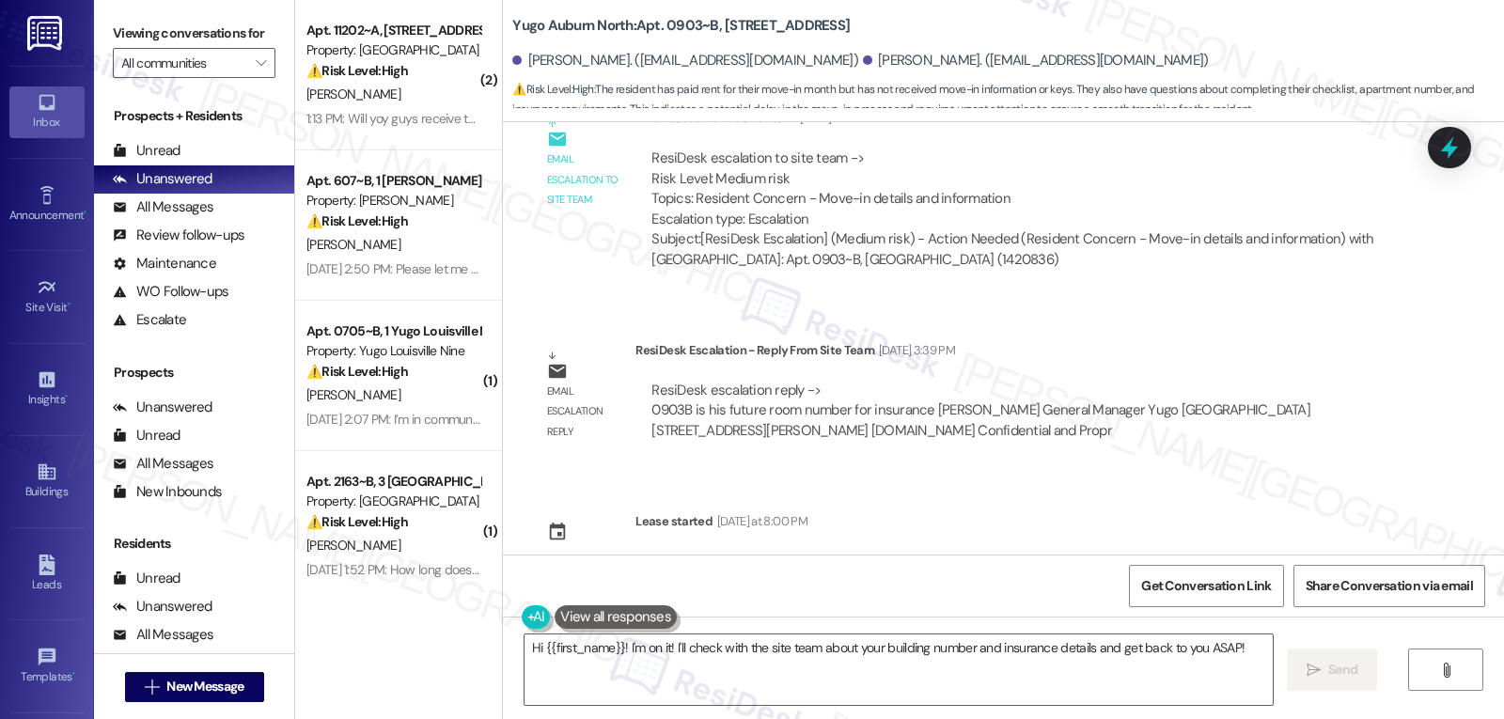
scroll to position [2670, 0]
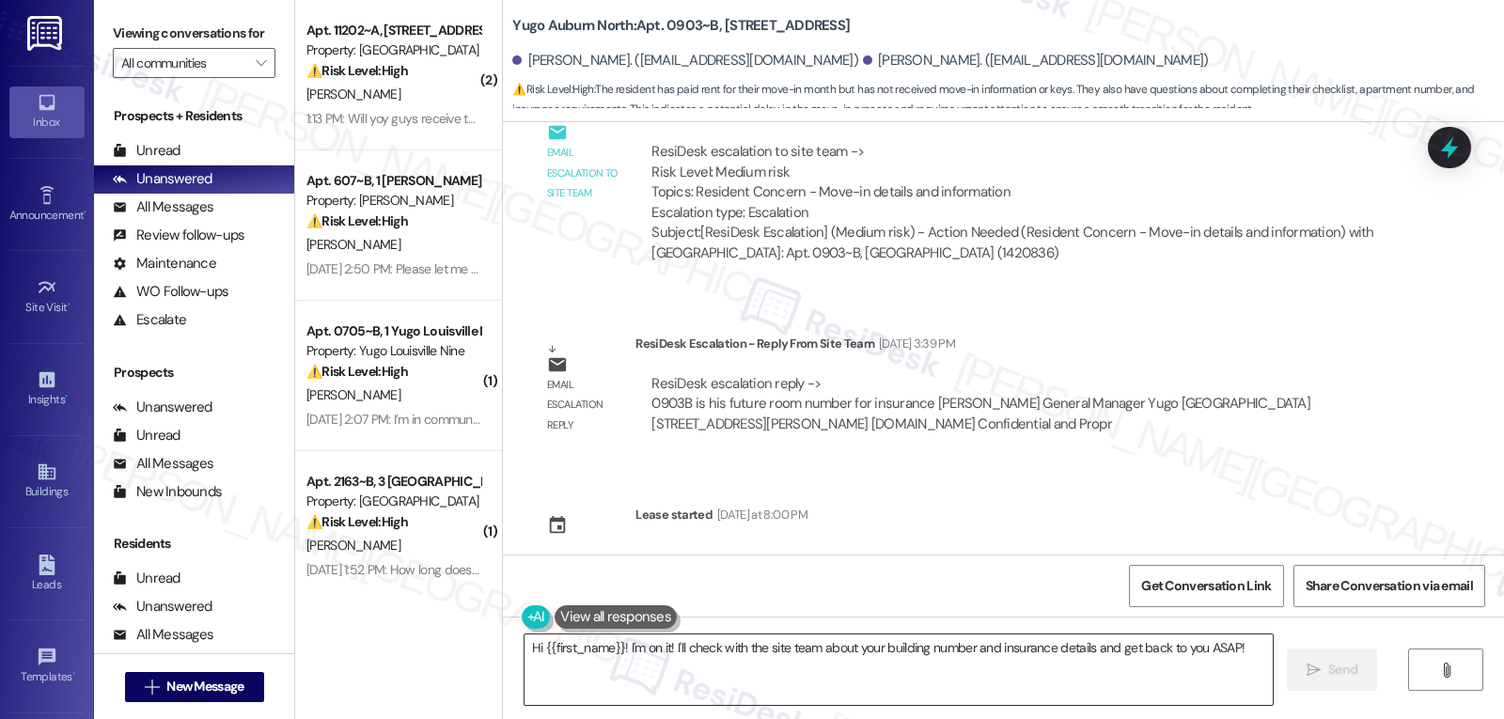
click at [808, 679] on textarea "Hi {{first_name}}! I'm on it! I'll check with the site team about your building…" at bounding box center [899, 670] width 748 height 71
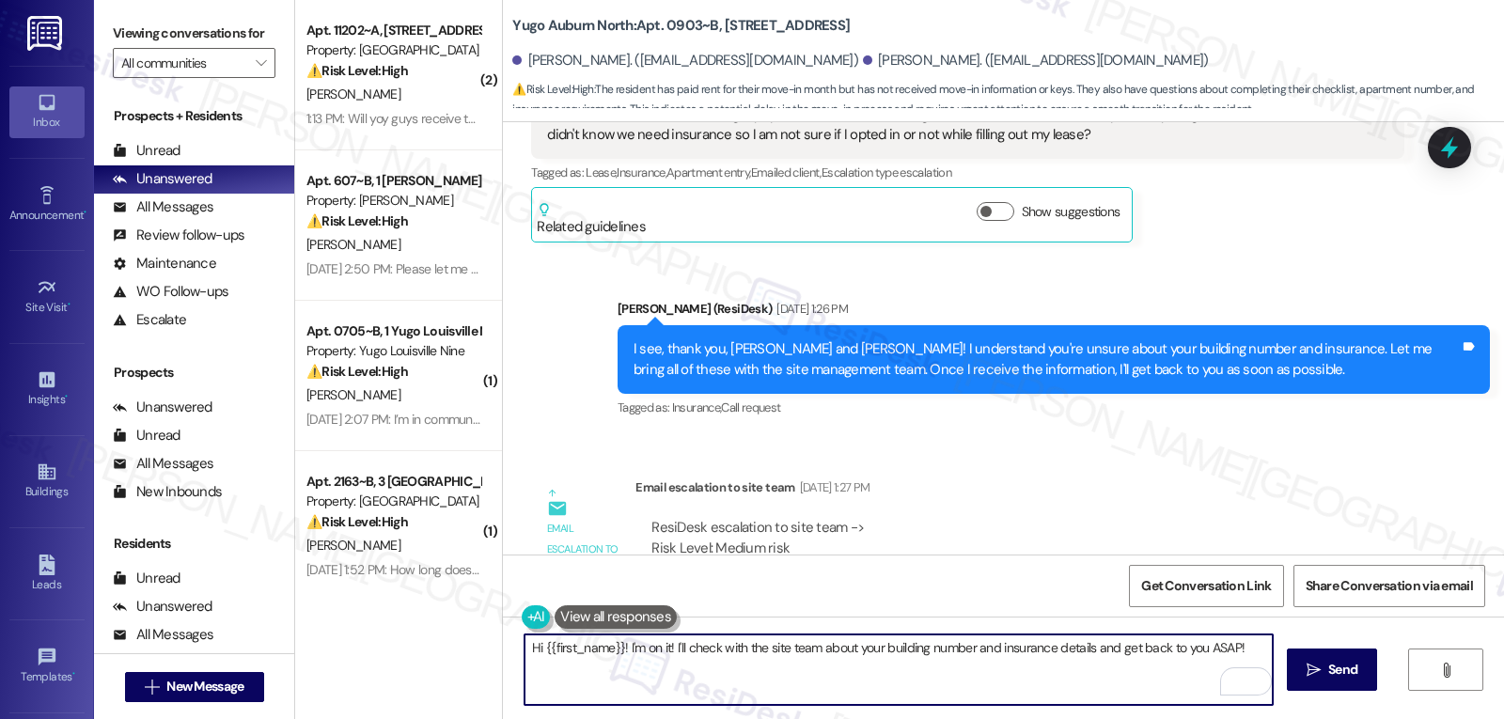
scroll to position [2106, 0]
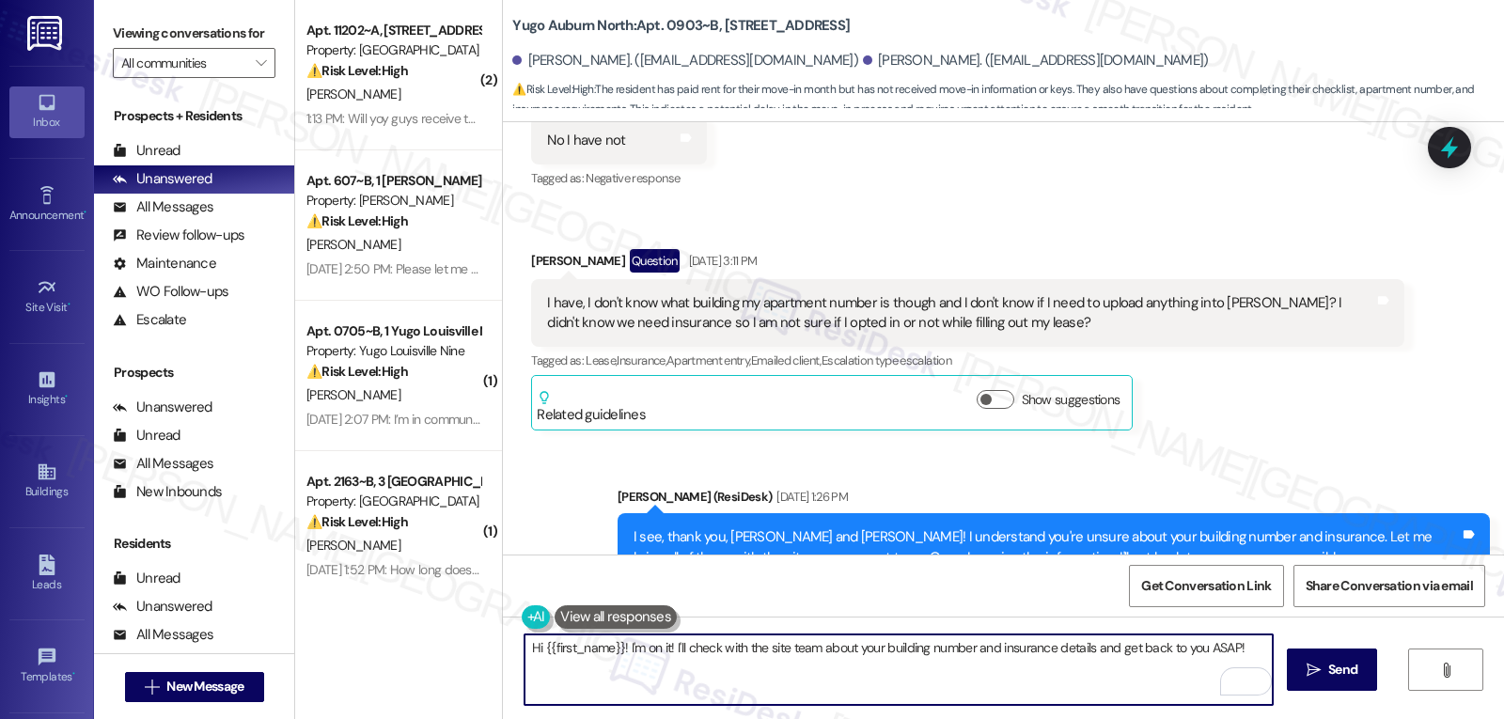
click at [590, 678] on textarea "Hi {{first_name}}! I'm on it! I'll check with the site team about your building…" at bounding box center [899, 670] width 748 height 71
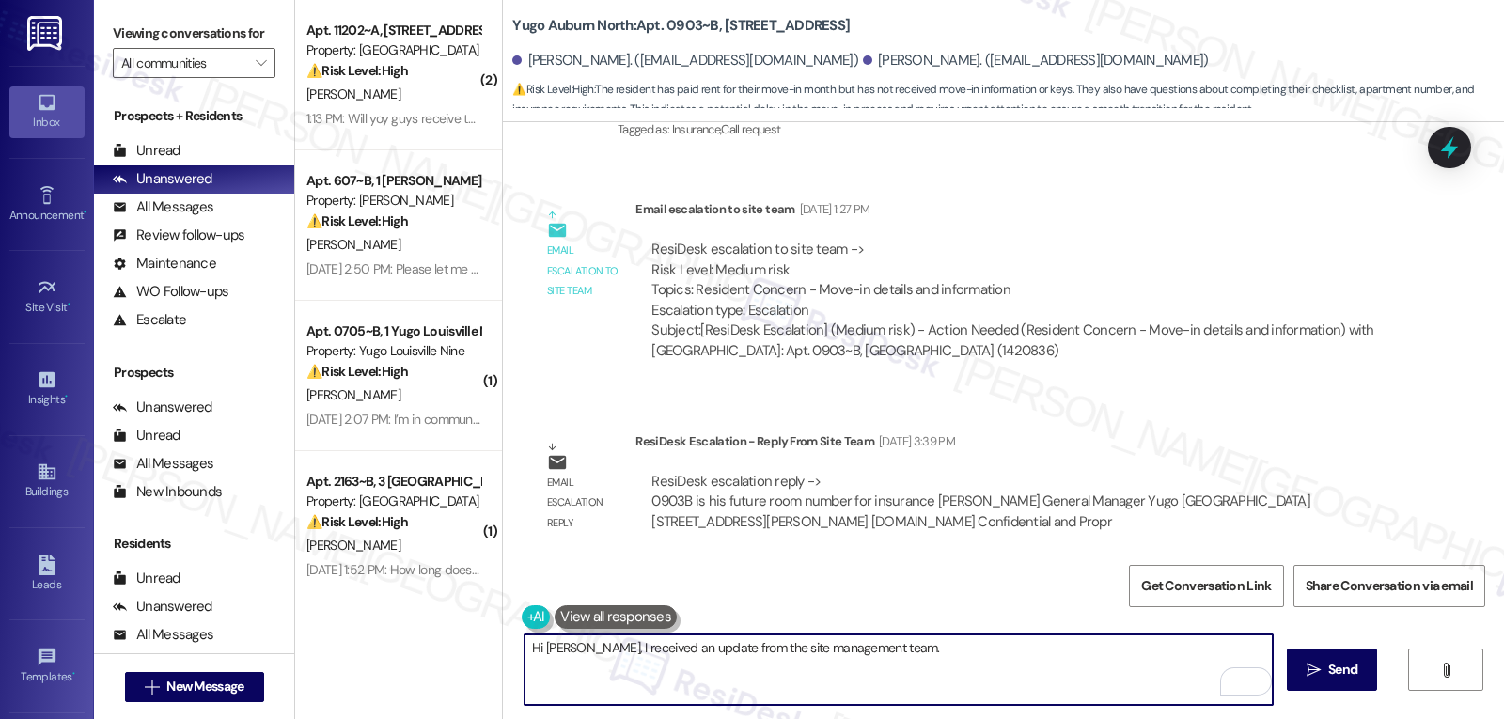
scroll to position [2670, 0]
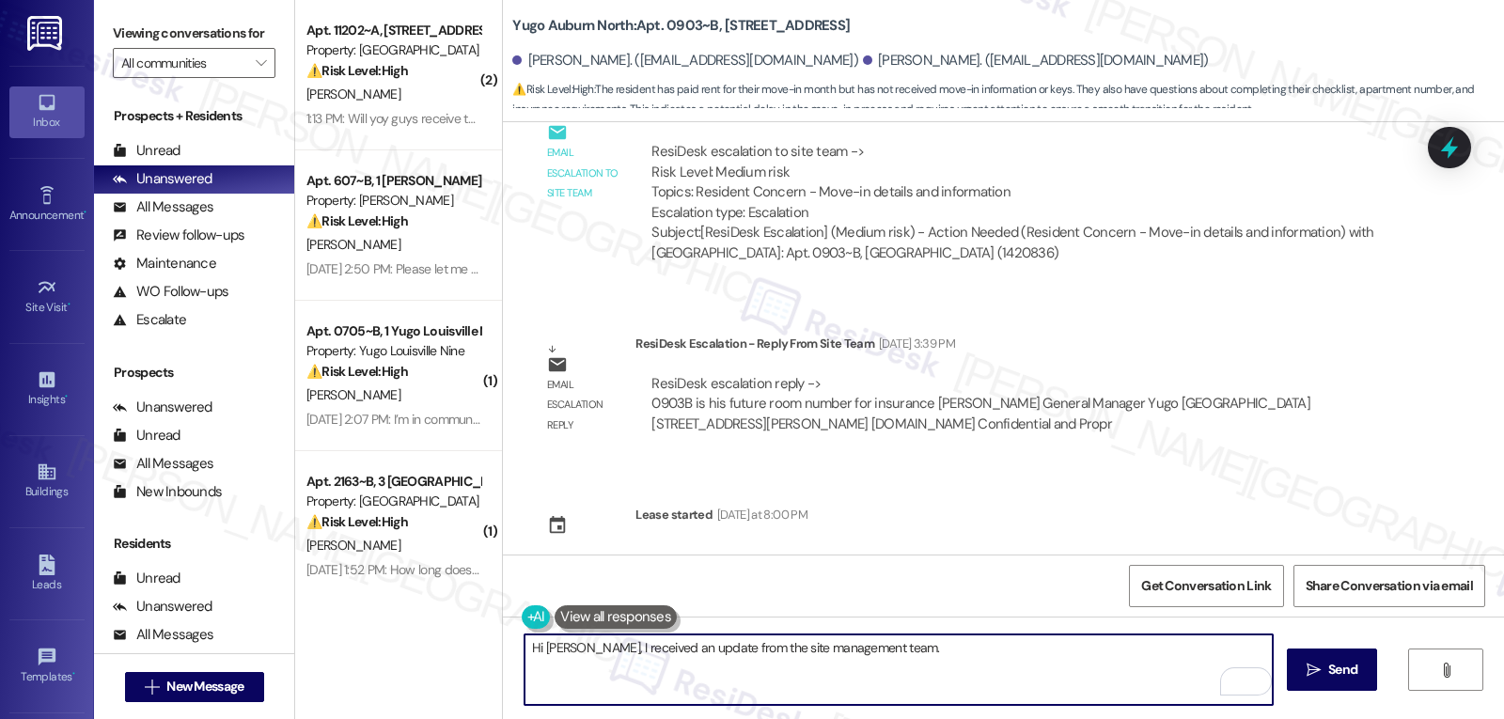
click at [658, 383] on div "ResiDesk escalation reply -> 0903B is his future room number for insurance Kris…" at bounding box center [981, 403] width 659 height 59
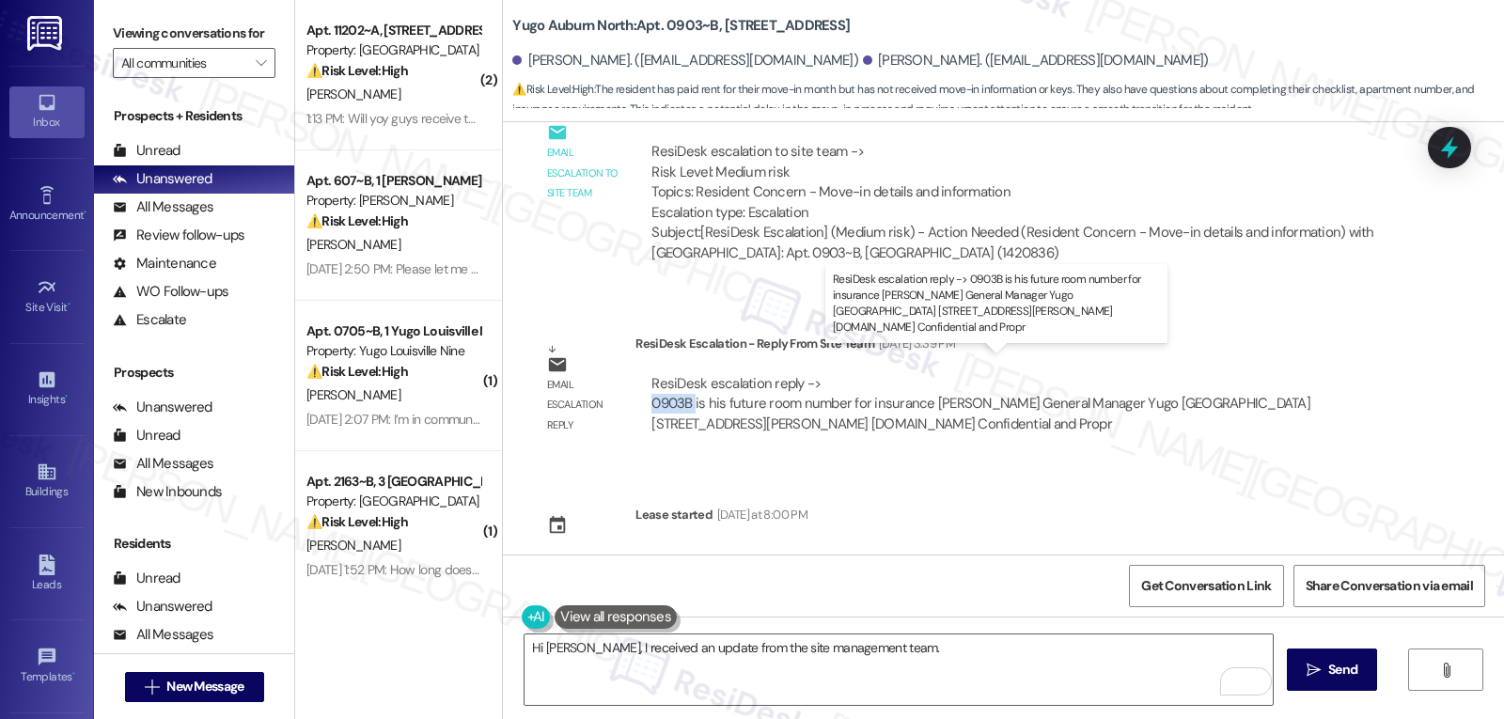
click at [658, 383] on div "ResiDesk escalation reply -> 0903B is his future room number for insurance Kris…" at bounding box center [981, 403] width 659 height 59
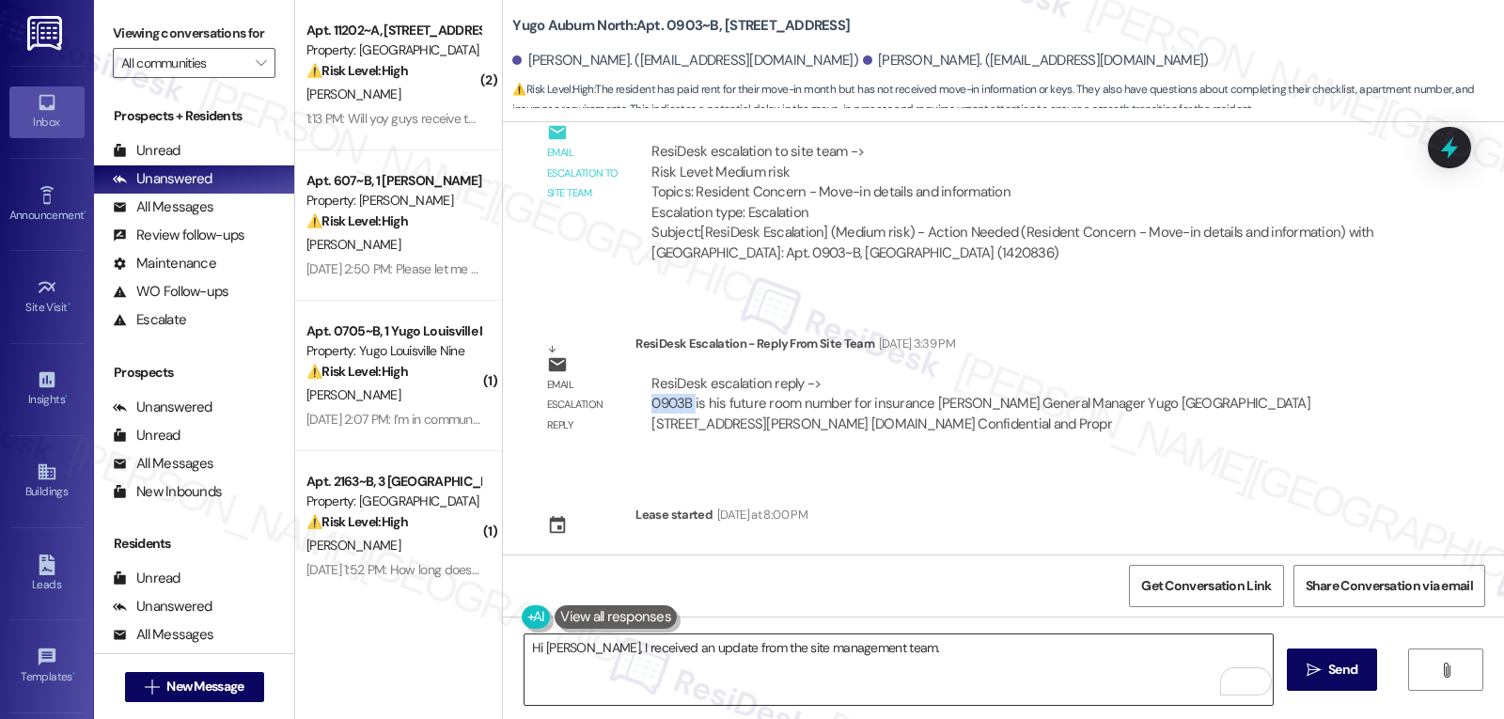
copy div "0903B"
click at [921, 657] on textarea "Hi Dev, I received an update from the site management team." at bounding box center [899, 670] width 748 height 71
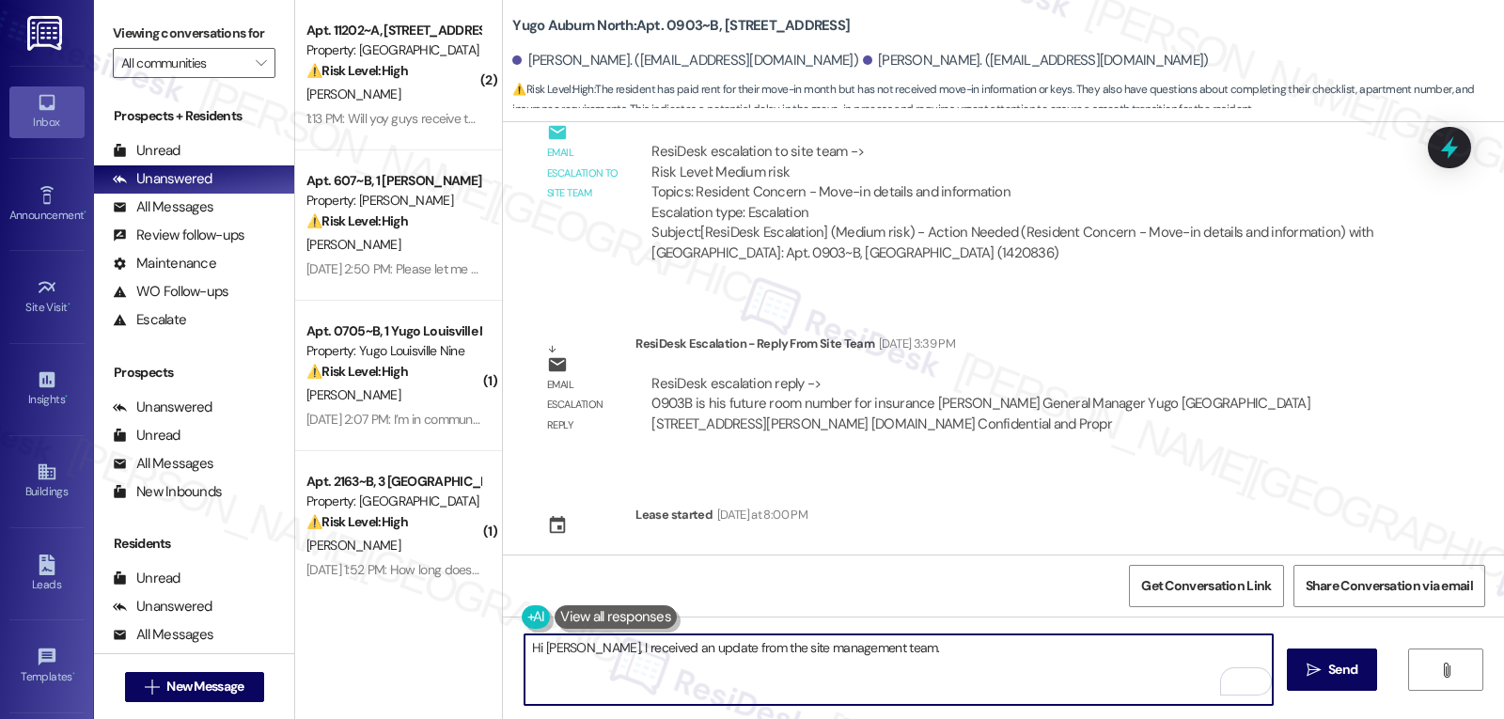
paste textarea "0903B"
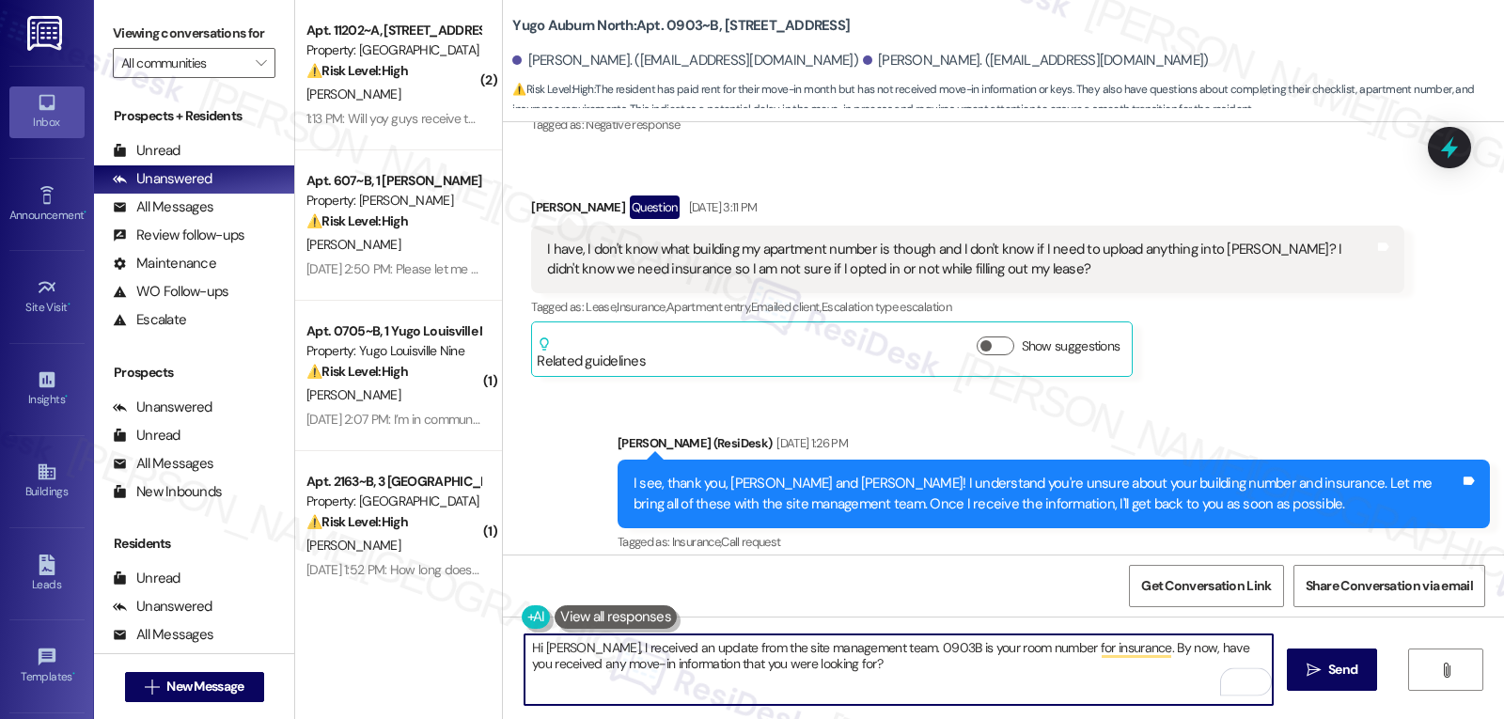
scroll to position [1918, 0]
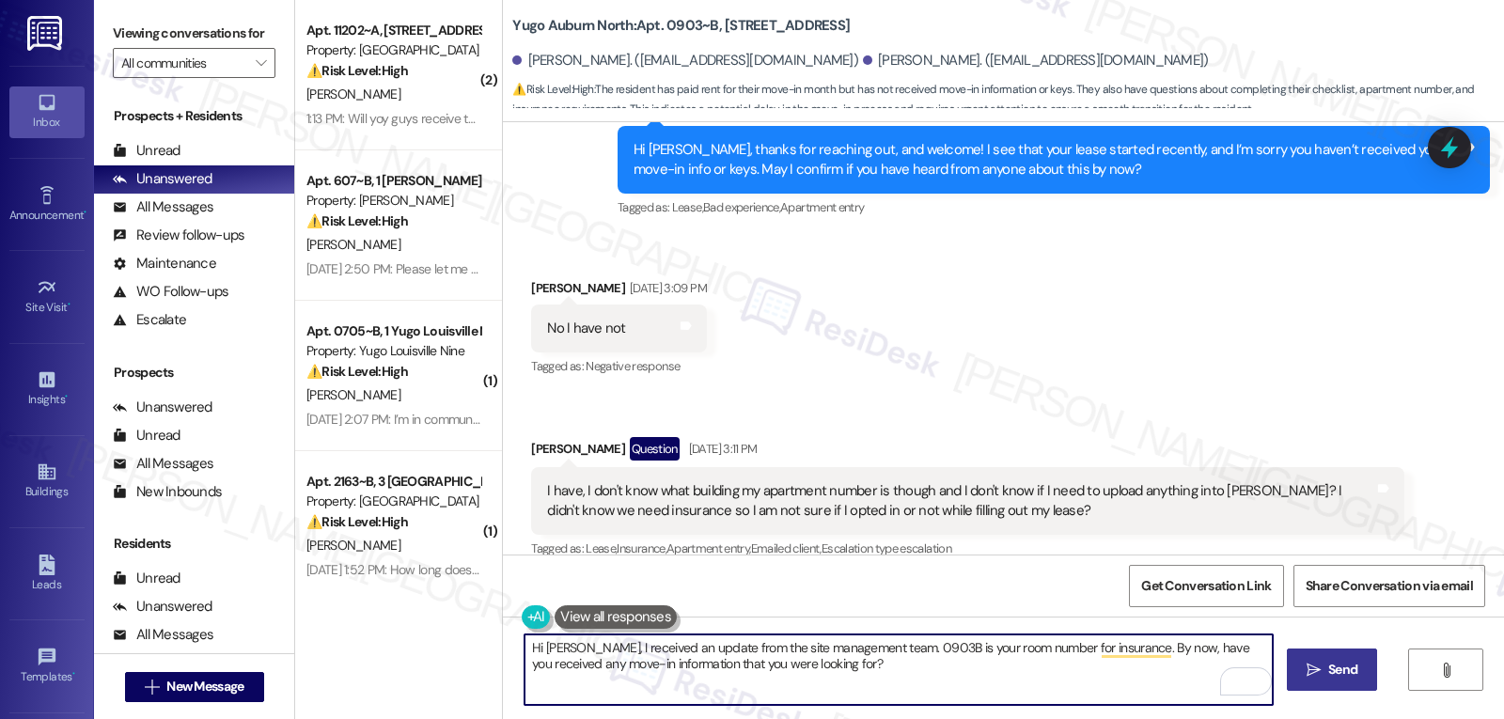
type textarea "Hi Dev, I received an update from the site management team. 0903B is your room …"
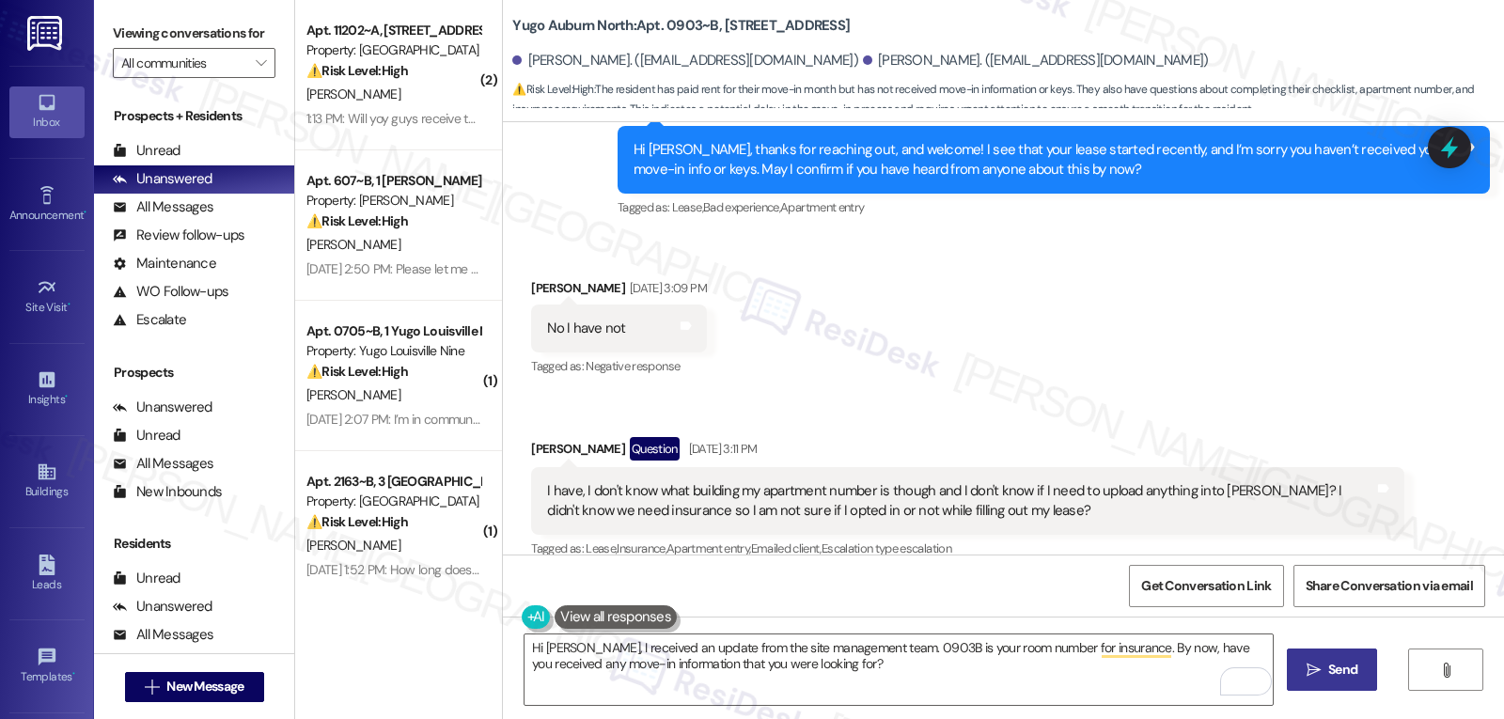
click at [1338, 686] on button " Send" at bounding box center [1332, 670] width 91 height 42
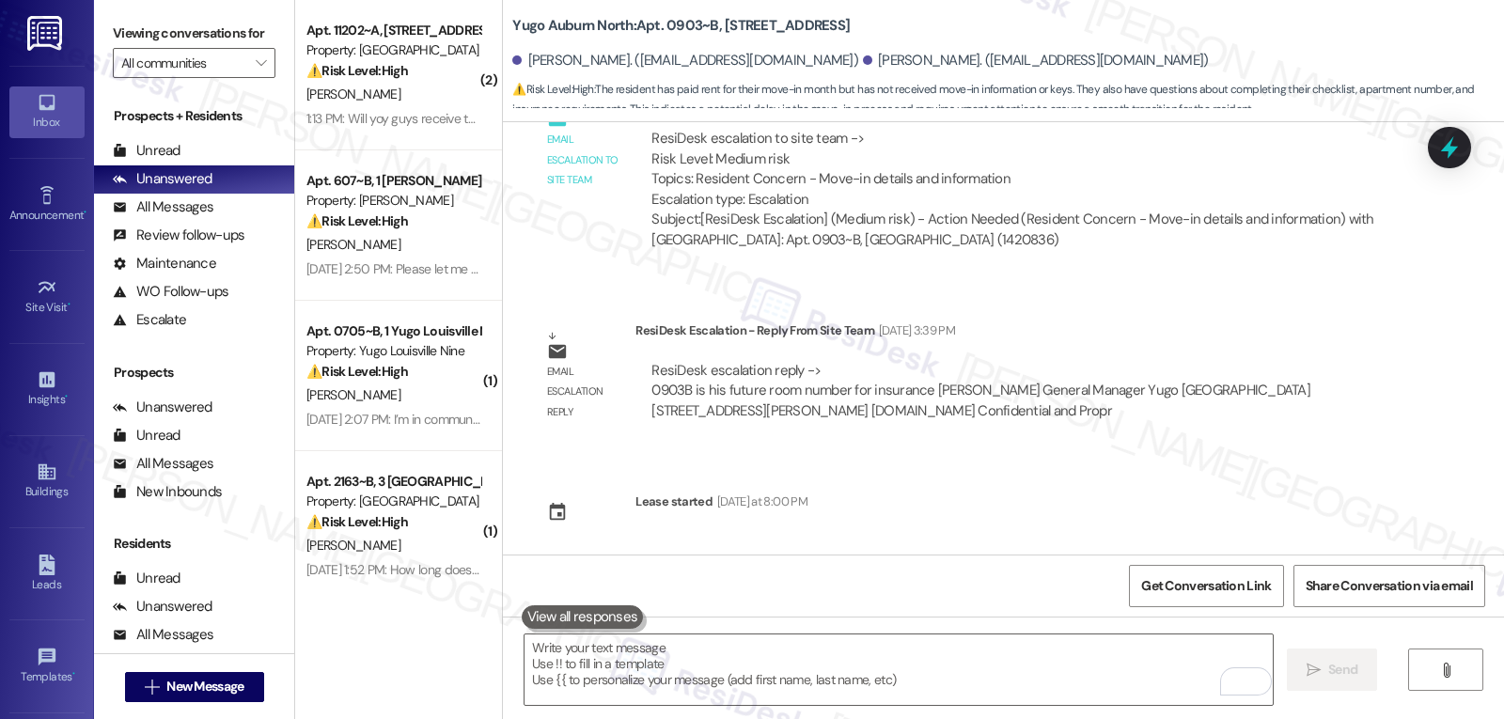
scroll to position [2821, 0]
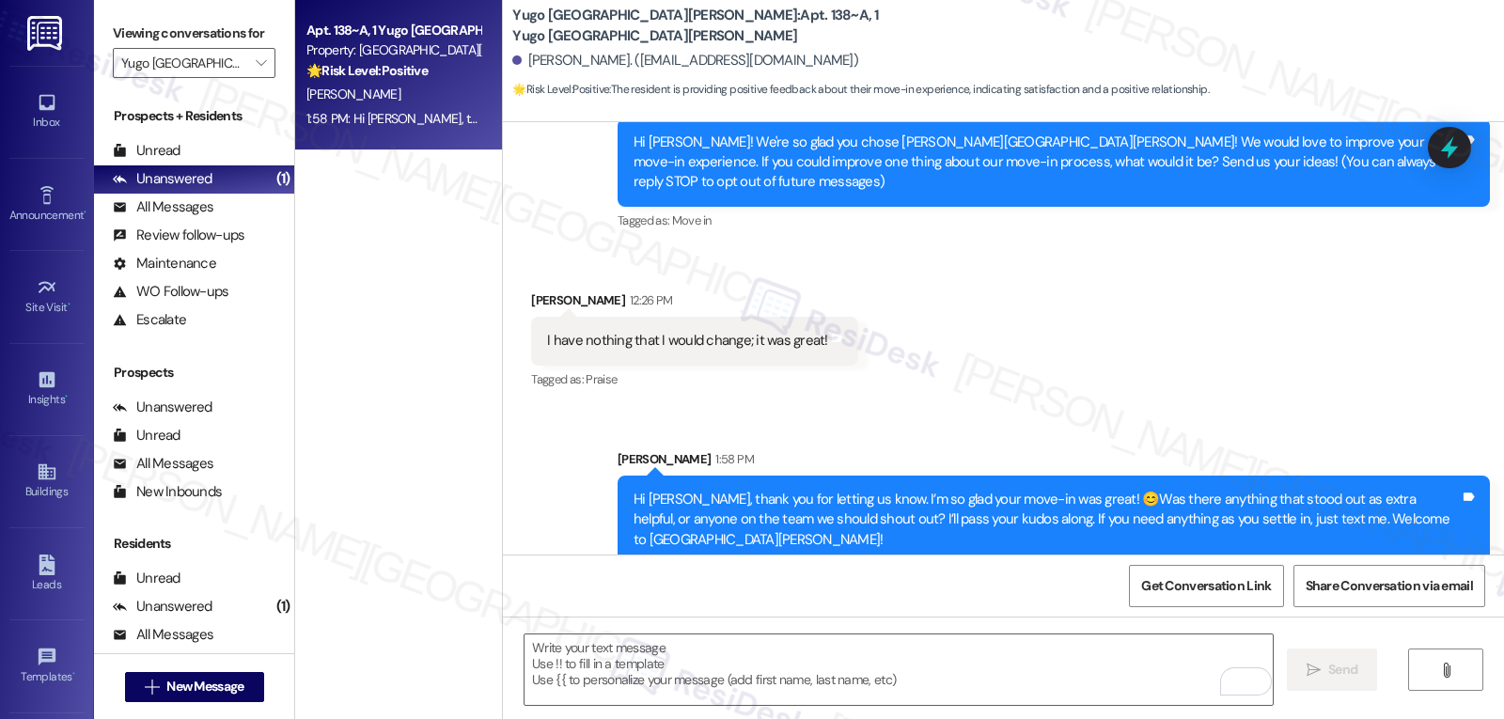
scroll to position [381, 0]
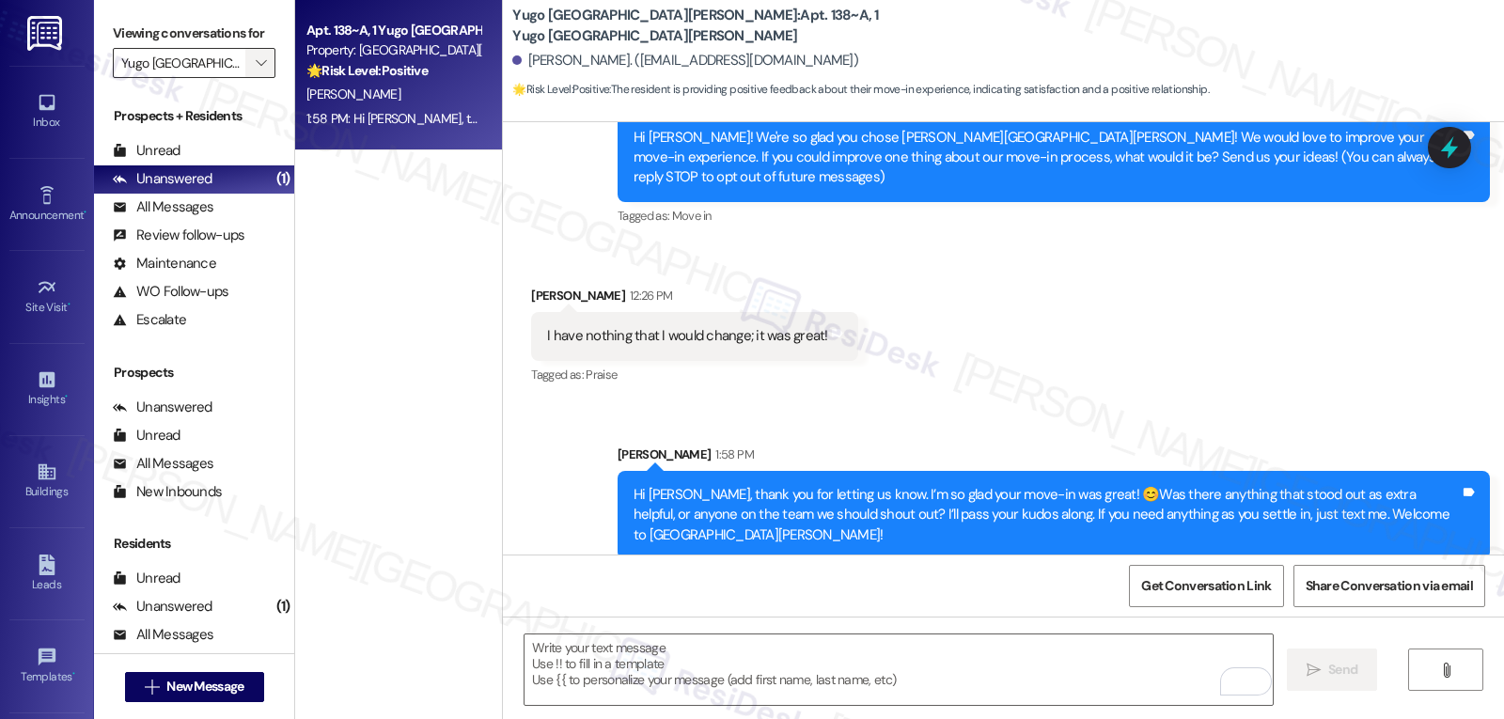
click at [256, 71] on icon "" at bounding box center [261, 62] width 10 height 15
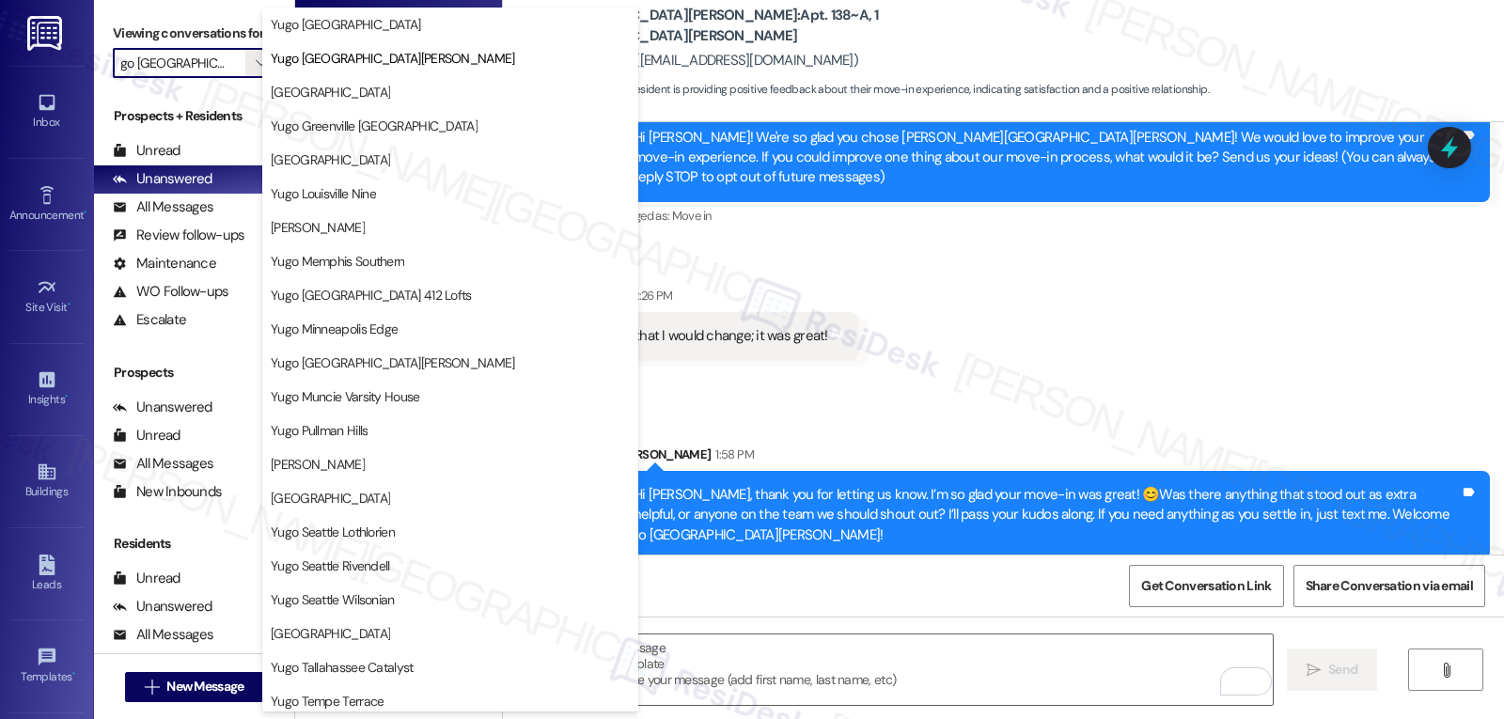
scroll to position [0, 0]
click at [348, 200] on span "Yugo Louisville Nine" at bounding box center [323, 193] width 105 height 19
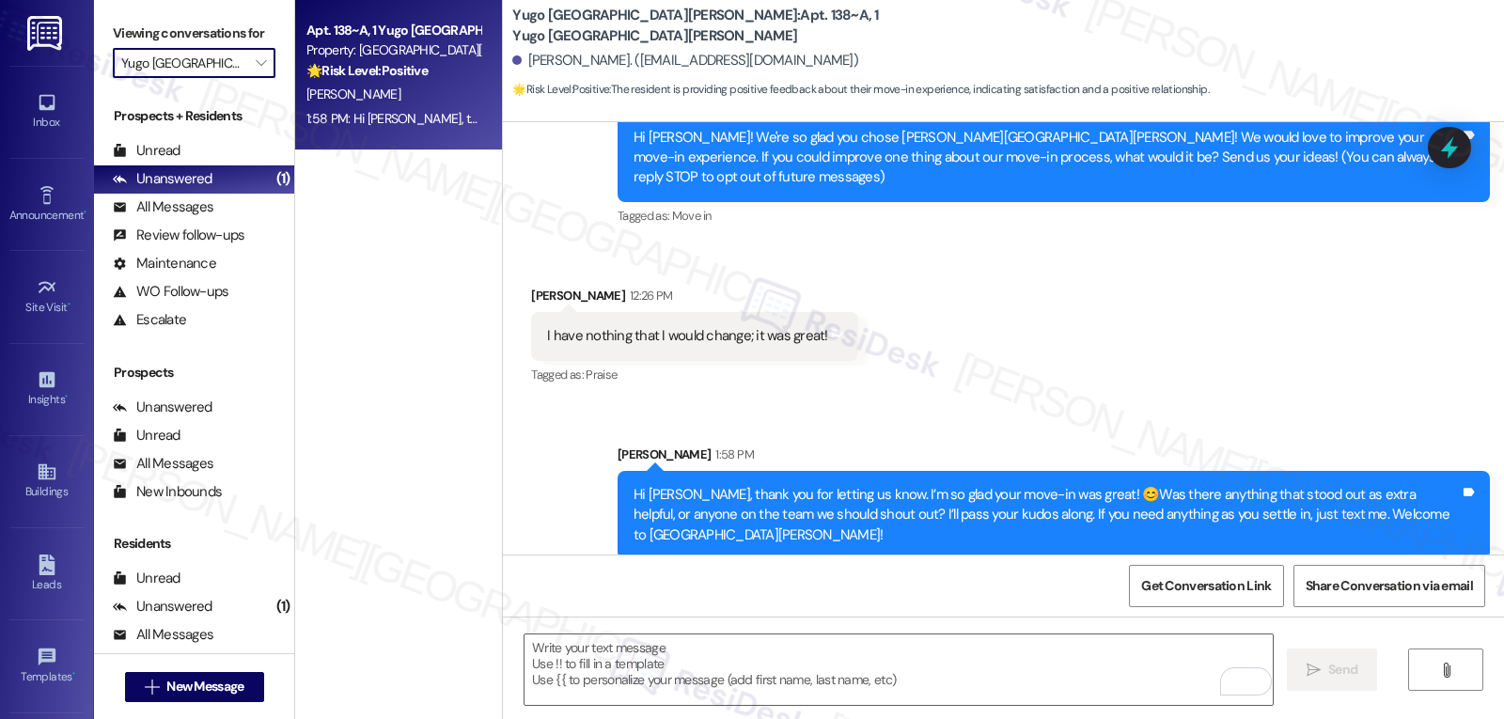
type input "Yugo Louisville Nine"
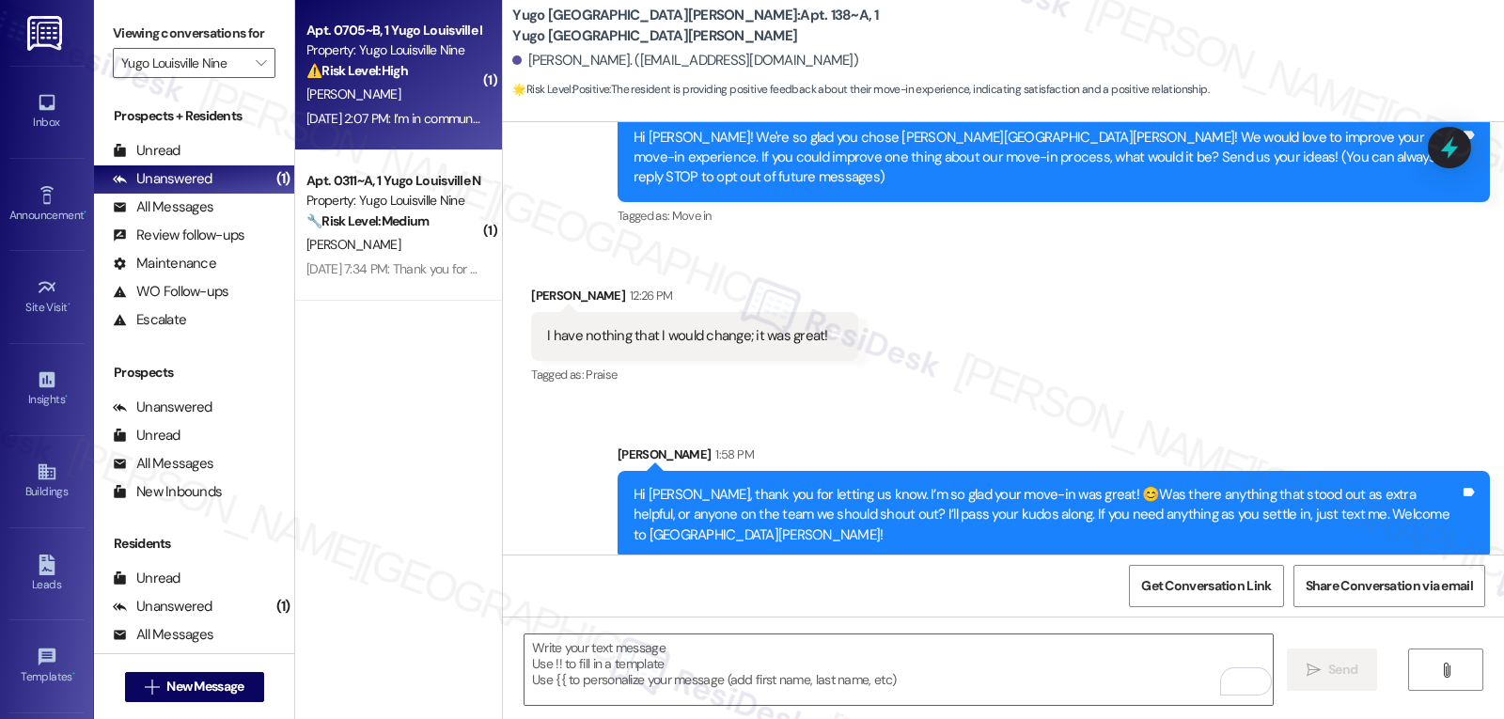
click at [356, 118] on div "Aug 08, 2025 at 2:07 PM: I’m in communication with an attorney about it already…" at bounding box center [499, 118] width 384 height 17
type textarea "Fetching suggested responses. Please feel free to read through the conversation…"
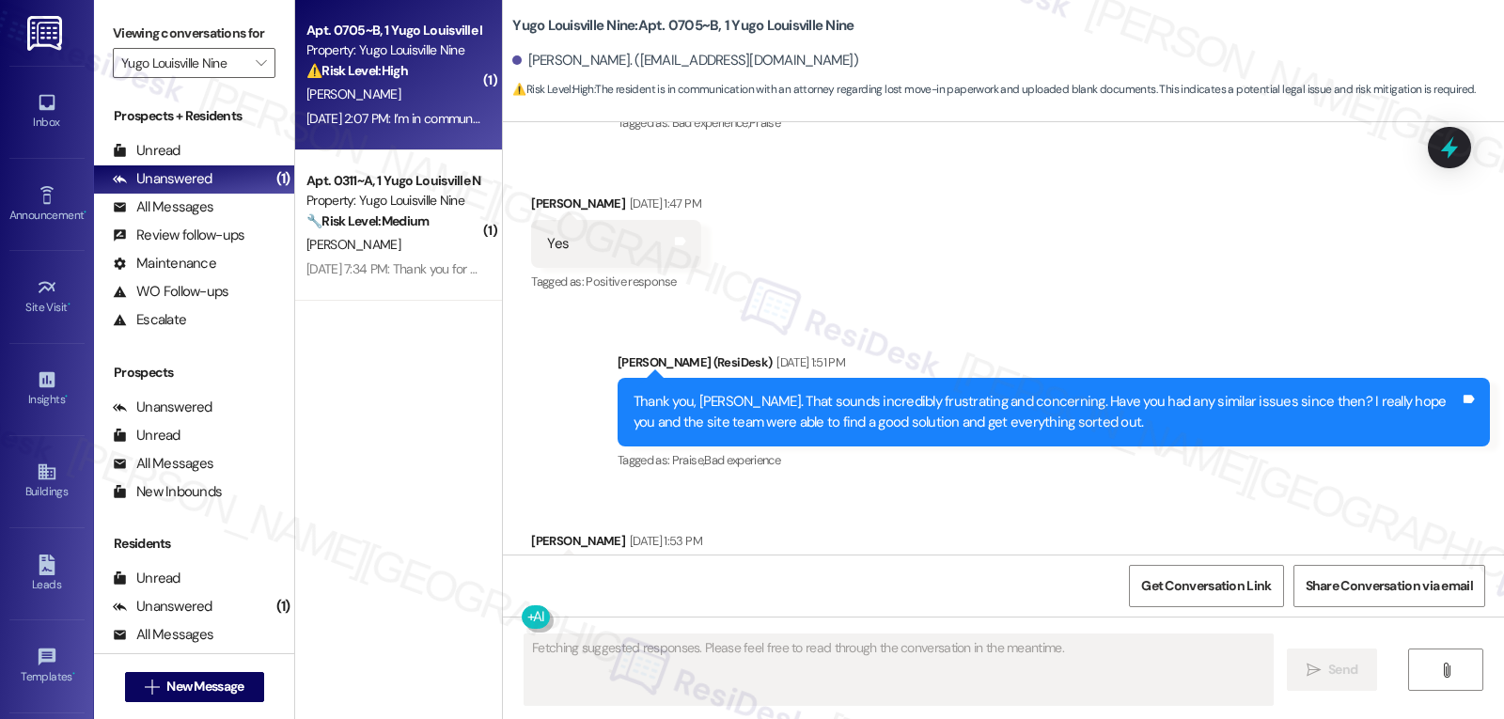
scroll to position [12119, 0]
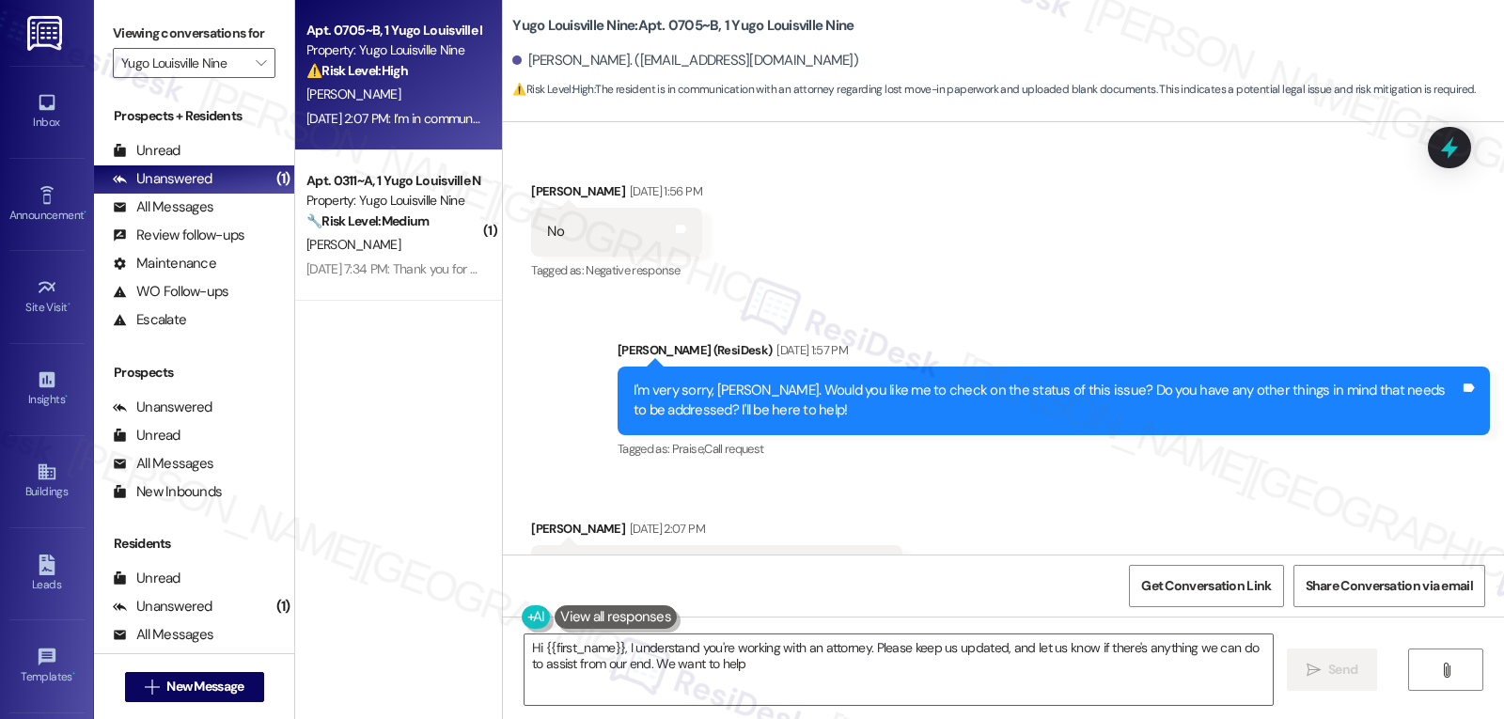
type textarea "Hi {{first_name}}, I understand you're working with an attorney. Please keep us…"
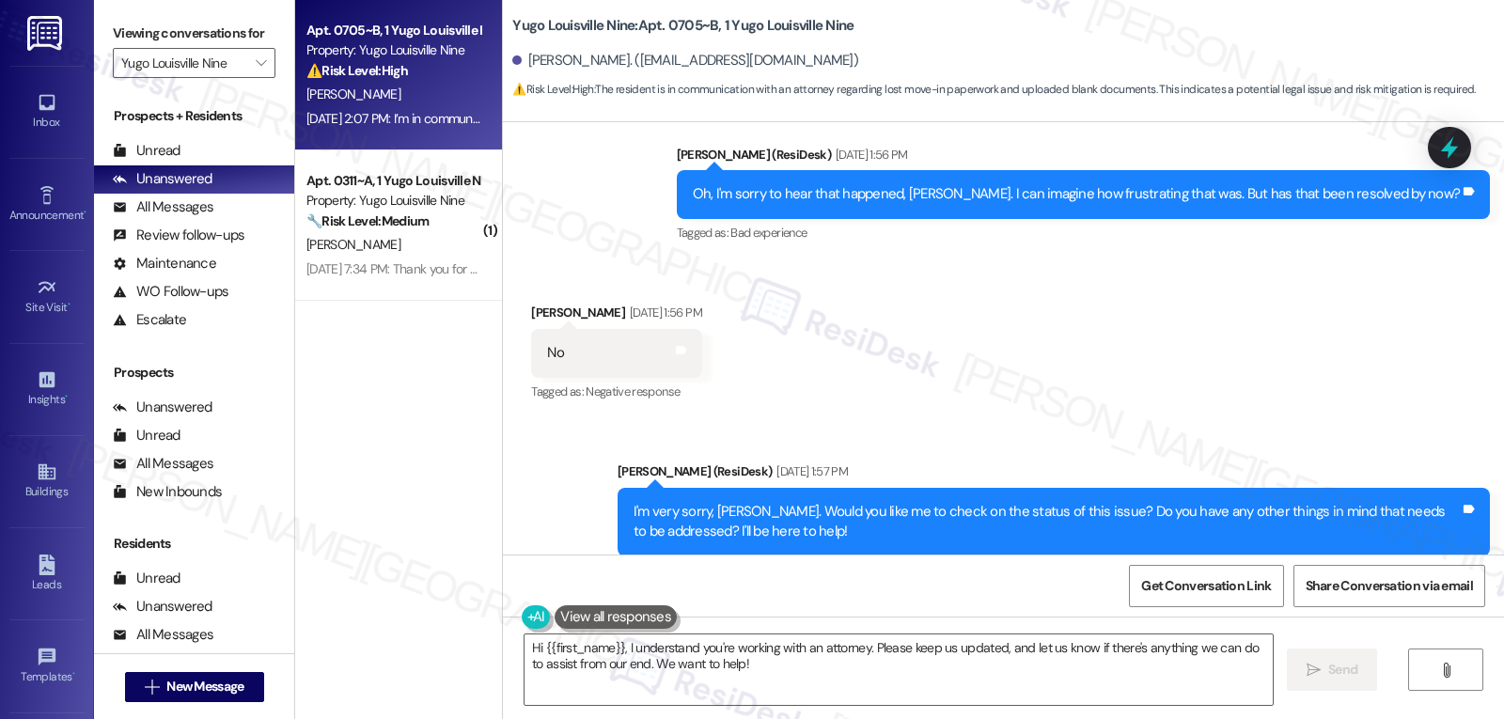
scroll to position [12120, 0]
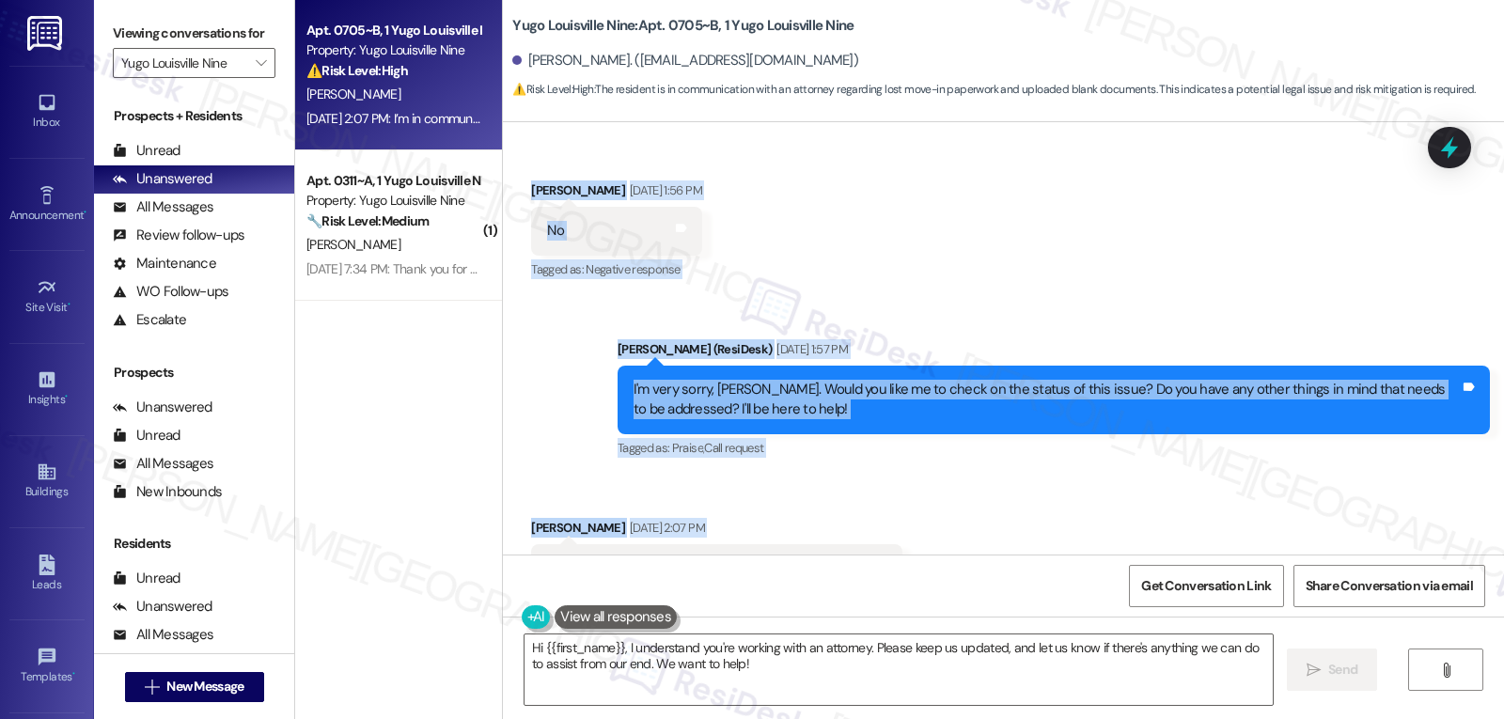
drag, startPoint x: 600, startPoint y: 210, endPoint x: 972, endPoint y: 512, distance: 479.9
click at [972, 512] on div "Lease started Jul 31, 2024 at 8:00 PM Survey, sent via SMS Residesk Automated S…" at bounding box center [1003, 338] width 1001 height 432
copy div "Sarah (ResiDesk) Aug 08, 2025 at 1:44 PM Hi Susannah, I’m so sorry to hear abou…"
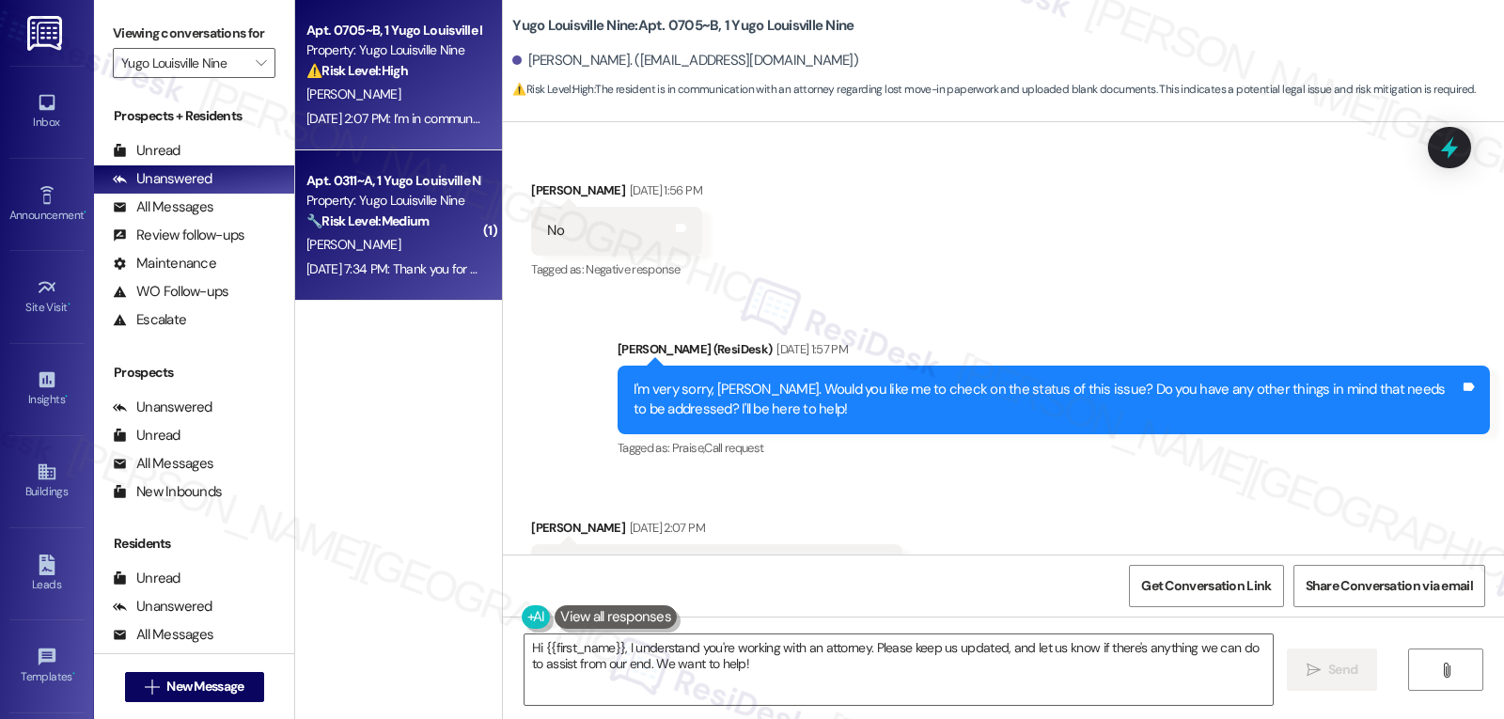
click at [430, 239] on div "S. Swinford" at bounding box center [394, 245] width 178 height 24
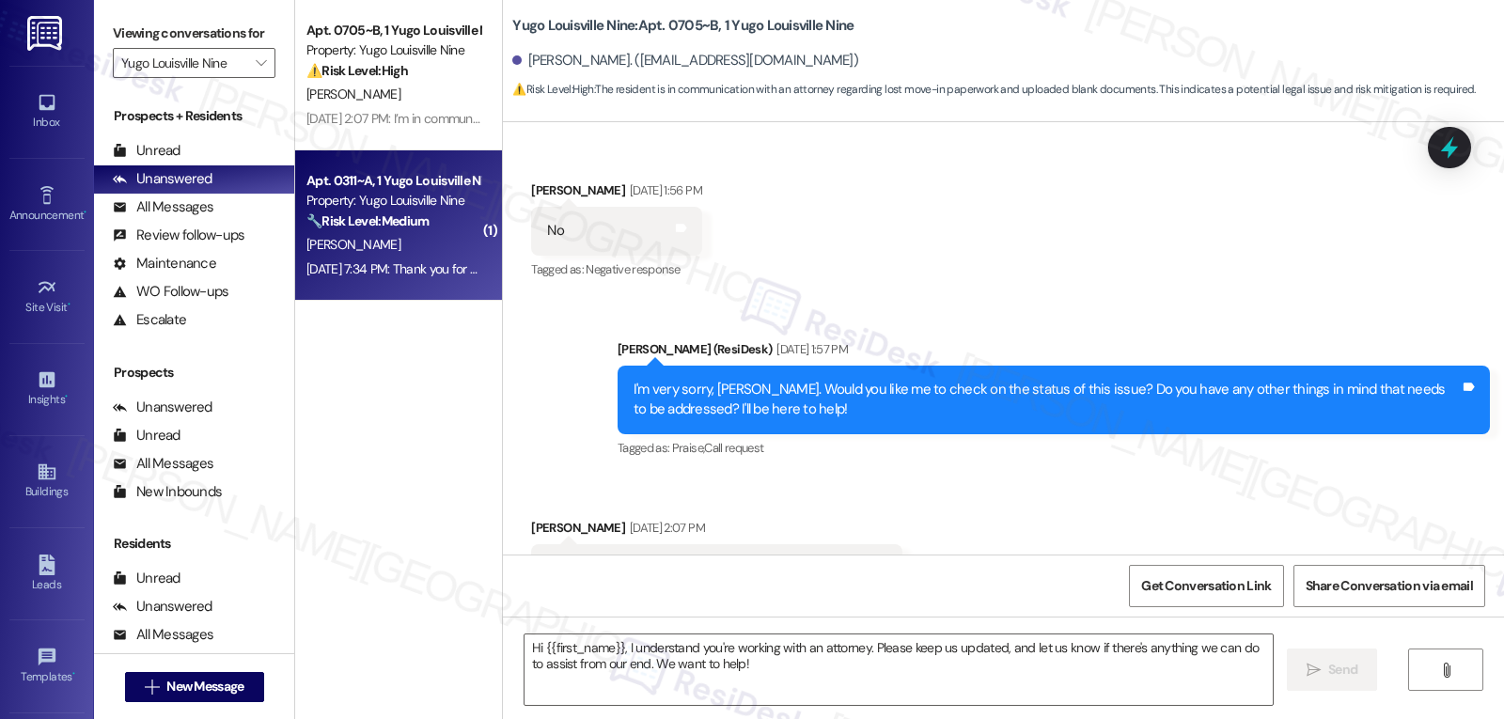
type textarea "Fetching suggested responses. Please feel free to read through the conversation…"
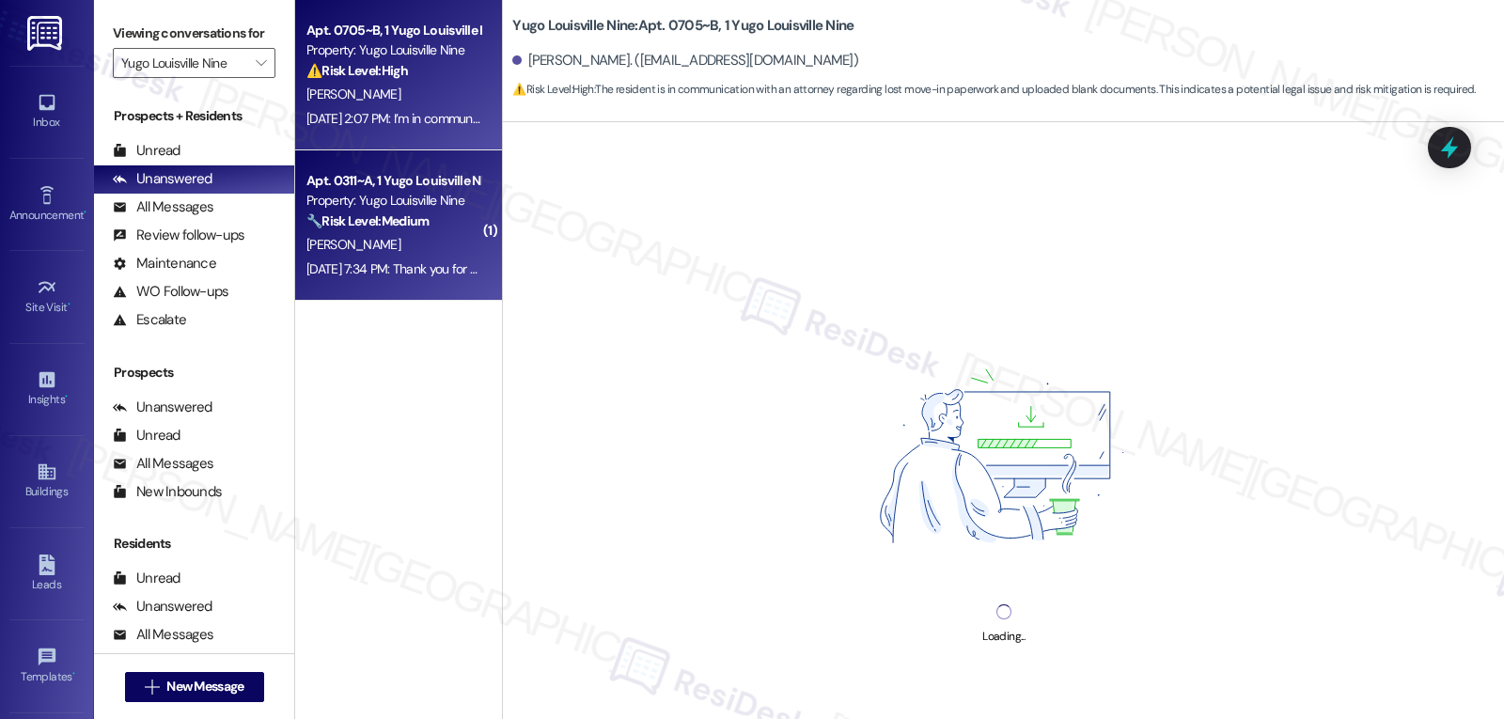
click at [401, 71] on div "⚠️ Risk Level: High The resident is in communication with an attorney regarding…" at bounding box center [394, 71] width 174 height 20
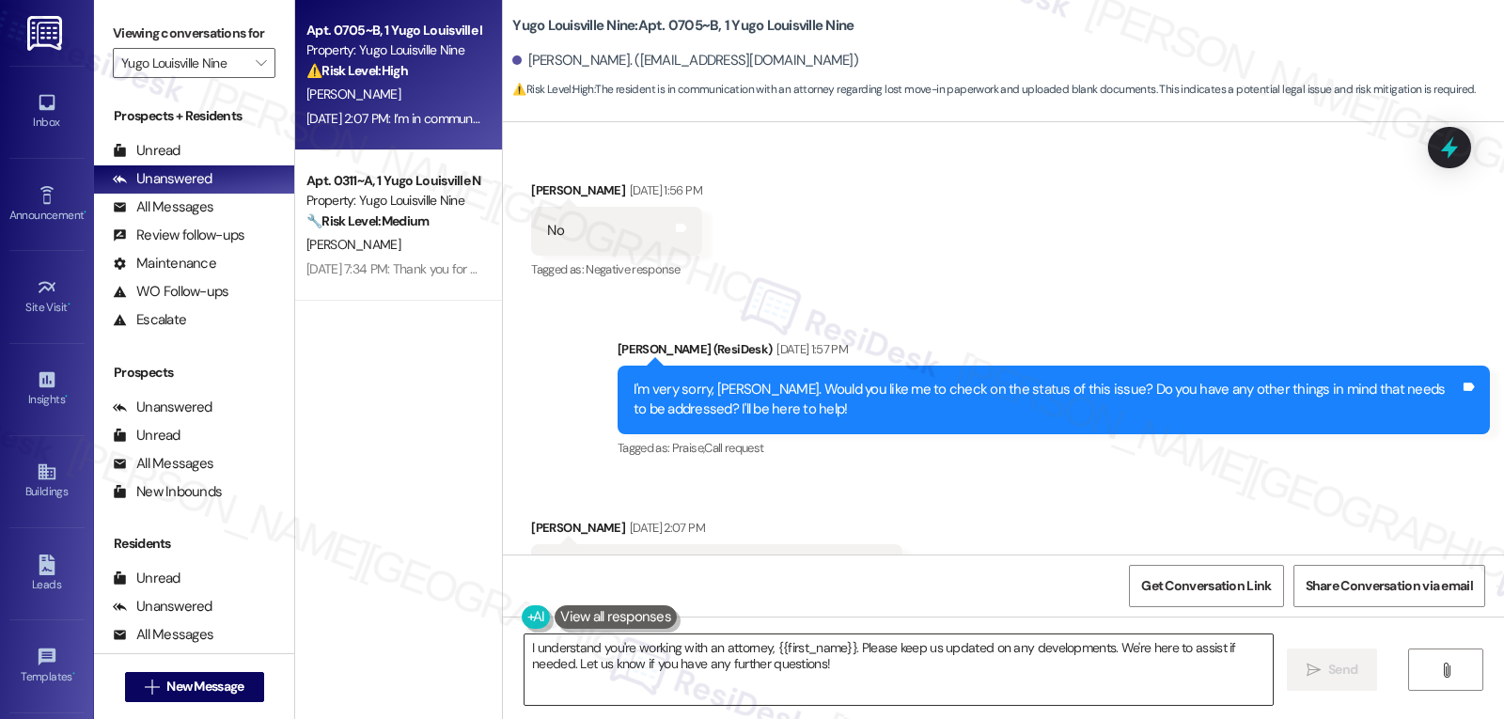
click at [796, 670] on textarea "I understand you're working with an attorney, {{first_name}}. Please keep us up…" at bounding box center [899, 670] width 748 height 71
paste textarea "Hi Susannah, I’m really sorry this is still unresolved. Losing move-in paperwor…"
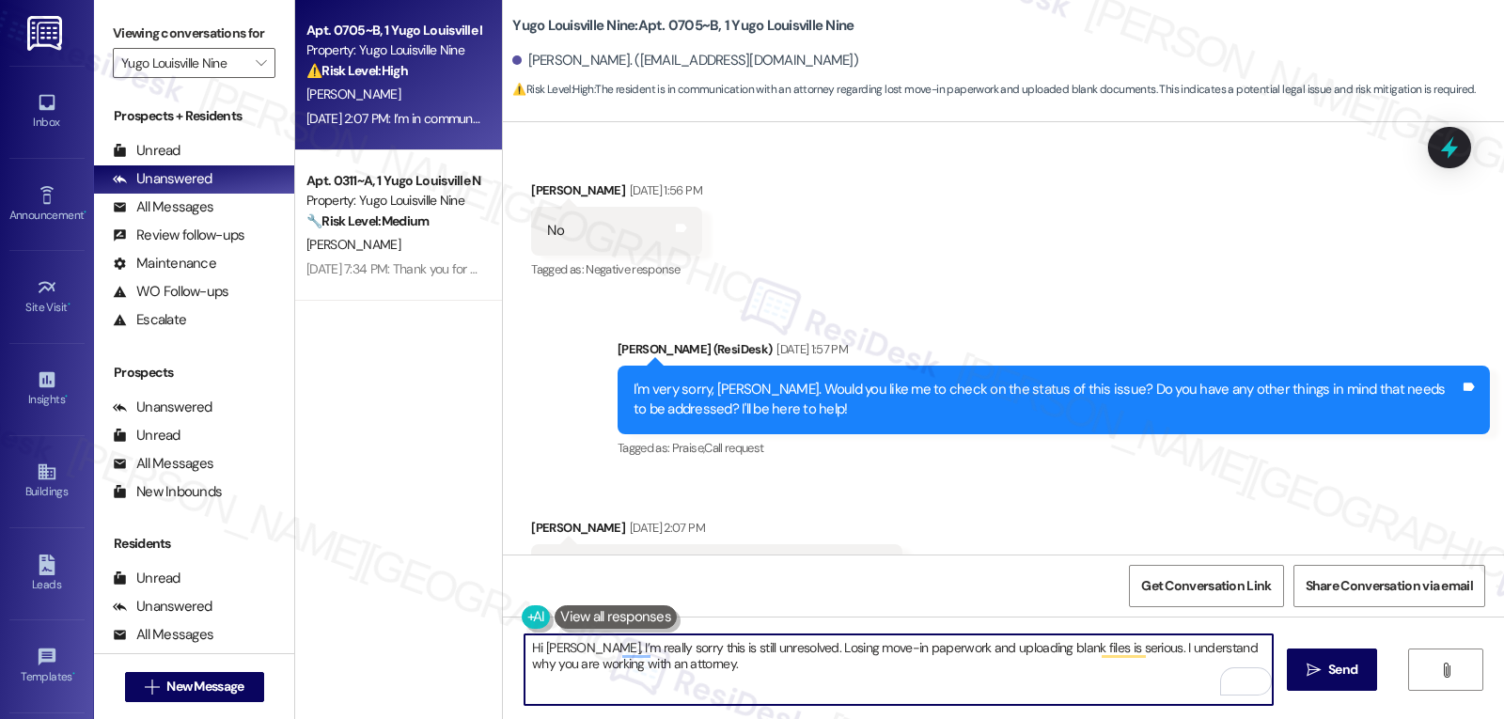
click at [780, 684] on textarea "Hi Susannah, I’m really sorry this is still unresolved. Losing move-in paperwor…" at bounding box center [899, 670] width 748 height 71
paste textarea "notify the property manager and our corporate team"
click at [679, 663] on textarea "Hi Susannah, I’m really sorry this is still unresolved. Losing move-in paperwor…" at bounding box center [899, 670] width 748 height 71
type textarea "Hi Susannah, I’m really sorry this is still unresolved. Losing move-in paperwor…"
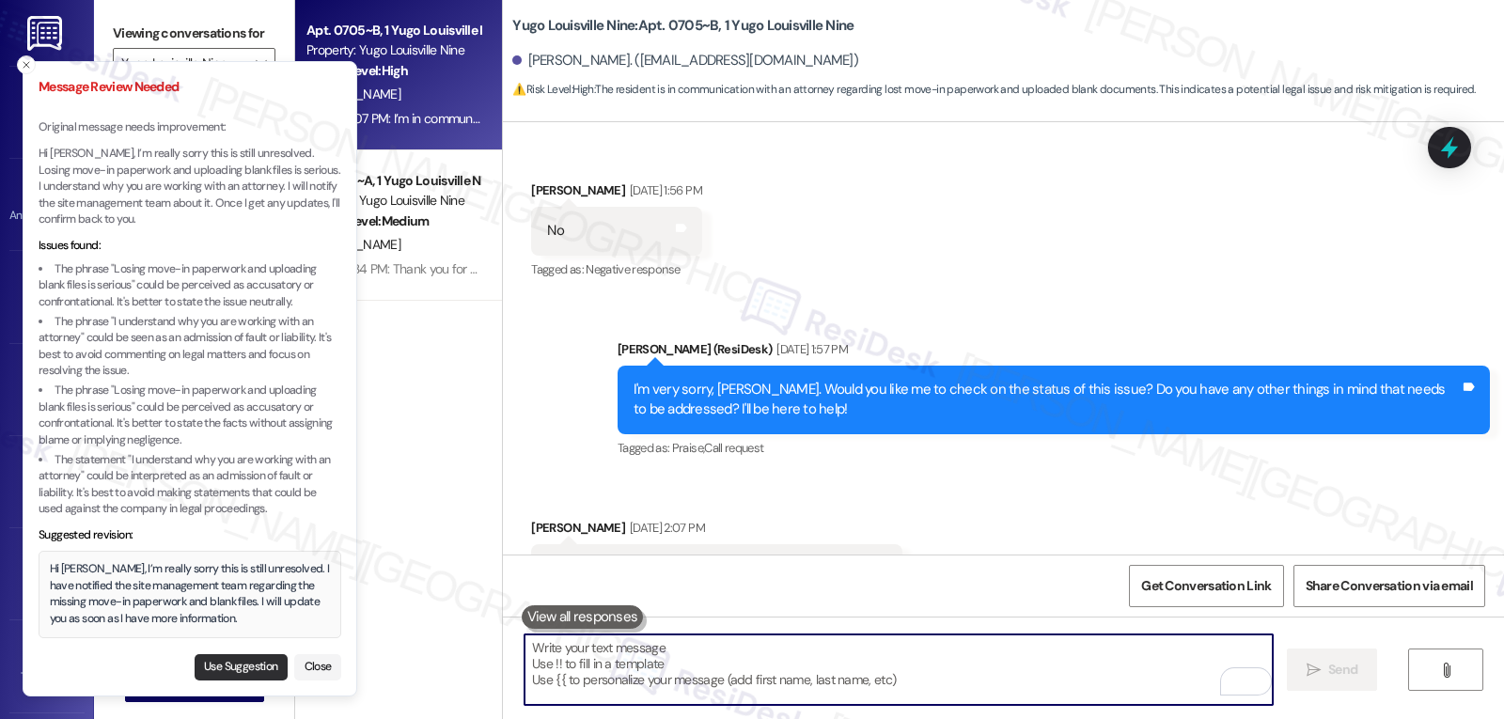
click at [259, 674] on button "Use Suggestion" at bounding box center [241, 667] width 93 height 26
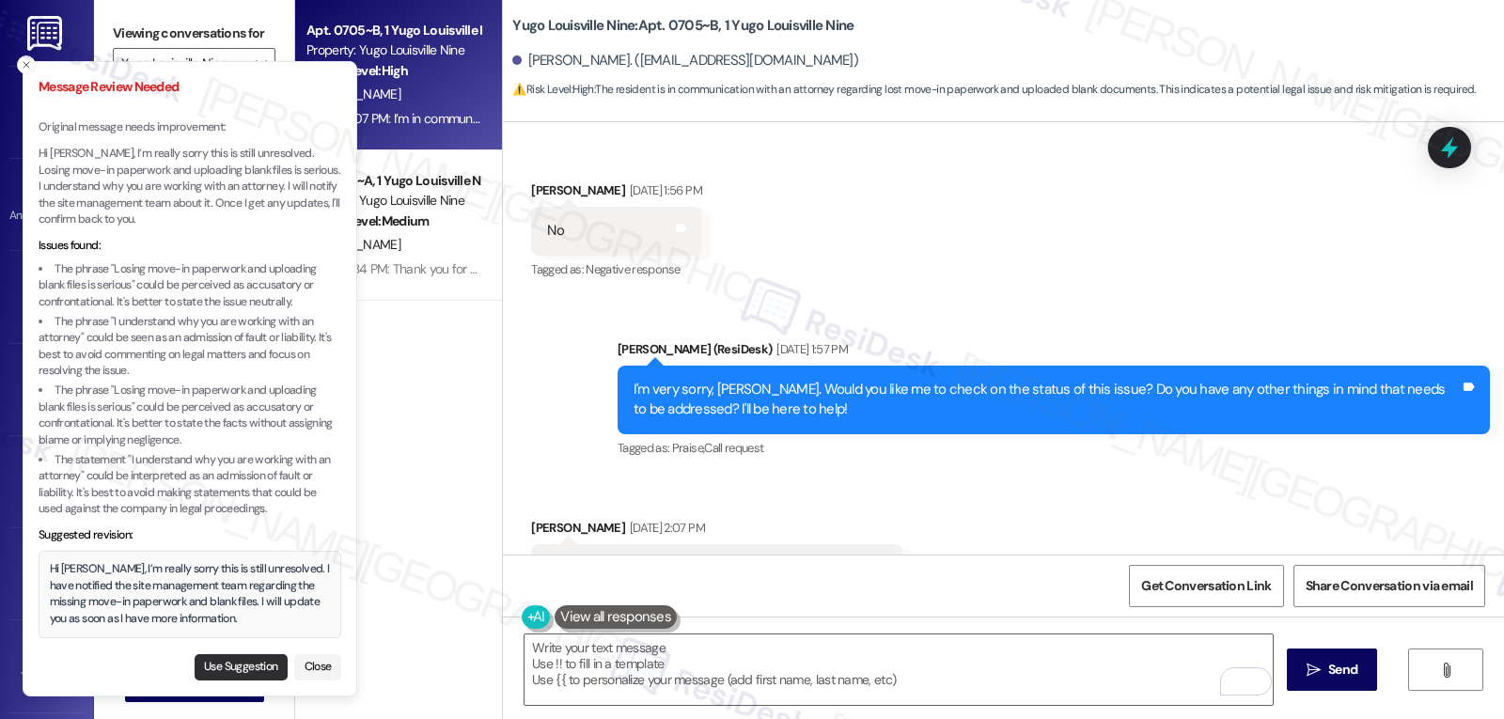
type textarea "Hi Susannah, I’m really sorry this is still unresolved. I have notified the sit…"
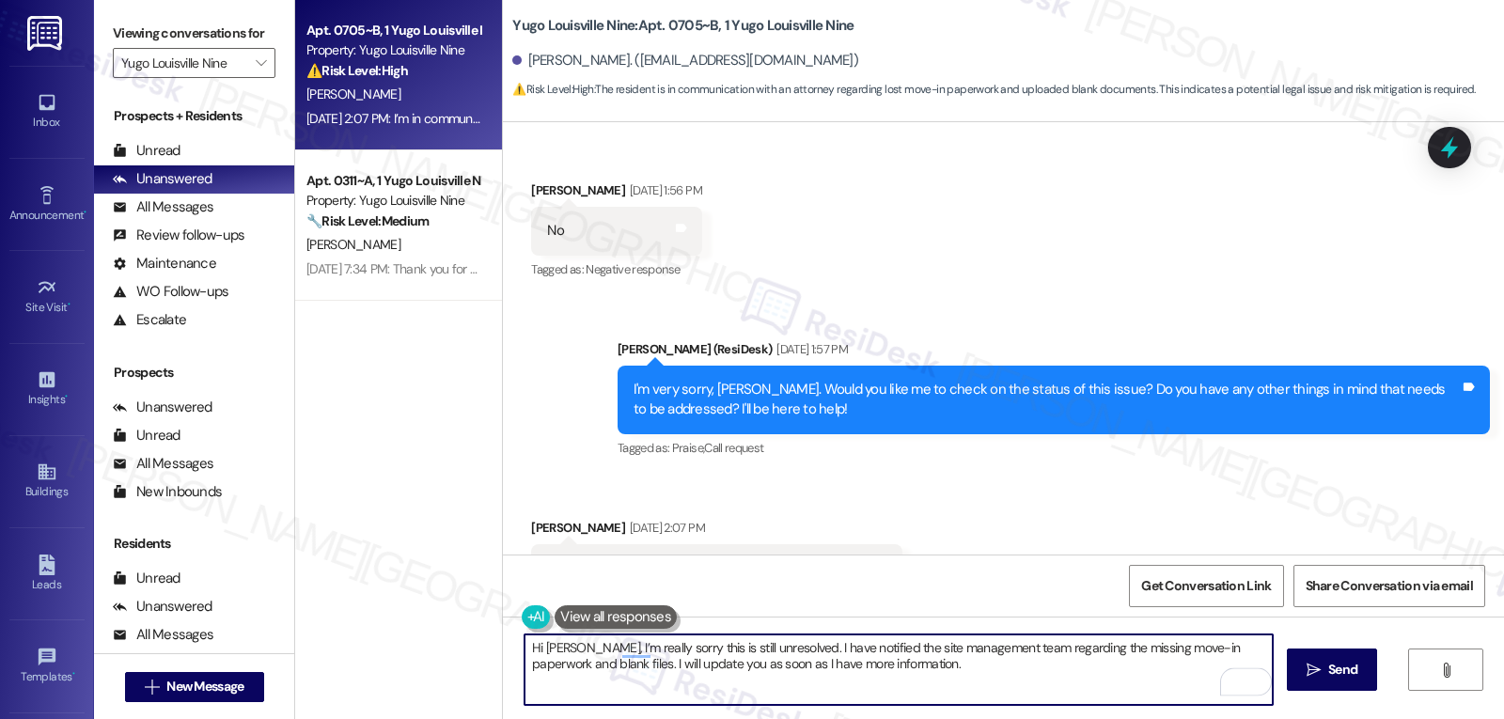
click at [1040, 686] on textarea "Hi Susannah, I’m really sorry this is still unresolved. I have notified the sit…" at bounding box center [899, 670] width 748 height 71
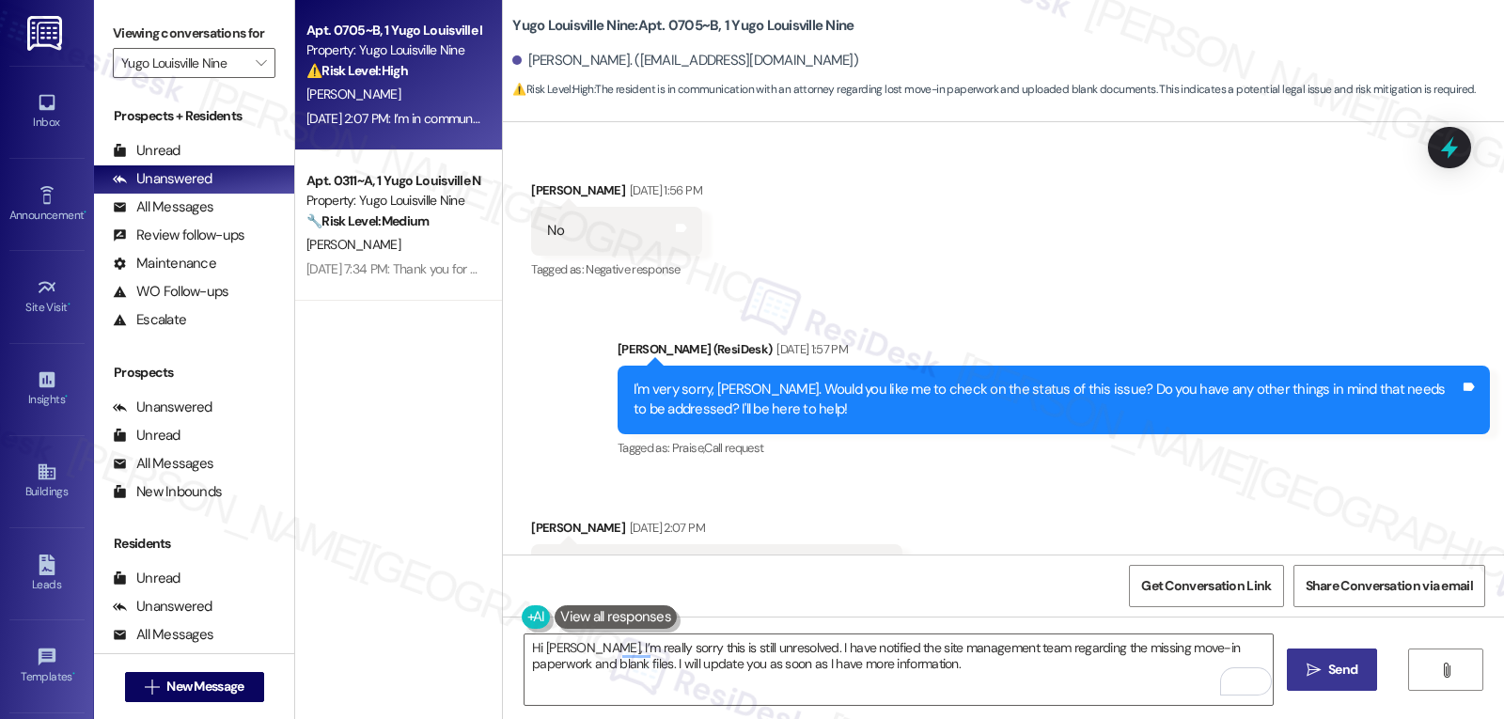
click at [1318, 681] on button " Send" at bounding box center [1332, 670] width 91 height 42
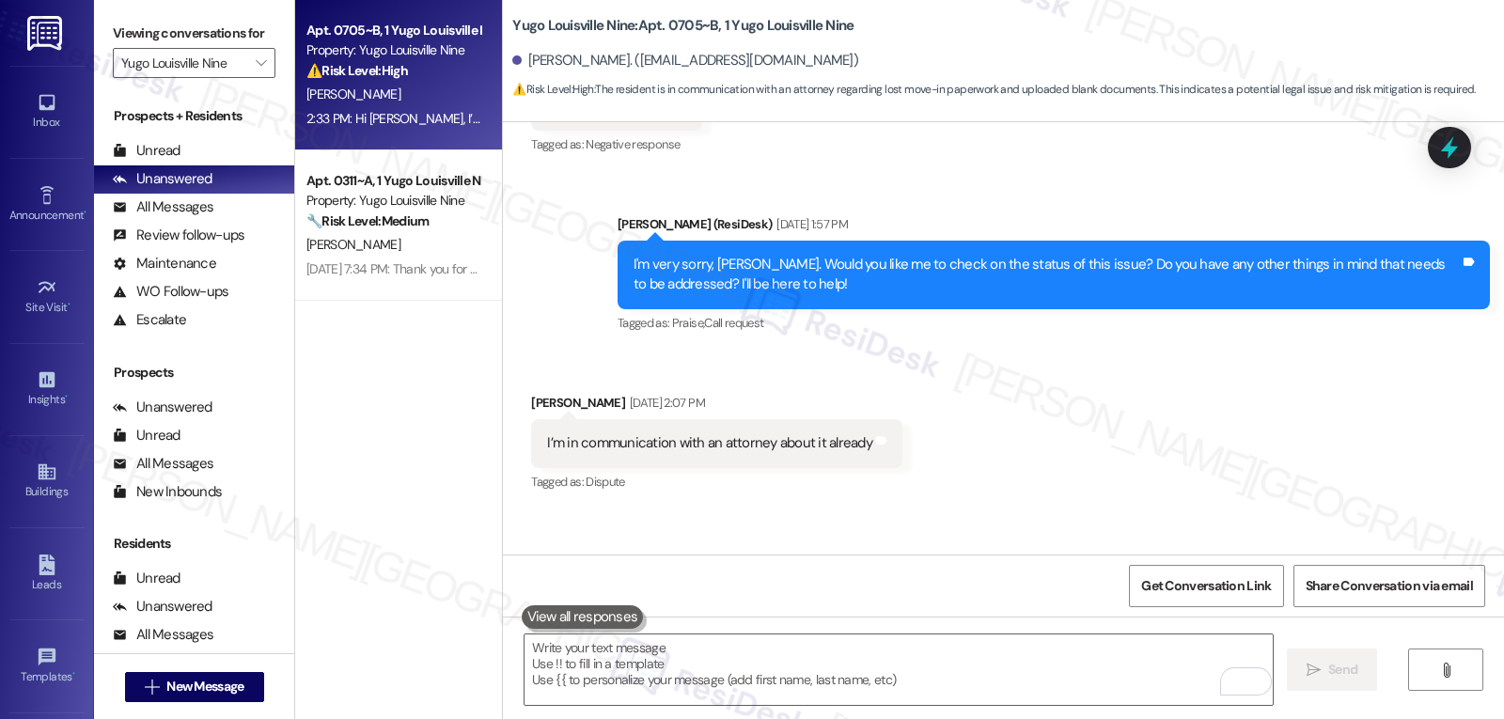
scroll to position [12271, 0]
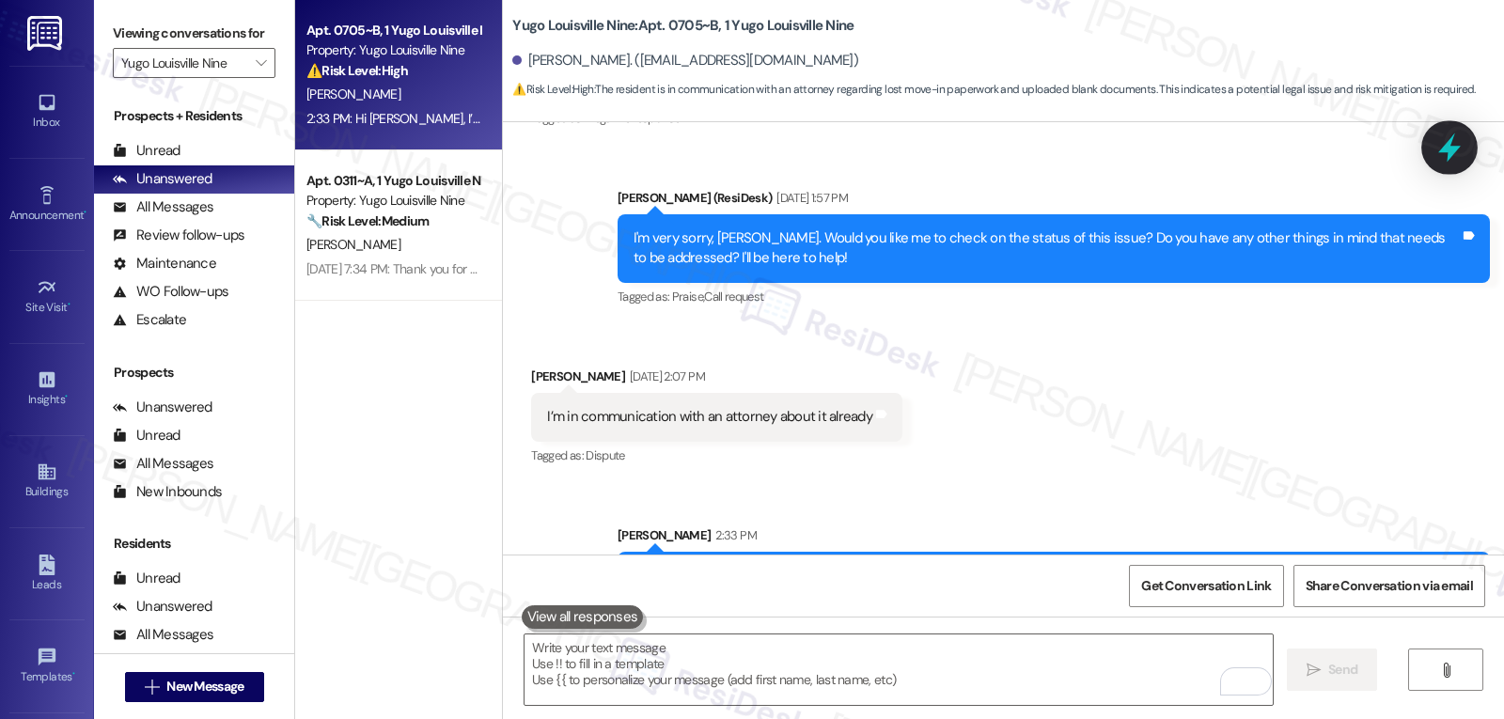
click at [1454, 148] on icon at bounding box center [1449, 148] width 23 height 29
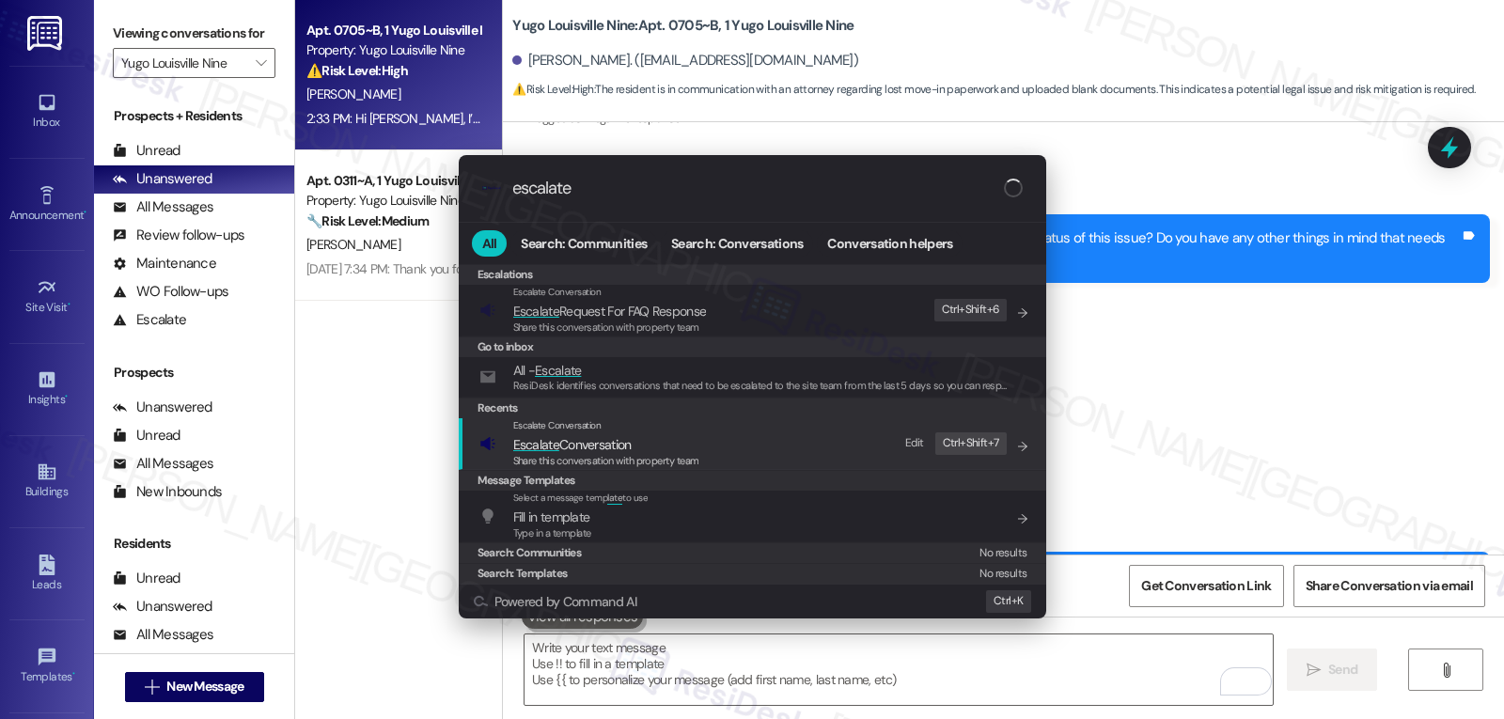
type input "escalate"
click at [596, 468] on div "Share this conversation with property team" at bounding box center [606, 461] width 186 height 17
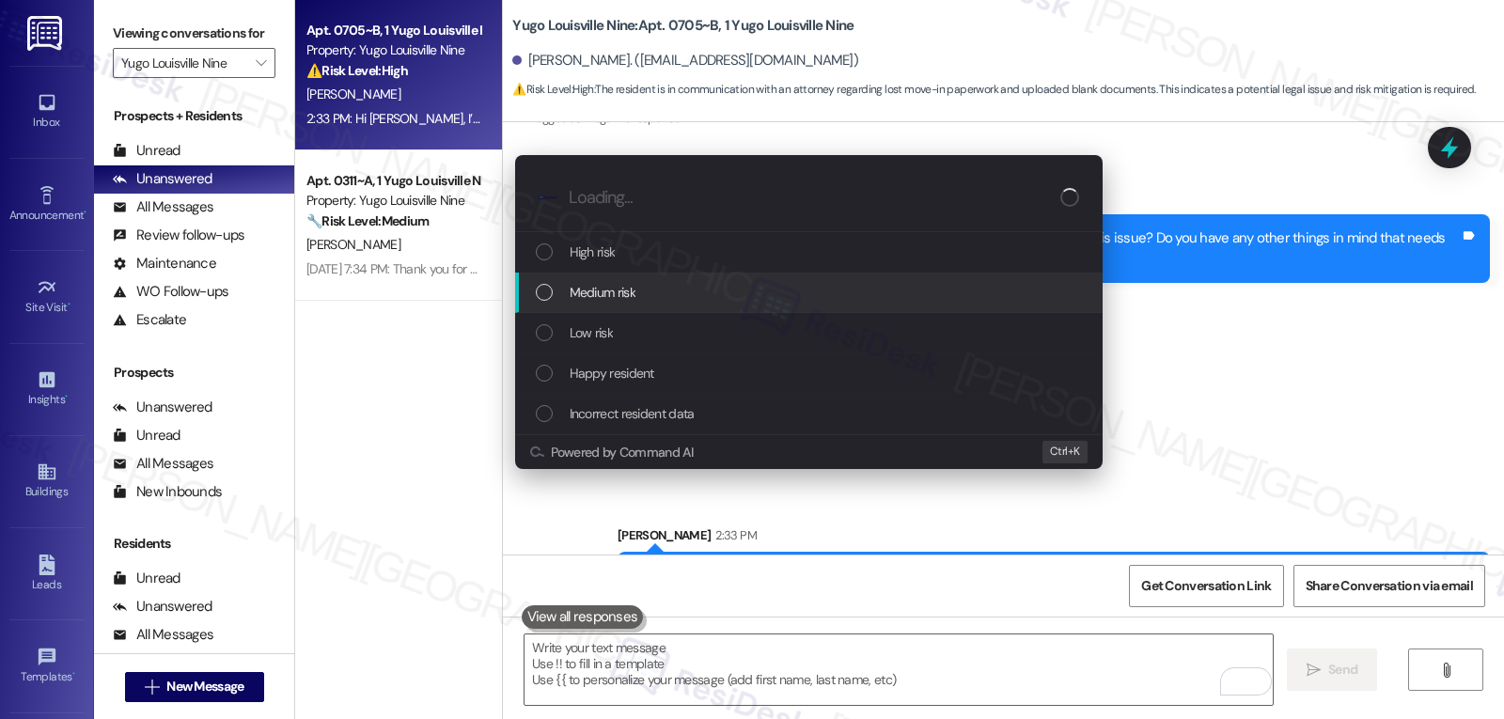
click at [685, 300] on div "Medium risk" at bounding box center [811, 292] width 550 height 21
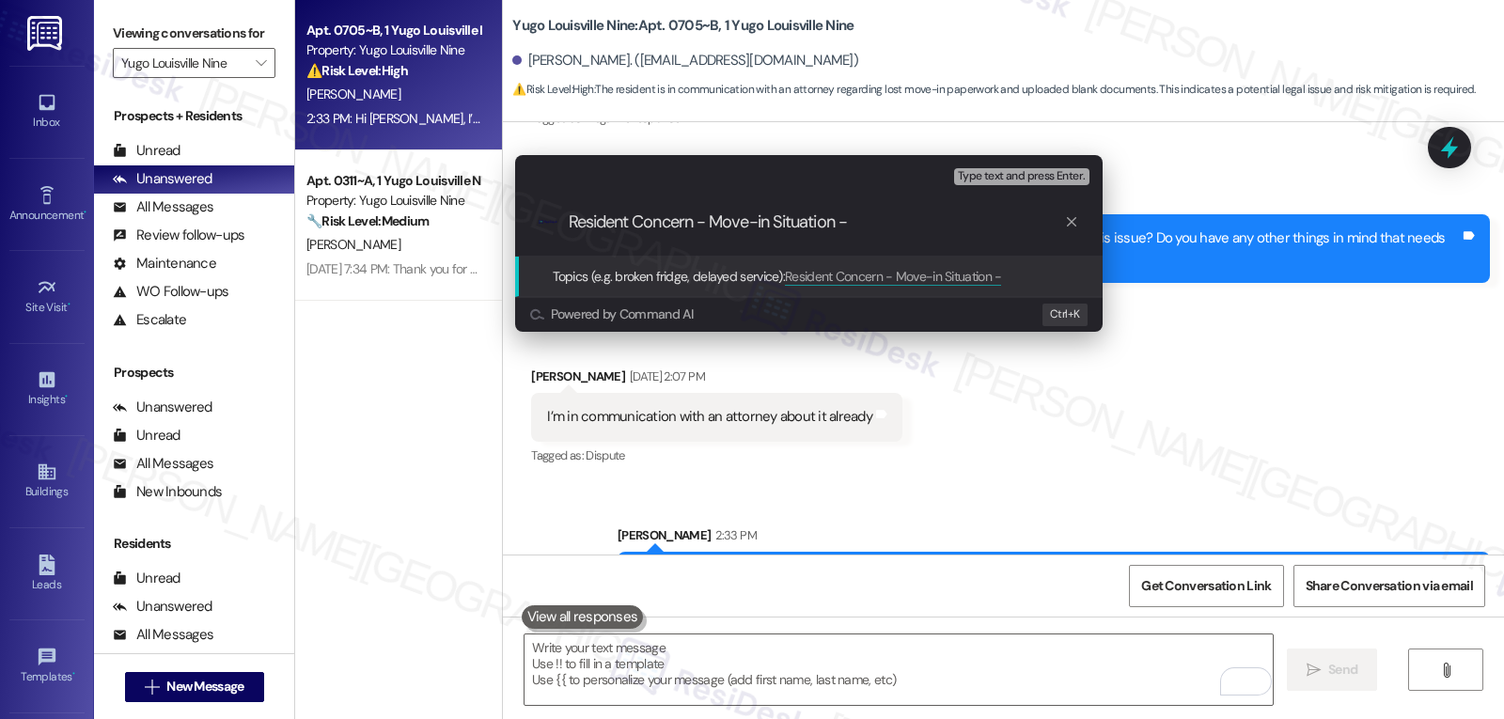
type input "Resident Concern - Move-in Situation"
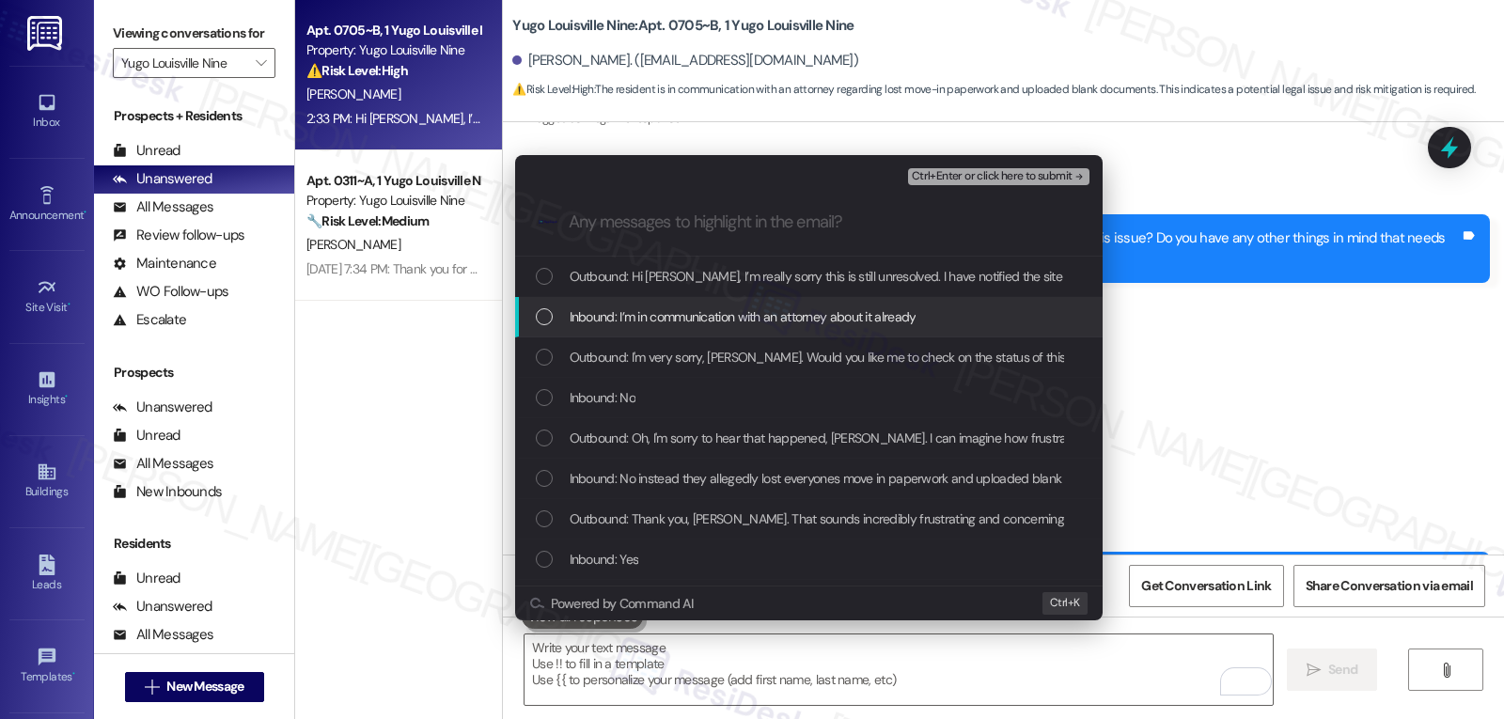
click at [710, 332] on div "Inbound: I’m in communication with an attorney about it already" at bounding box center [809, 317] width 588 height 40
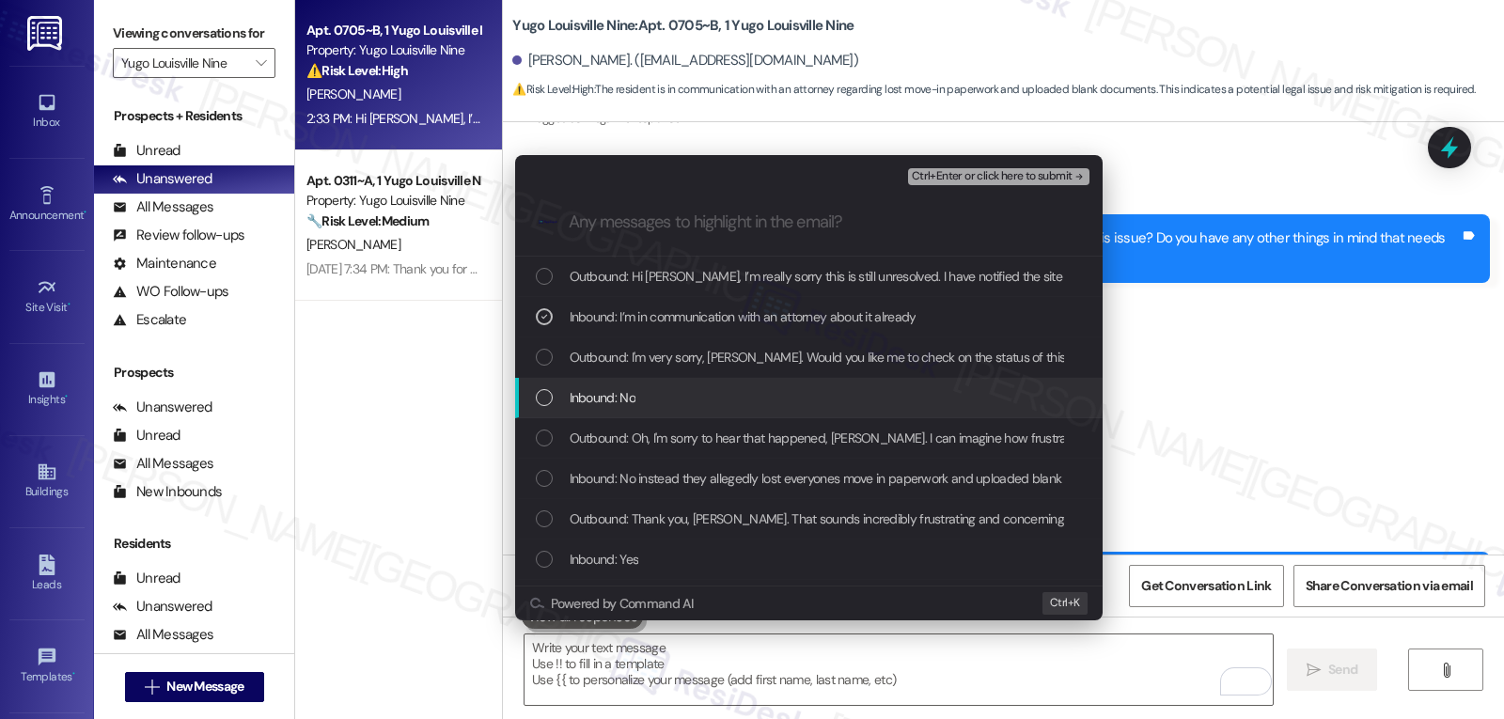
click at [661, 390] on div "Inbound: No" at bounding box center [809, 398] width 588 height 40
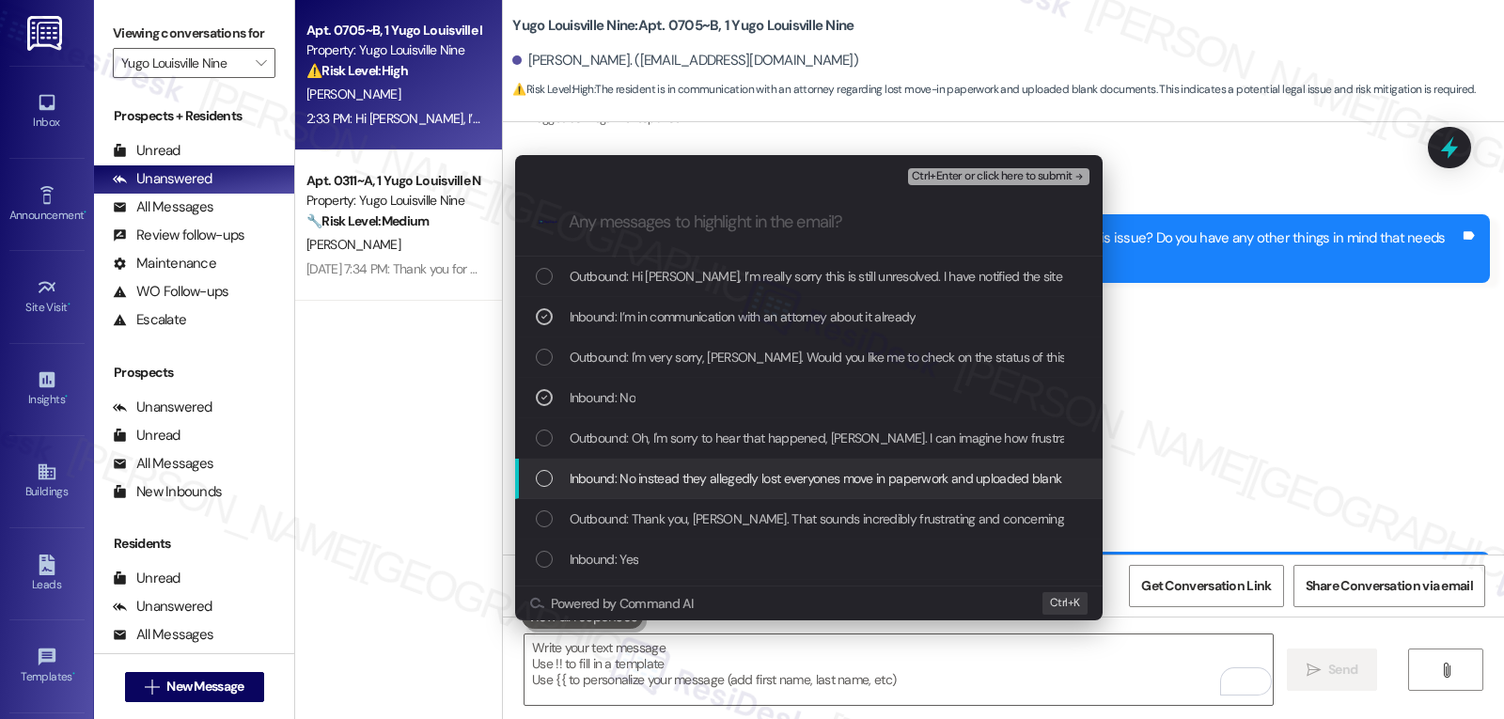
click at [618, 481] on span "Inbound: No instead they allegedly lost everyones move in paperwork and uploade…" at bounding box center [871, 478] width 602 height 21
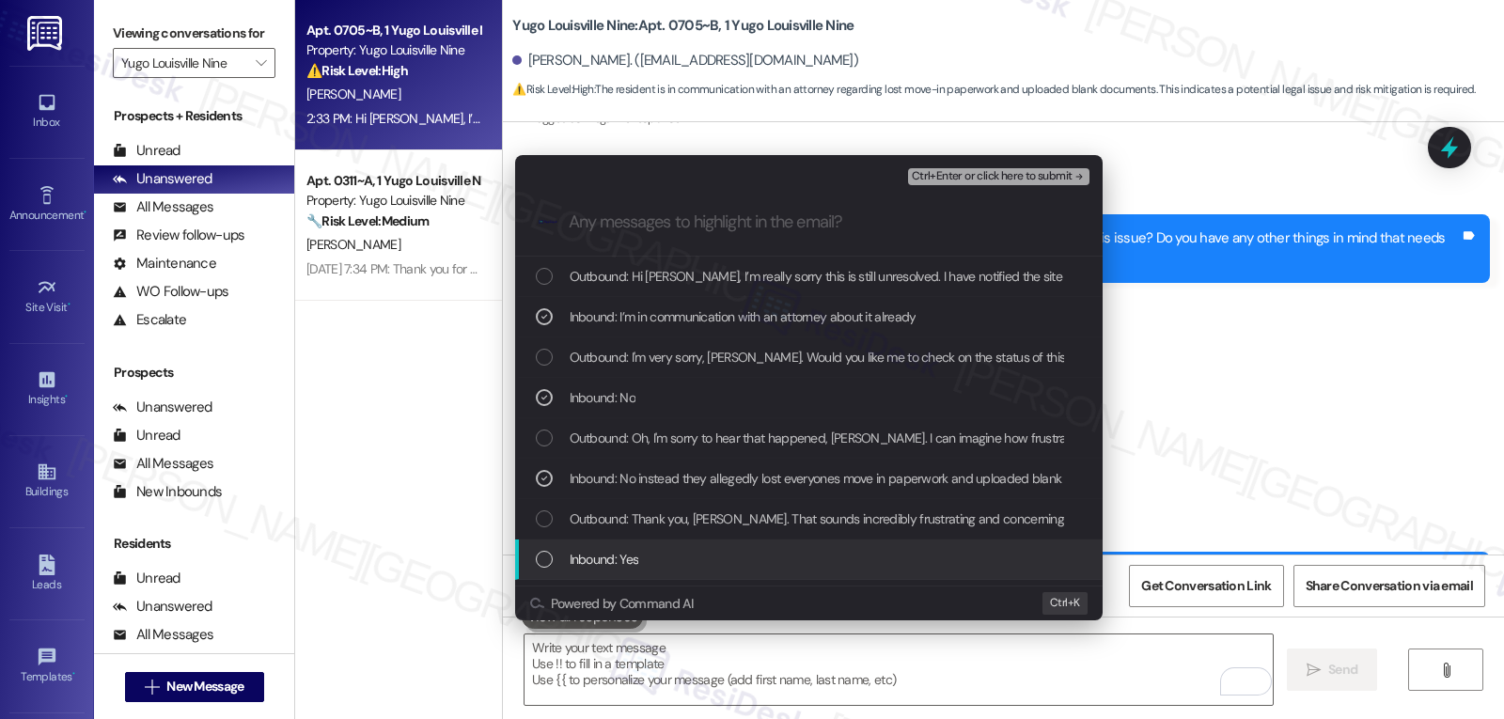
click at [609, 561] on span "Inbound: Yes" at bounding box center [605, 559] width 70 height 21
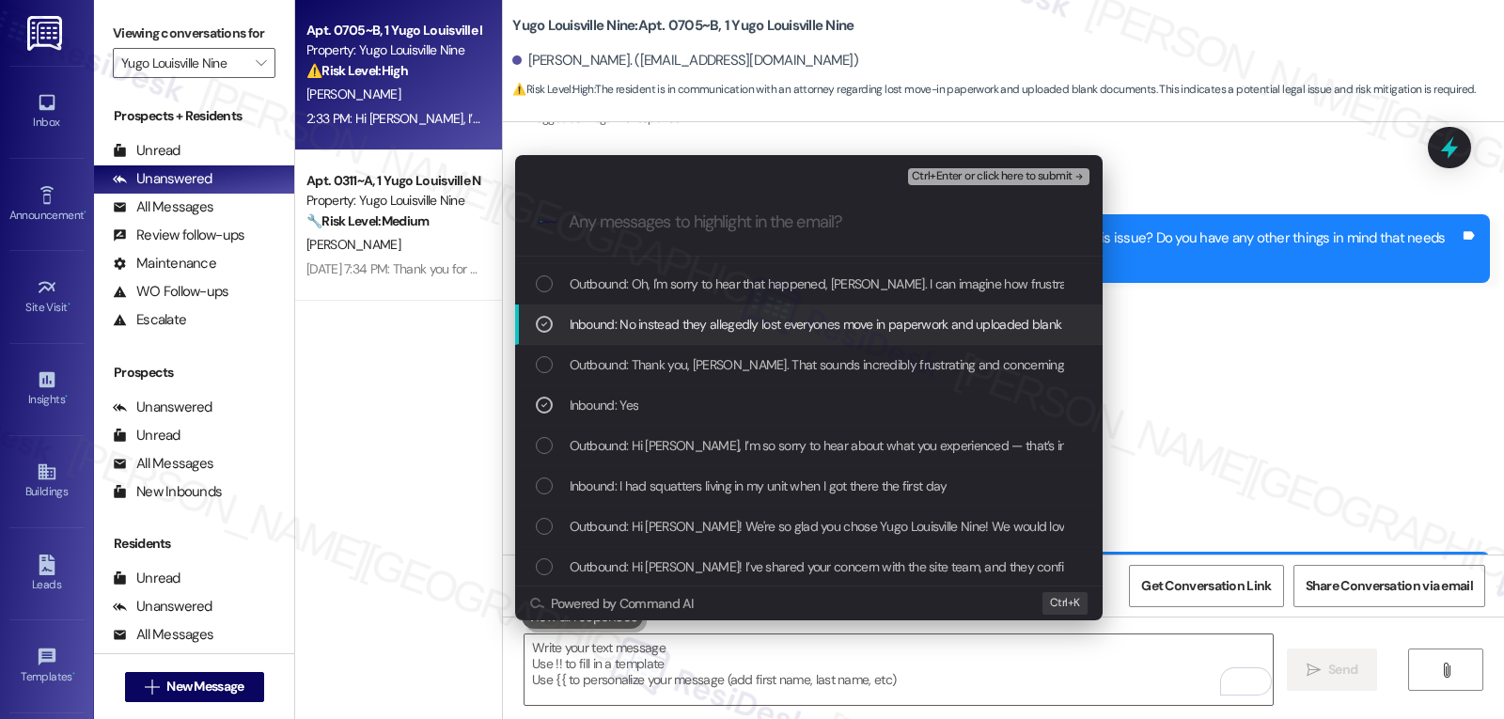
scroll to position [188, 0]
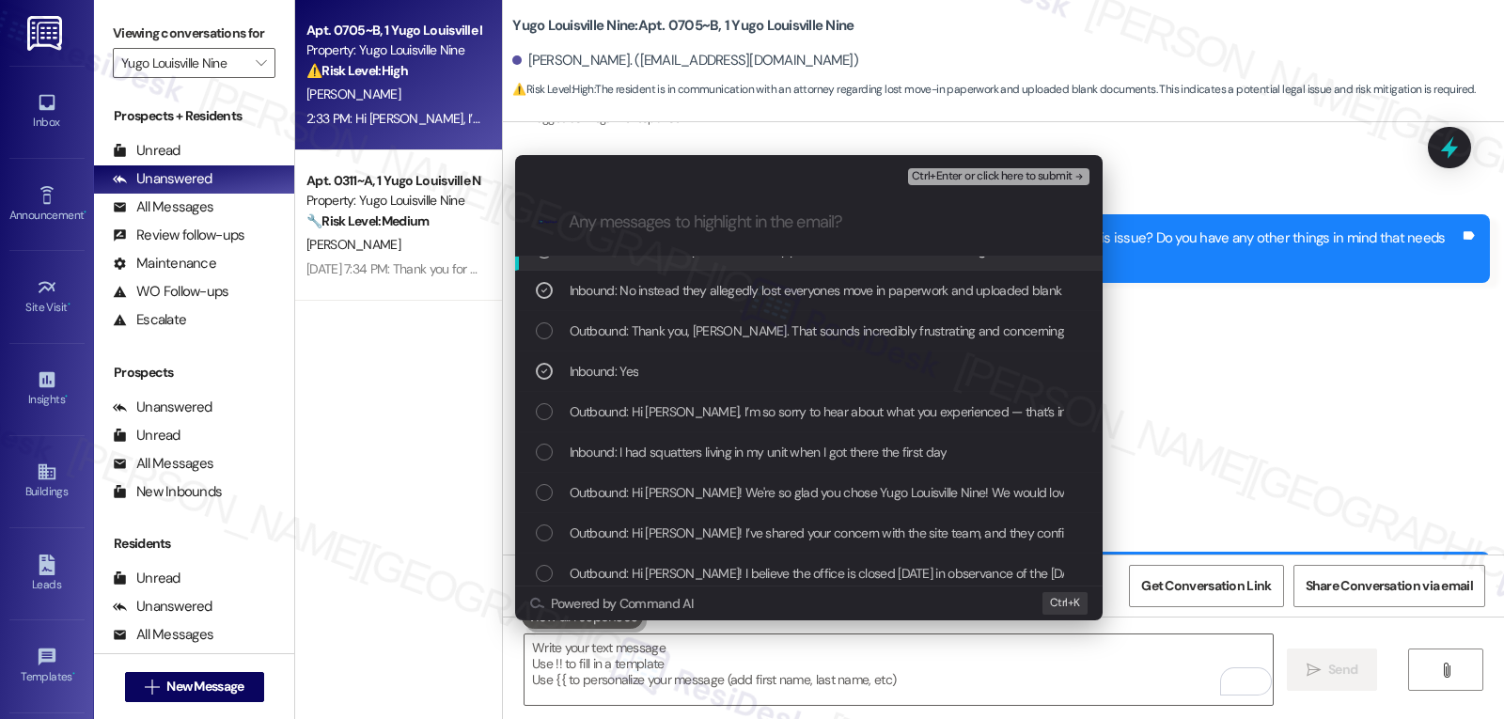
click at [1020, 178] on span "Ctrl+Enter or click here to submit" at bounding box center [992, 176] width 161 height 13
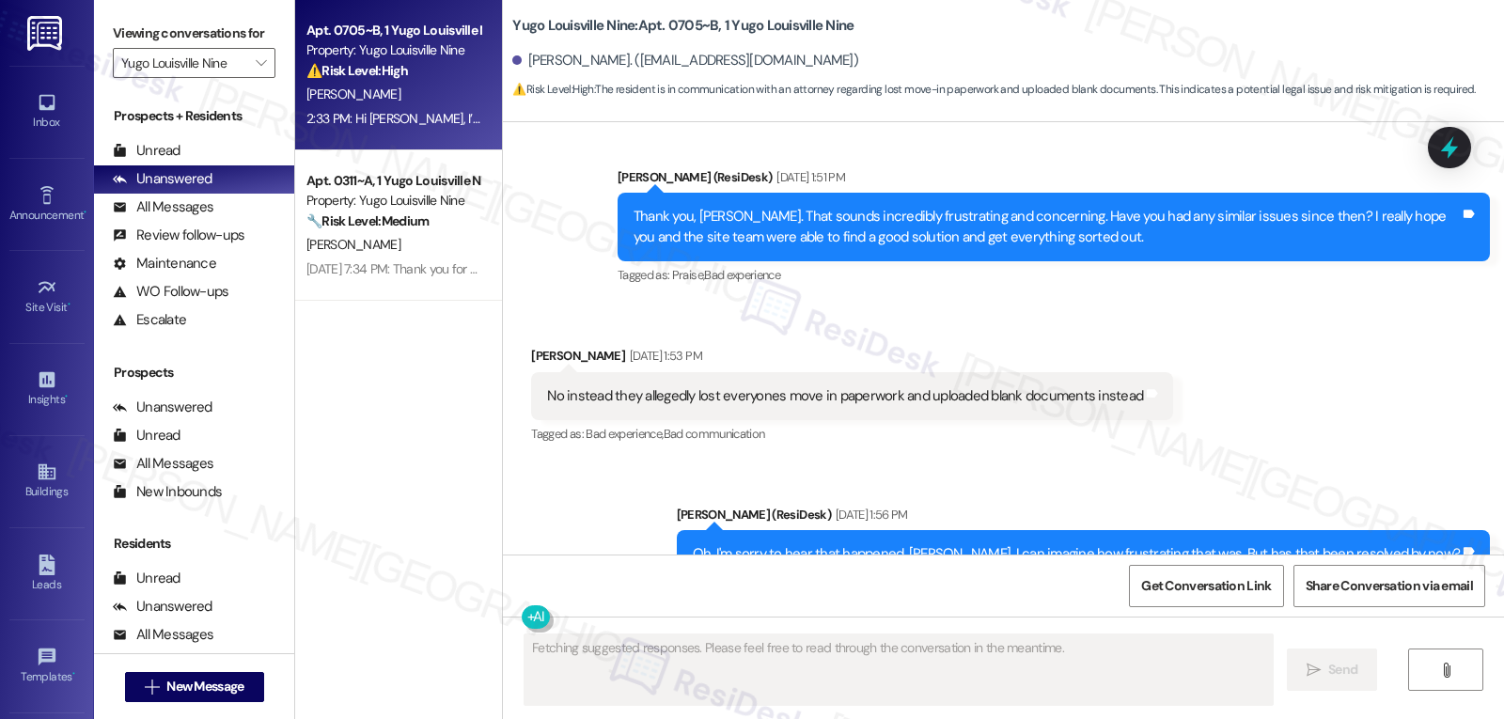
scroll to position [12119, 0]
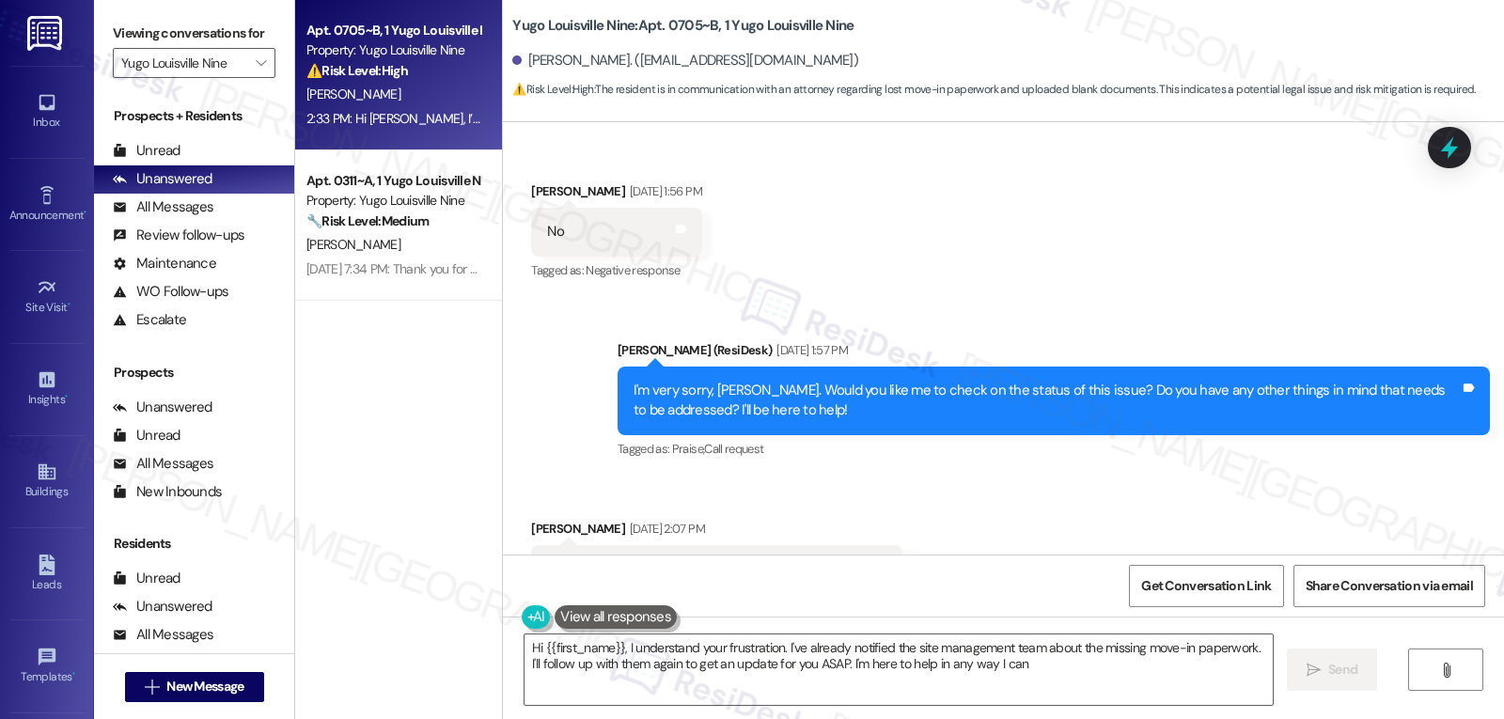
type textarea "Hi {{first_name}}, I understand your frustration. I've already notified the sit…"
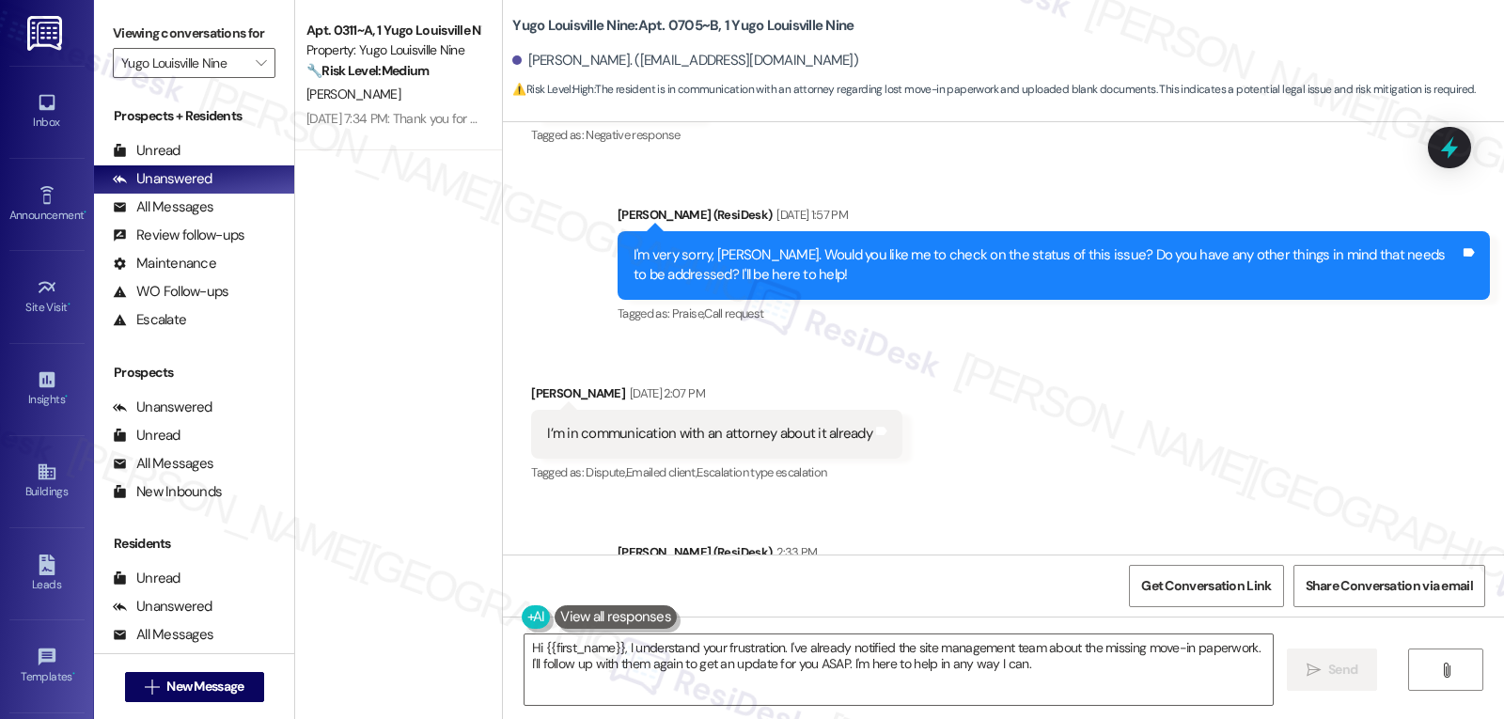
scroll to position [12300, 0]
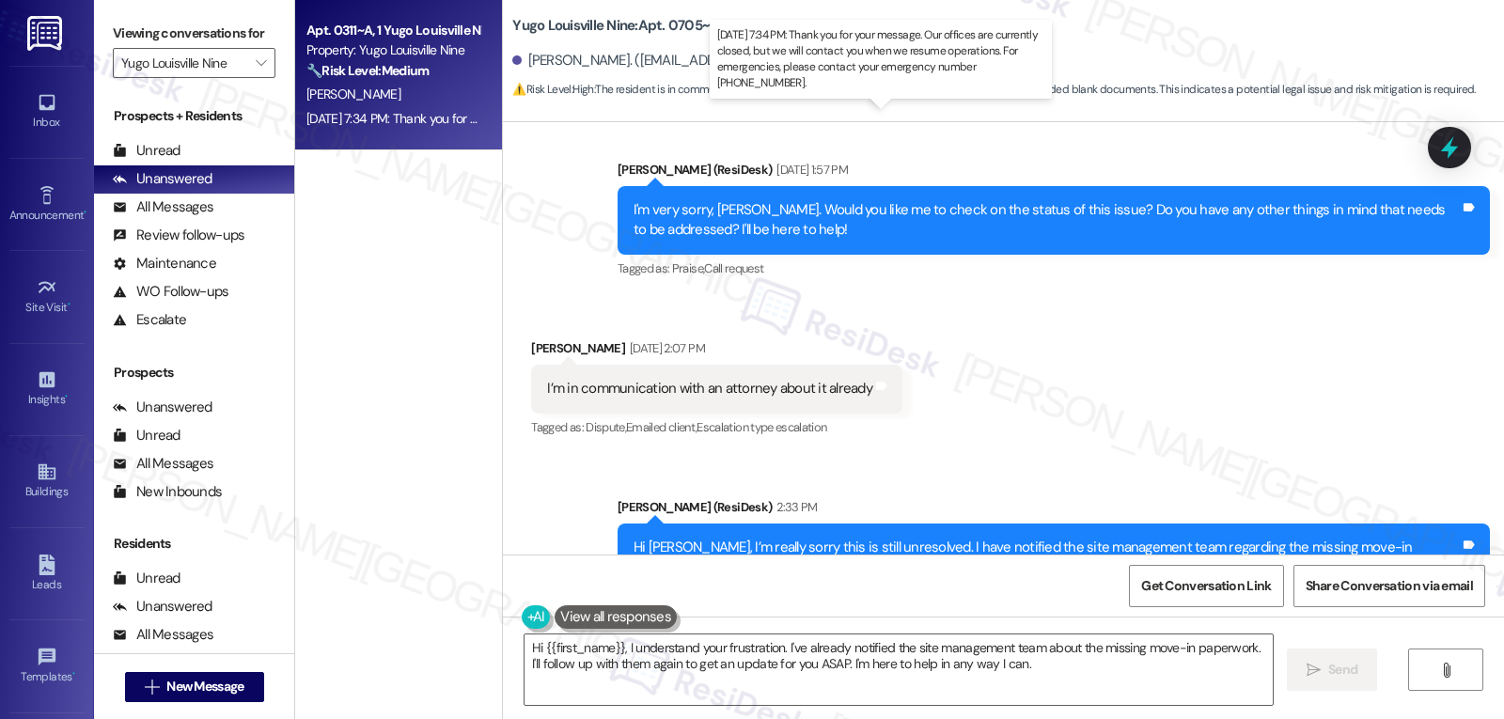
click at [395, 118] on div "Aug 09, 2025 at 7:34 PM: Thank you for your message. Our offices are currently …" at bounding box center [876, 118] width 1138 height 17
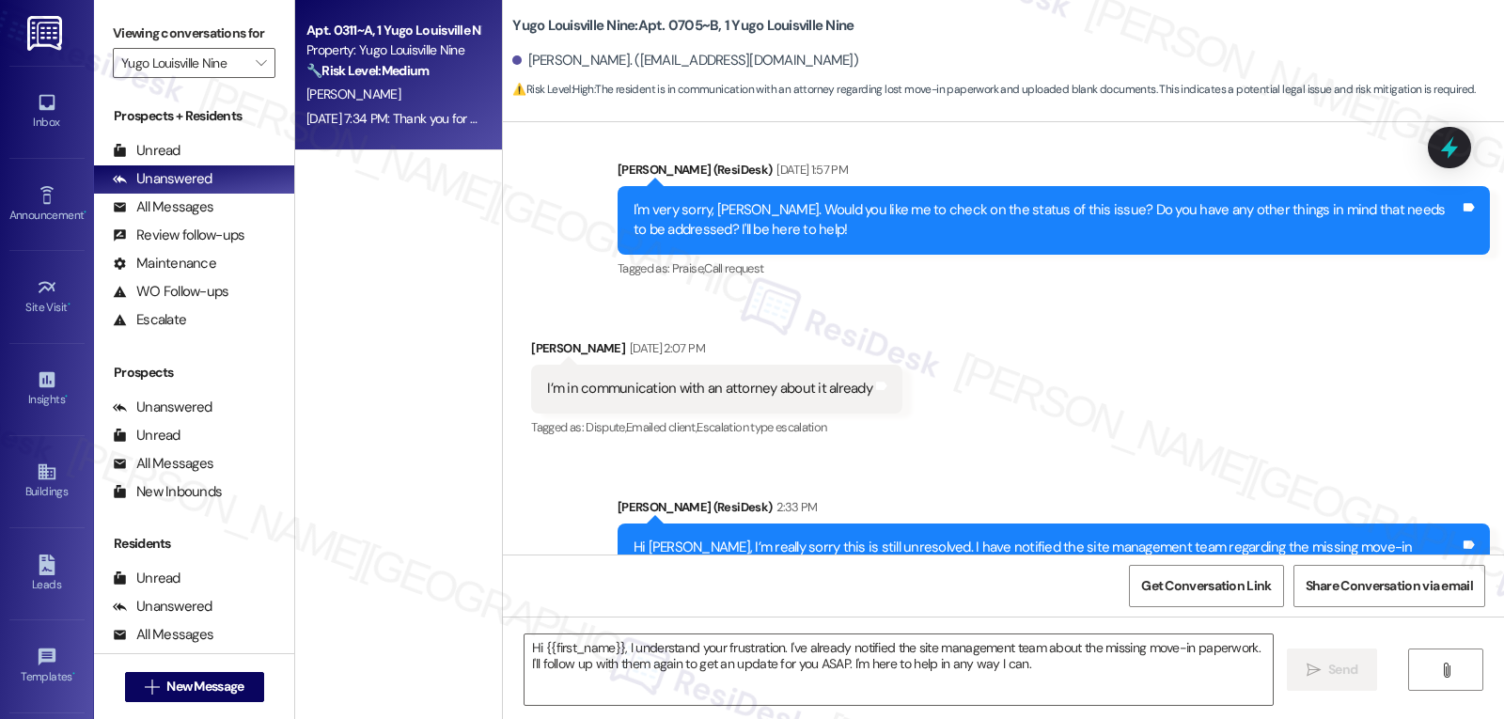
type textarea "Fetching suggested responses. Please feel free to read through the conversation…"
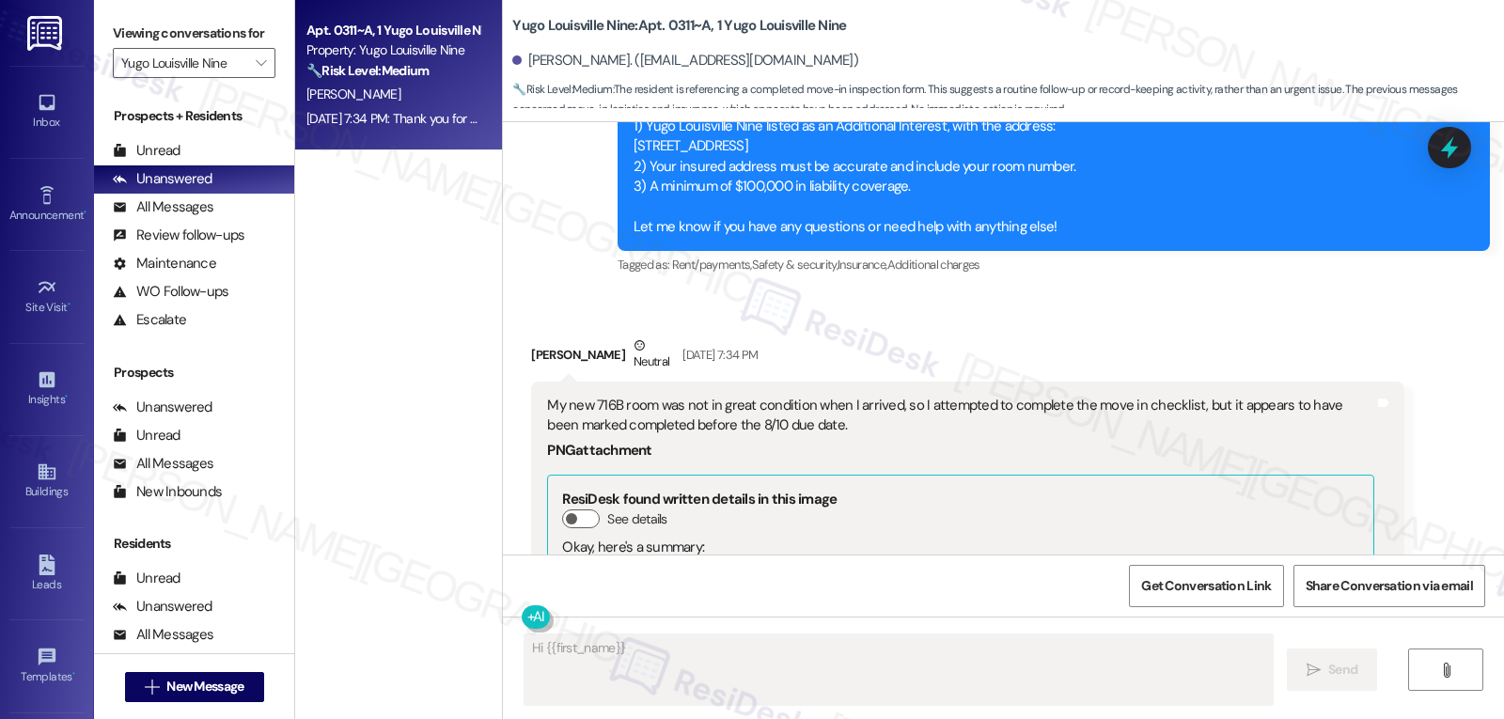
scroll to position [14753, 0]
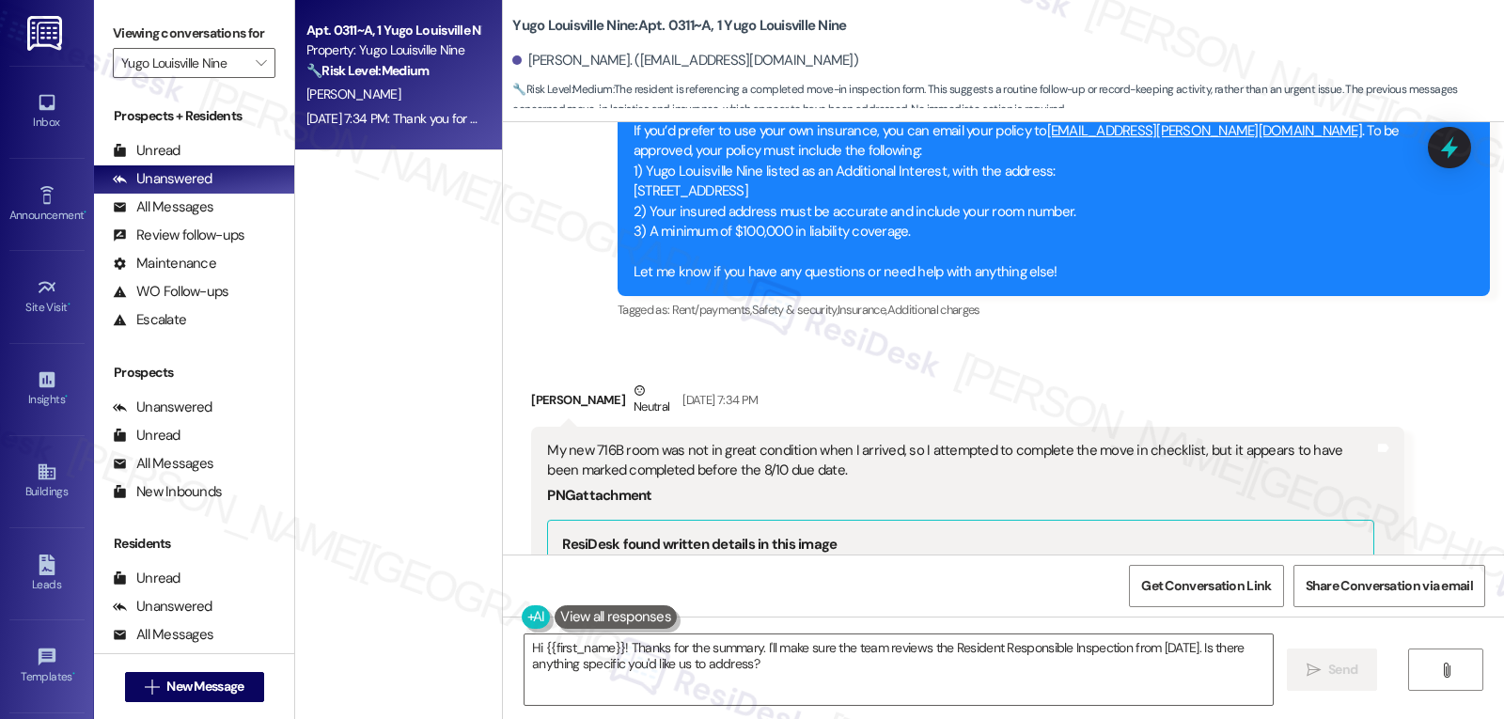
drag, startPoint x: 514, startPoint y: 280, endPoint x: 1068, endPoint y: 367, distance: 560.5
copy div "Steven Swinford Neutral Aug 09, 2025 at 7:34 PM My new 716B room was not in gre…"
click at [740, 671] on textarea "Hi {{first_name}}! Thanks for the summary. I'll make sure the team reviews the …" at bounding box center [899, 670] width 748 height 71
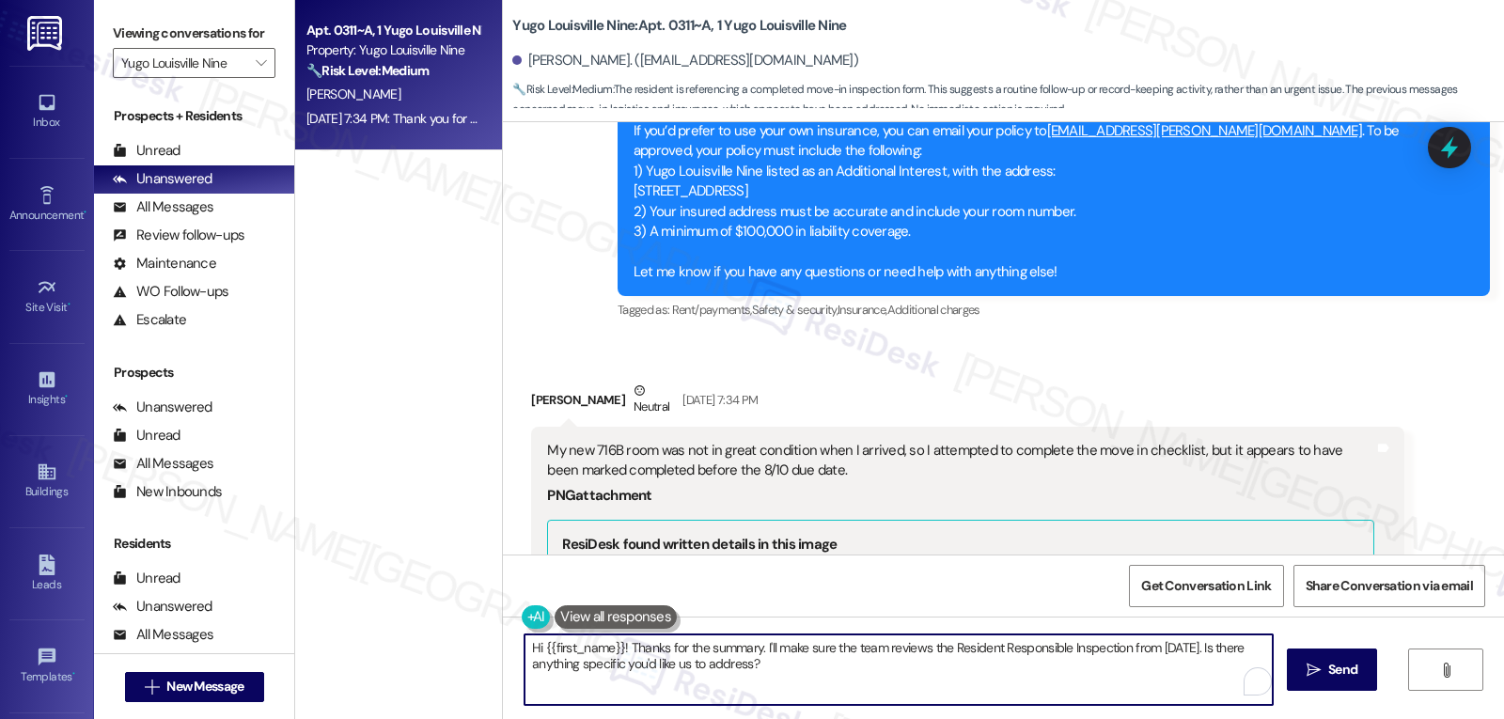
paste textarea "Steven, I’m sorry 716B wasn’t in good shape when you arrived, and I get how fru…"
type textarea "Hi Steven, I’m sorry 716B wasn’t in good shape when you arrived, and I get how …"
click at [1470, 160] on div at bounding box center [1450, 147] width 56 height 54
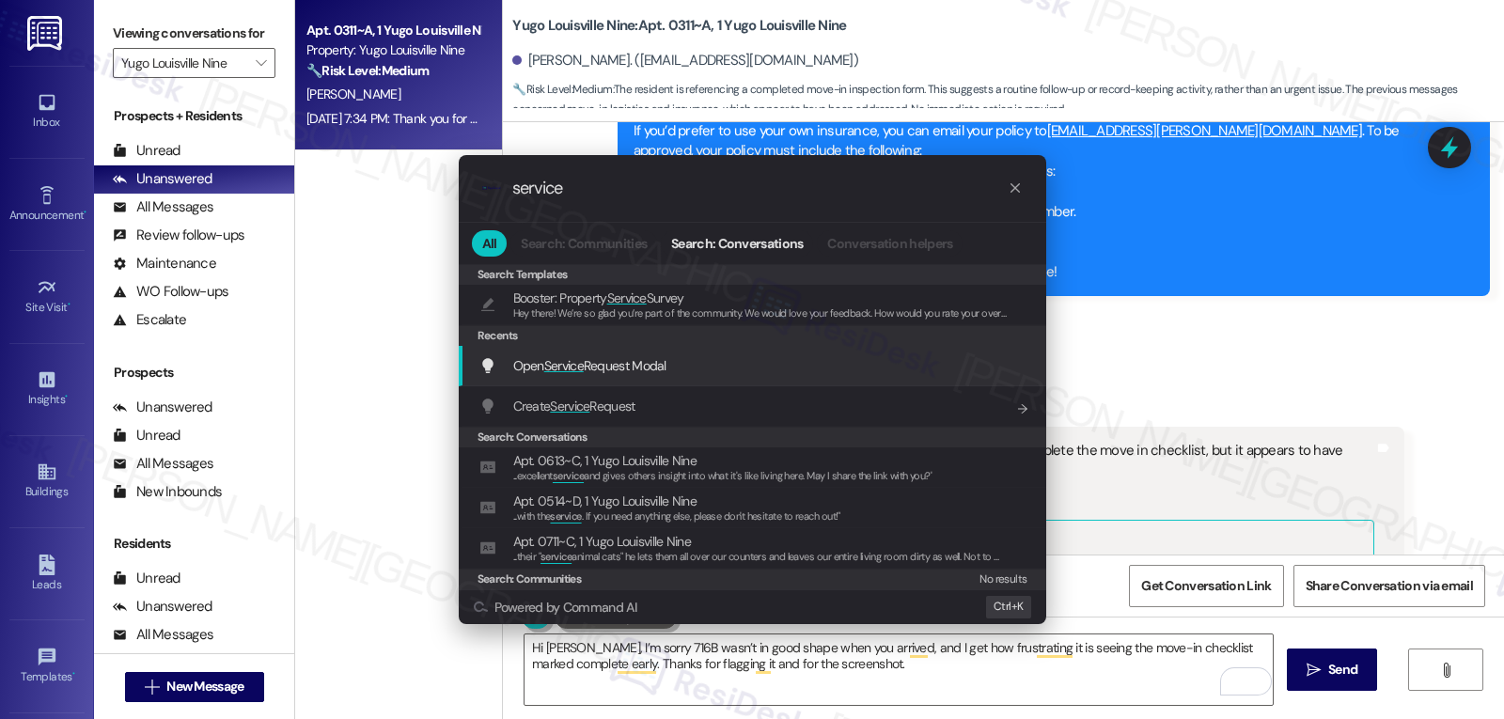
type input "service"
click at [568, 374] on span "Service" at bounding box center [563, 365] width 39 height 17
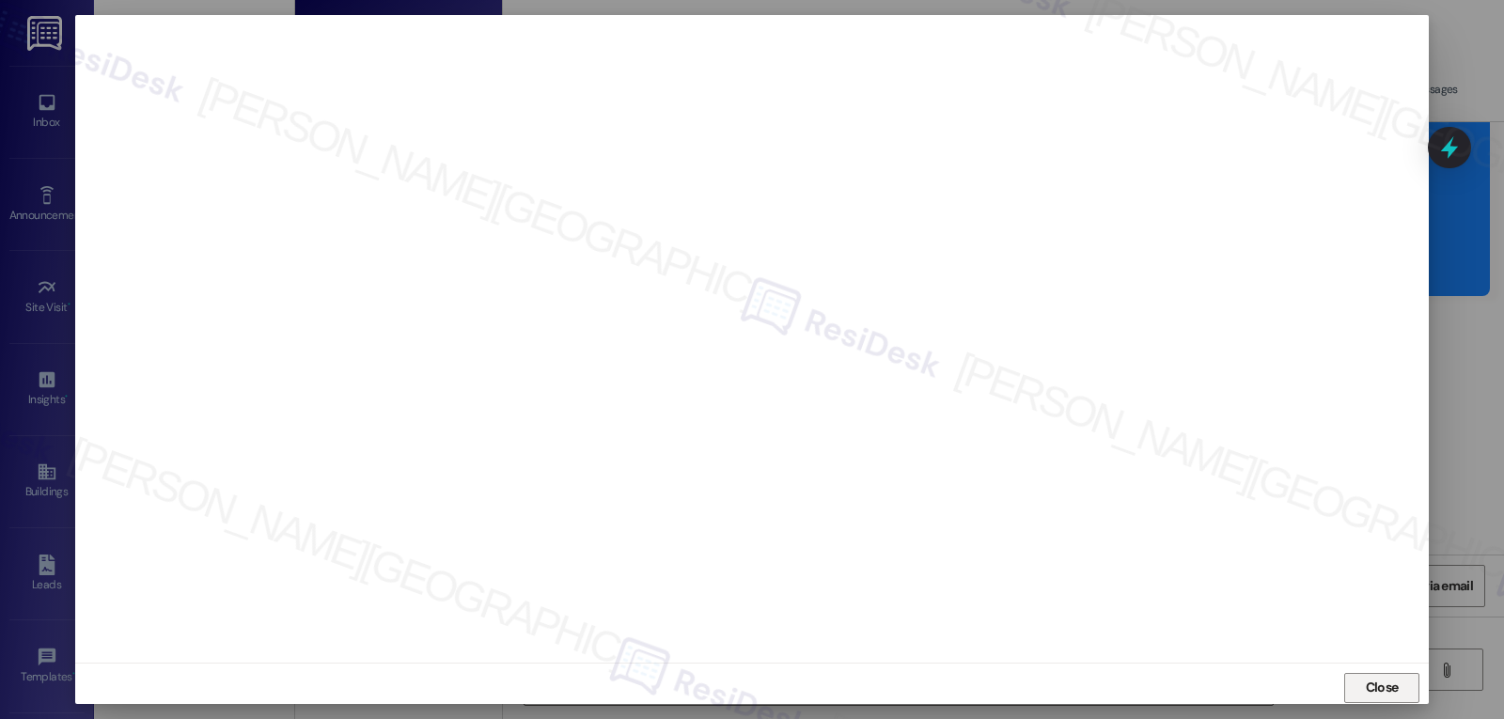
click at [1388, 687] on span "Close" at bounding box center [1382, 688] width 33 height 20
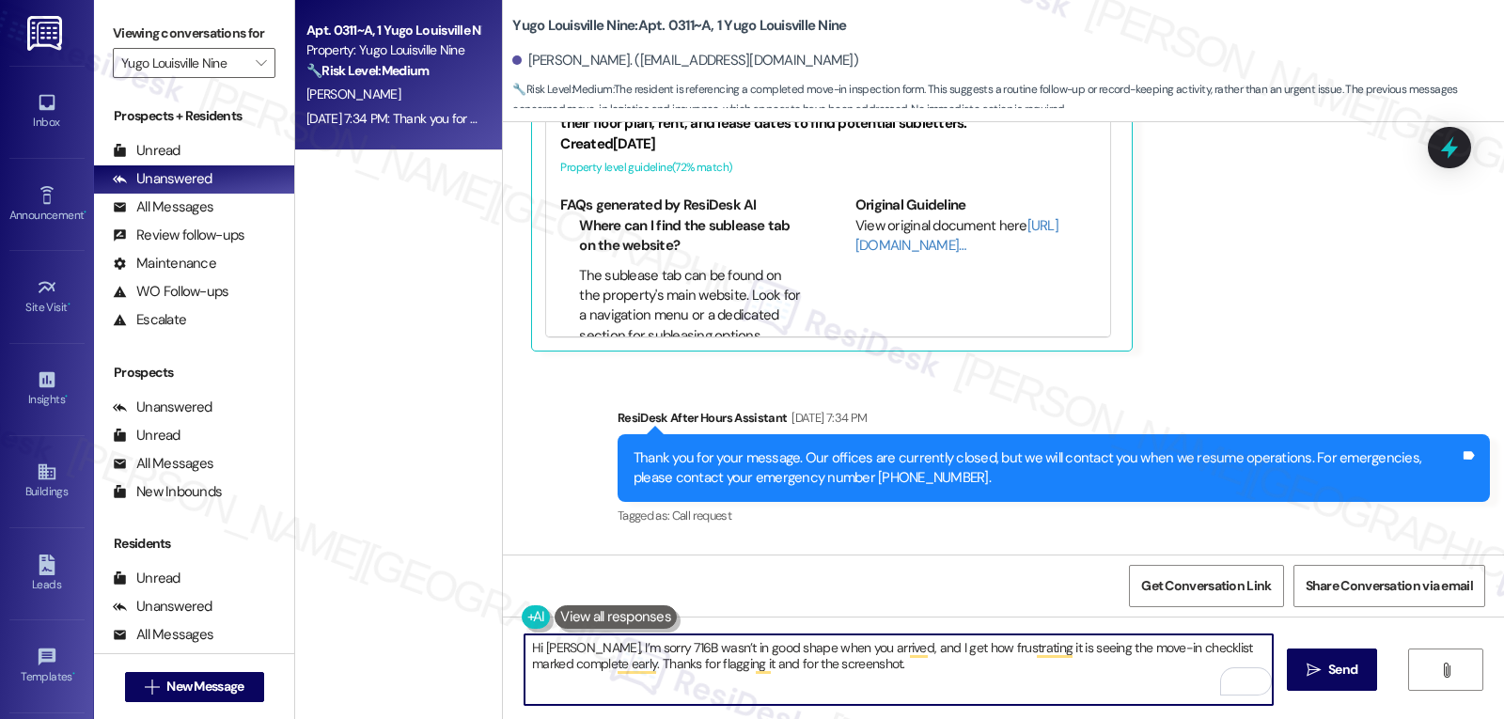
scroll to position [15693, 0]
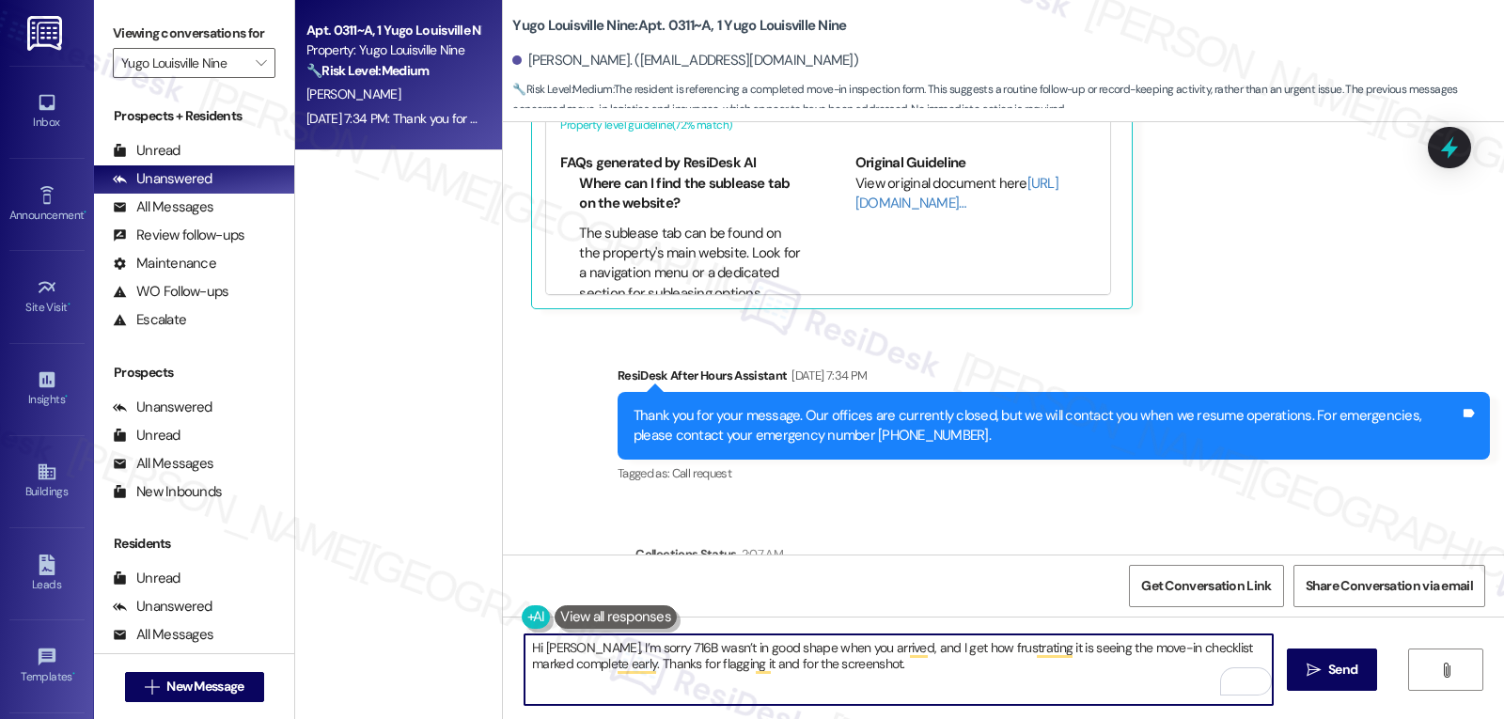
click at [705, 682] on textarea "Hi Steven, I’m sorry 716B wasn’t in good shape when you arrived, and I get how …" at bounding box center [899, 670] width 748 height 71
click at [953, 668] on textarea "Hi Steven, I’m sorry 716B wasn’t in good shape when you arrived, and I get how …" at bounding box center [899, 670] width 748 height 71
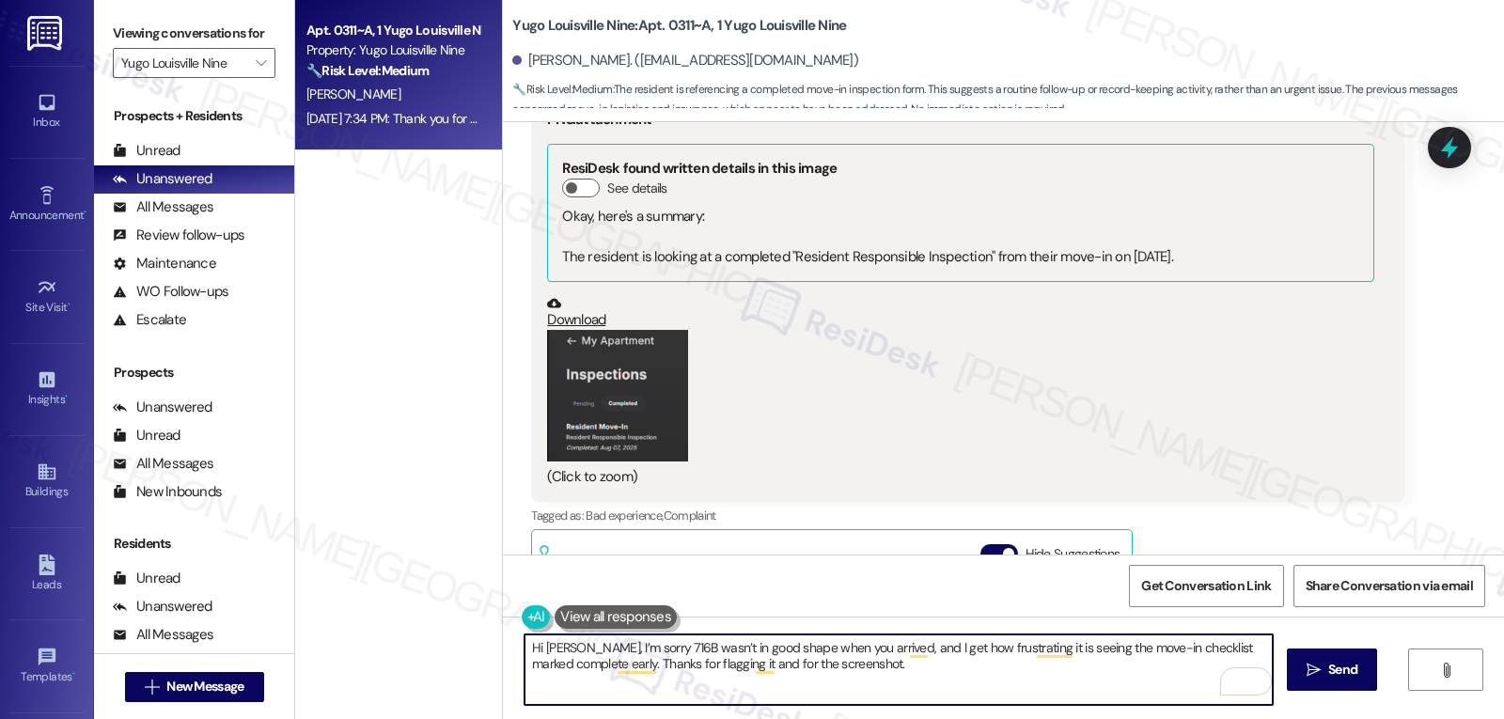
scroll to position [14941, 0]
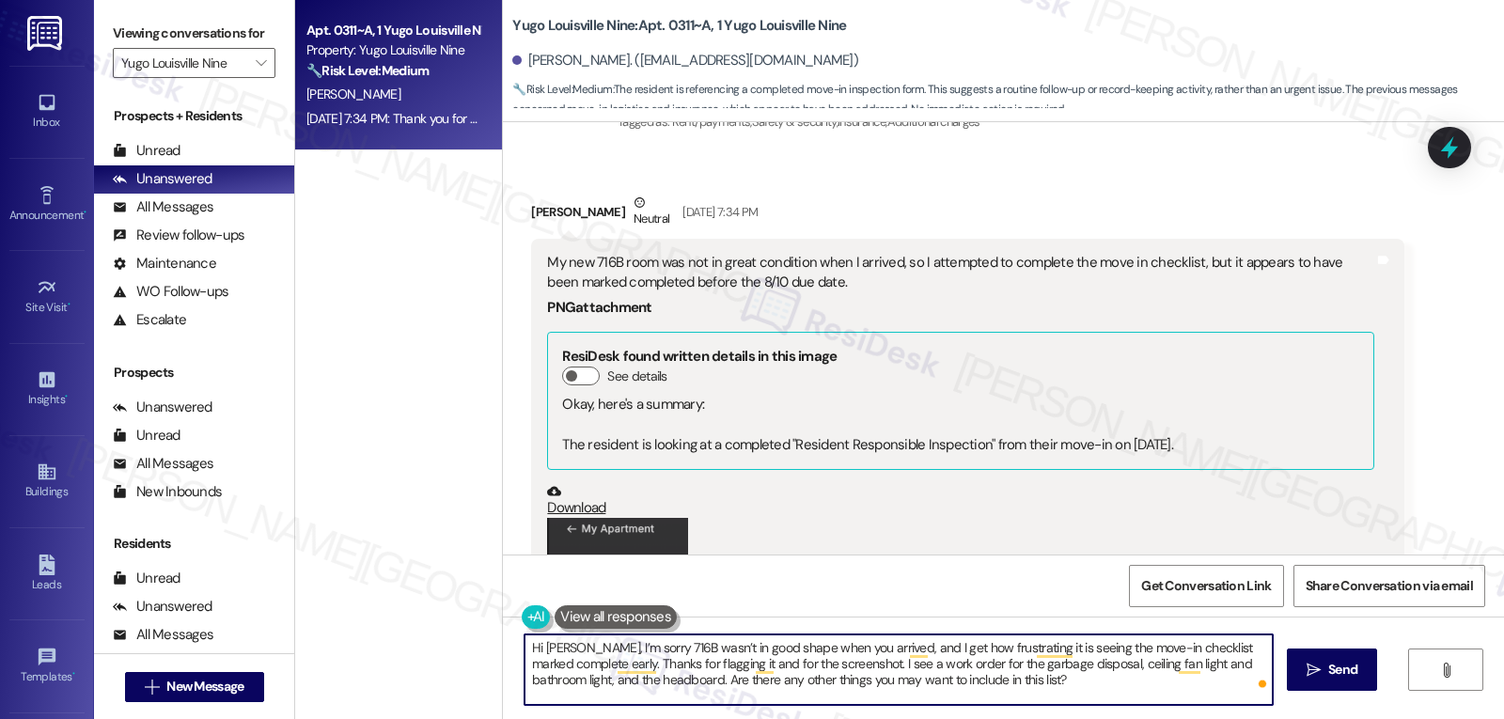
type textarea "Hi Steven, I’m sorry 716B wasn’t in good shape when you arrived, and I get how …"
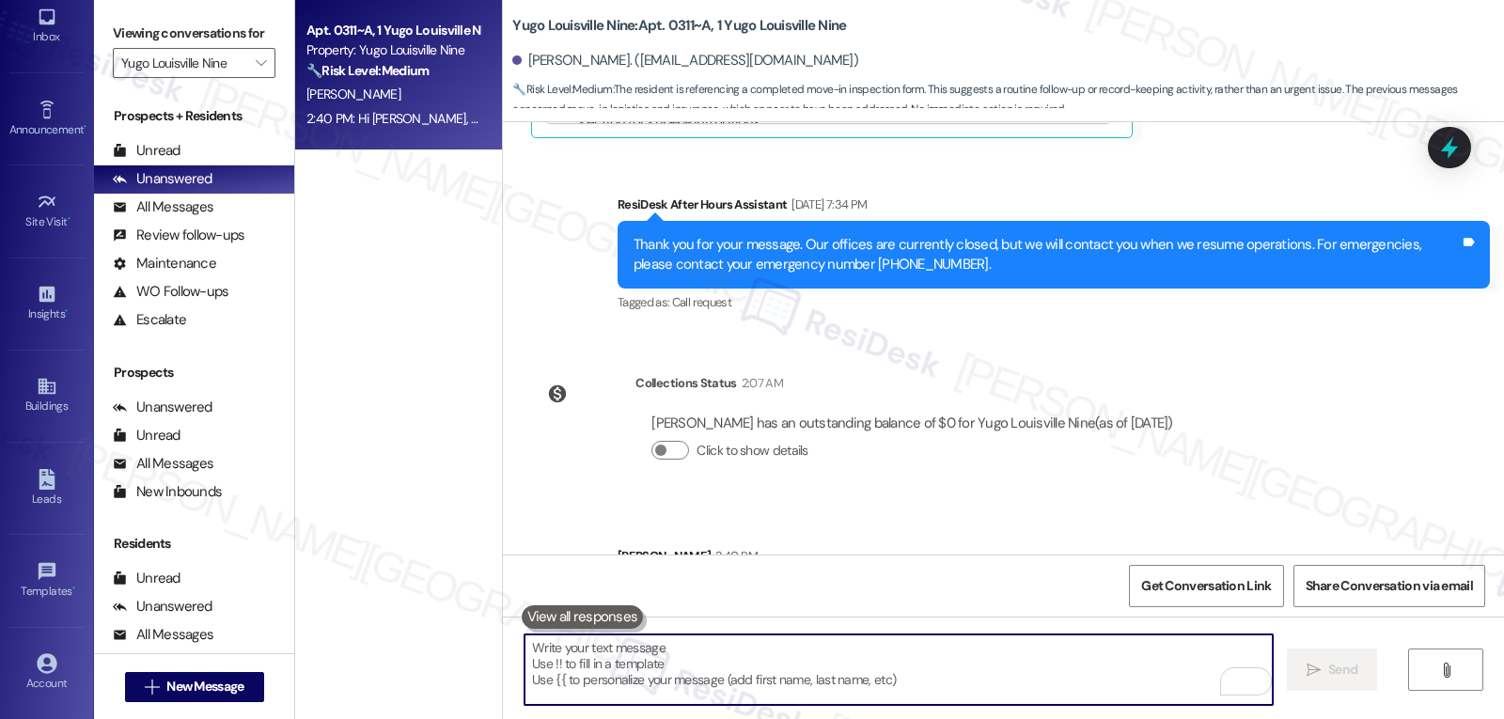
scroll to position [178, 0]
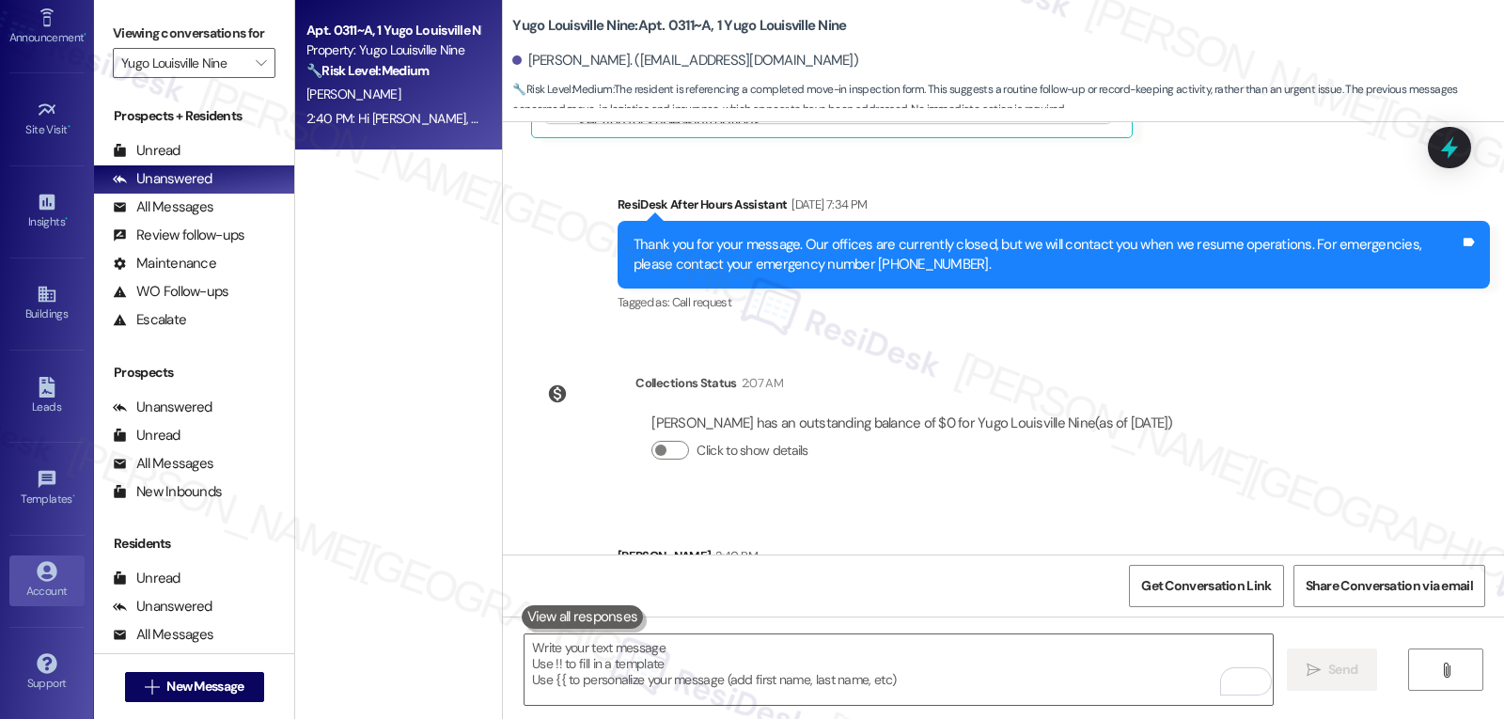
click at [47, 590] on div "Account" at bounding box center [47, 591] width 94 height 19
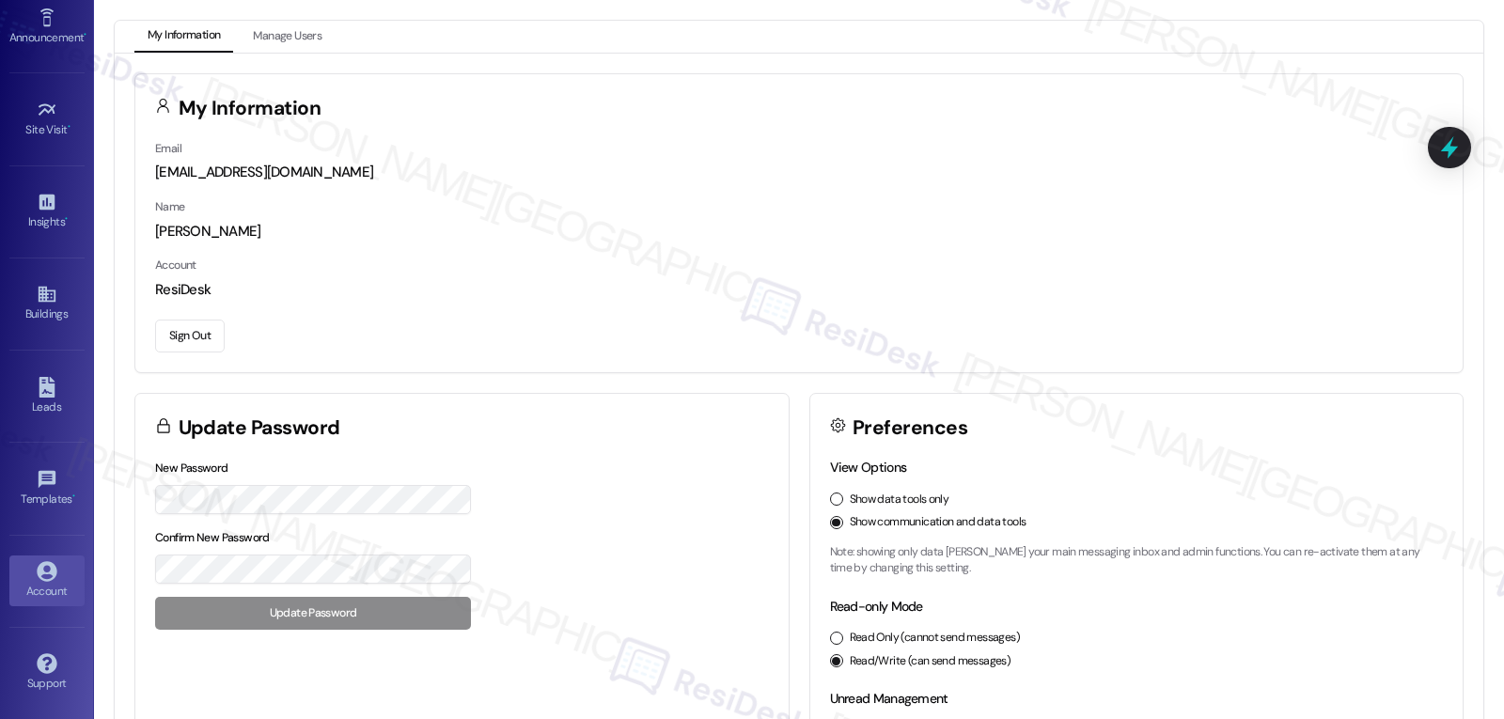
click at [181, 346] on button "Sign Out" at bounding box center [190, 336] width 70 height 33
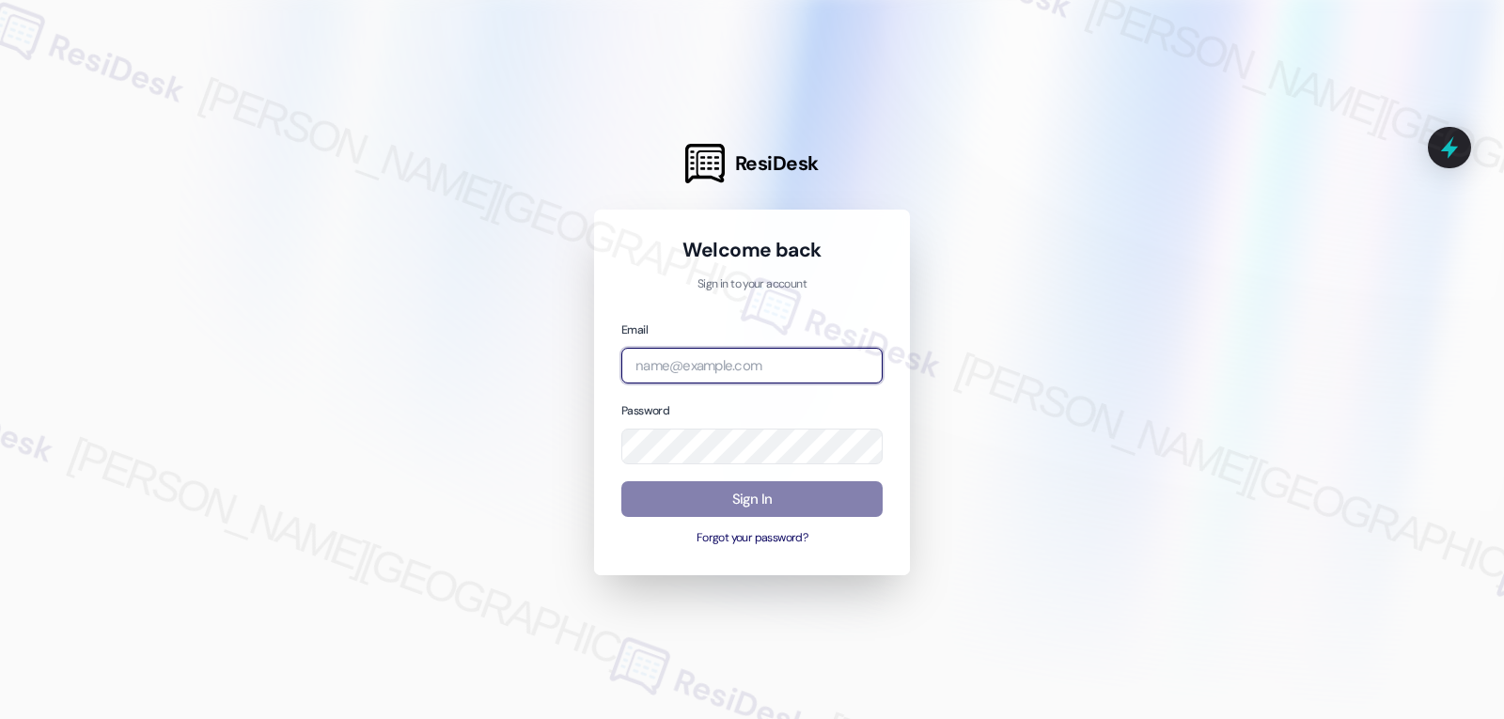
click at [776, 364] on input "email" at bounding box center [751, 366] width 261 height 37
click at [683, 368] on input "email" at bounding box center [751, 366] width 261 height 37
paste input "automated-surveys-birchstone_residential-jomar.punay@birchstone_residential.com"
type input "automated-surveys-birchstone_residential-jomar.punay@birchstone_residential.com"
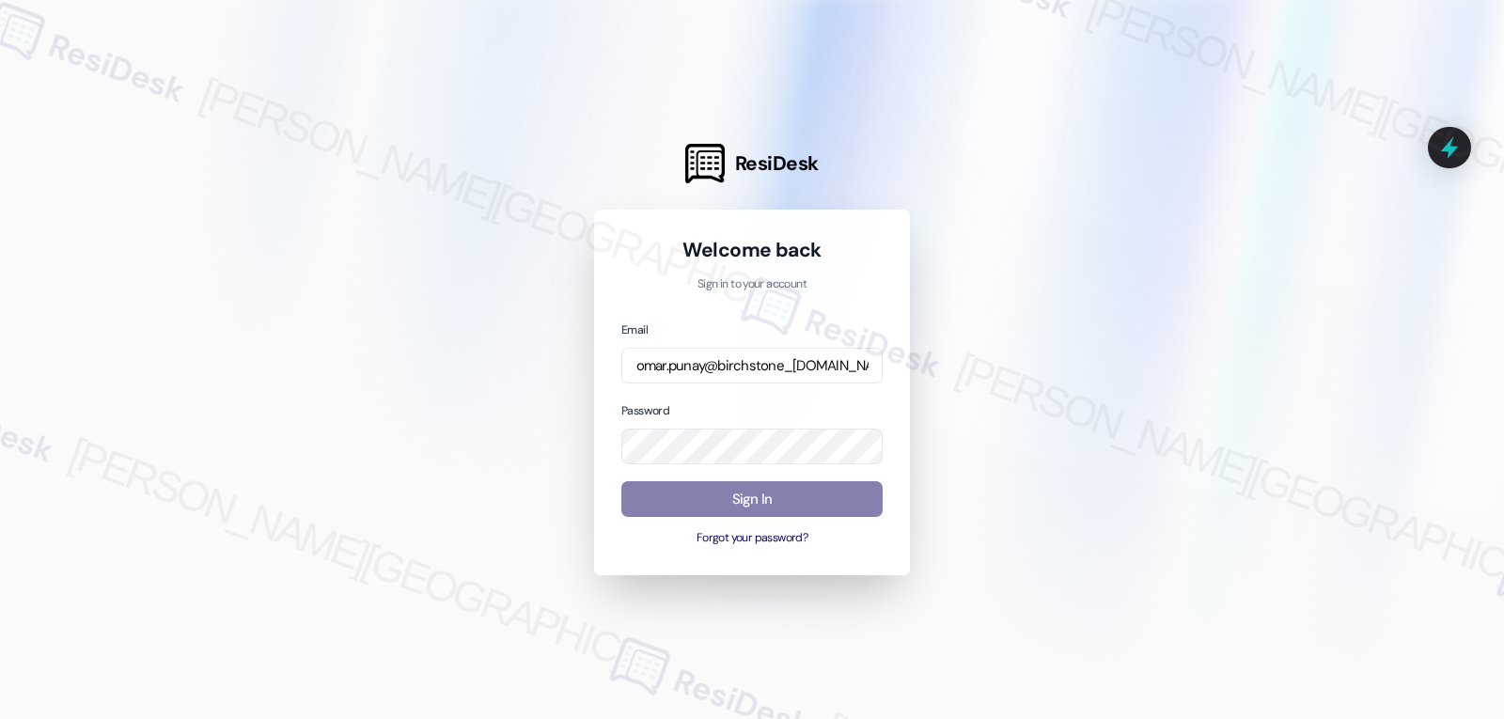
scroll to position [0, 0]
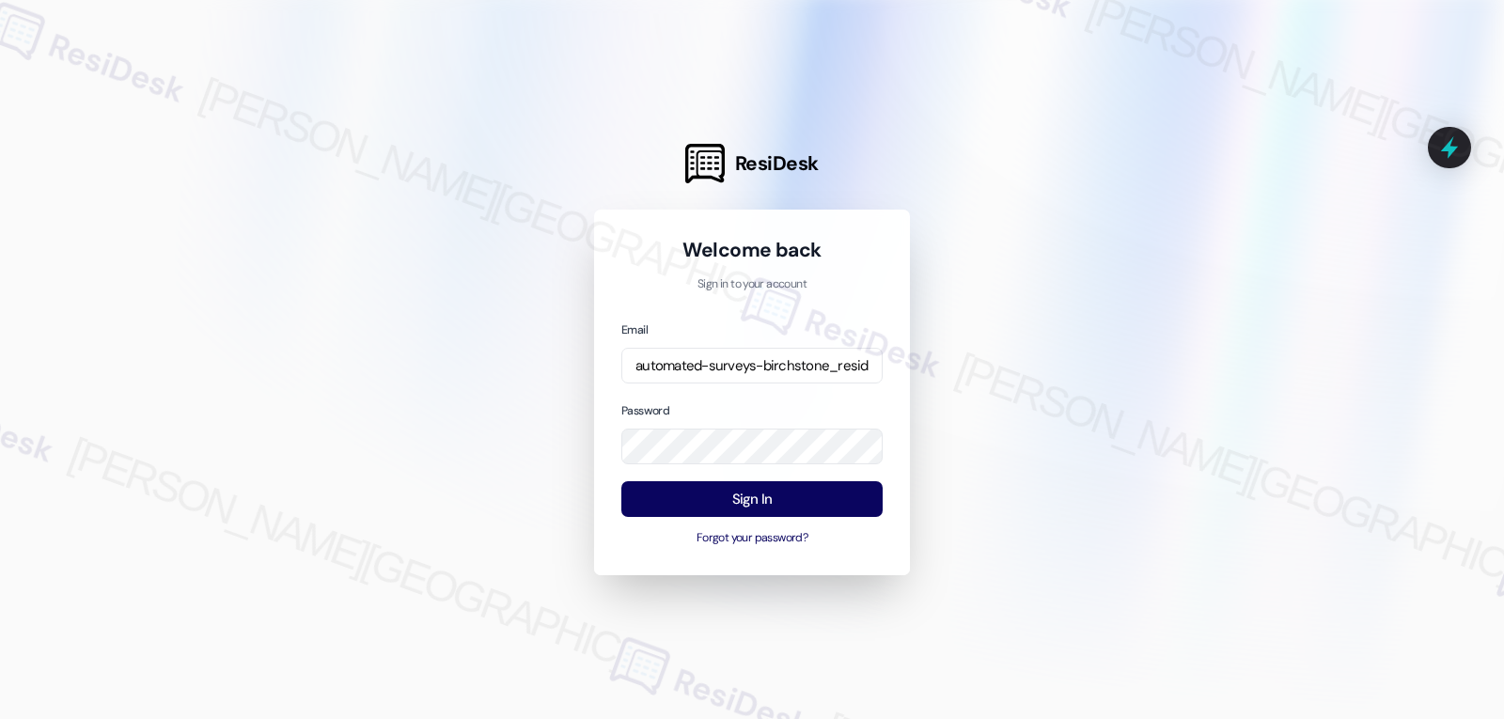
click at [743, 403] on div "Password" at bounding box center [751, 433] width 261 height 65
click at [744, 509] on button "Sign In" at bounding box center [751, 499] width 261 height 37
